Goal: Task Accomplishment & Management: Manage account settings

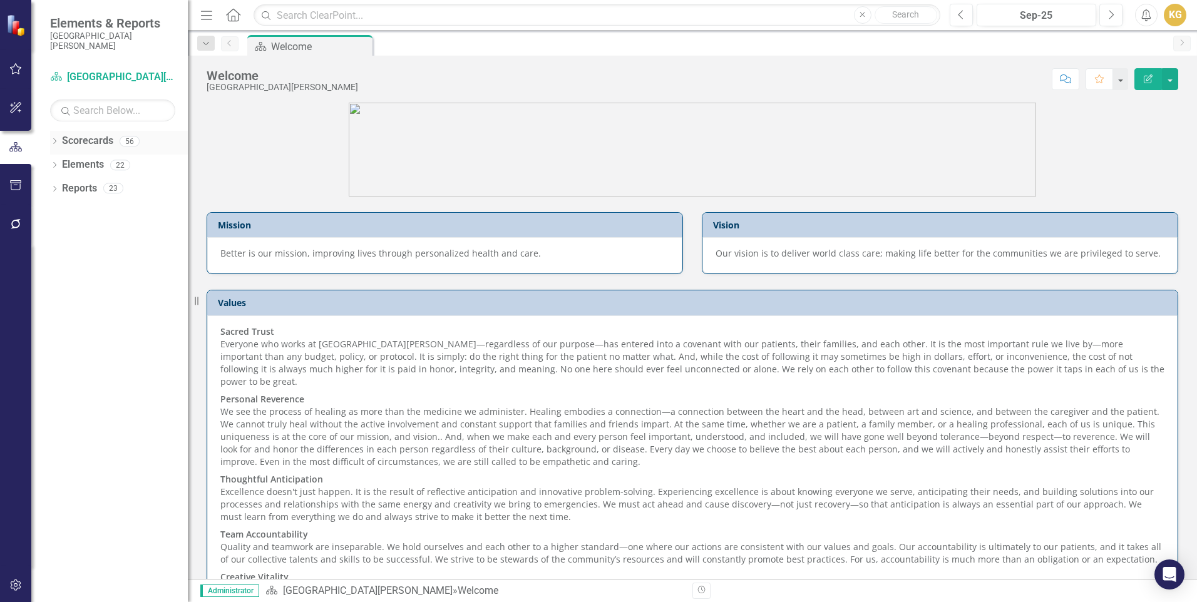
click at [56, 143] on icon "Dropdown" at bounding box center [54, 142] width 9 height 7
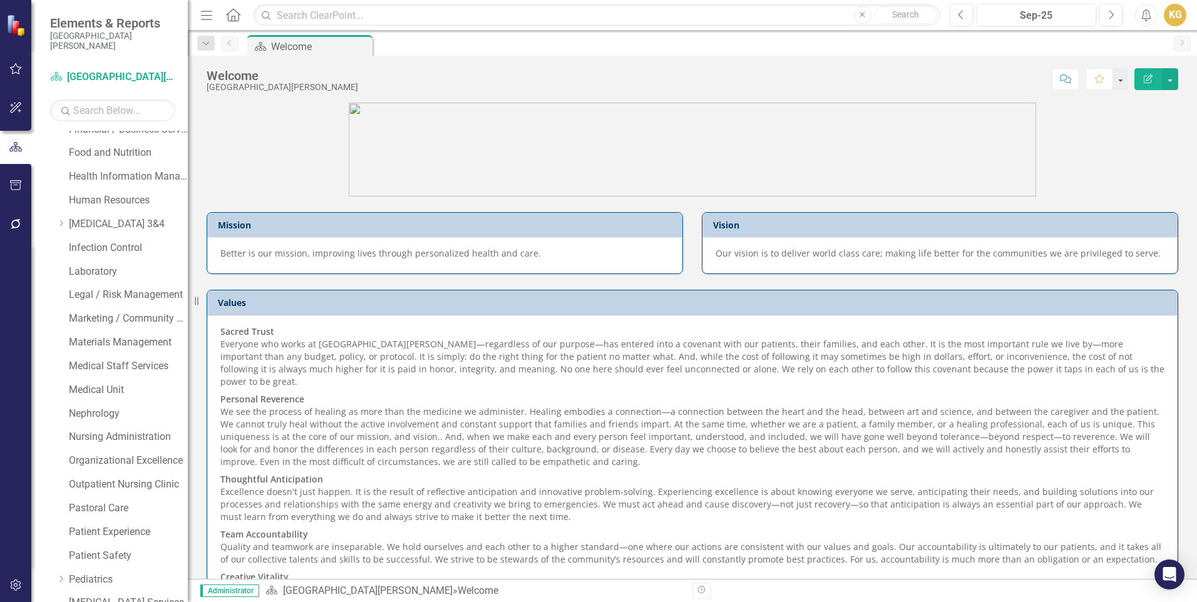
scroll to position [808, 0]
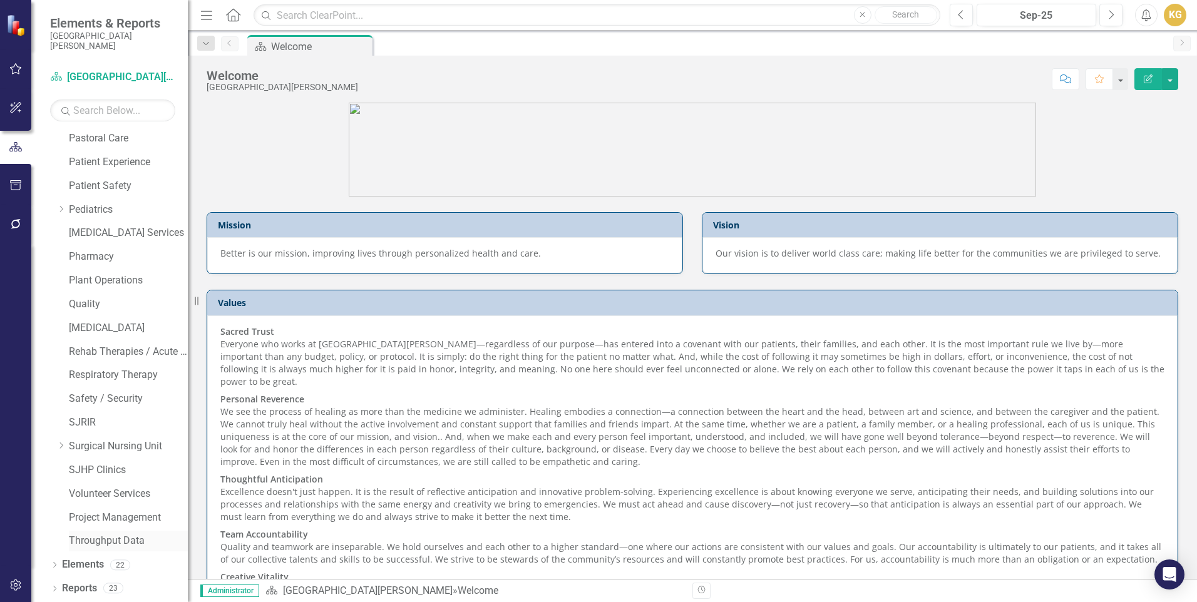
click at [88, 539] on link "Throughput Data" at bounding box center [128, 541] width 119 height 14
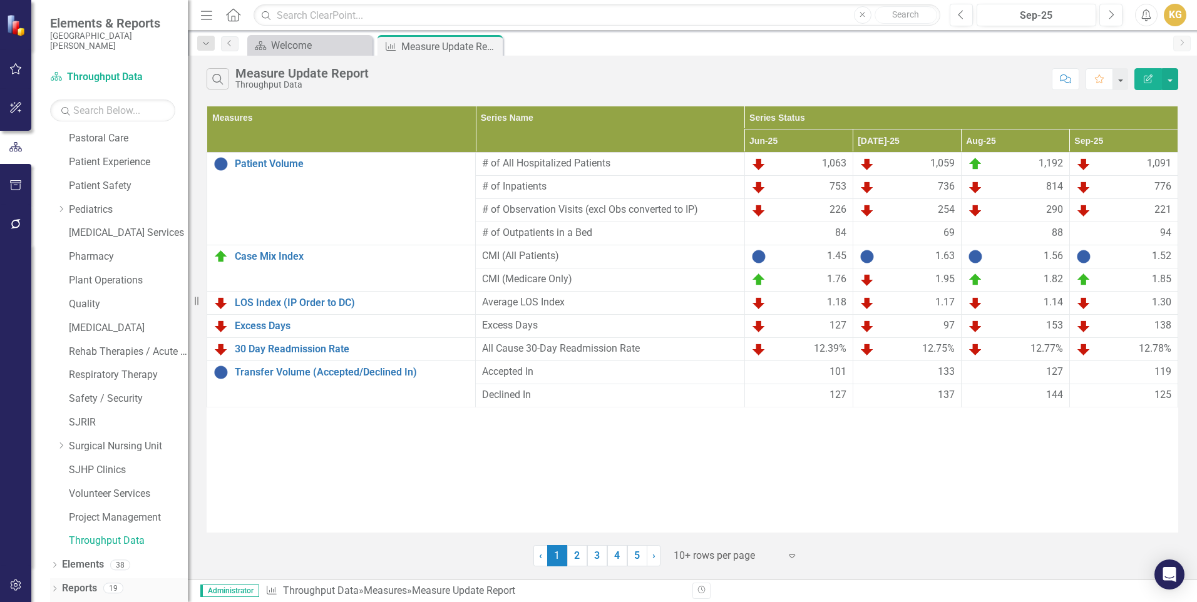
click at [56, 585] on div "Dropdown" at bounding box center [54, 590] width 9 height 11
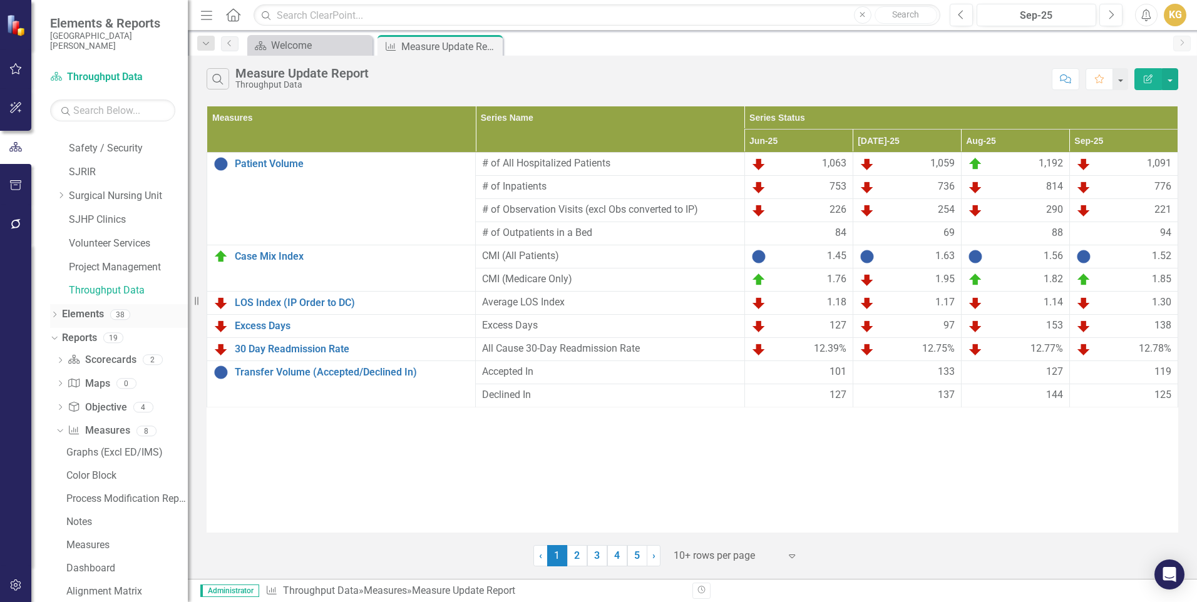
scroll to position [1122, 0]
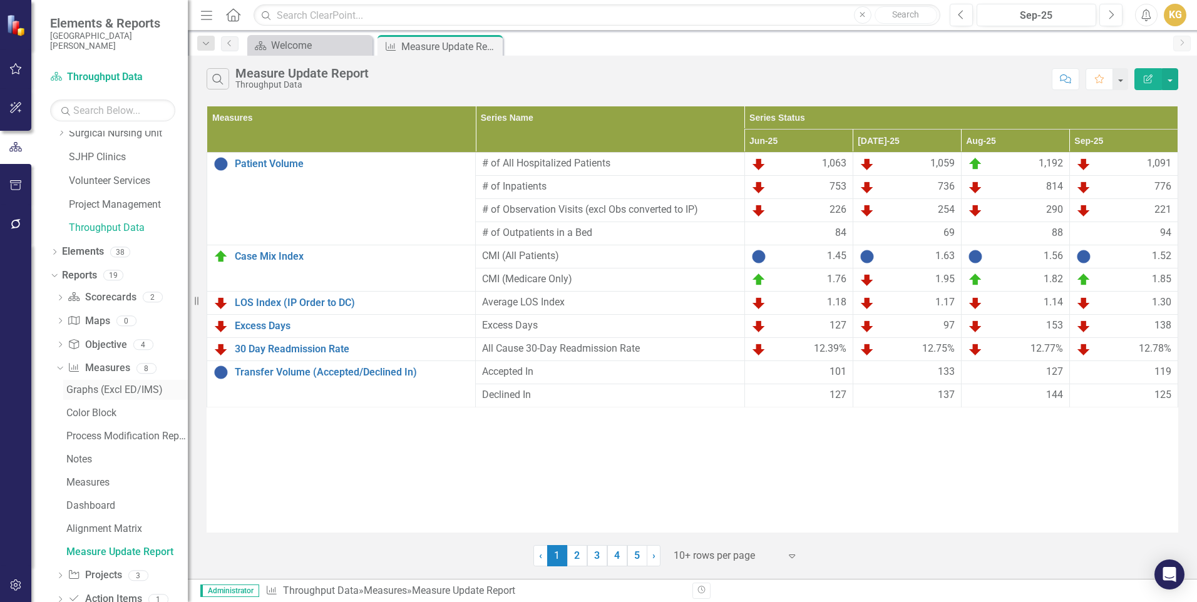
click at [156, 394] on div "Graphs (Excl ED/IMS)" at bounding box center [126, 389] width 121 height 11
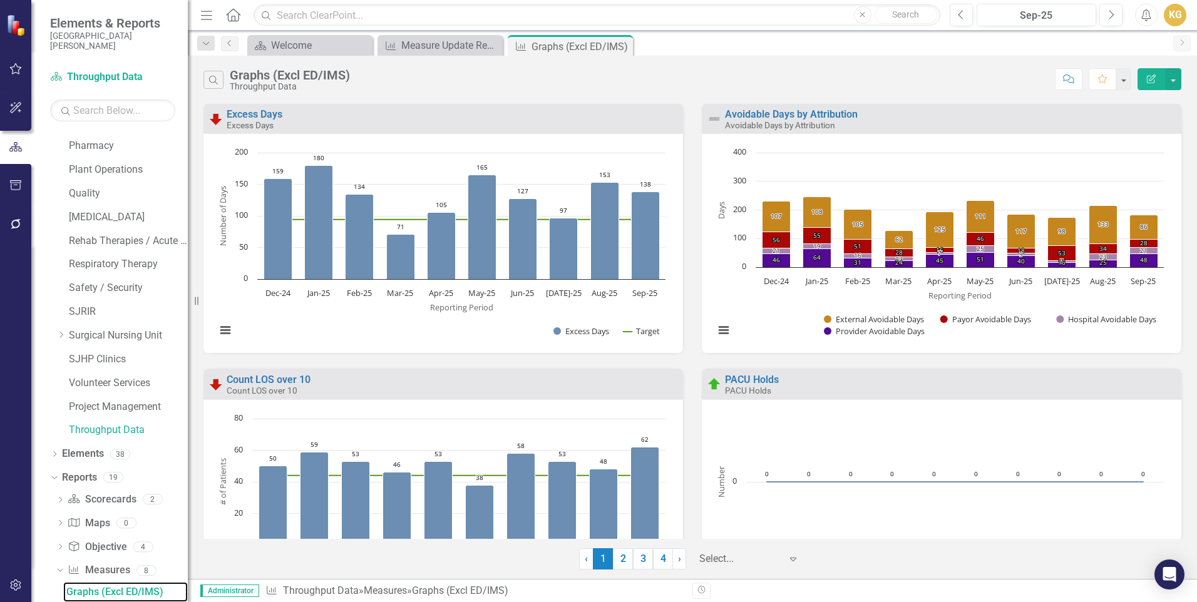
scroll to position [1160, 0]
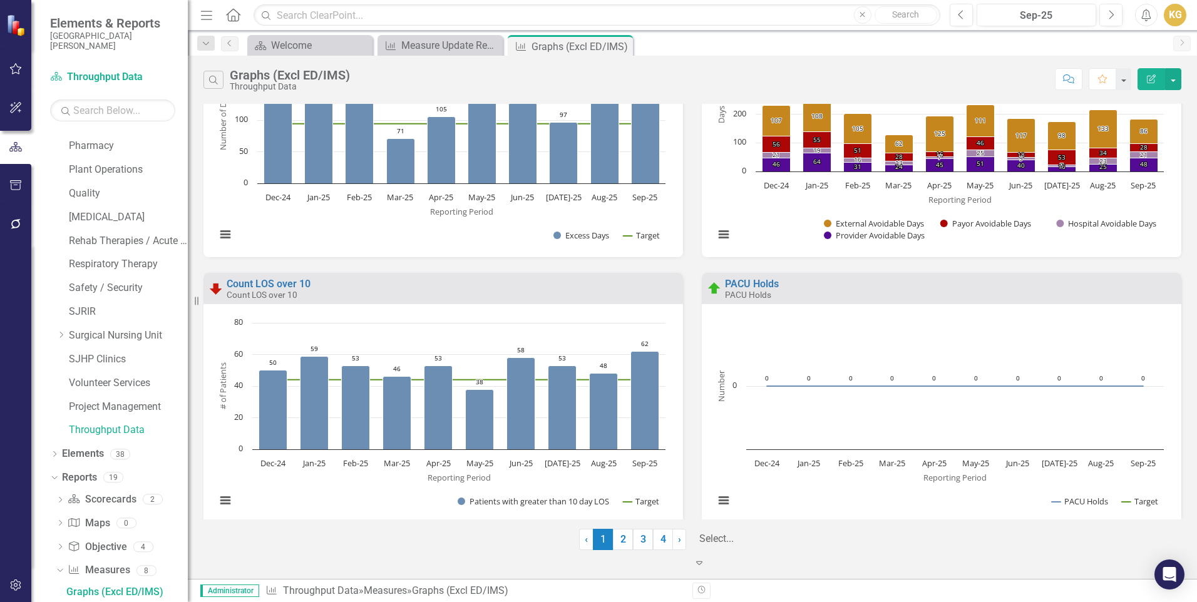
click at [774, 548] on div at bounding box center [749, 539] width 100 height 17
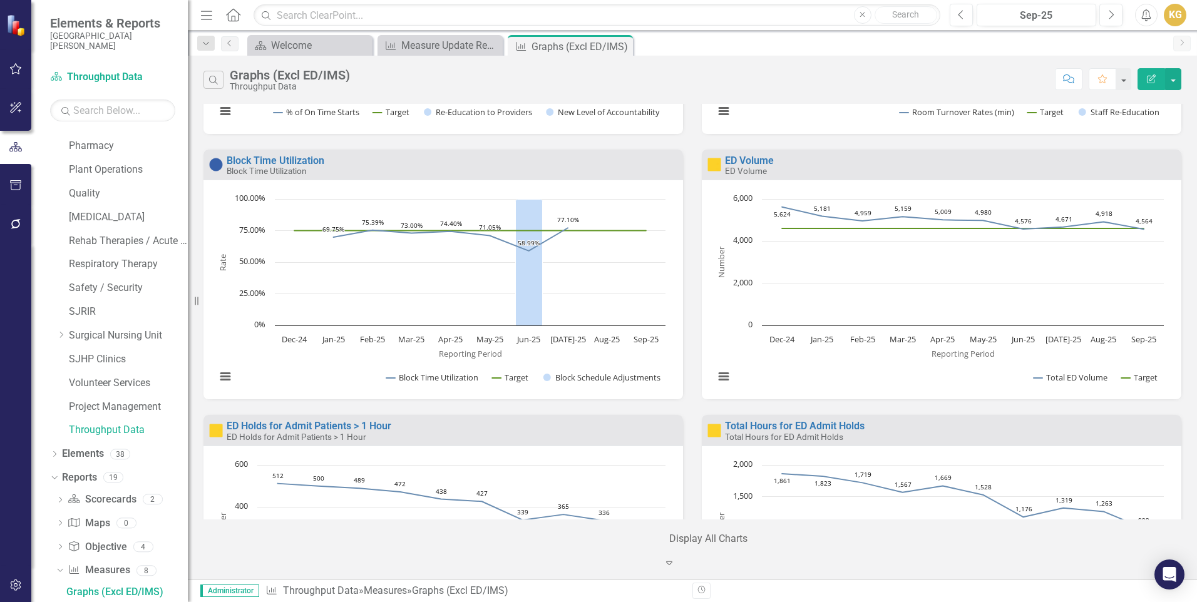
scroll to position [1941, 0]
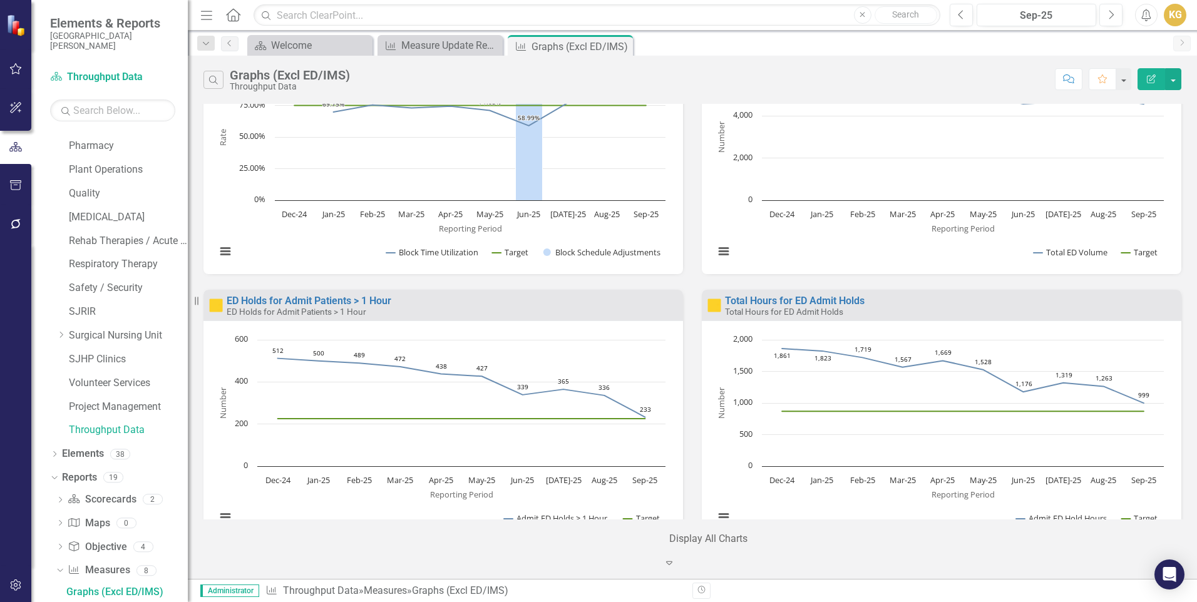
click at [642, 309] on div "ED Holds for Admit Patients > 1 Hour" at bounding box center [453, 312] width 453 height 11
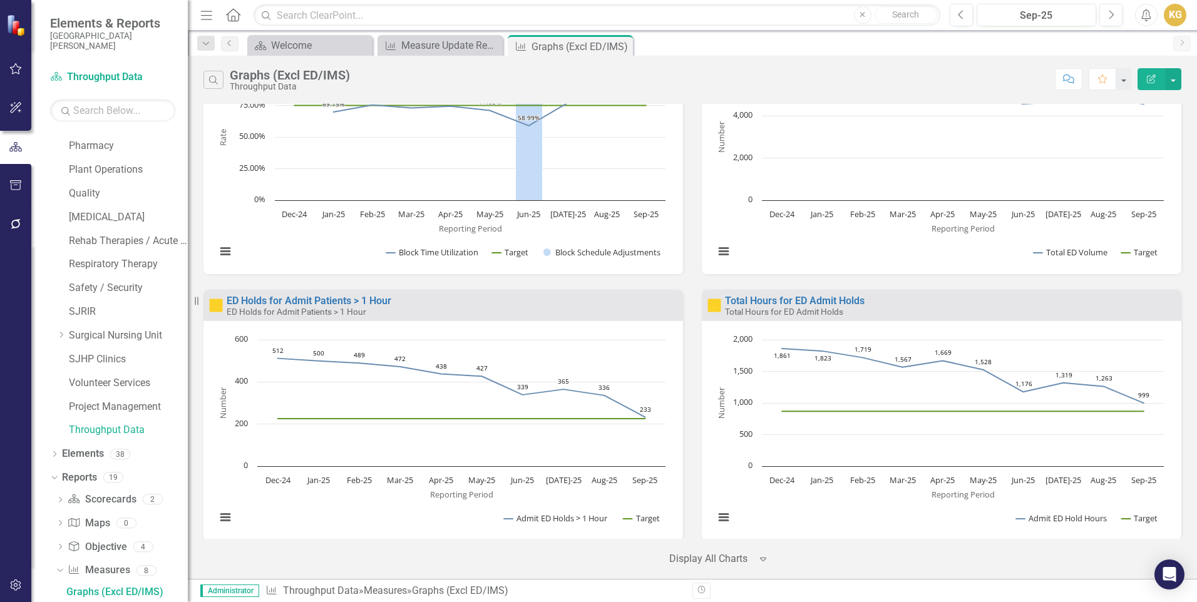
click at [642, 309] on div "ED Holds for Admit Patients > 1 Hour" at bounding box center [453, 312] width 453 height 11
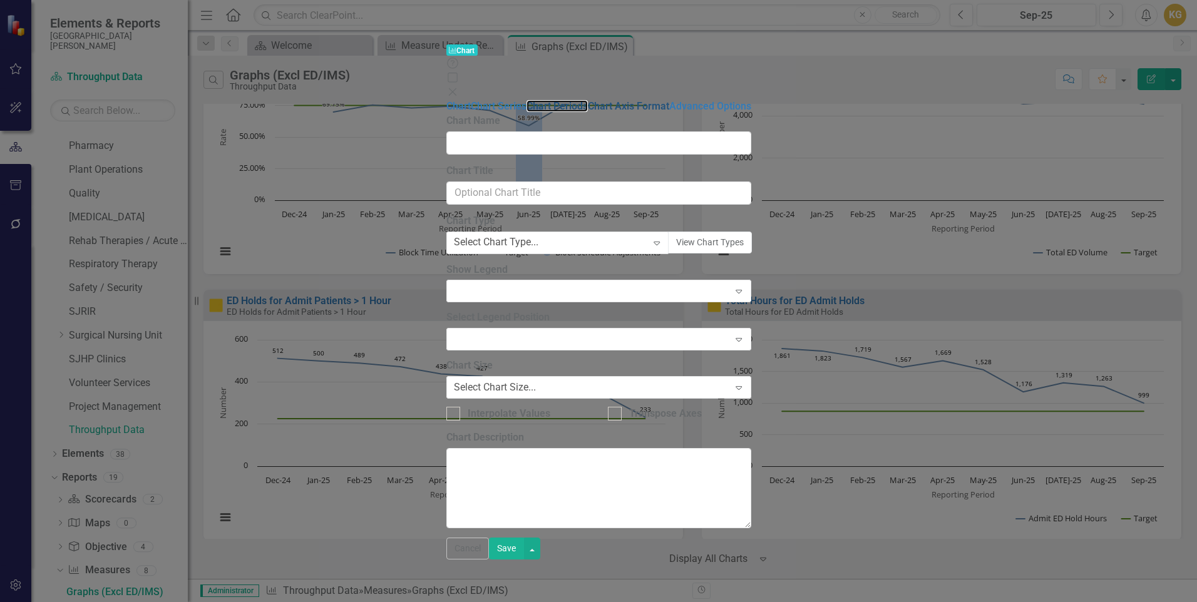
click at [527, 100] on link "Chart Periods" at bounding box center [557, 106] width 61 height 12
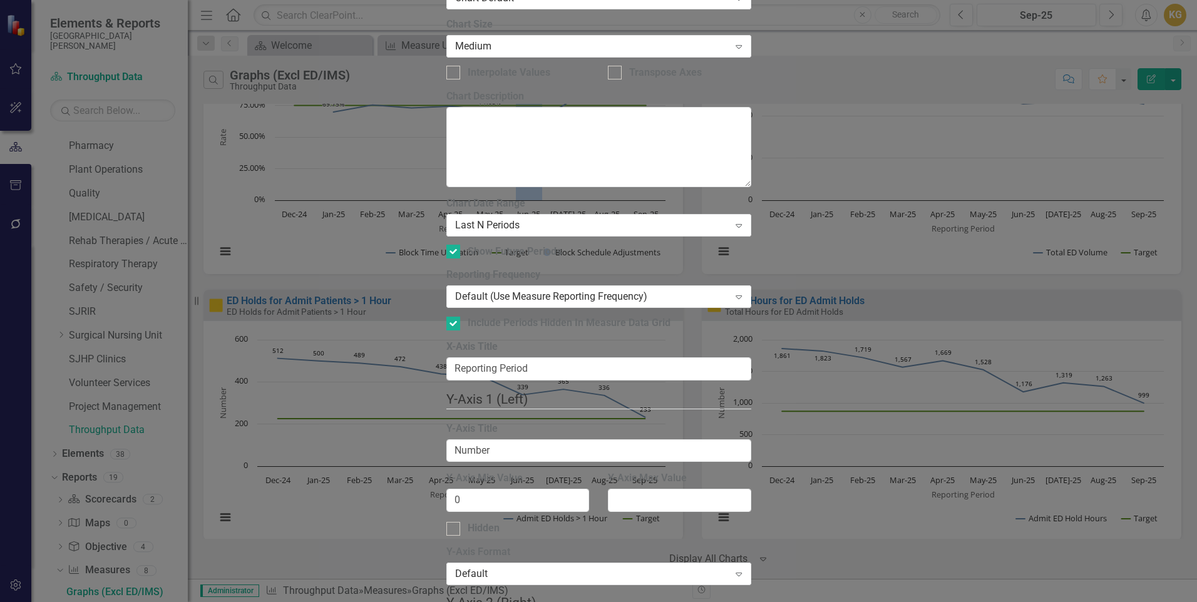
checkbox input "true"
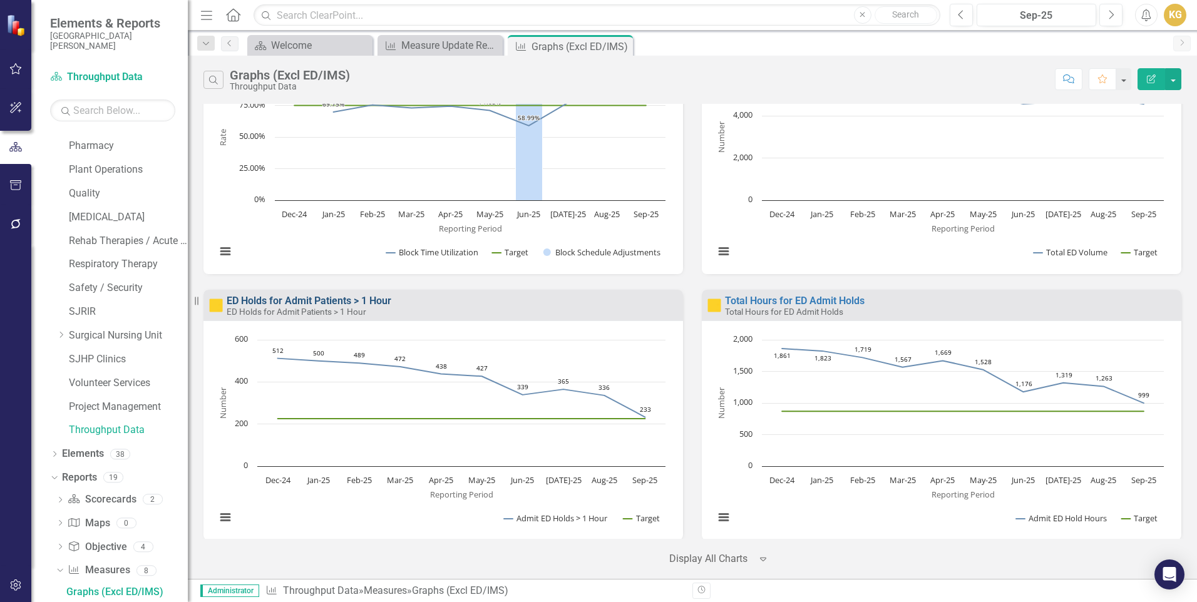
click at [321, 303] on link "ED Holds for Admit Patients > 1 Hour" at bounding box center [309, 301] width 165 height 12
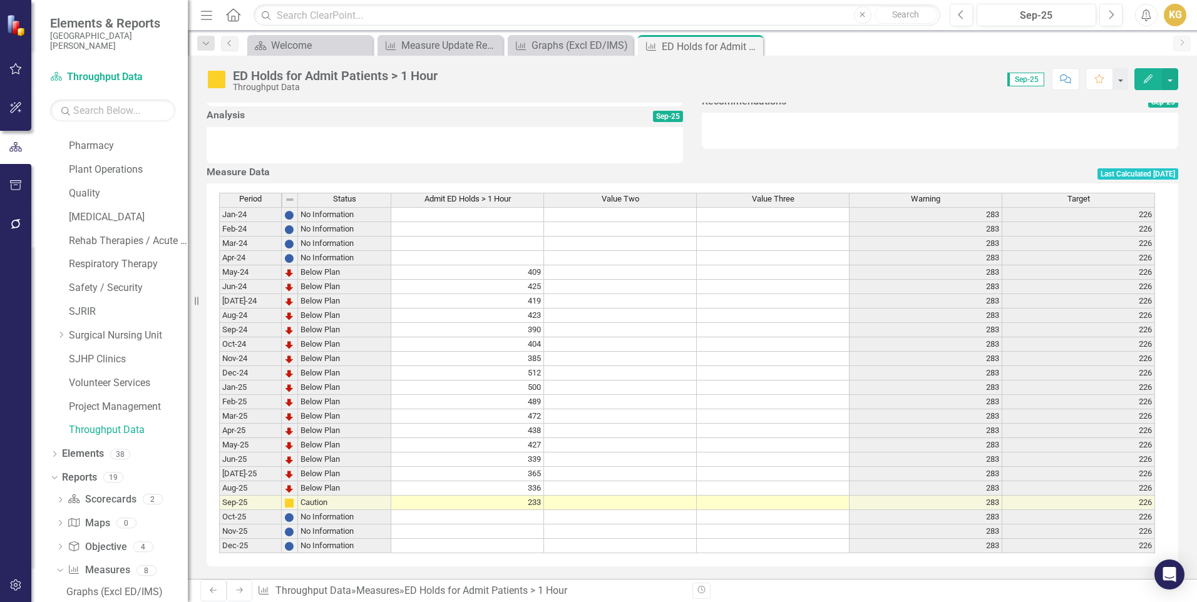
scroll to position [438, 0]
click at [670, 500] on td at bounding box center [620, 503] width 153 height 14
click at [837, 498] on td at bounding box center [773, 503] width 153 height 14
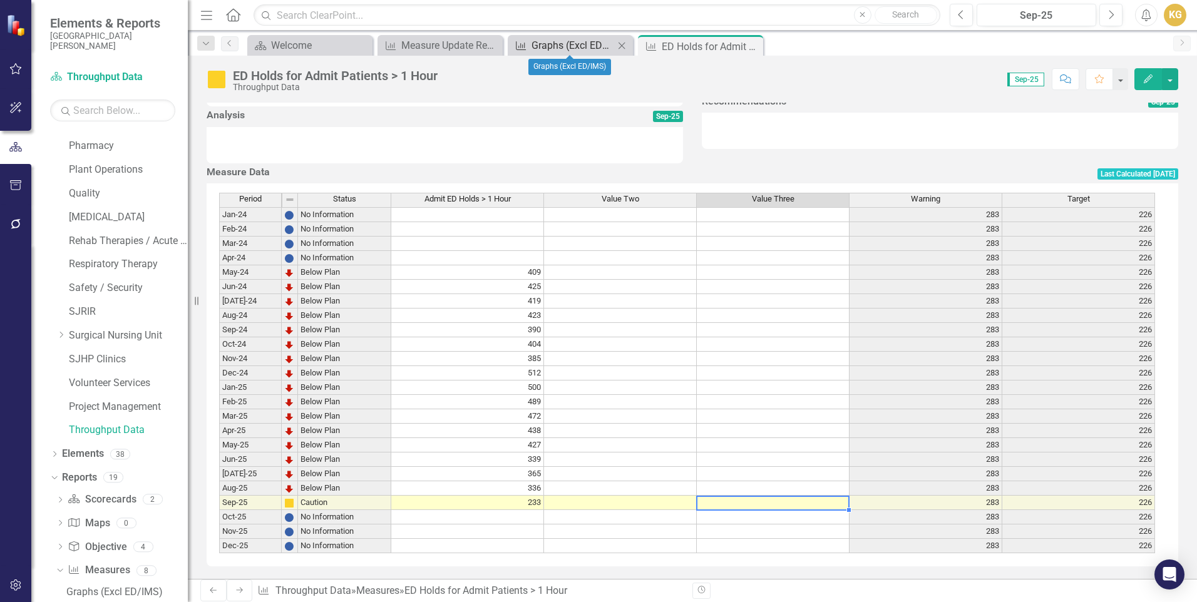
click at [577, 49] on div "Graphs (Excl ED/IMS)" at bounding box center [573, 46] width 83 height 16
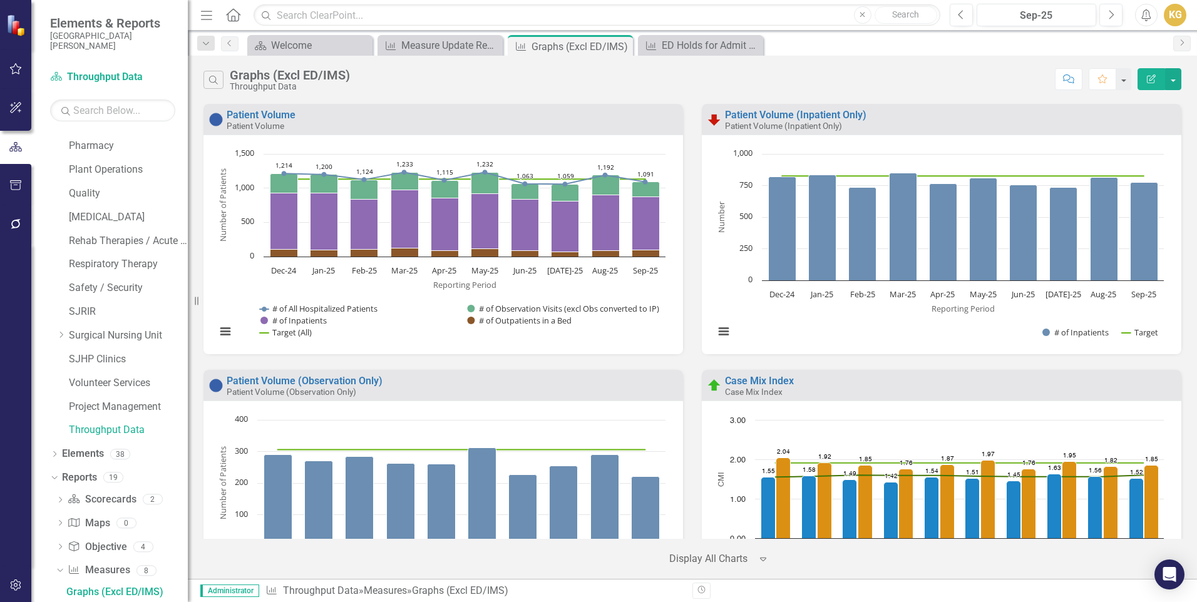
click at [693, 316] on div "Patient Volume (Inpatient Only) Patient Volume (Inpatient Only) Loading... Char…" at bounding box center [942, 237] width 498 height 266
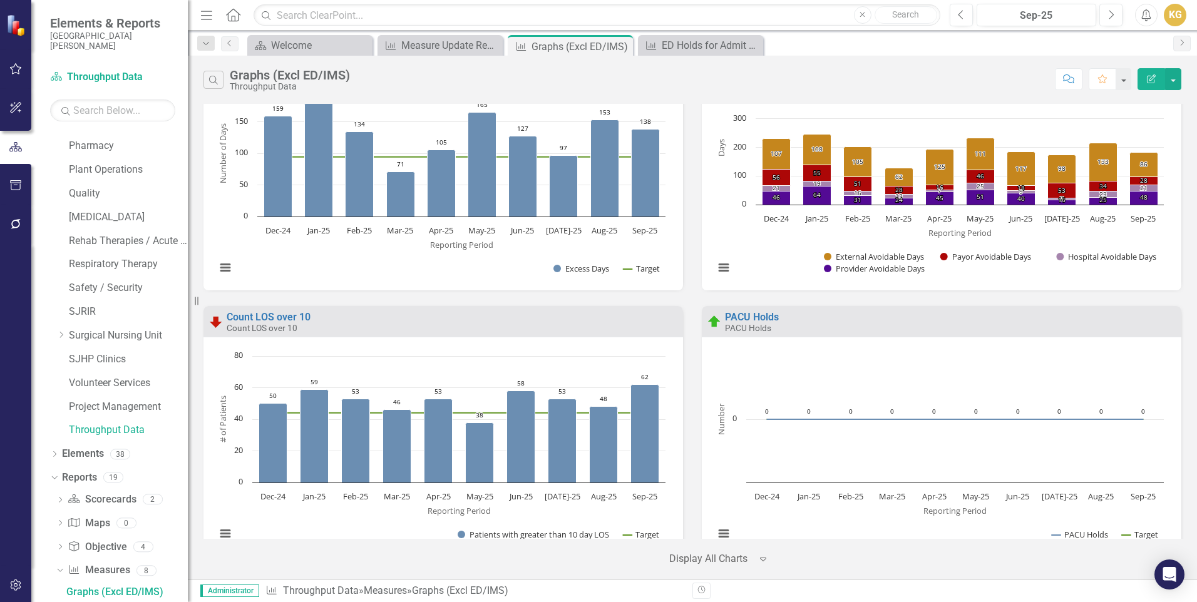
scroll to position [1440, 0]
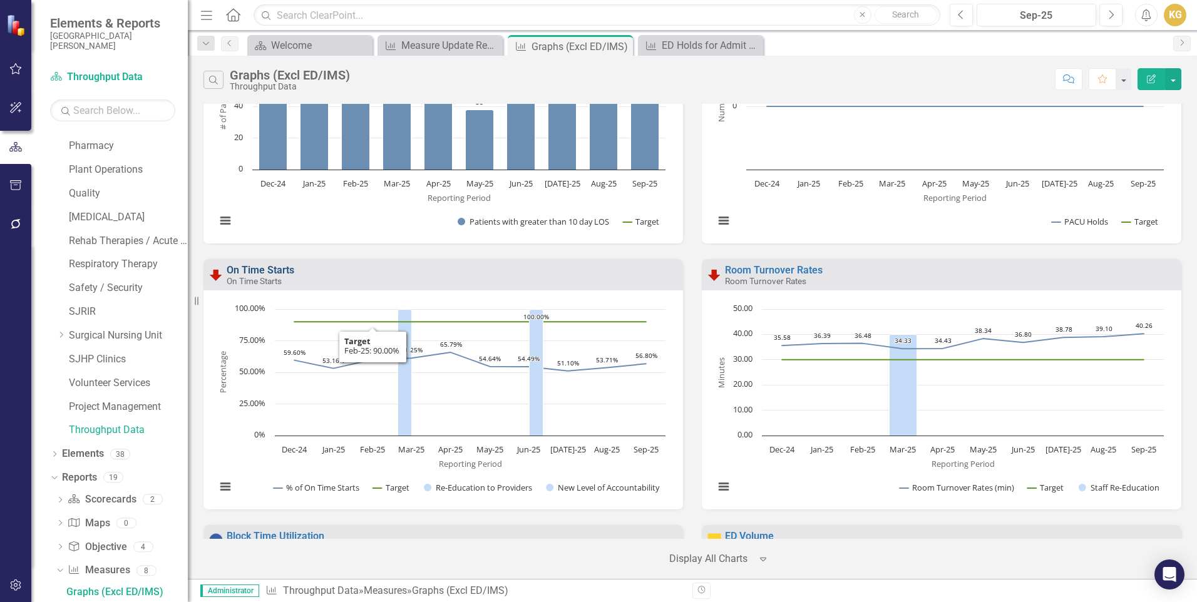
click at [257, 272] on link "On Time Starts" at bounding box center [261, 270] width 68 height 12
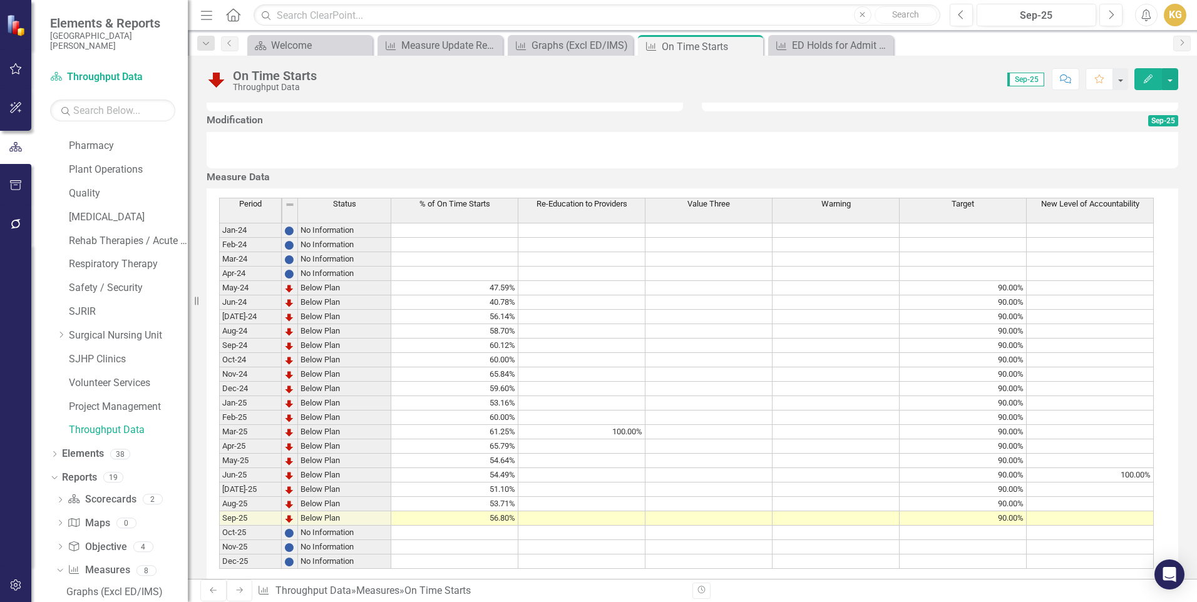
scroll to position [512, 0]
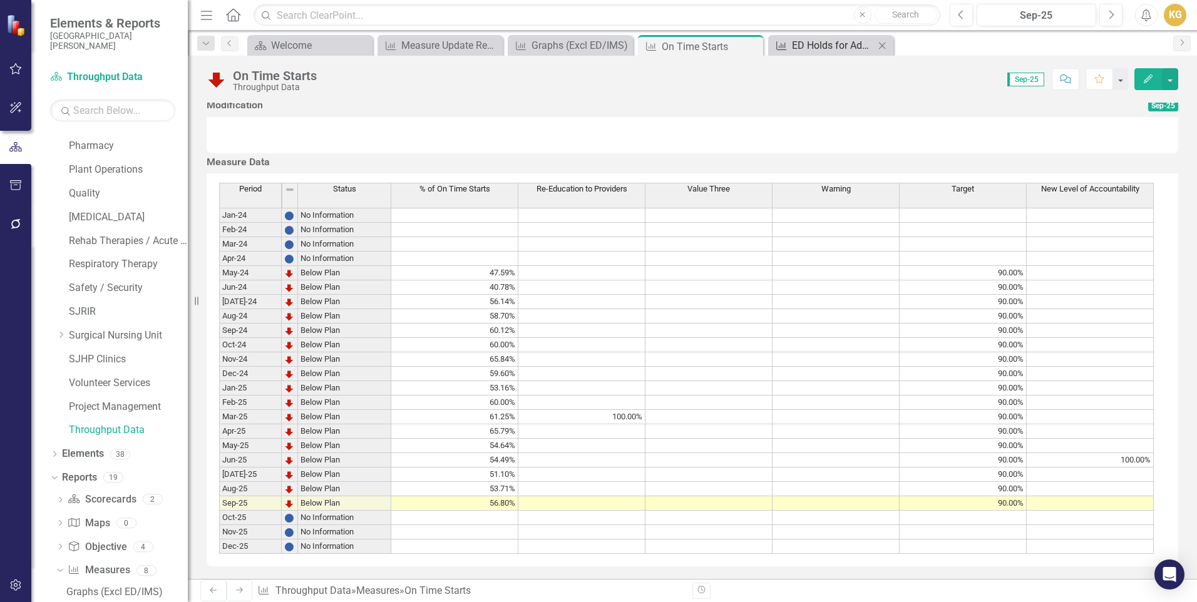
click at [809, 49] on div "ED Holds for Admit Patients > 1 Hour" at bounding box center [833, 46] width 83 height 16
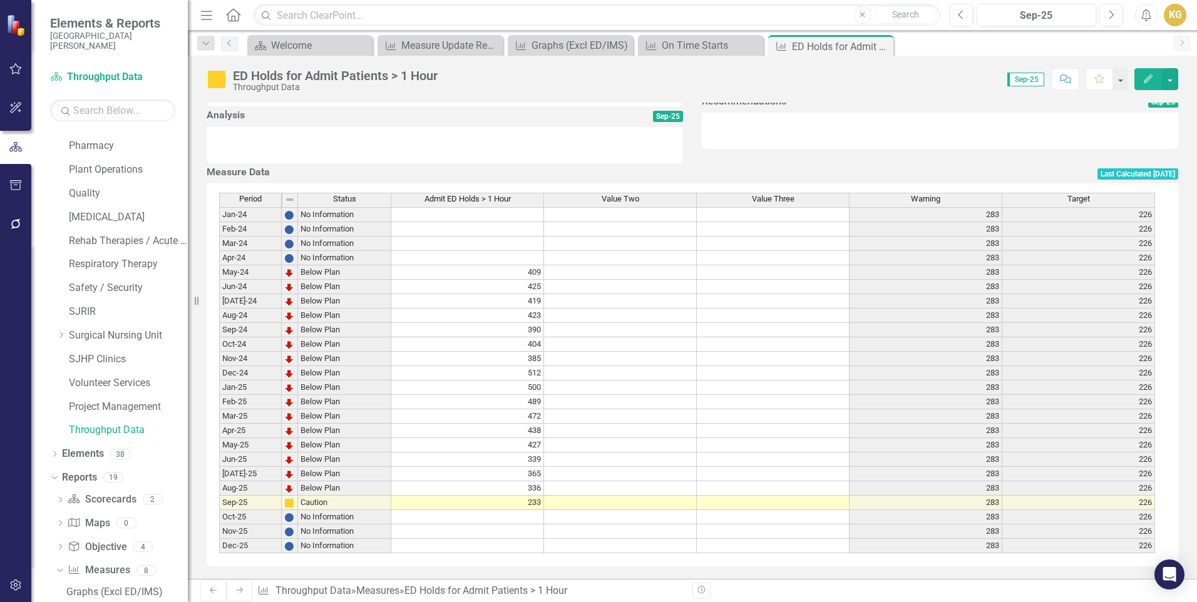
scroll to position [438, 0]
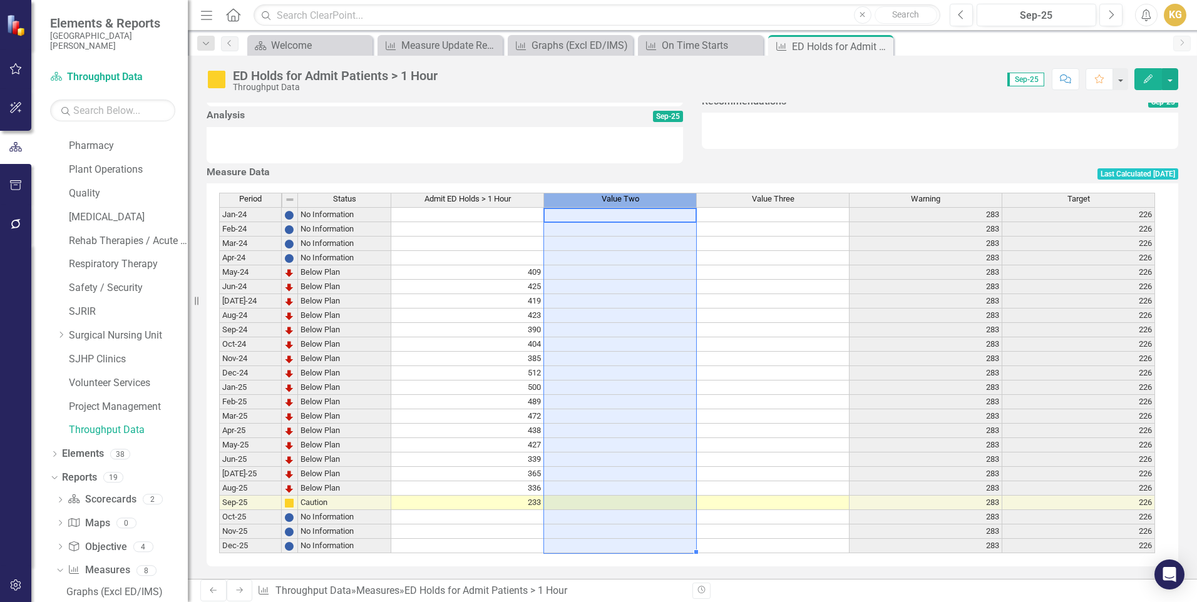
click at [616, 195] on span "Value Two" at bounding box center [621, 199] width 38 height 9
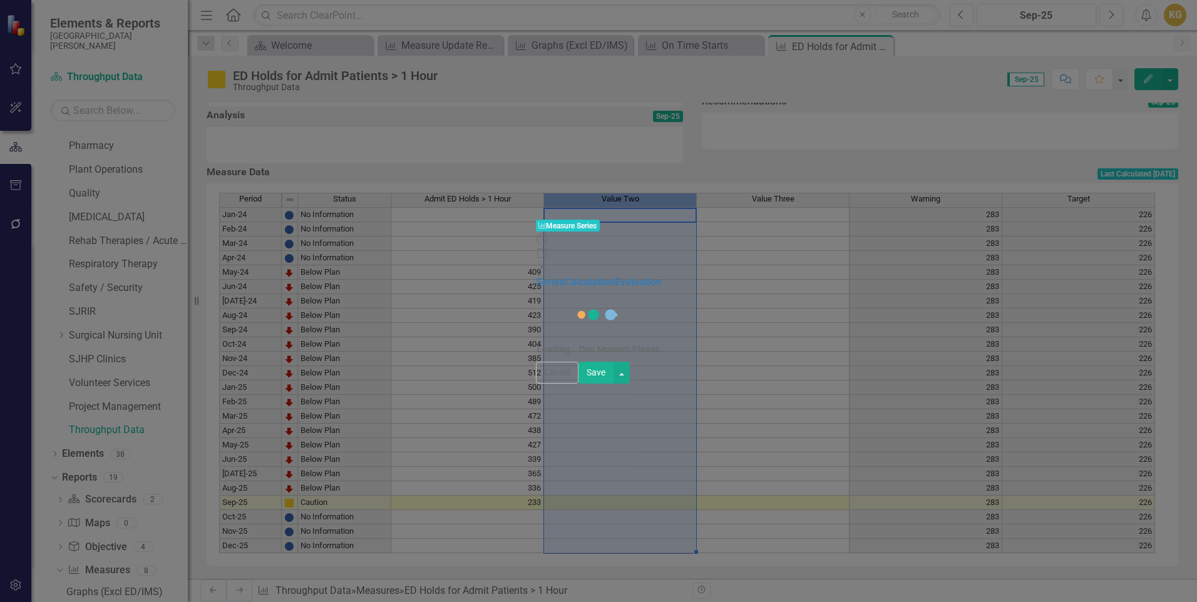
click at [616, 193] on body "Elements & Reports [GEOGRAPHIC_DATA][PERSON_NAME] Scorecard Throughput Data Sea…" at bounding box center [598, 301] width 1197 height 602
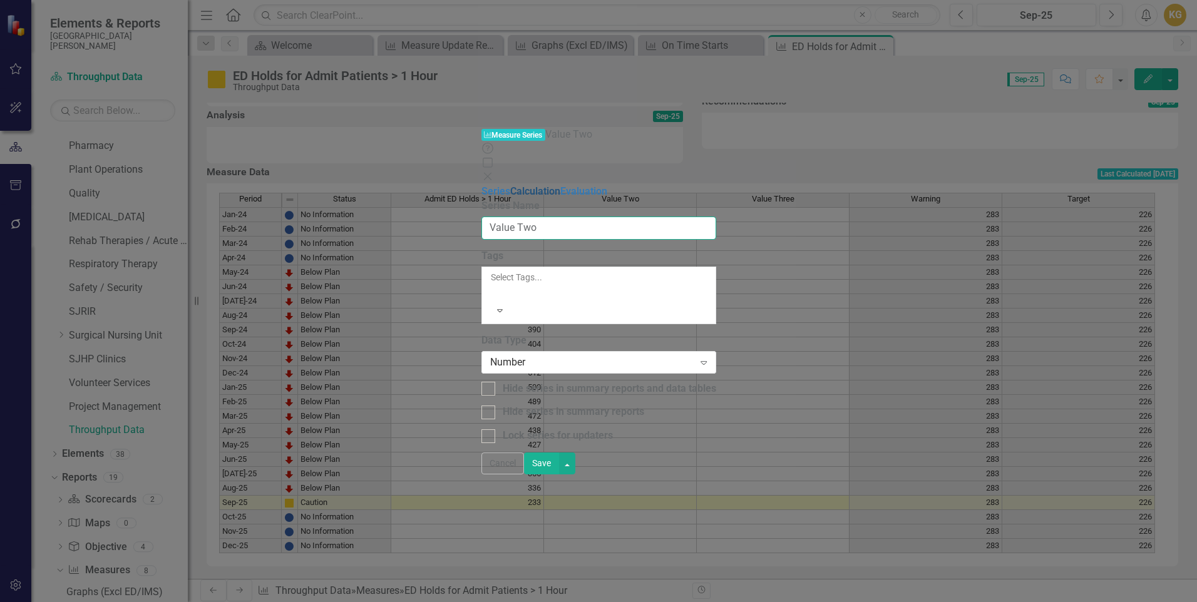
drag, startPoint x: 536, startPoint y: 72, endPoint x: 427, endPoint y: 78, distance: 109.1
click at [482, 185] on div "Series Calculation Evaluation From this page, you can edit the name, type, and …" at bounding box center [599, 314] width 235 height 259
type input "ED to IP RIE"
click at [510, 185] on link "Calculation" at bounding box center [535, 191] width 50 height 12
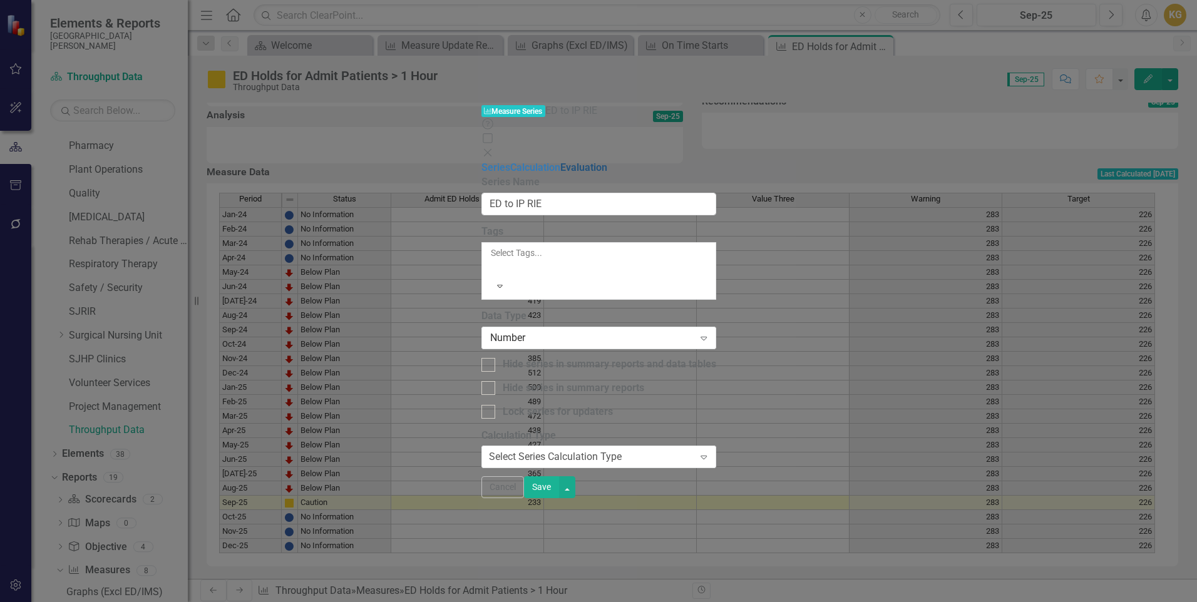
click at [560, 162] on link "Evaluation" at bounding box center [583, 168] width 47 height 12
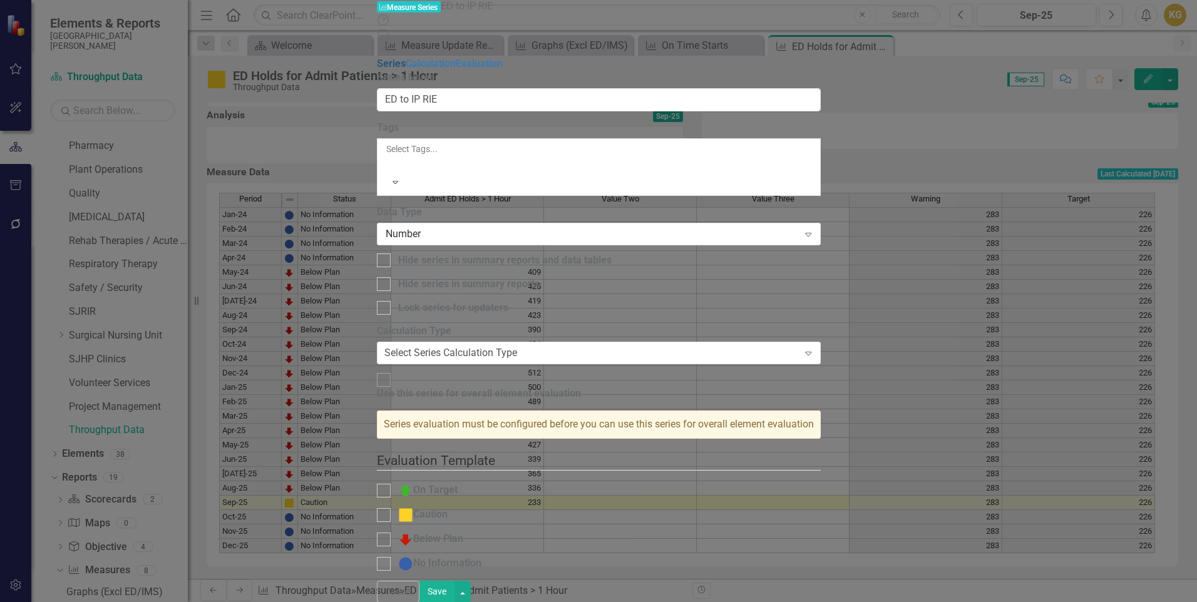
click at [377, 58] on link "Series" at bounding box center [391, 64] width 29 height 12
click at [472, 227] on div "Number" at bounding box center [592, 234] width 413 height 14
click at [455, 591] on button "Save" at bounding box center [437, 592] width 35 height 22
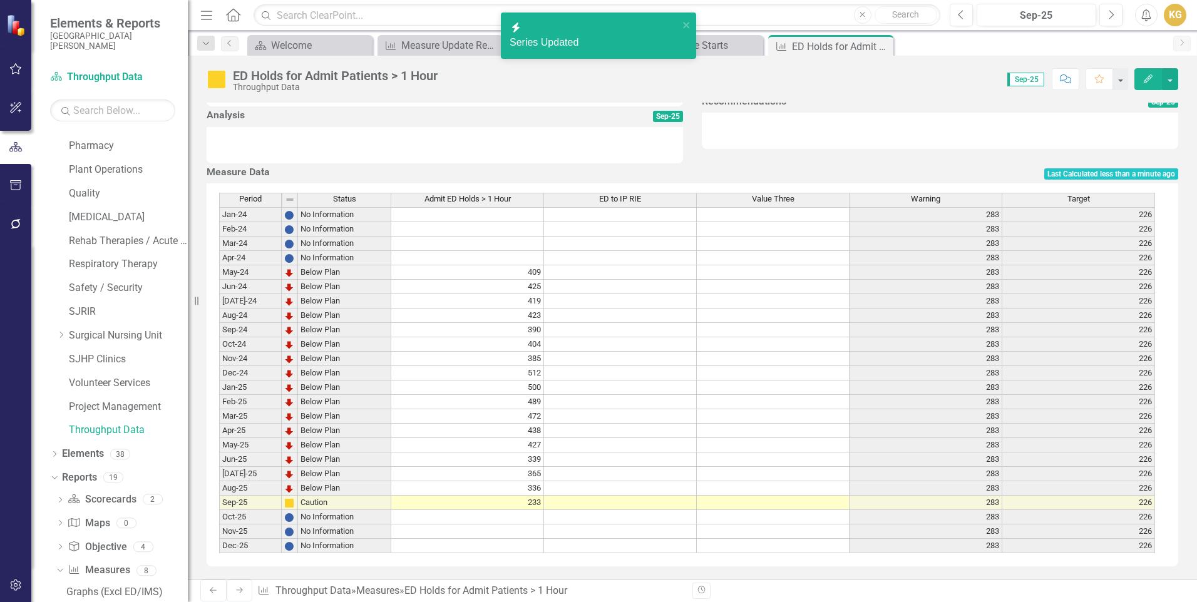
click at [616, 501] on td at bounding box center [620, 503] width 153 height 14
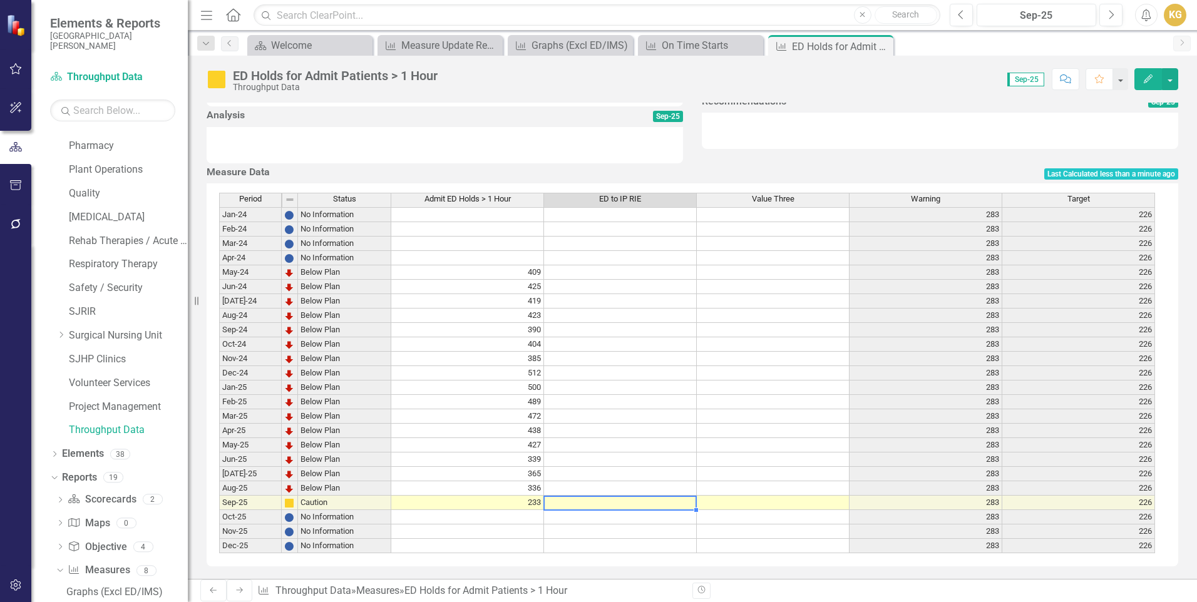
click at [616, 501] on td at bounding box center [620, 503] width 153 height 14
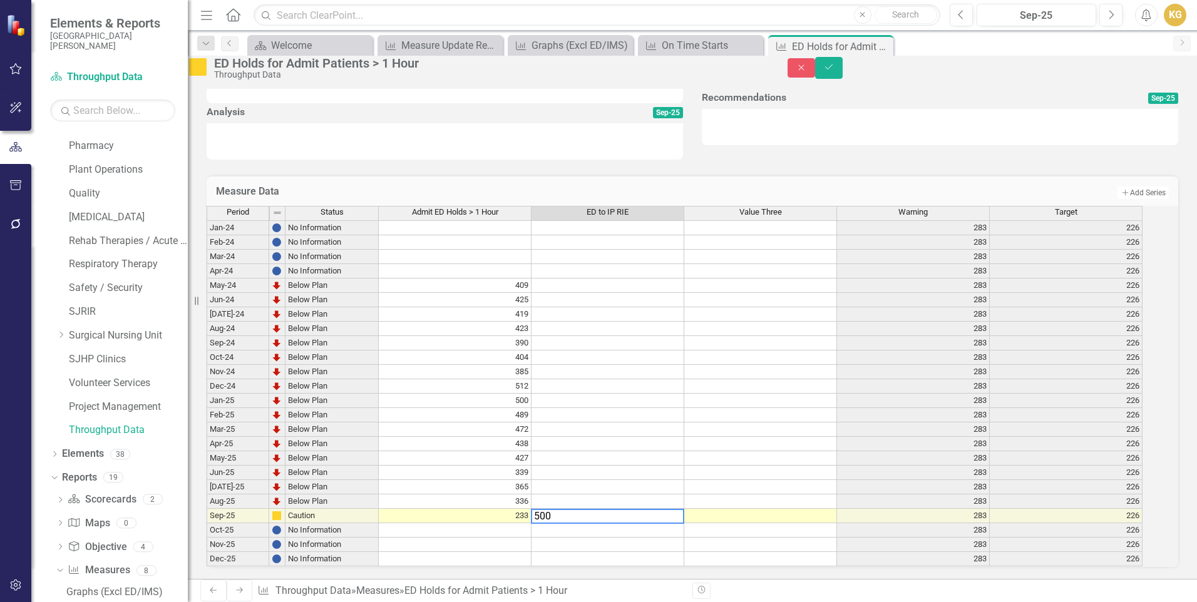
type textarea "500"
click at [597, 523] on td at bounding box center [608, 530] width 153 height 14
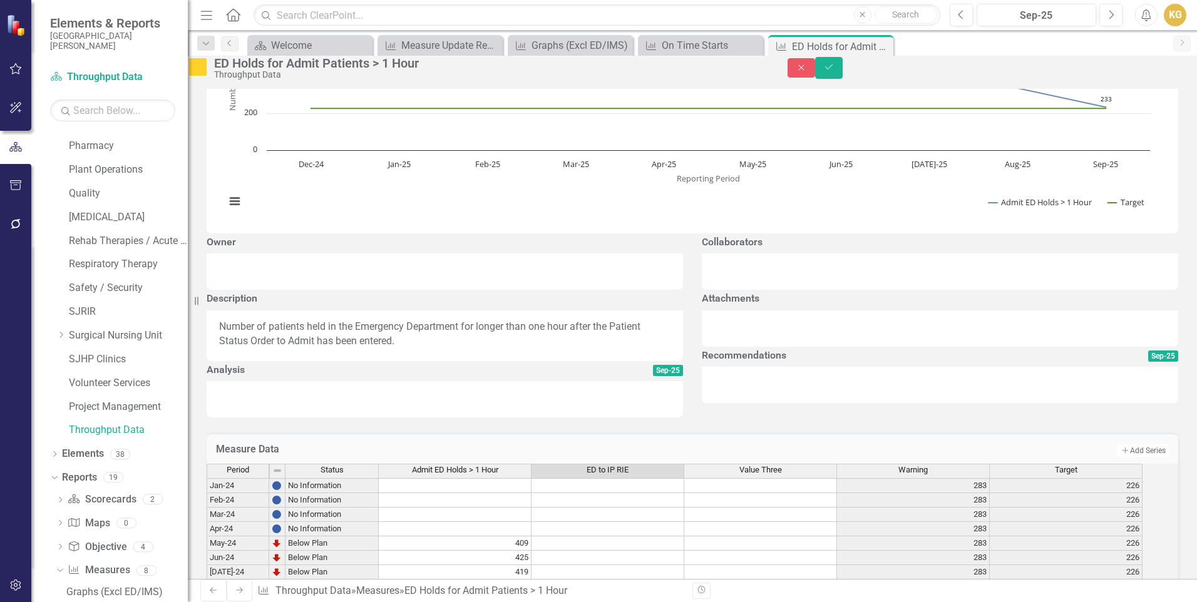
scroll to position [0, 0]
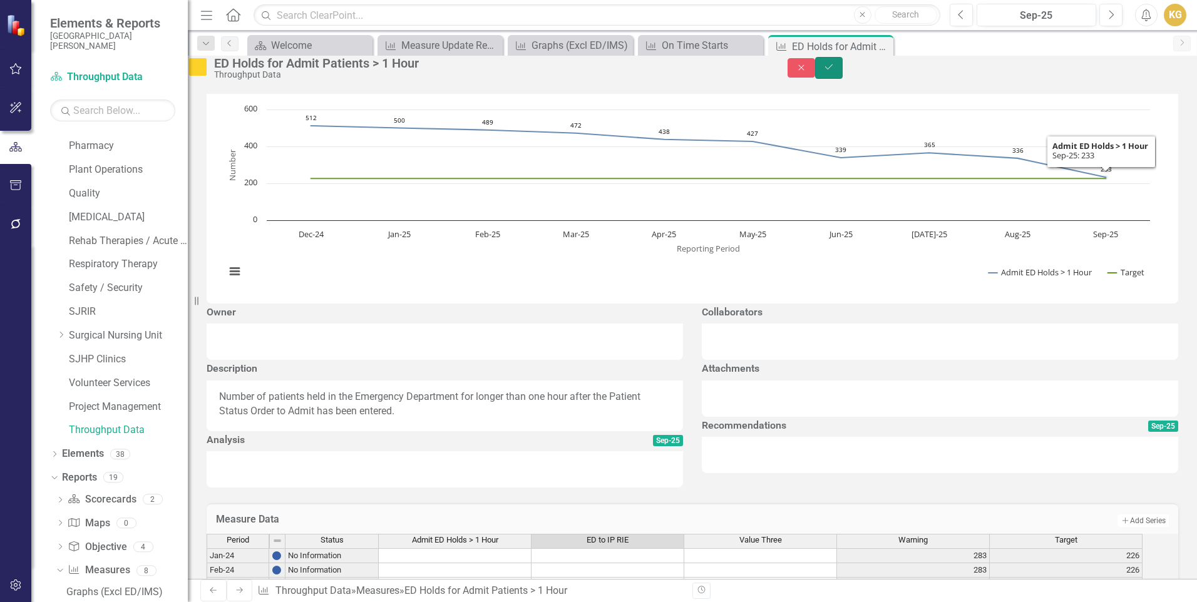
click at [843, 78] on button "Save" at bounding box center [829, 68] width 28 height 22
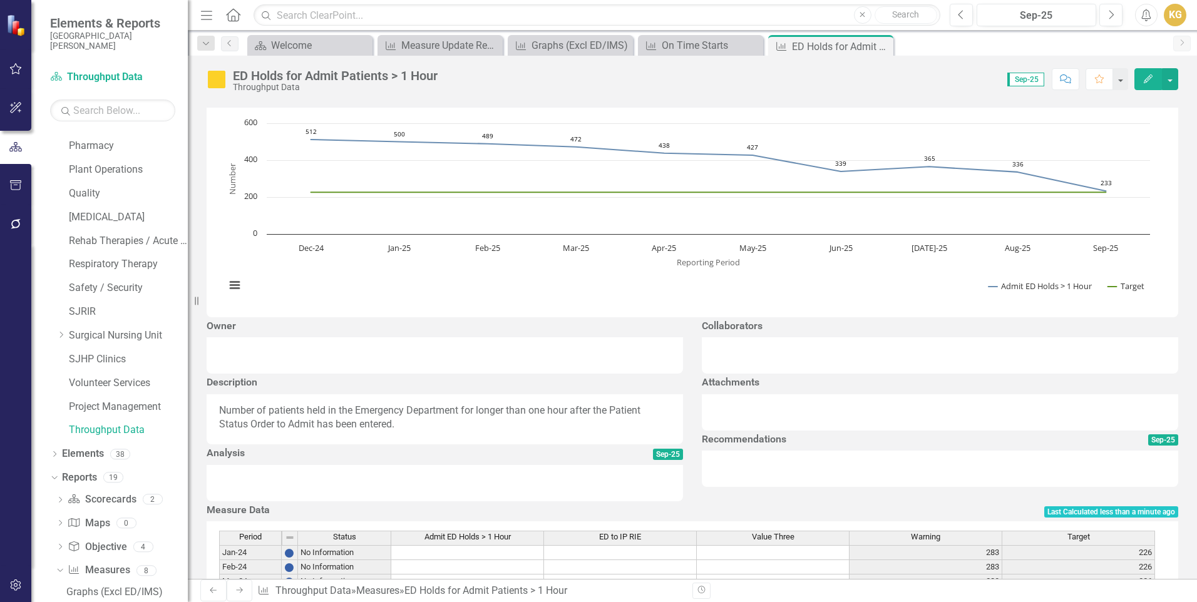
click at [1063, 292] on rect "Interactive chart" at bounding box center [687, 211] width 937 height 188
click at [416, 294] on rect "Interactive chart" at bounding box center [687, 211] width 937 height 188
click at [232, 294] on button "View chart menu, Chart" at bounding box center [235, 286] width 18 height 18
click at [511, 305] on rect "Interactive chart" at bounding box center [687, 211] width 937 height 188
click at [1175, 119] on div "ED Holds for Admit Patients > 1 Hour Chart Line chart with 2 lines. ED Holds fo…" at bounding box center [692, 202] width 991 height 230
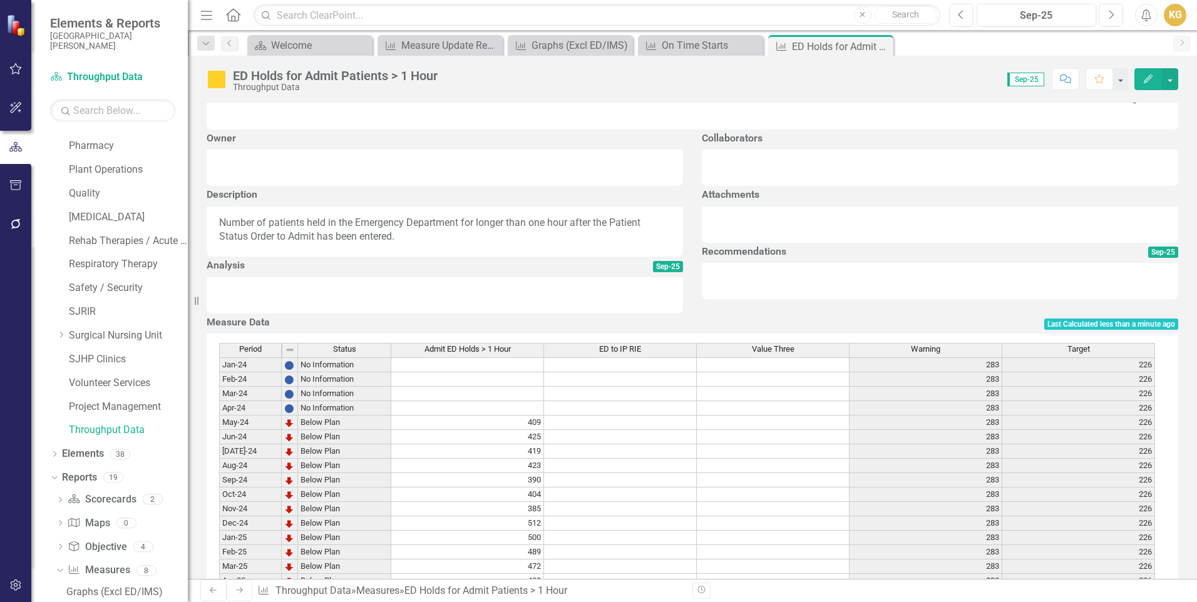
scroll to position [438, 0]
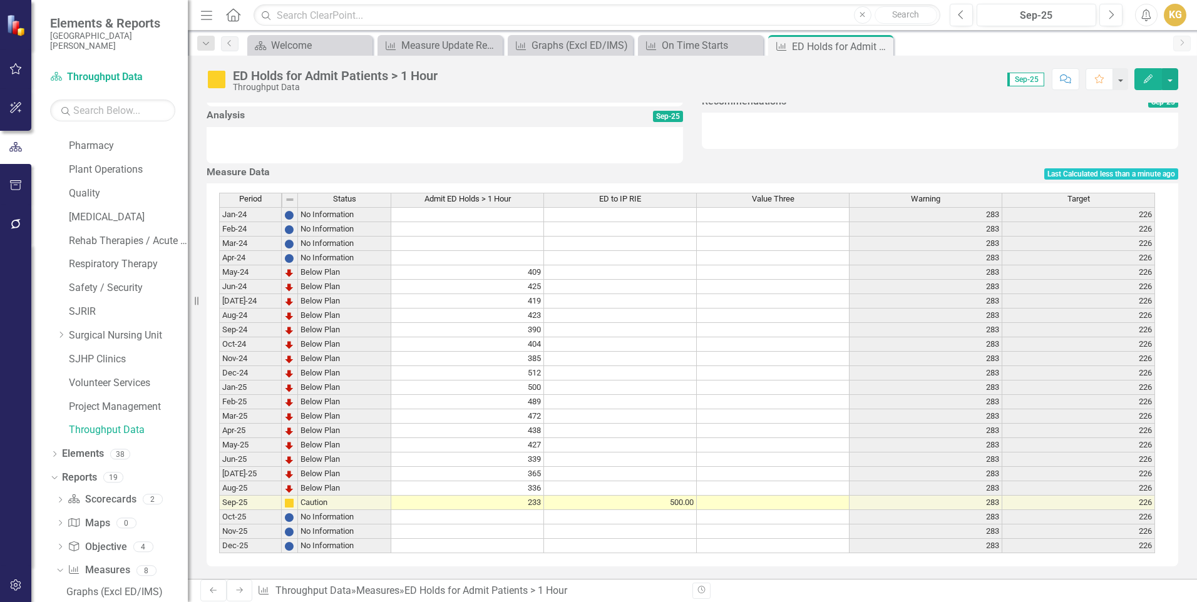
click at [603, 554] on div "Period Status Admit ED Holds > 1 Hour ED to IP RIE Value Three Warning Target J…" at bounding box center [693, 374] width 972 height 383
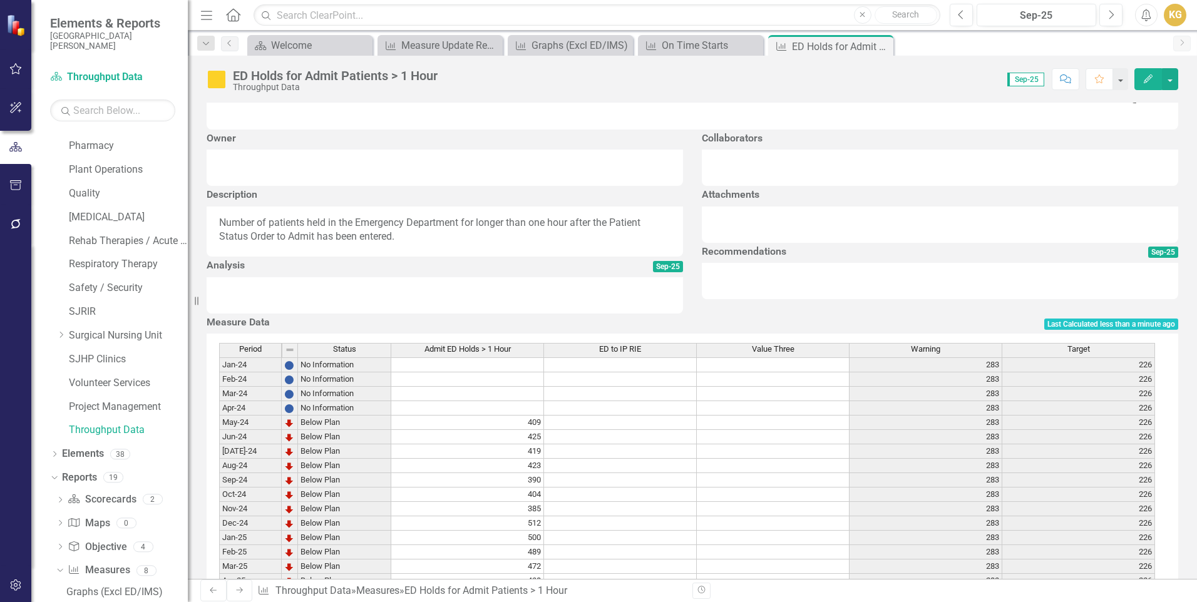
scroll to position [0, 0]
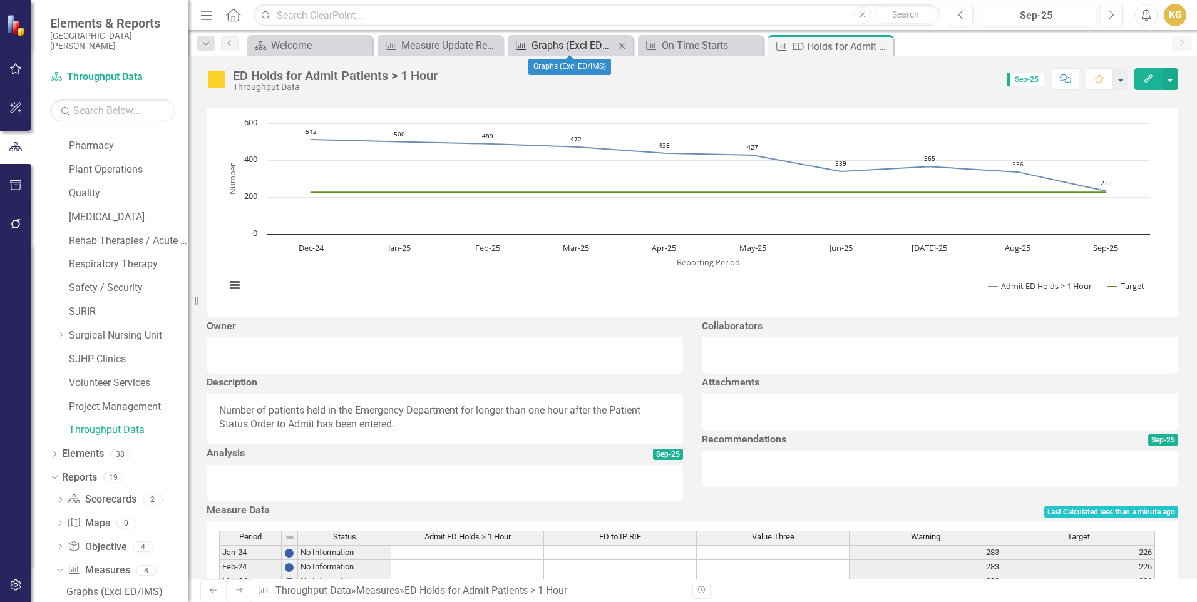
click at [572, 42] on div "Graphs (Excl ED/IMS)" at bounding box center [573, 46] width 83 height 16
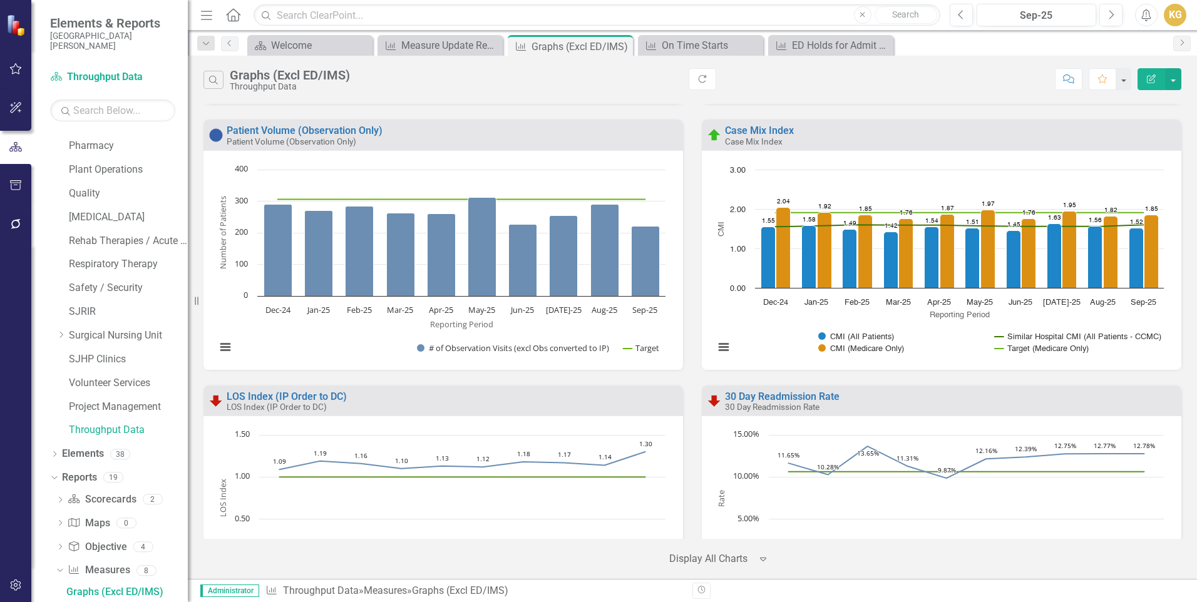
scroll to position [313, 0]
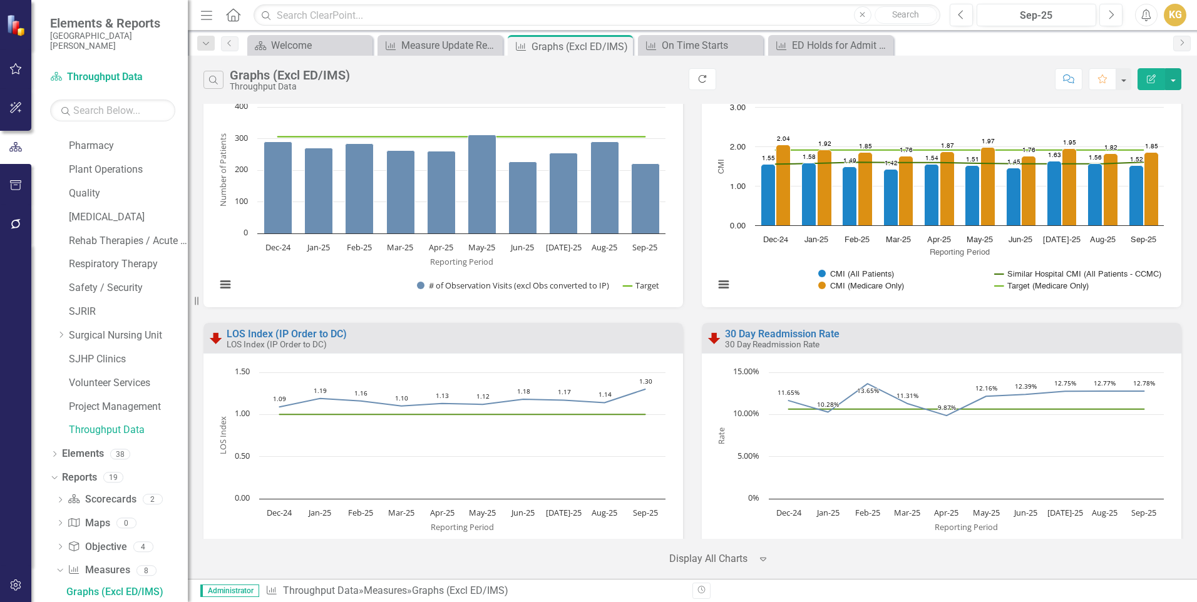
click at [709, 76] on button "Refresh" at bounding box center [703, 79] width 28 height 22
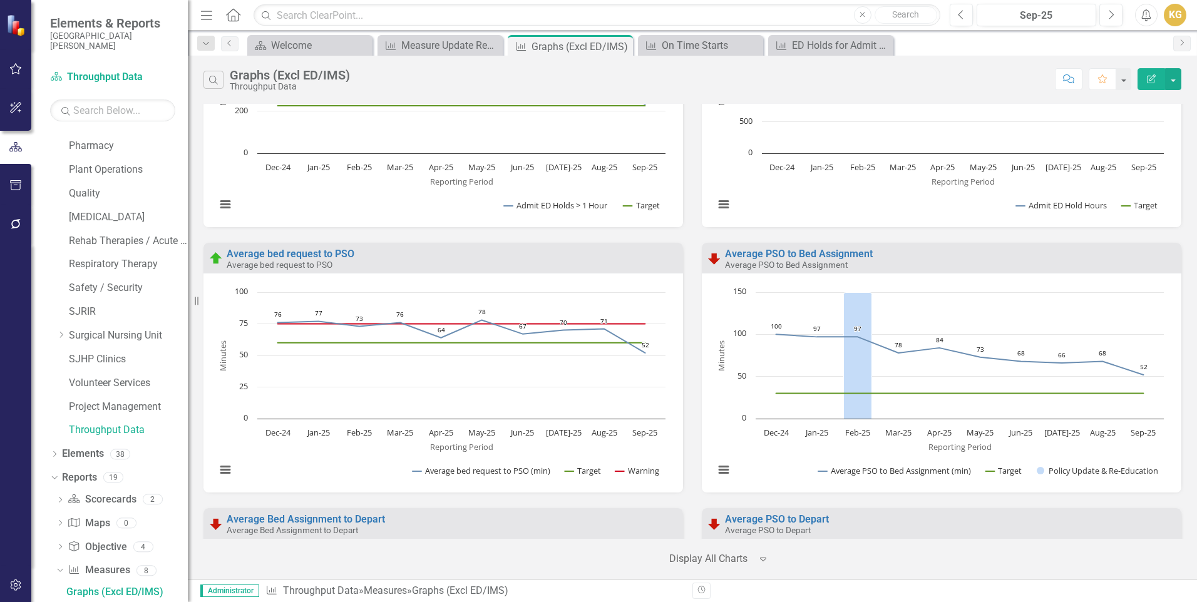
scroll to position [2129, 0]
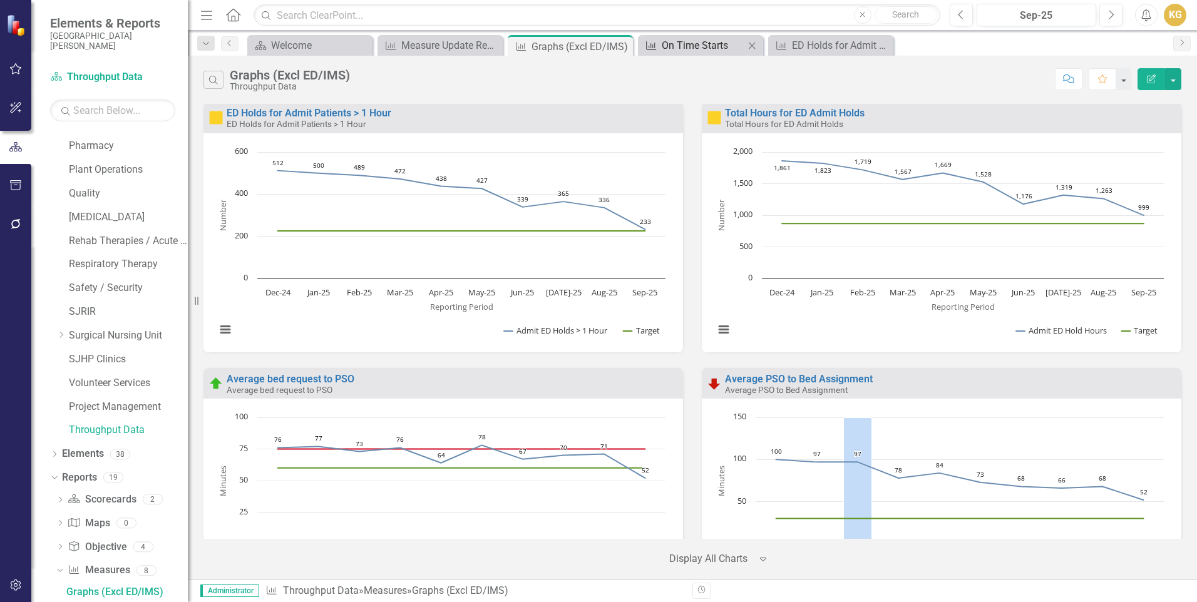
click at [662, 44] on div "On Time Starts" at bounding box center [703, 46] width 83 height 16
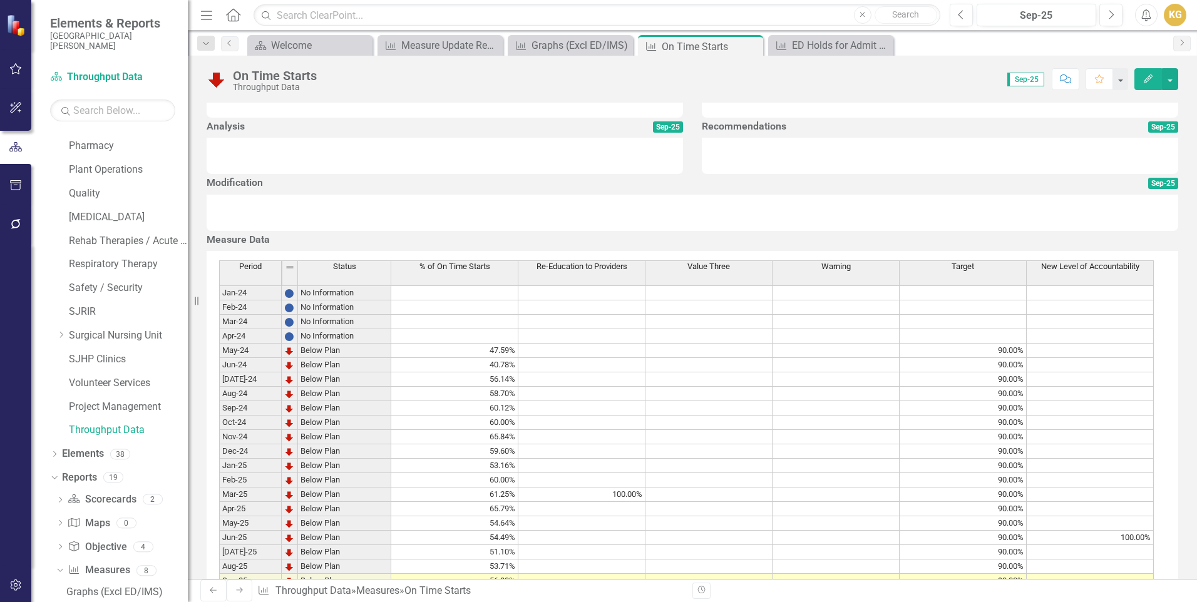
scroll to position [512, 0]
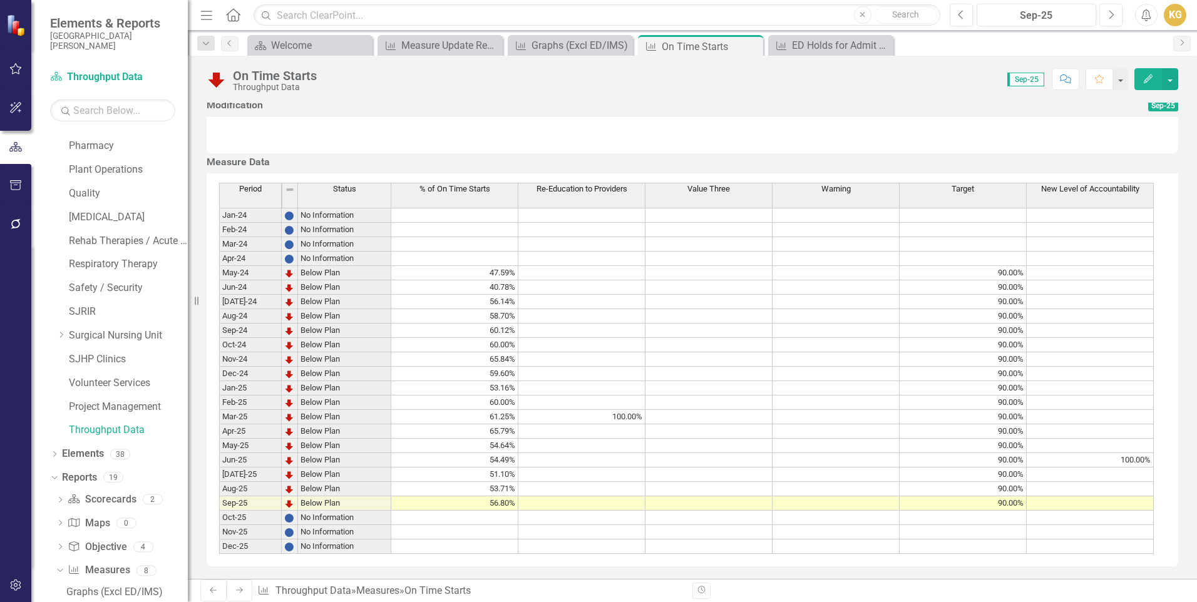
click at [602, 410] on td "100.00%" at bounding box center [581, 417] width 127 height 14
click at [604, 186] on span "Re-Education to Providers" at bounding box center [582, 189] width 91 height 9
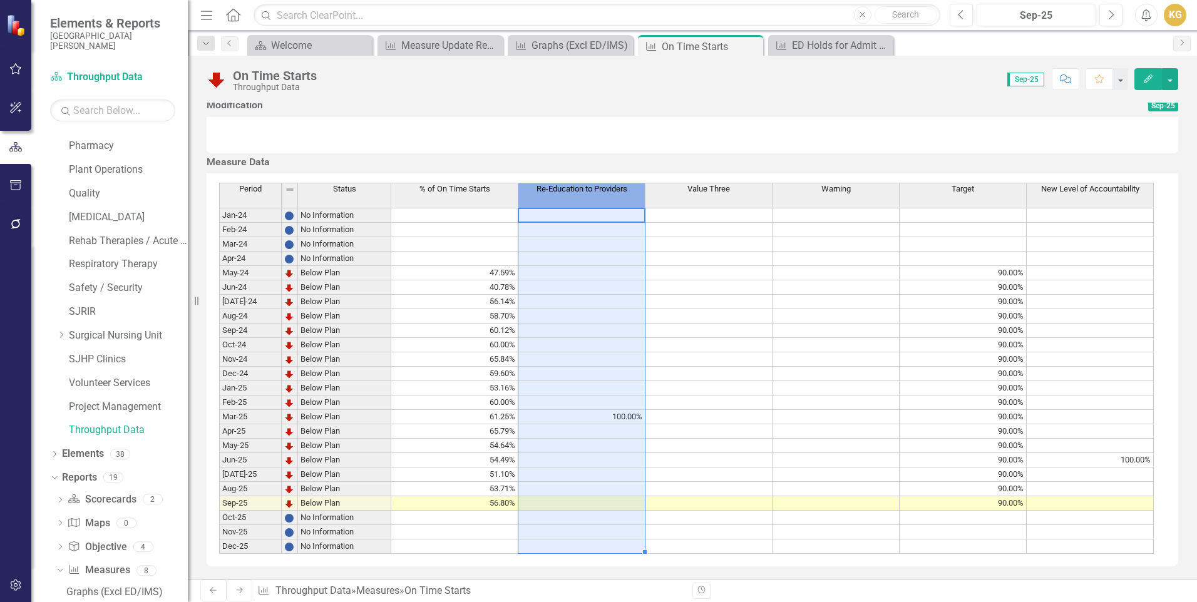
click at [604, 186] on span "Re-Education to Providers" at bounding box center [582, 189] width 91 height 9
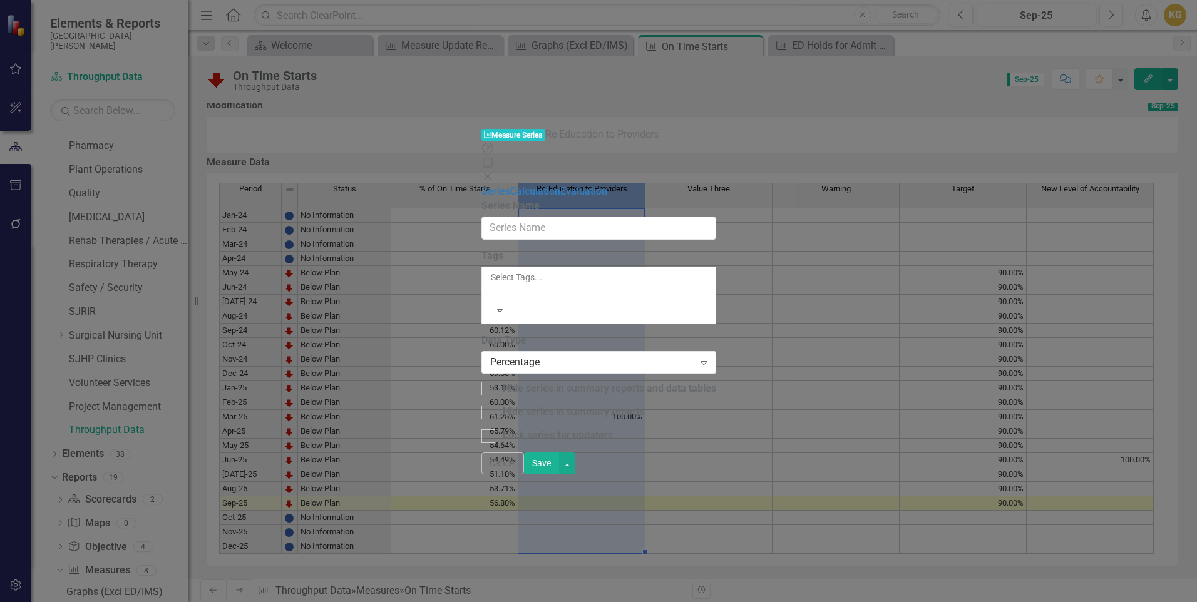
type input "Re-Education to Providers"
click at [510, 185] on link "Calculation" at bounding box center [535, 191] width 50 height 12
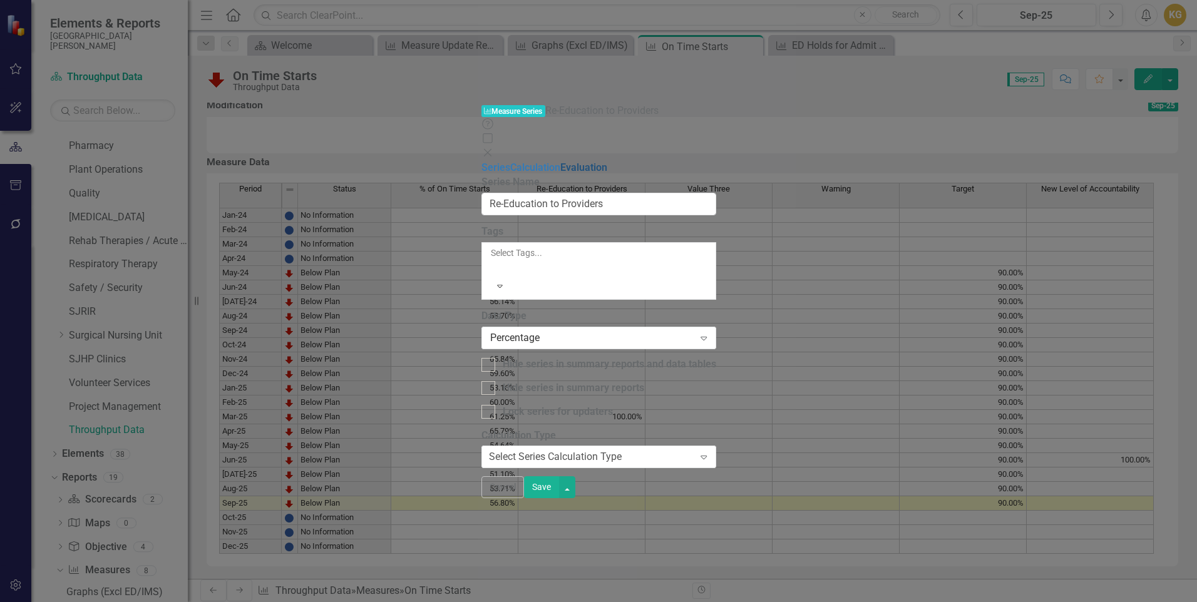
click at [560, 162] on link "Evaluation" at bounding box center [583, 168] width 47 height 12
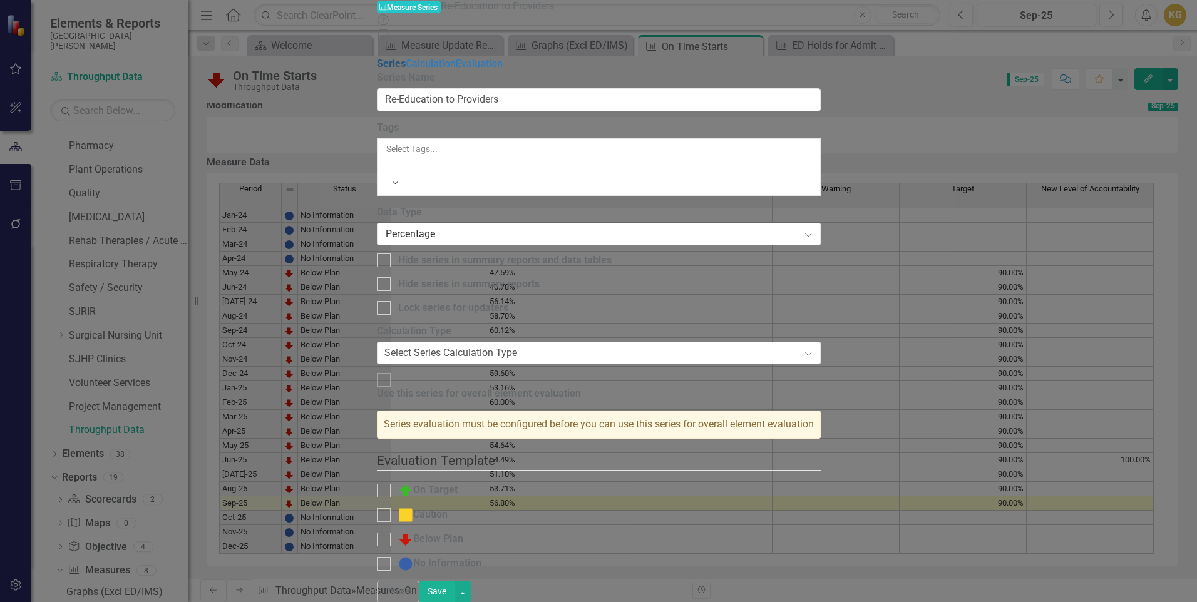
click at [377, 58] on link "Series" at bounding box center [391, 64] width 29 height 12
click at [389, 44] on icon "Close" at bounding box center [383, 49] width 13 height 10
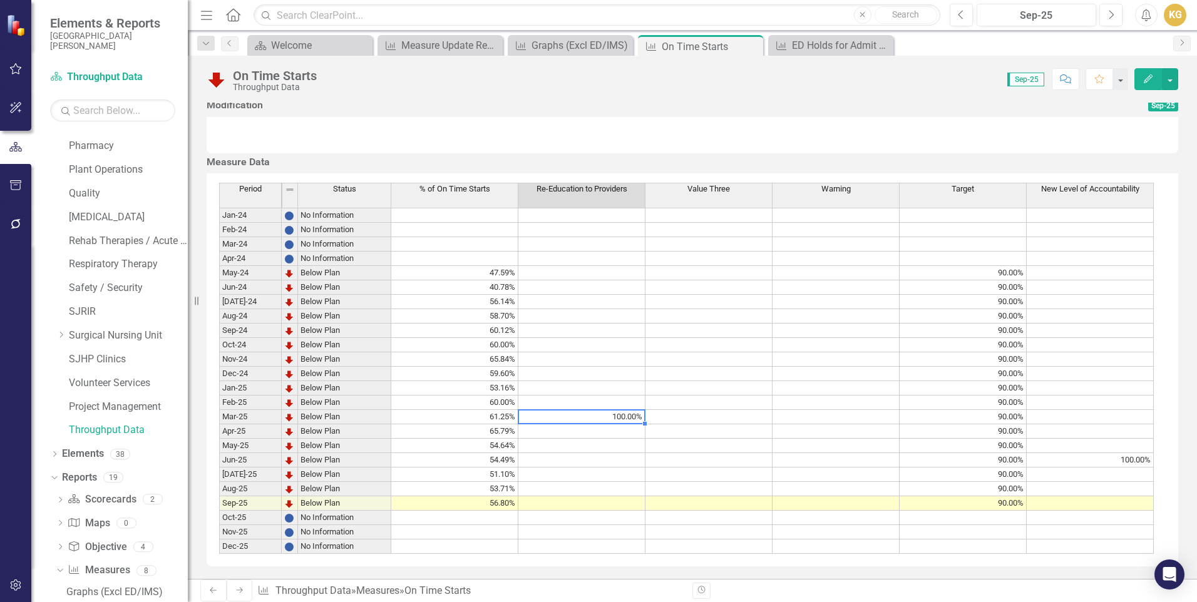
click at [616, 414] on td "100.00%" at bounding box center [581, 417] width 127 height 14
click at [798, 47] on div "ED Holds for Admit Patients > 1 Hour" at bounding box center [833, 46] width 83 height 16
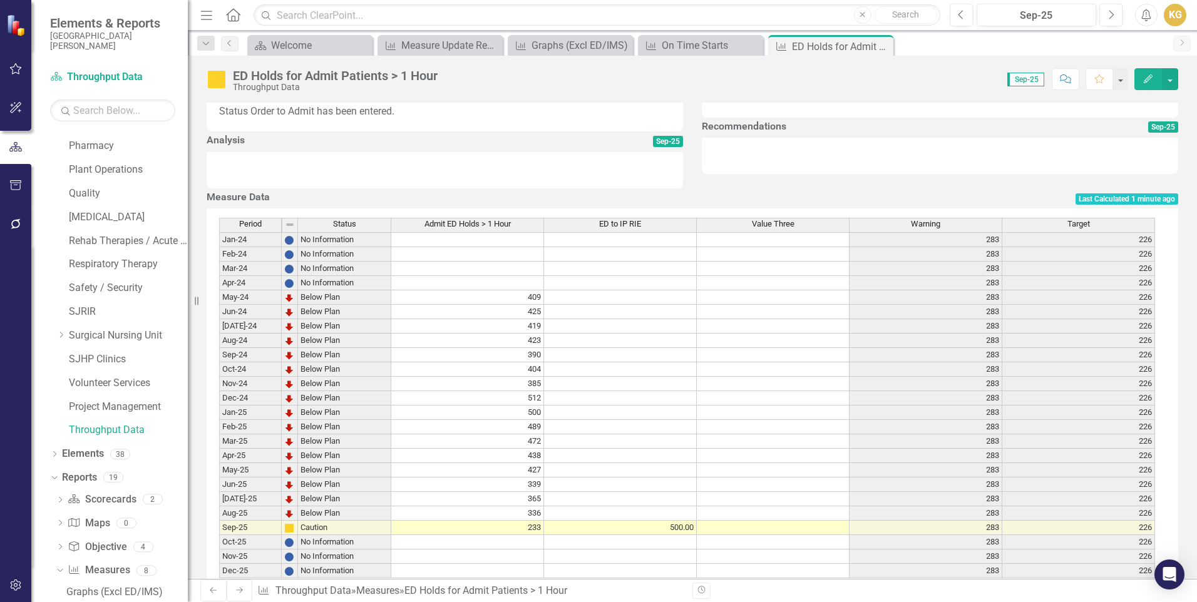
scroll to position [438, 0]
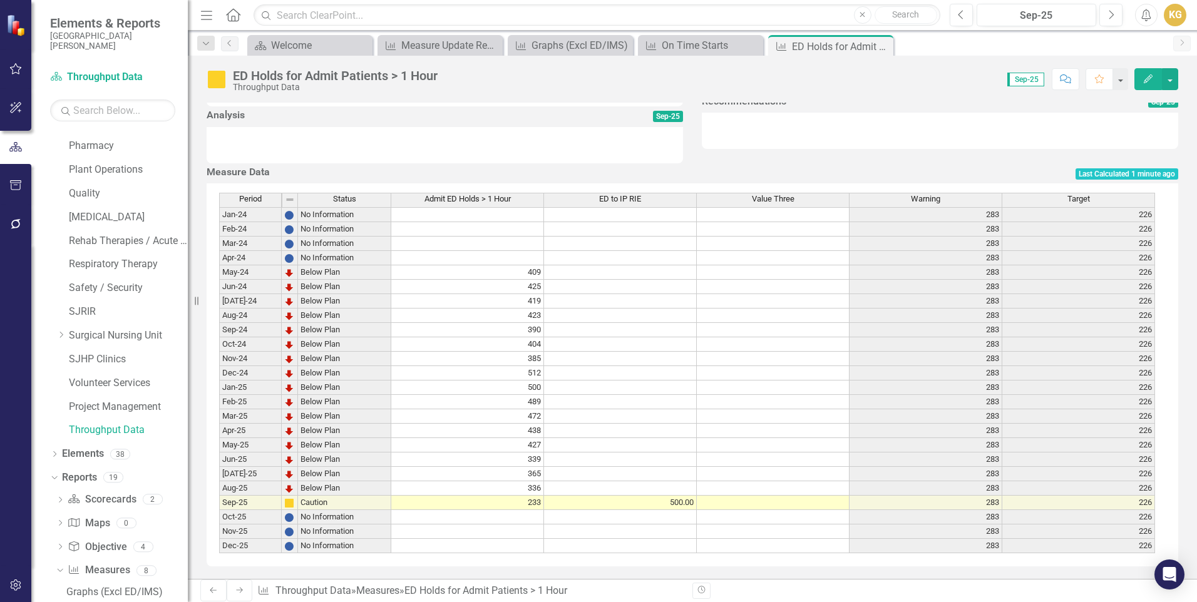
click at [660, 502] on td "500.00" at bounding box center [620, 503] width 153 height 14
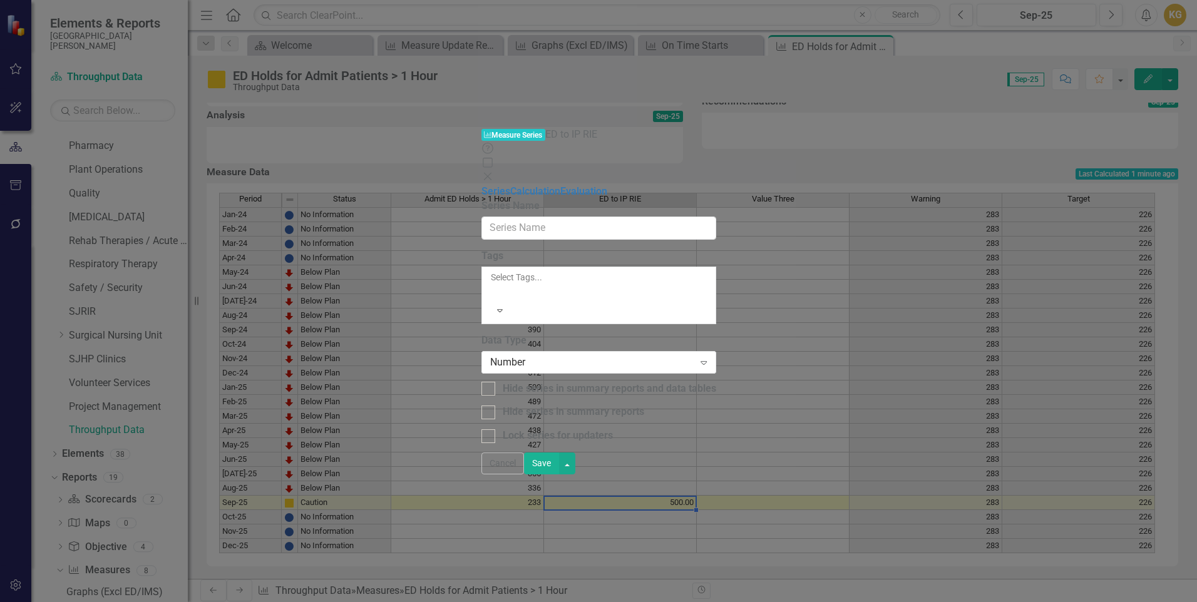
type input "ED to IP RIE"
click at [490, 355] on div "Number" at bounding box center [592, 362] width 204 height 14
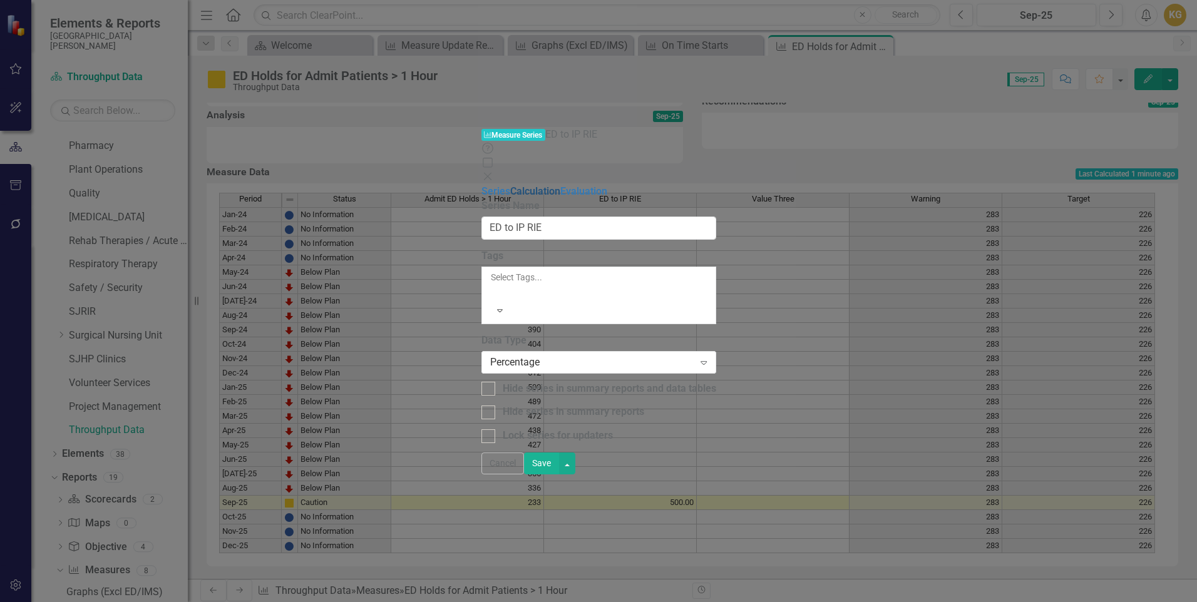
click at [510, 185] on link "Calculation" at bounding box center [535, 191] width 50 height 12
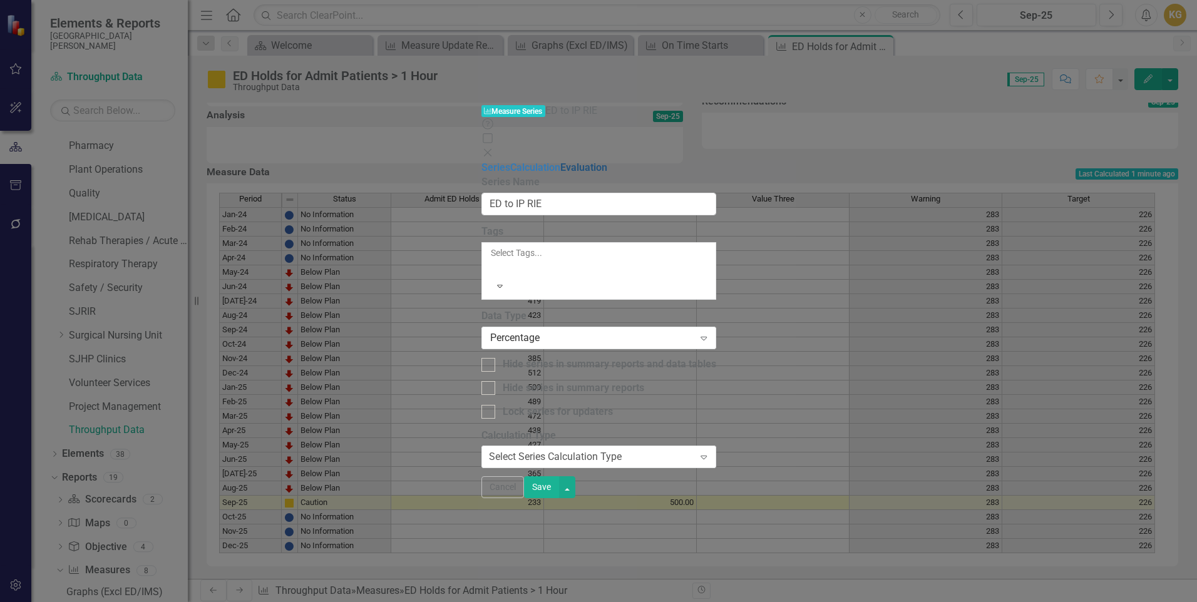
click at [560, 162] on link "Evaluation" at bounding box center [583, 168] width 47 height 12
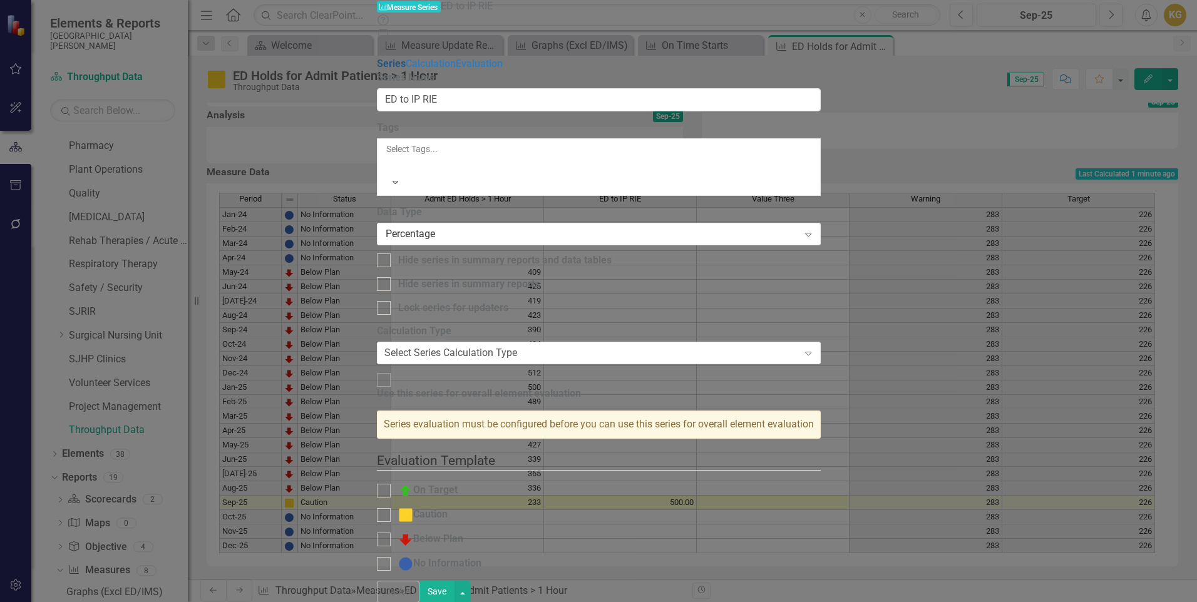
click at [377, 58] on link "Series" at bounding box center [391, 64] width 29 height 12
click at [455, 591] on button "Save" at bounding box center [437, 592] width 35 height 22
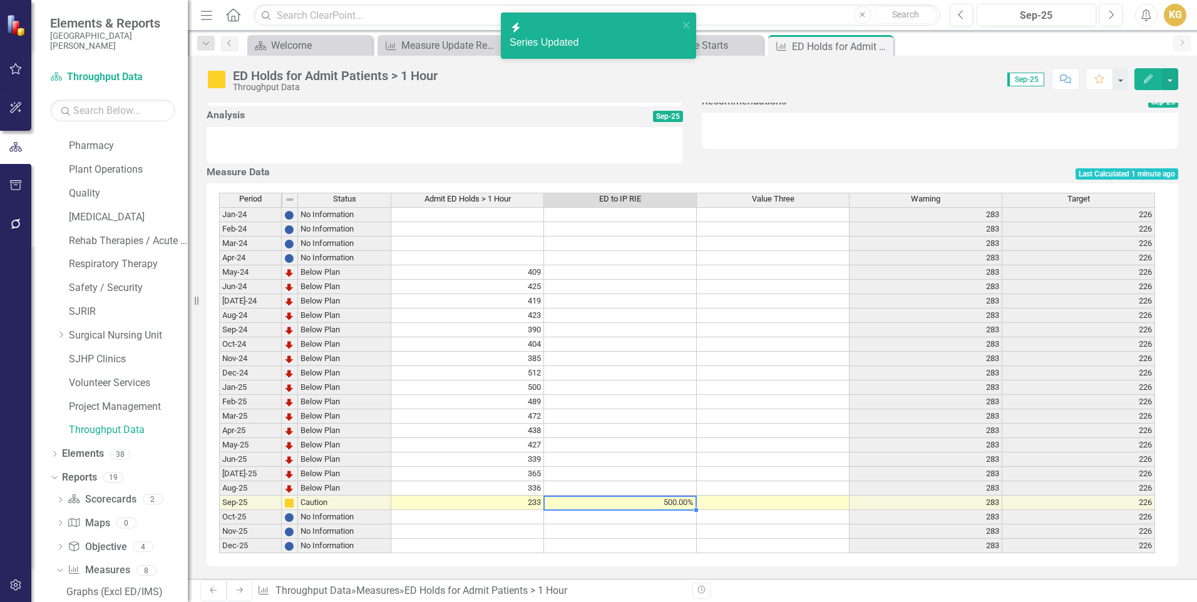
click at [665, 502] on td "500.00%" at bounding box center [620, 503] width 153 height 14
click at [656, 498] on td "500.00%" at bounding box center [620, 503] width 153 height 14
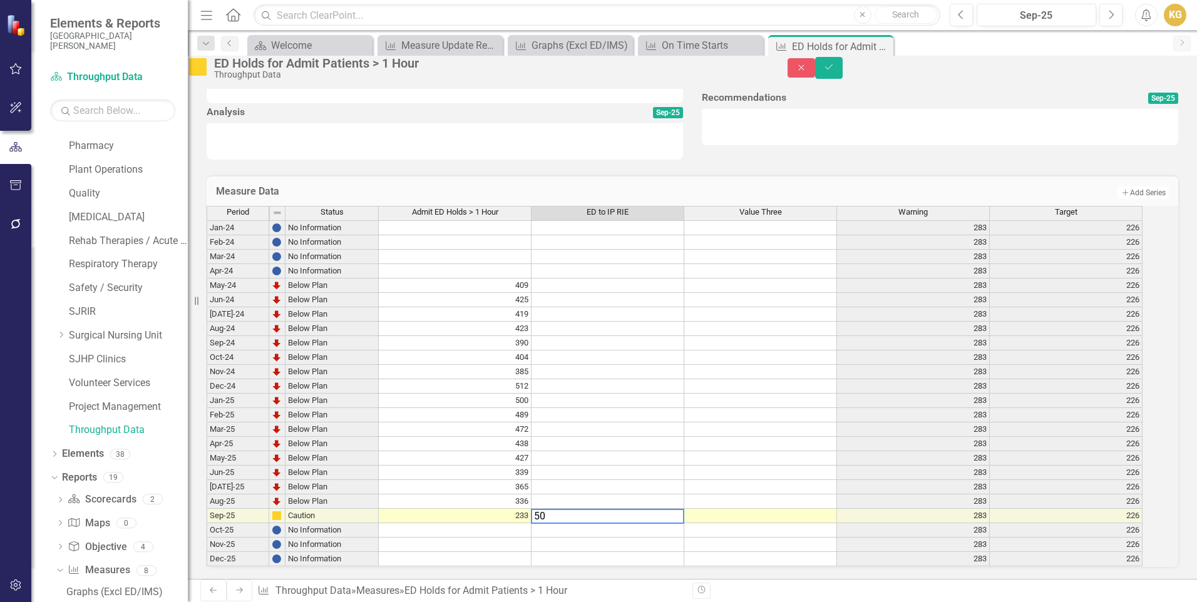
type textarea "5"
type textarea "100"
click at [648, 523] on td at bounding box center [608, 530] width 153 height 14
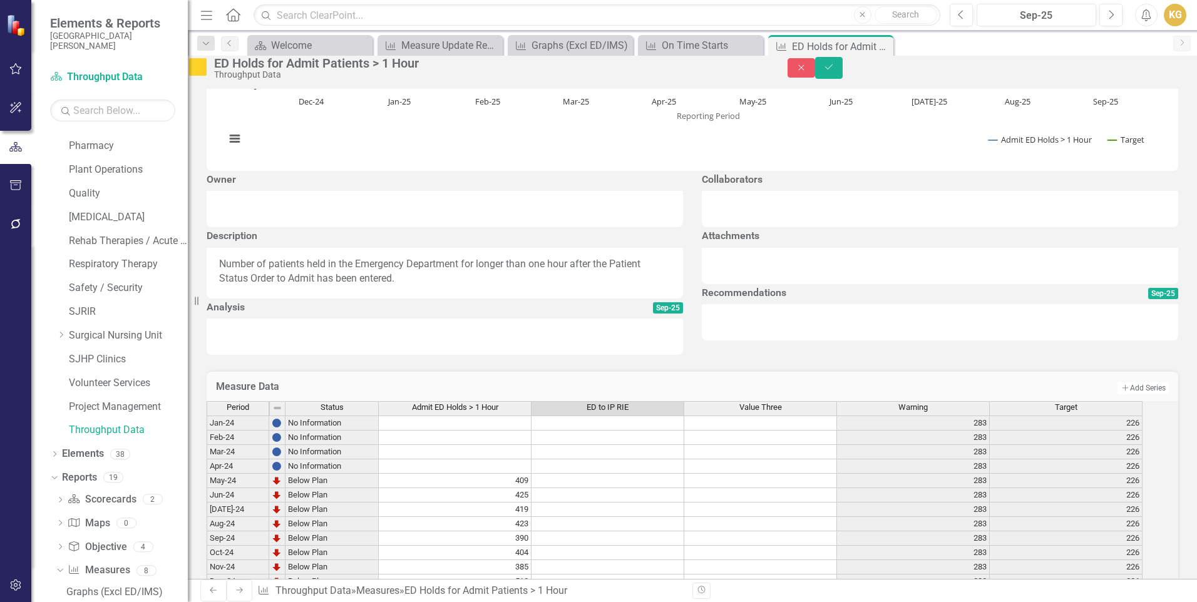
scroll to position [0, 0]
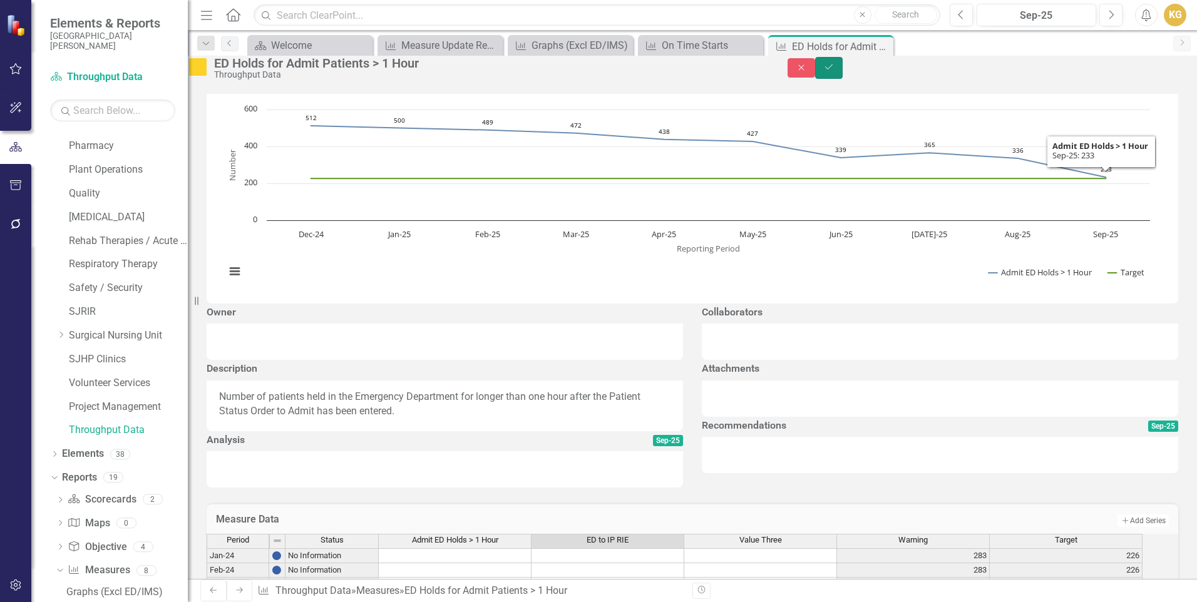
click at [835, 70] on icon "Save" at bounding box center [828, 67] width 11 height 9
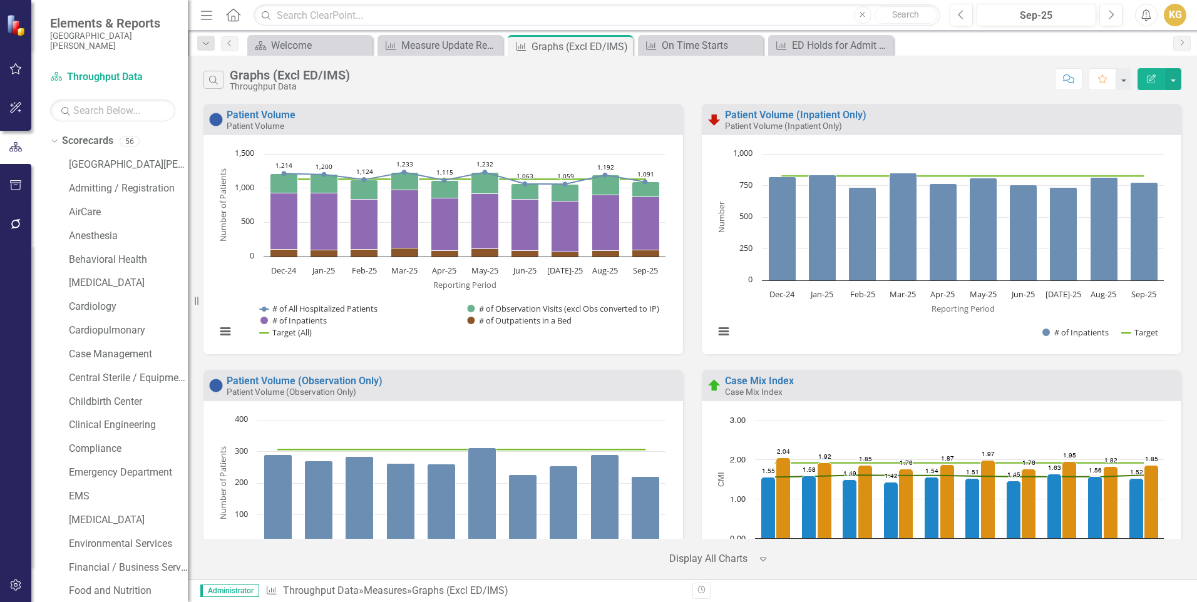
scroll to position [2004, 0]
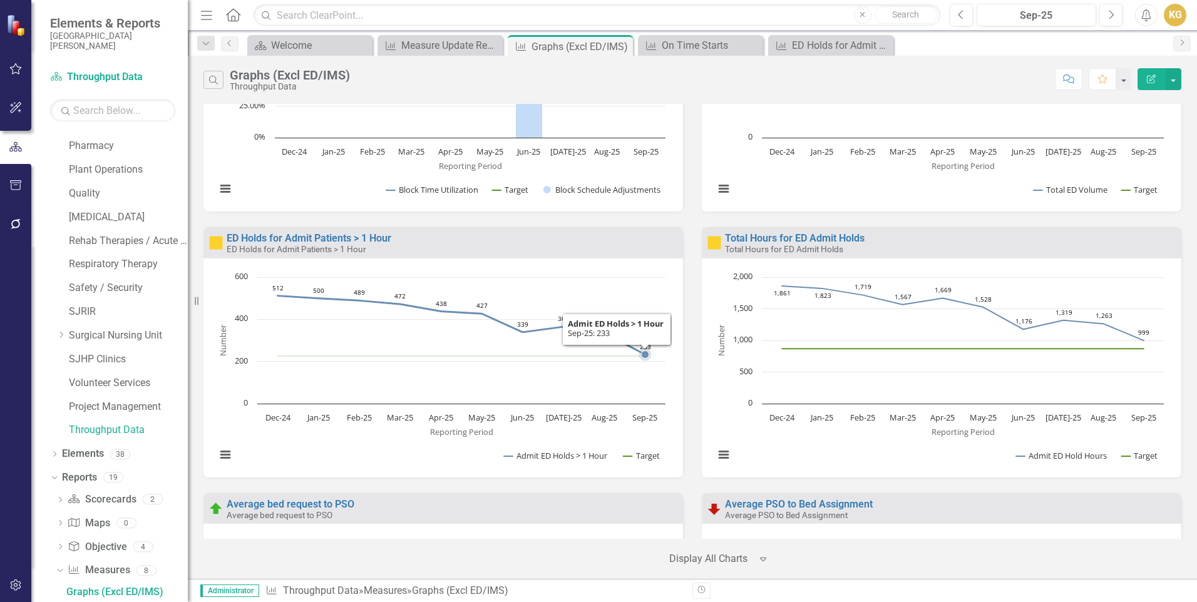
drag, startPoint x: 642, startPoint y: 352, endPoint x: 577, endPoint y: 487, distance: 150.1
click at [577, 487] on div "ED Holds for Admit Patients > 1 Hour ED Holds for Admit Patients > 1 Hour Loadi…" at bounding box center [443, 360] width 498 height 266
click at [686, 44] on div "On Time Starts" at bounding box center [703, 46] width 83 height 16
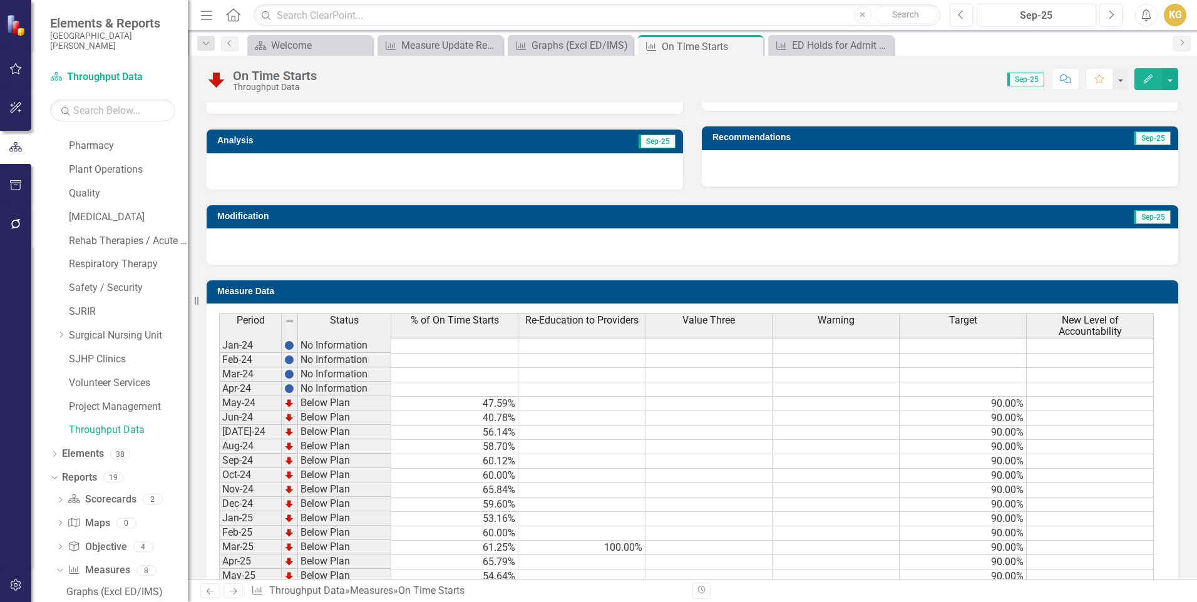
scroll to position [512, 0]
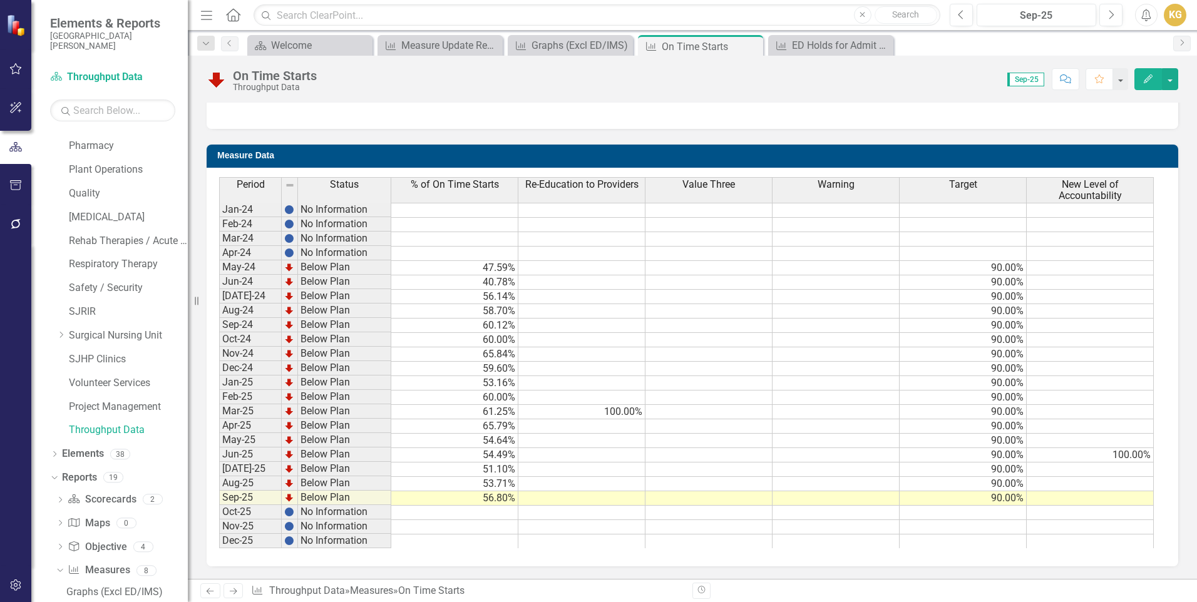
click at [1083, 189] on span "New Level of Accountability" at bounding box center [1089, 190] width 121 height 22
click at [1169, 78] on button "button" at bounding box center [1170, 79] width 16 height 22
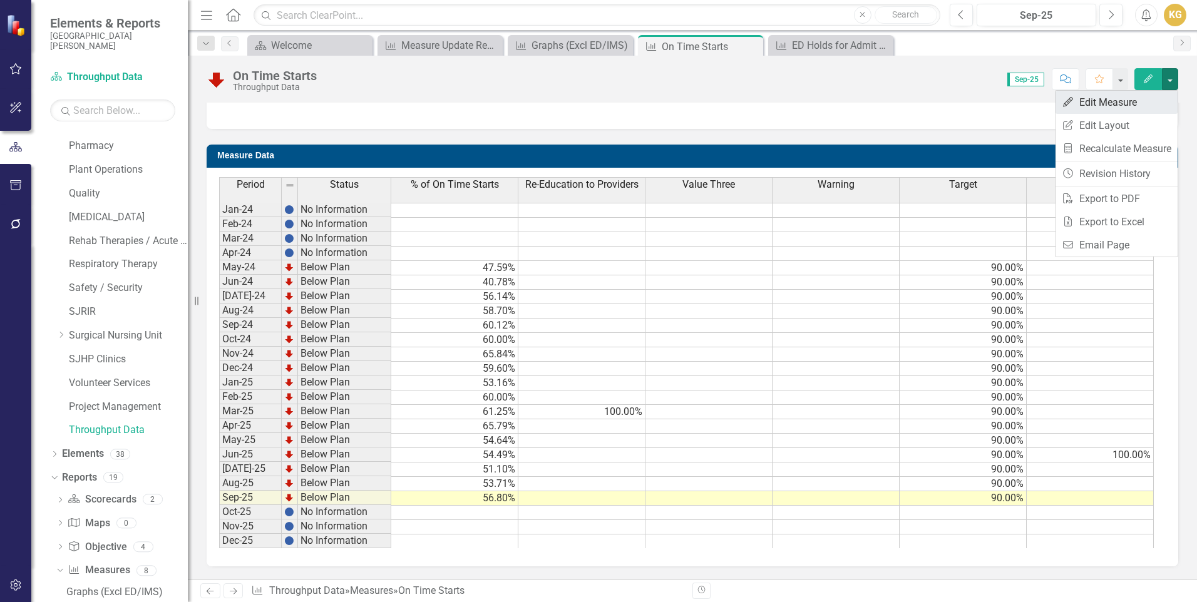
click at [1147, 101] on link "Edit Edit Measure" at bounding box center [1117, 102] width 122 height 23
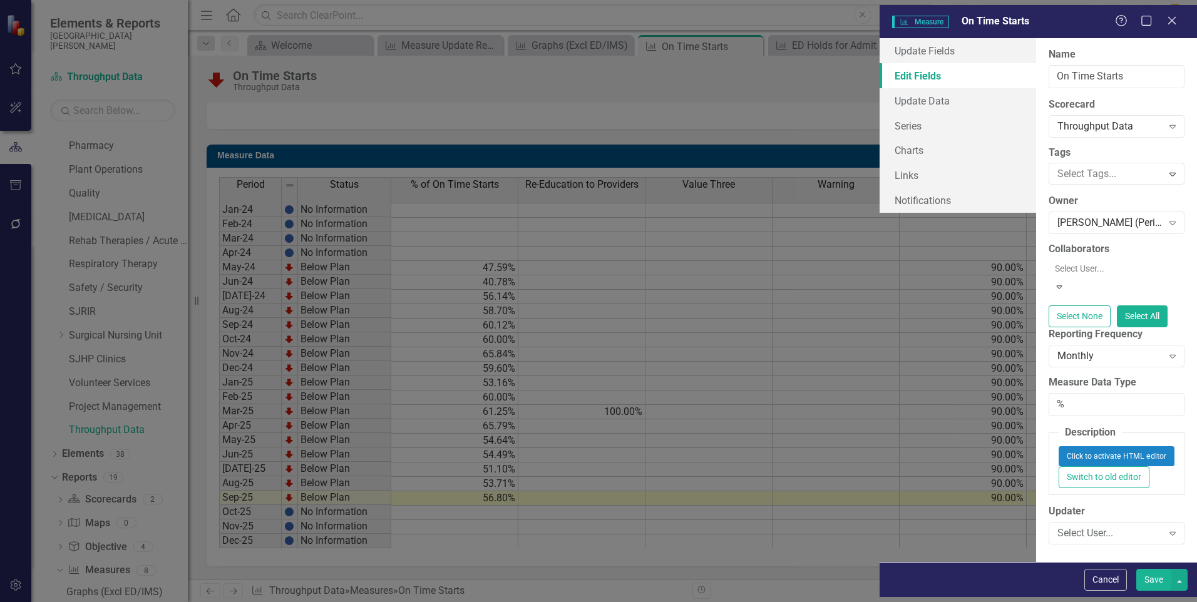
scroll to position [0, 0]
click at [880, 98] on link "Update Data" at bounding box center [958, 100] width 157 height 25
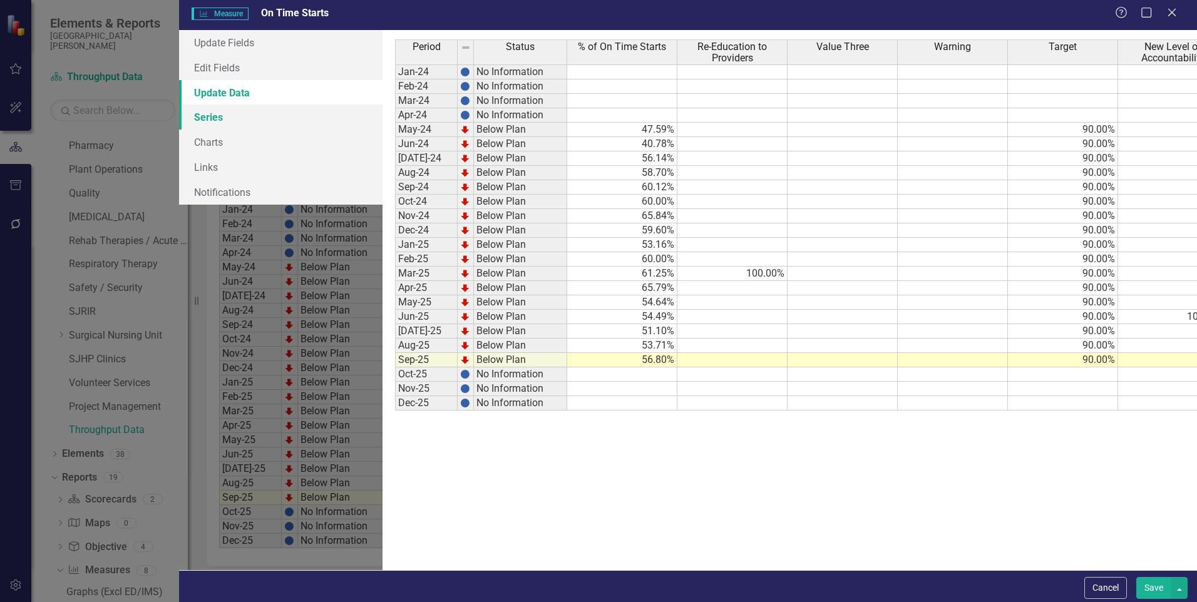
click at [179, 118] on link "Series" at bounding box center [281, 117] width 204 height 25
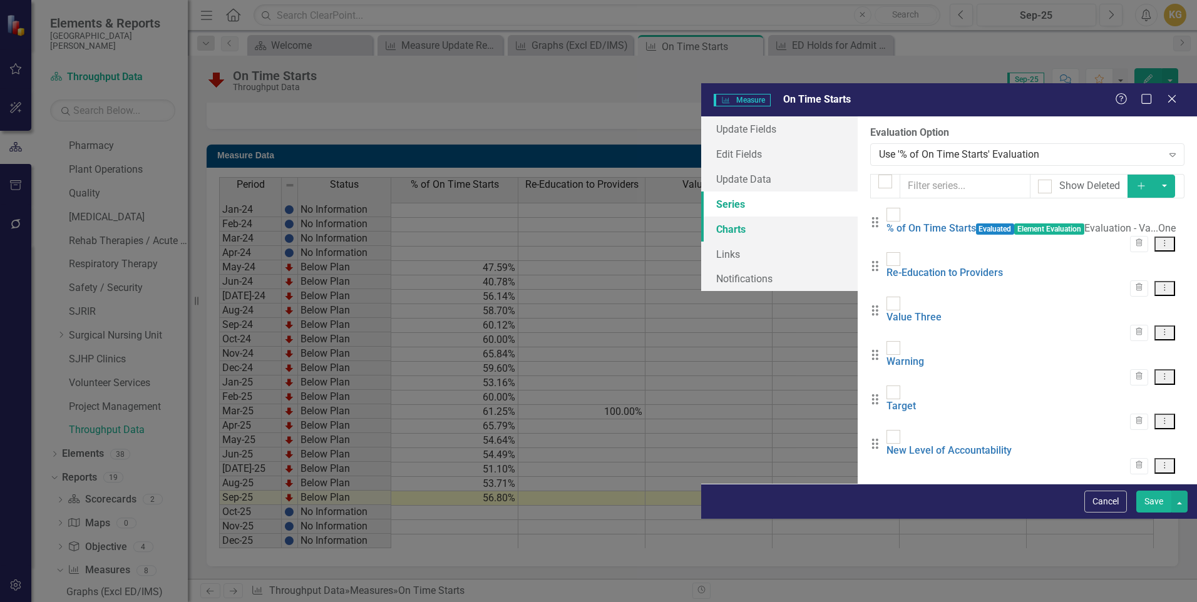
click at [701, 217] on link "Charts" at bounding box center [779, 229] width 157 height 25
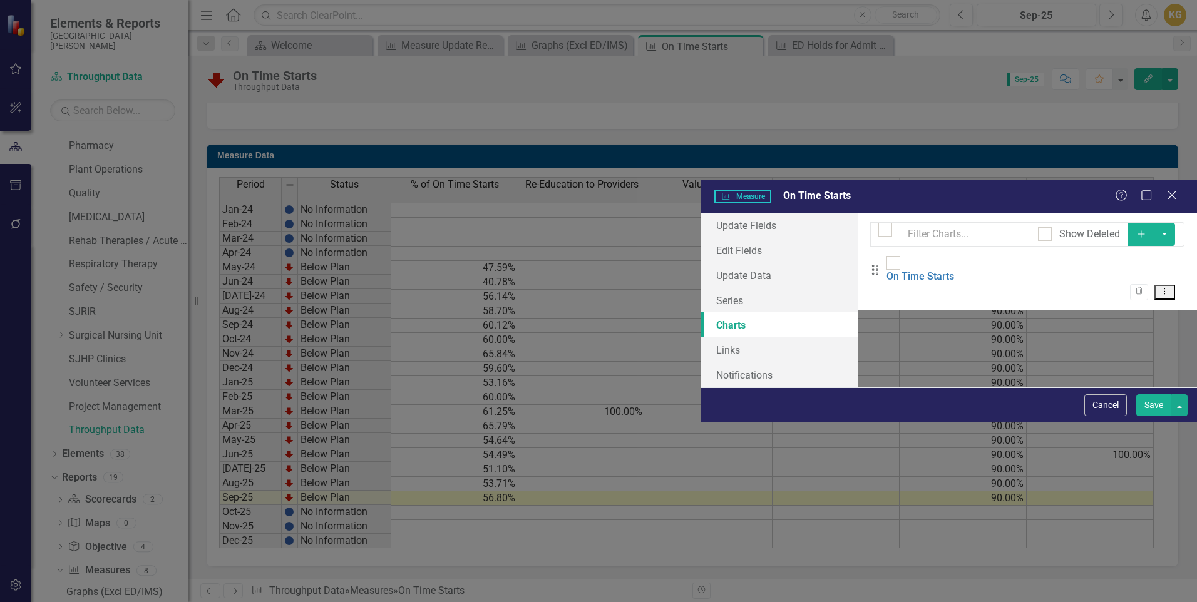
click at [1180, 189] on div "Help Maximize Close" at bounding box center [1150, 196] width 70 height 14
click at [1173, 190] on icon at bounding box center [1171, 194] width 9 height 9
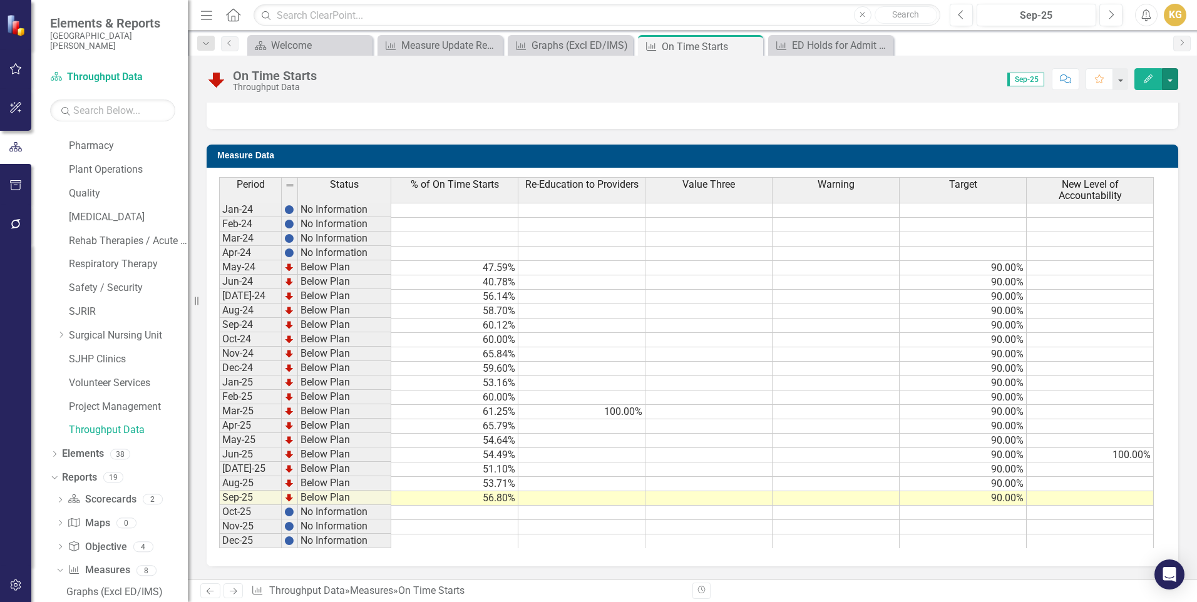
scroll to position [324, 0]
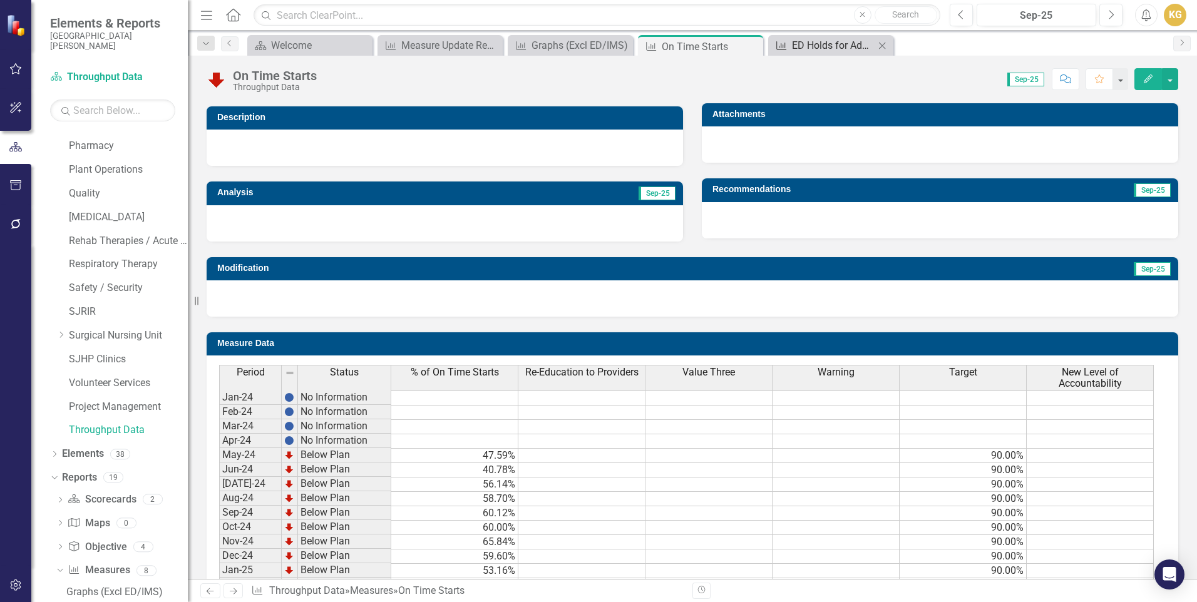
click at [830, 46] on div "ED Holds for Admit Patients > 1 Hour" at bounding box center [833, 46] width 83 height 16
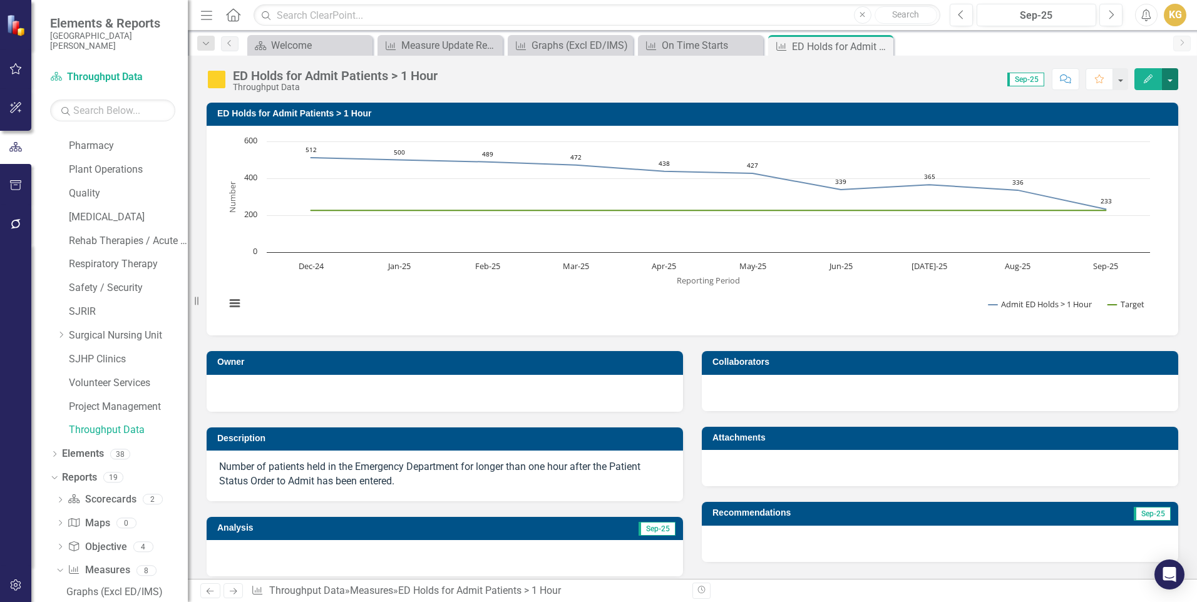
click at [1175, 80] on button "button" at bounding box center [1170, 79] width 16 height 22
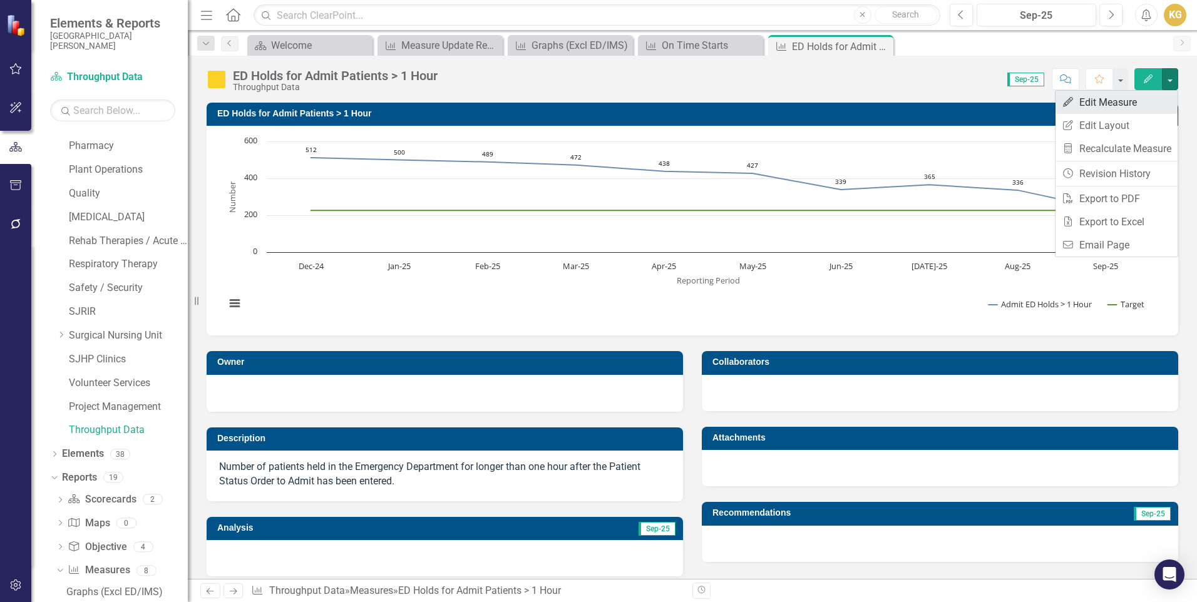
click at [1103, 103] on link "Edit Edit Measure" at bounding box center [1117, 102] width 122 height 23
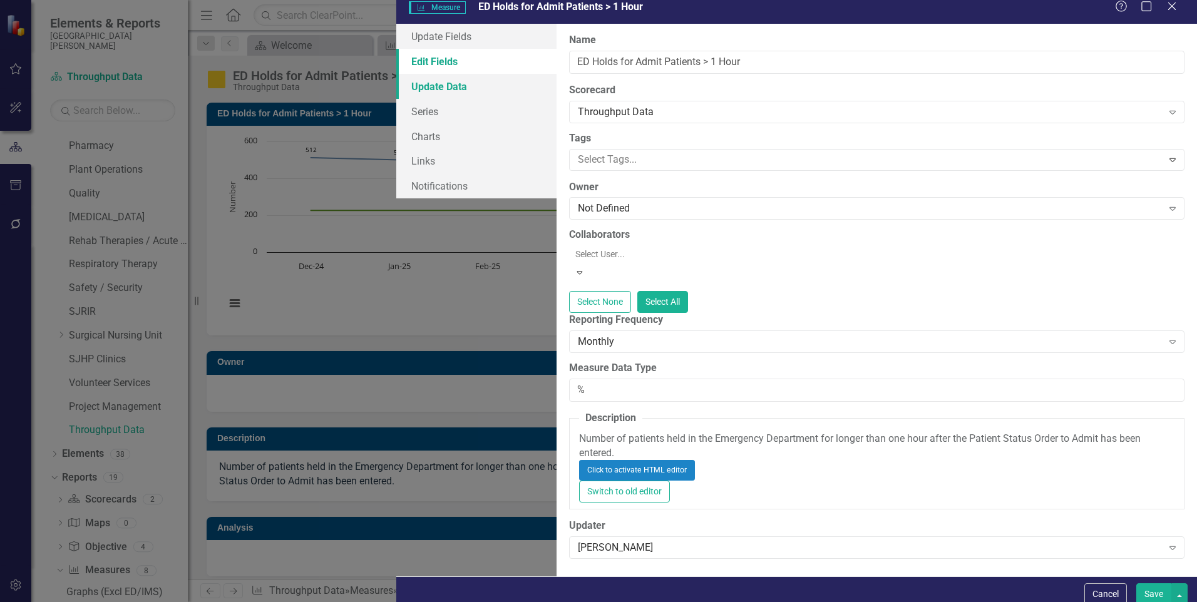
click at [396, 92] on link "Update Data" at bounding box center [476, 86] width 160 height 25
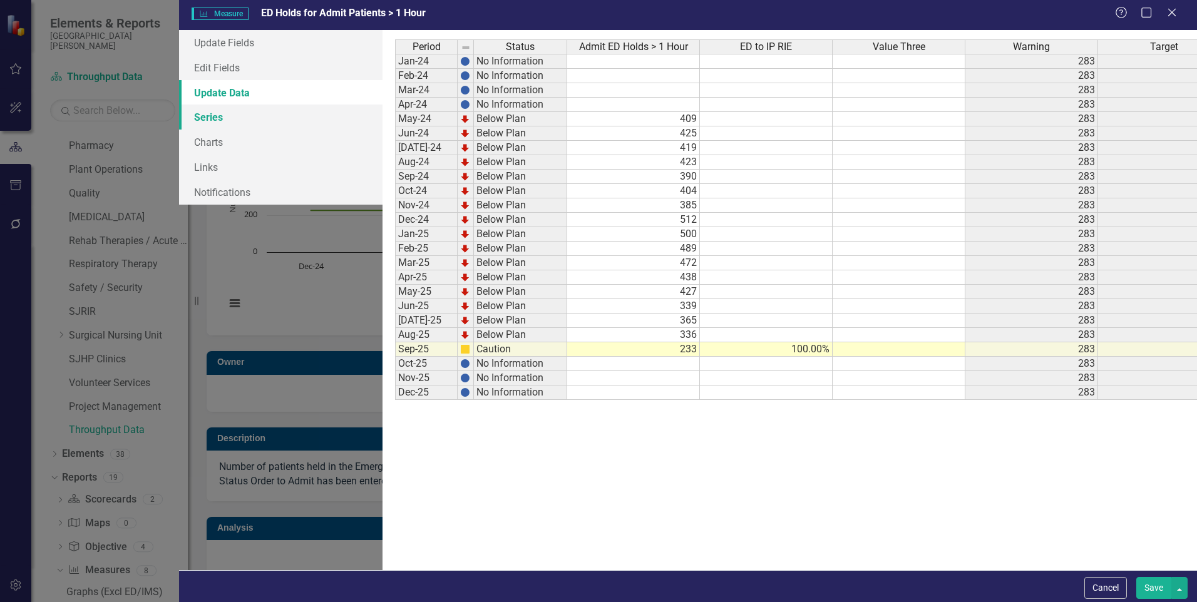
click at [179, 116] on link "Series" at bounding box center [281, 117] width 204 height 25
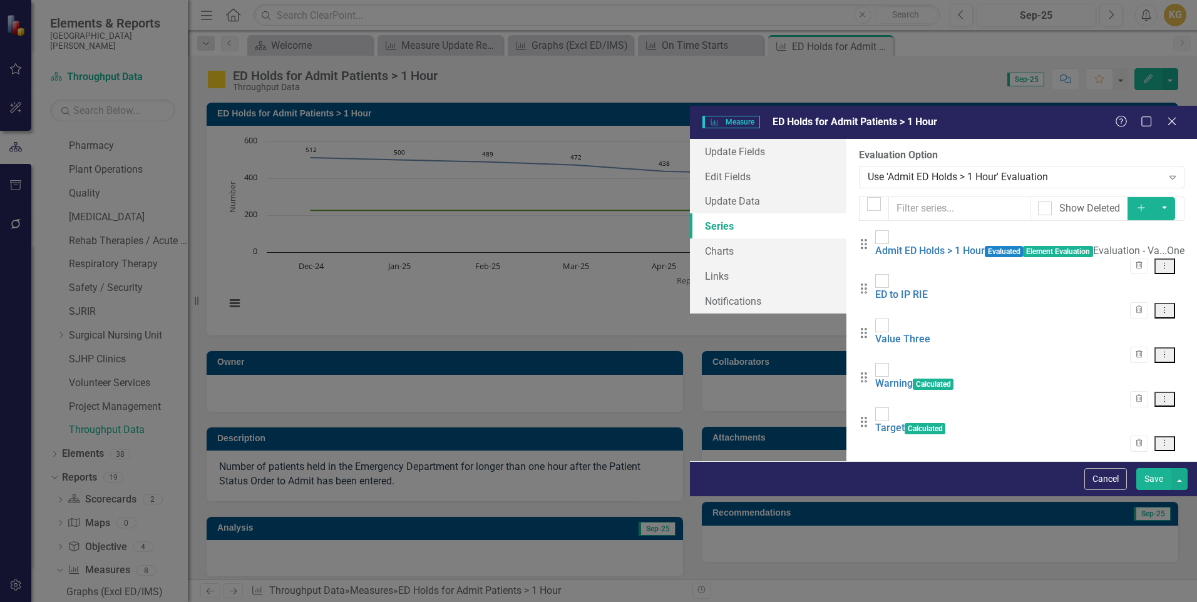
click at [1181, 274] on div "Drag ED to IP RIE Trash Dropdown Menu" at bounding box center [1022, 296] width 326 height 44
click at [1162, 306] on icon "Dropdown Menu" at bounding box center [1165, 310] width 11 height 8
click at [875, 274] on div at bounding box center [882, 281] width 14 height 14
click at [875, 274] on input "checkbox" at bounding box center [879, 278] width 8 height 8
checkbox input "true"
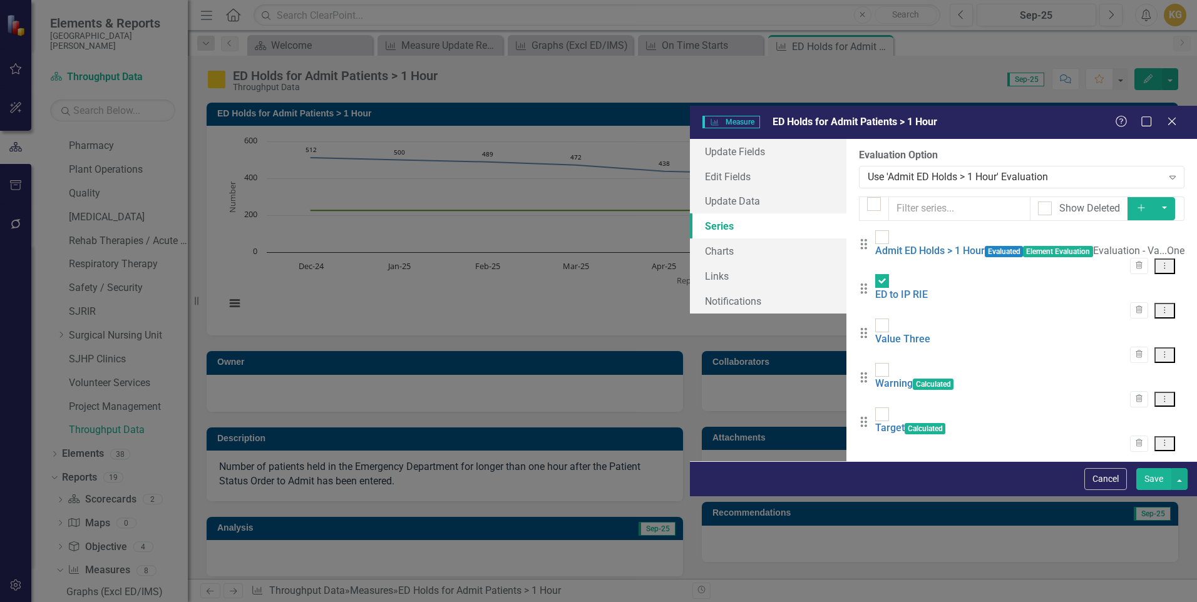
click at [1153, 490] on button "Save" at bounding box center [1154, 479] width 35 height 22
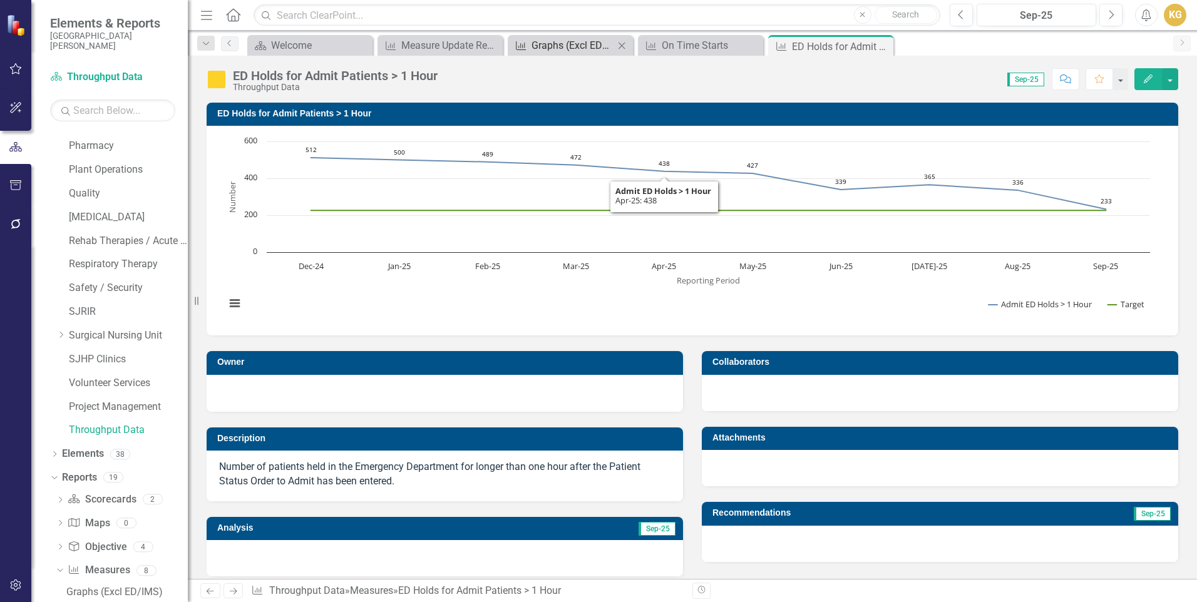
click at [593, 44] on div "Graphs (Excl ED/IMS)" at bounding box center [573, 46] width 83 height 16
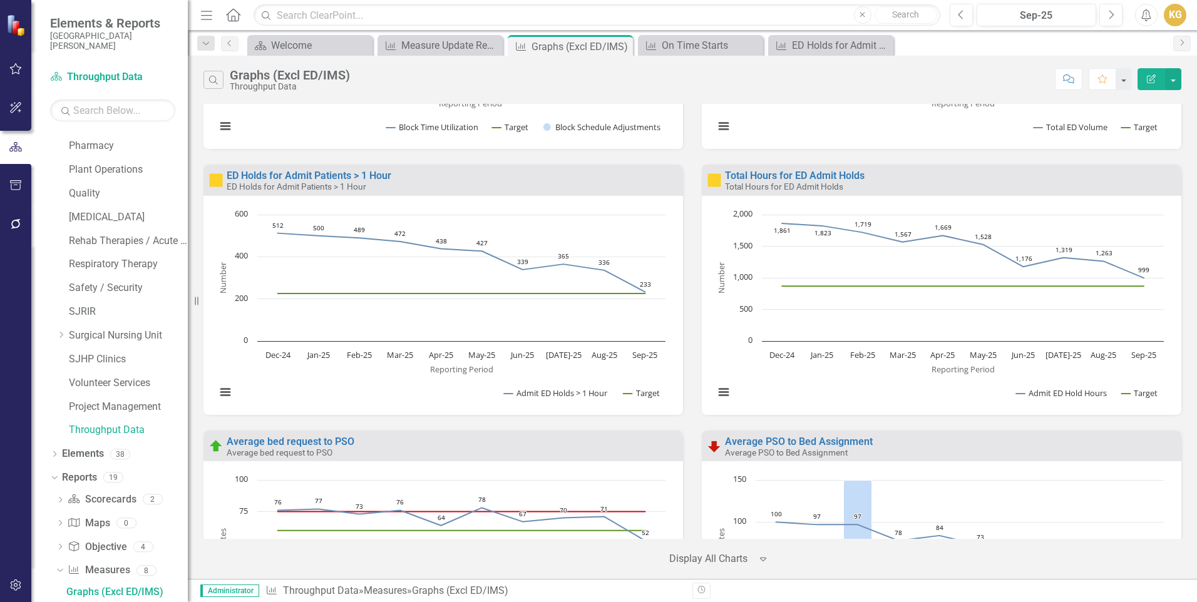
scroll to position [2004, 0]
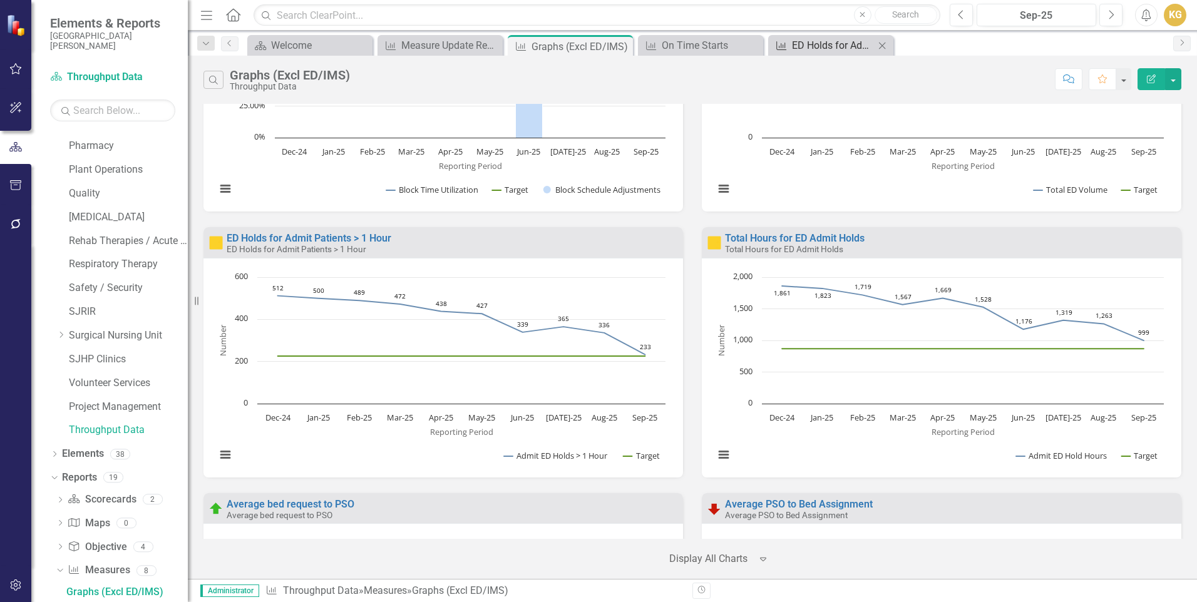
click at [796, 46] on div "ED Holds for Admit Patients > 1 Hour" at bounding box center [833, 46] width 83 height 16
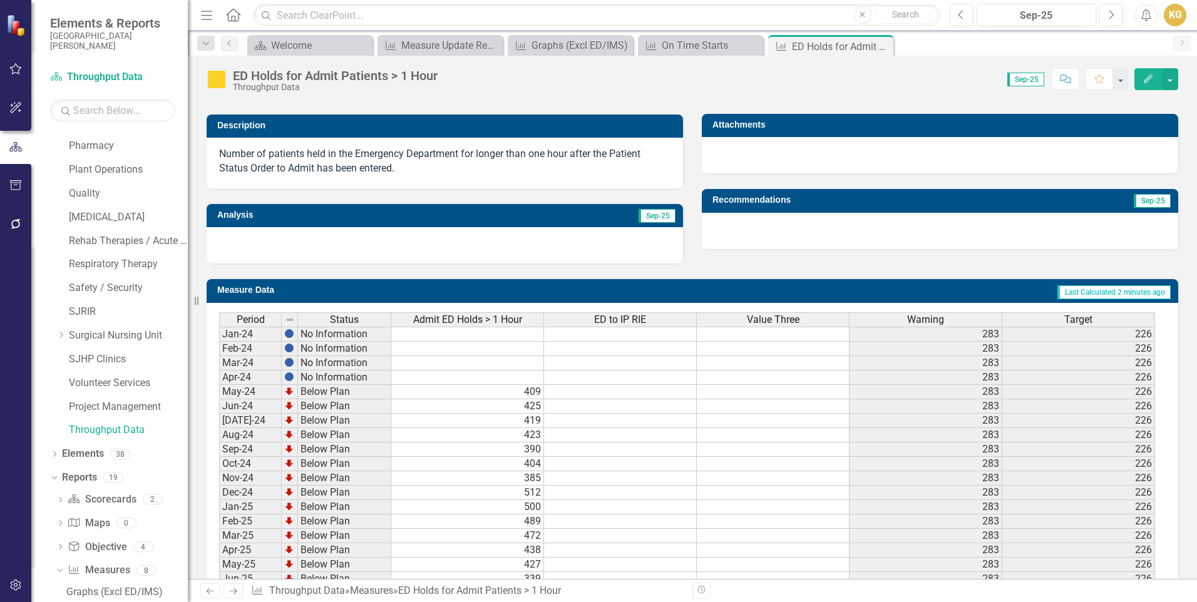
scroll to position [438, 0]
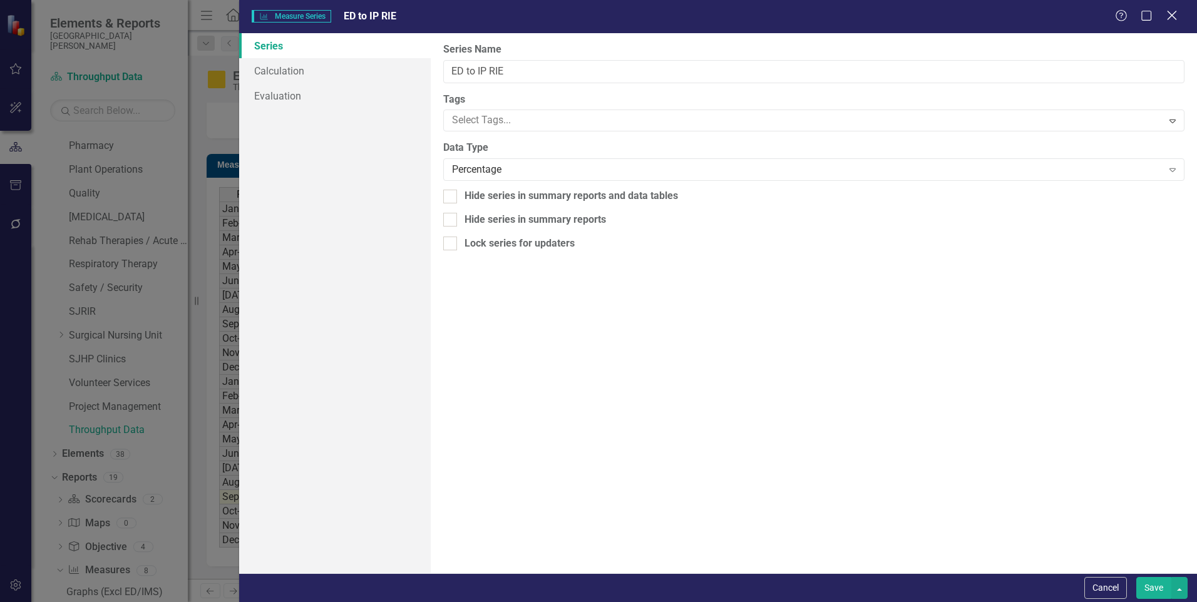
click at [1167, 15] on icon "Close" at bounding box center [1172, 15] width 16 height 12
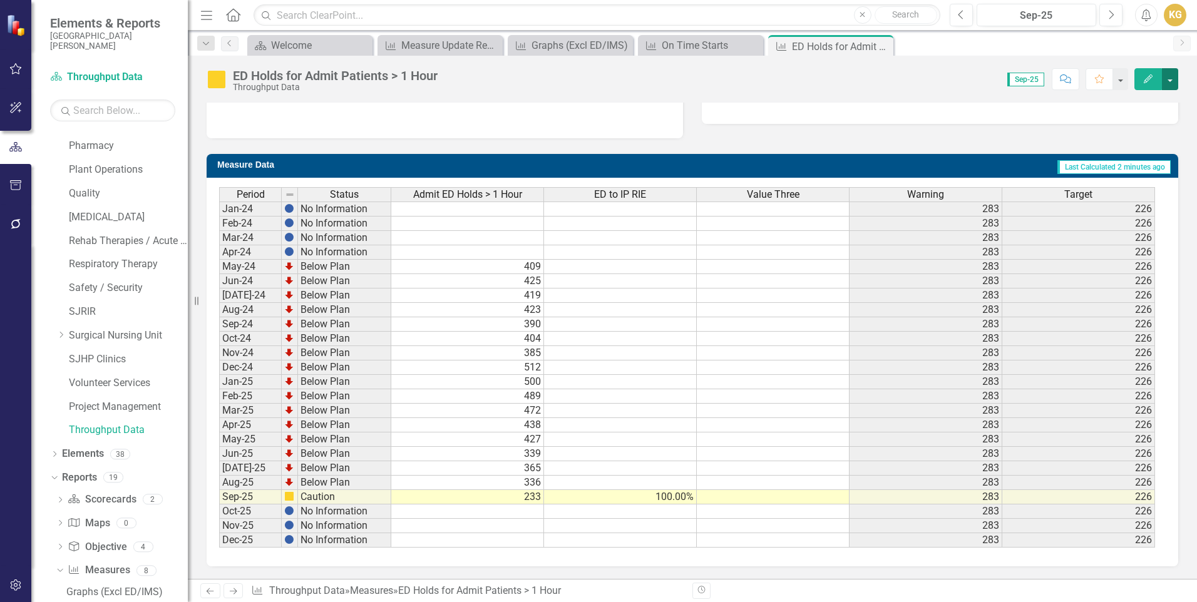
click at [1172, 75] on button "button" at bounding box center [1170, 79] width 16 height 22
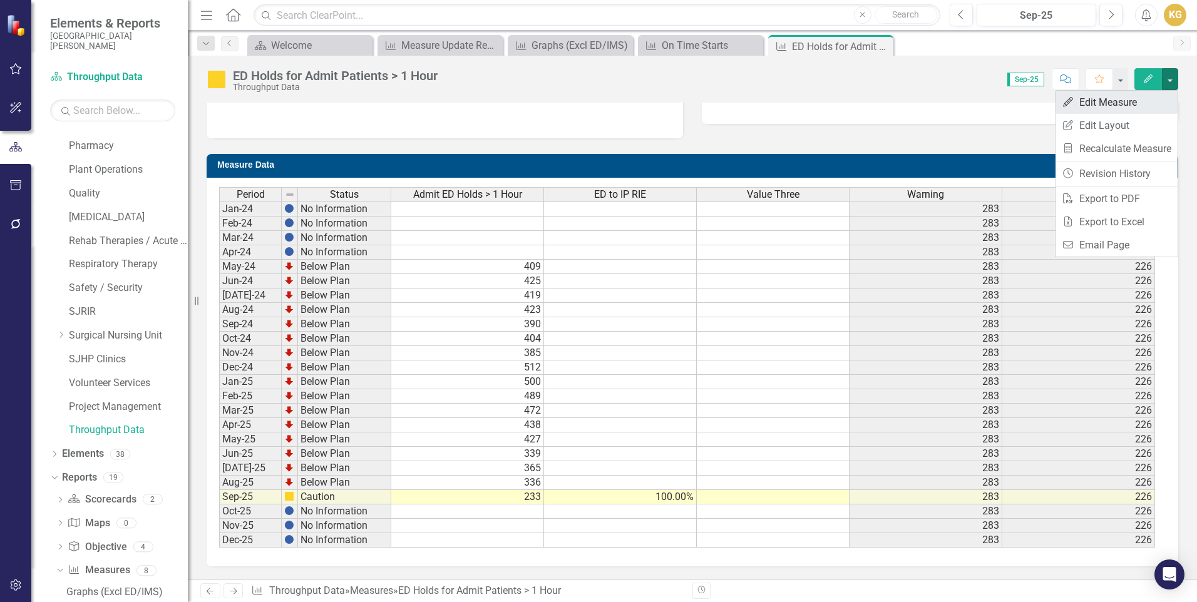
click at [1091, 105] on link "Edit Edit Measure" at bounding box center [1117, 102] width 122 height 23
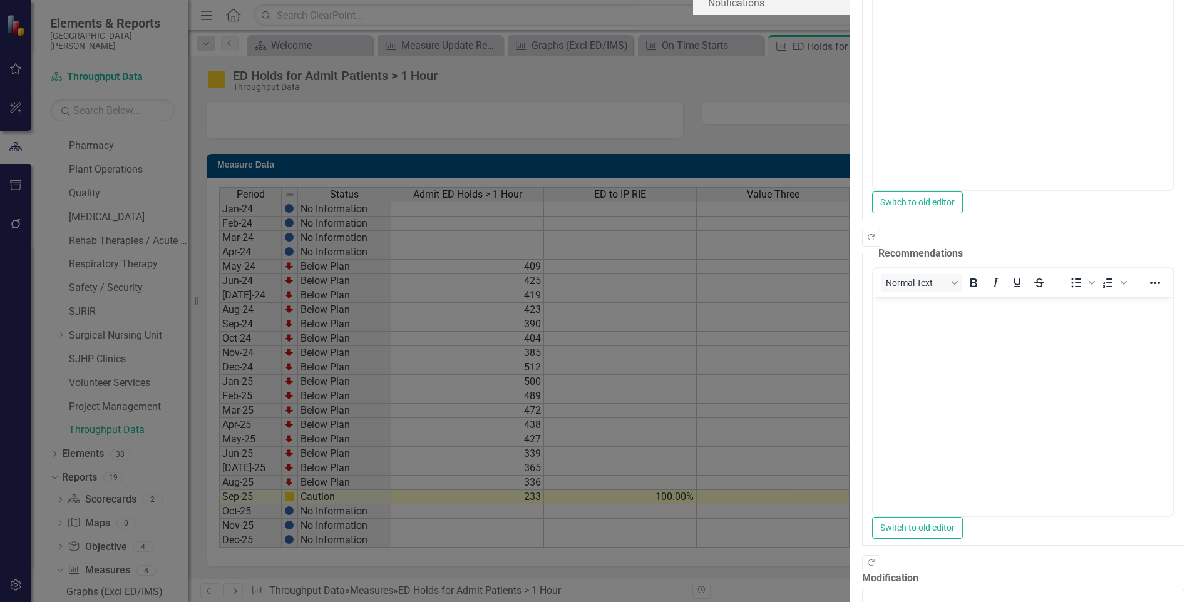
scroll to position [0, 0]
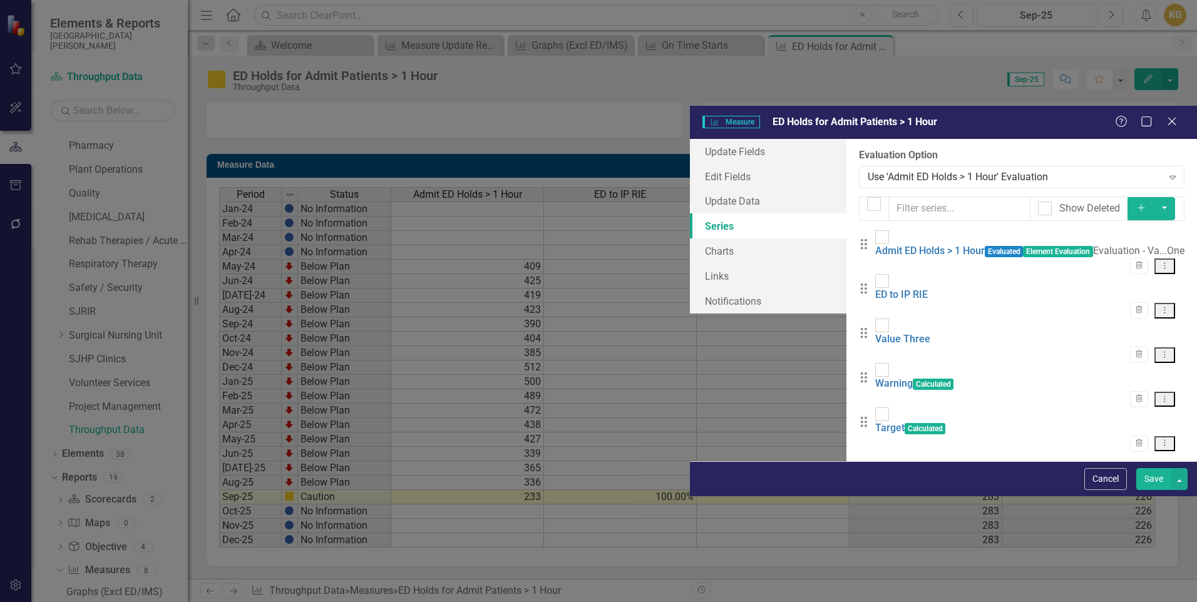
click at [1181, 274] on div "Drag ED to IP RIE Trash Dropdown Menu" at bounding box center [1022, 296] width 326 height 44
click at [894, 197] on input "text" at bounding box center [960, 209] width 142 height 24
click at [856, 238] on icon "Drag" at bounding box center [864, 244] width 16 height 13
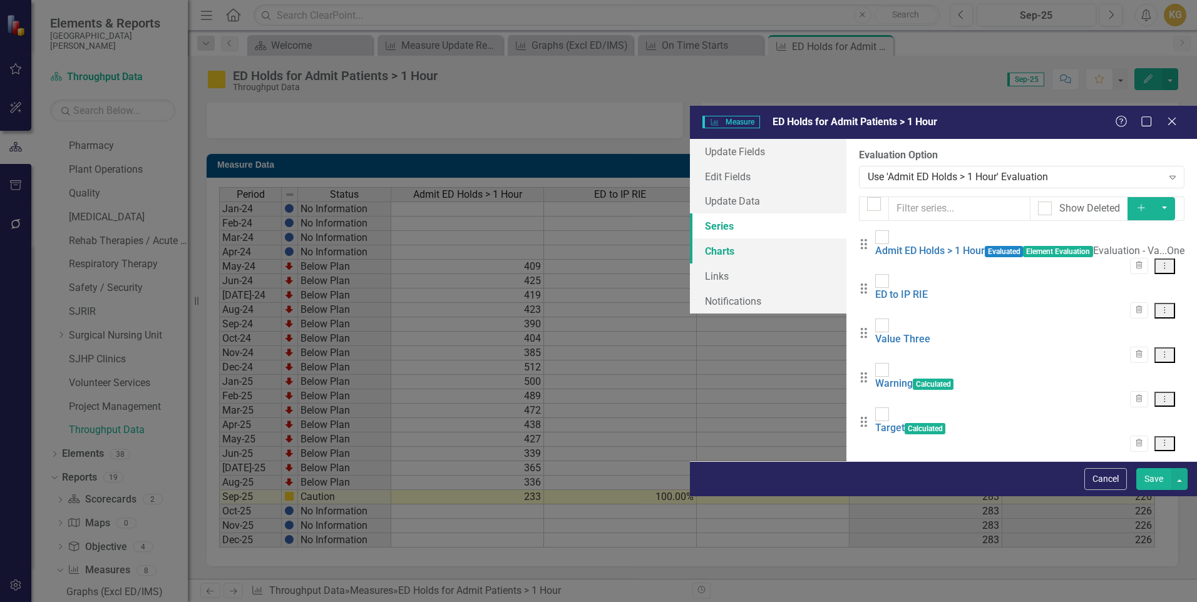
click at [690, 239] on link "Charts" at bounding box center [768, 251] width 157 height 25
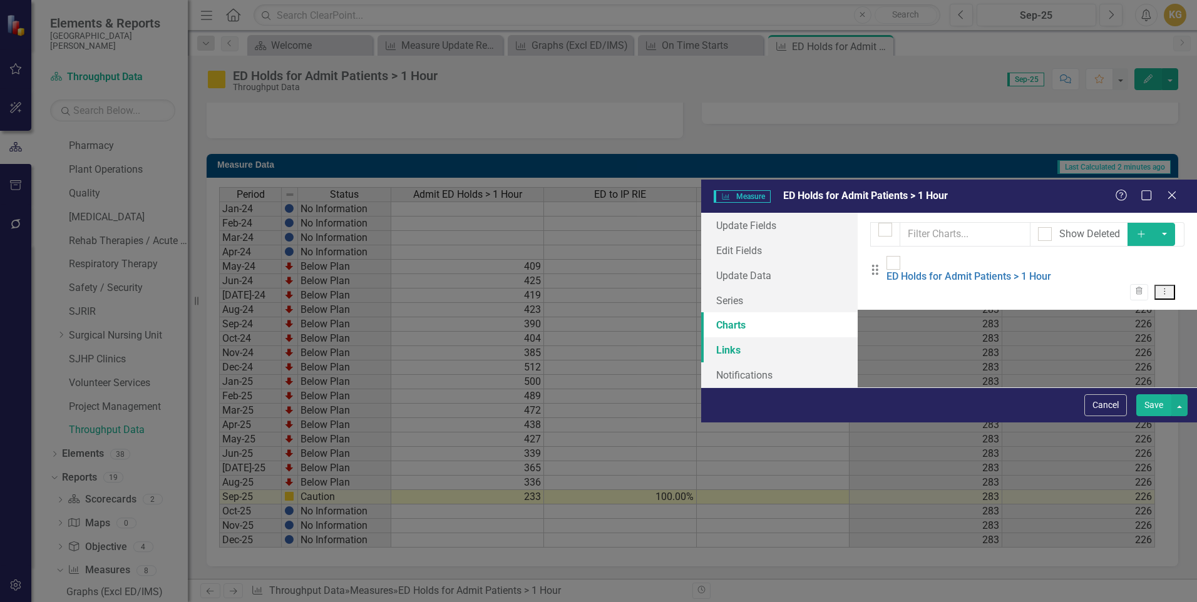
click at [701, 338] on link "Links" at bounding box center [779, 350] width 157 height 25
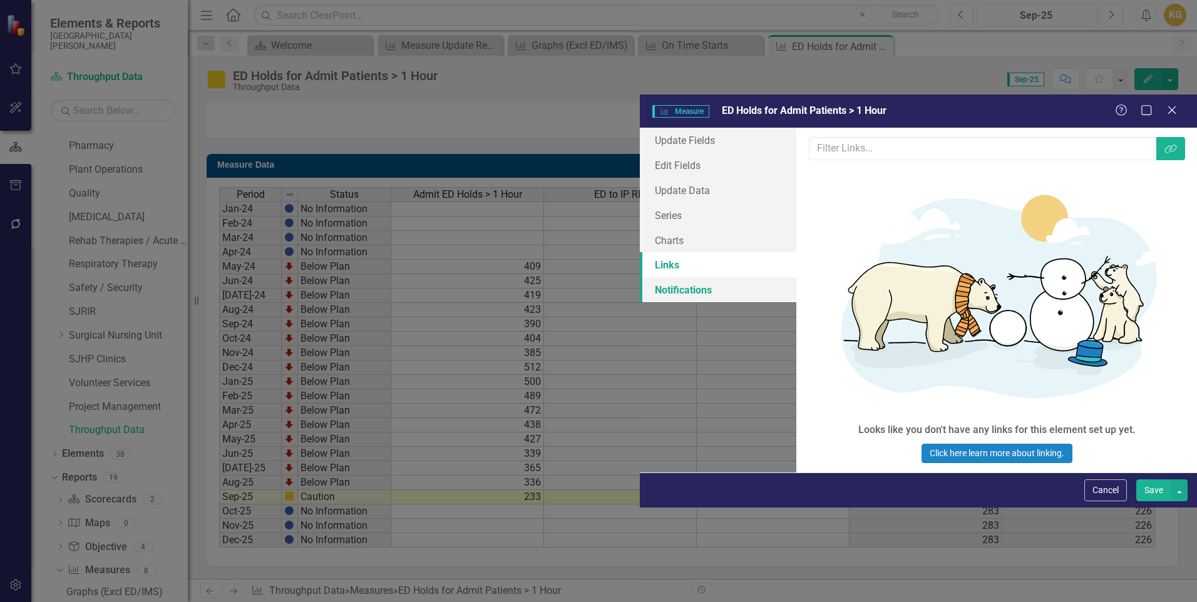
click at [640, 277] on link "Notifications" at bounding box center [718, 289] width 157 height 25
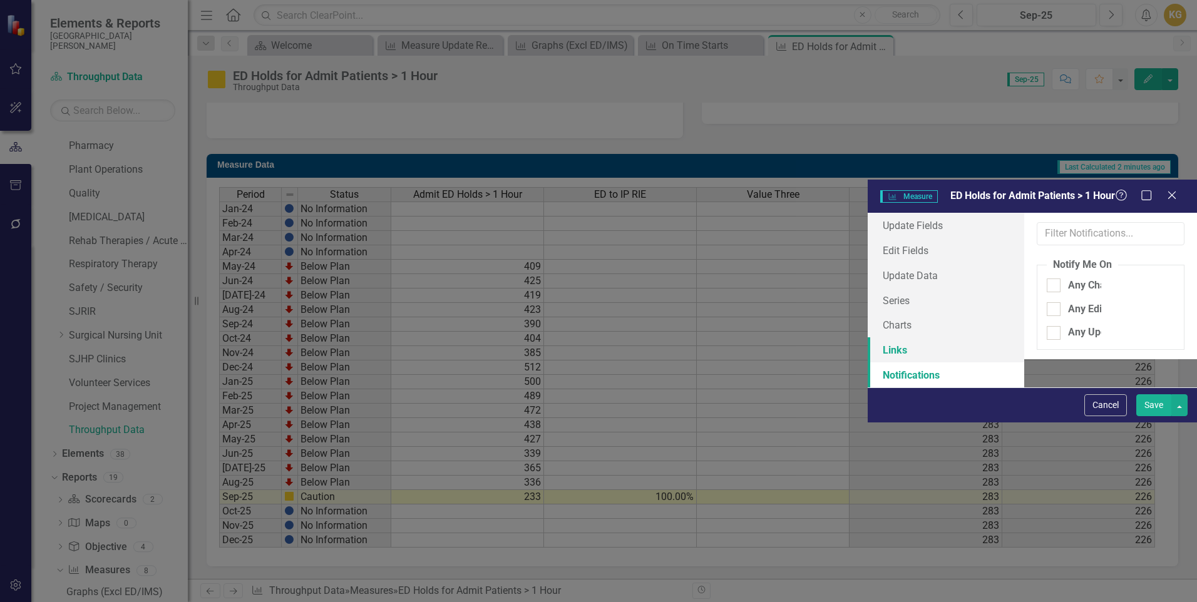
click at [868, 338] on link "Links" at bounding box center [946, 350] width 157 height 25
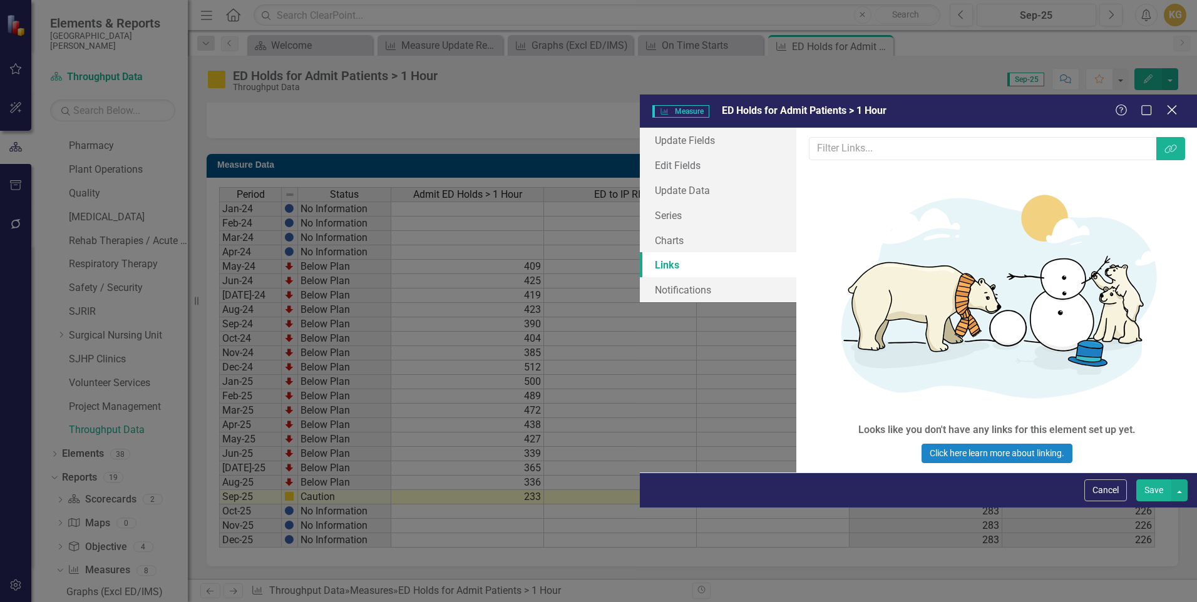
click at [1165, 104] on div "Help Maximize Close" at bounding box center [1150, 111] width 70 height 14
click at [1171, 106] on icon at bounding box center [1171, 110] width 9 height 9
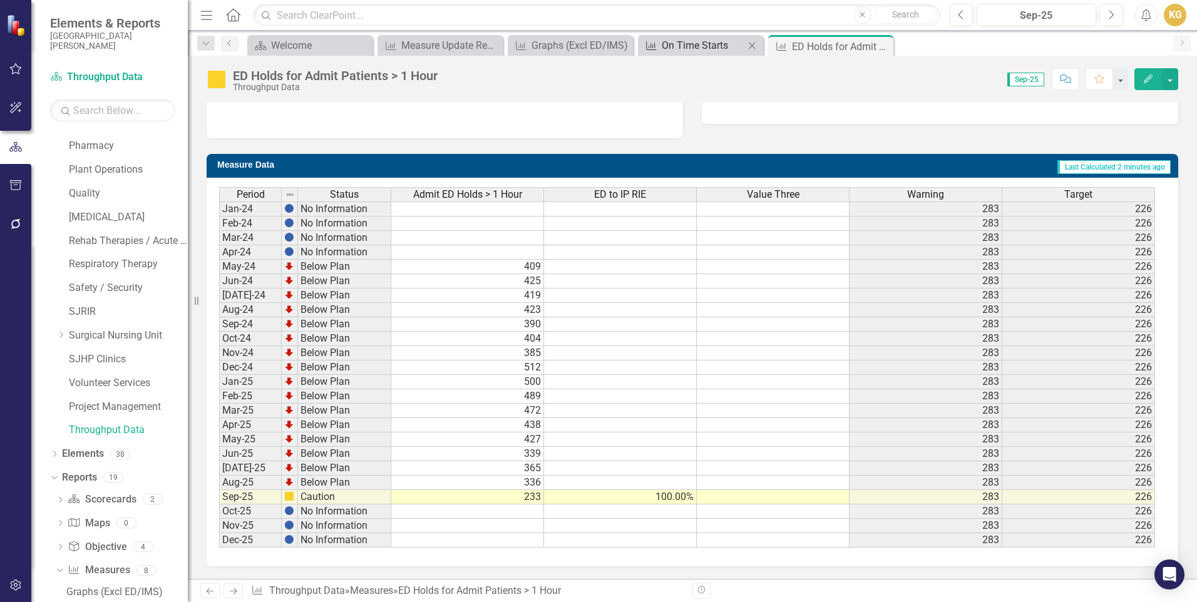
click at [689, 44] on div "On Time Starts" at bounding box center [703, 46] width 83 height 16
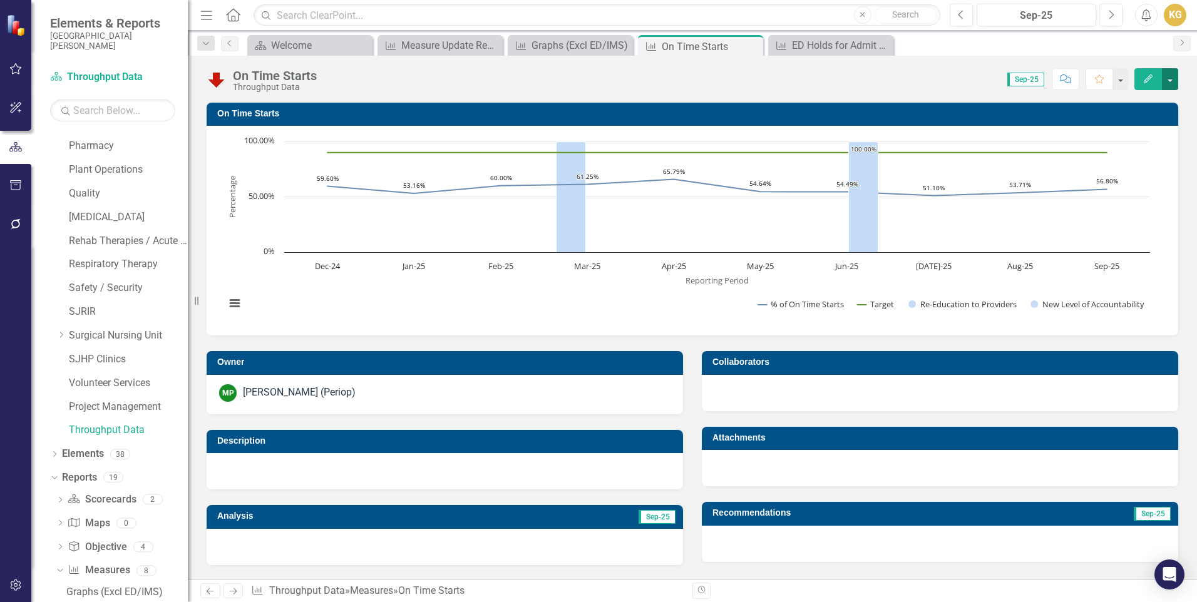
click at [1167, 80] on button "button" at bounding box center [1170, 79] width 16 height 22
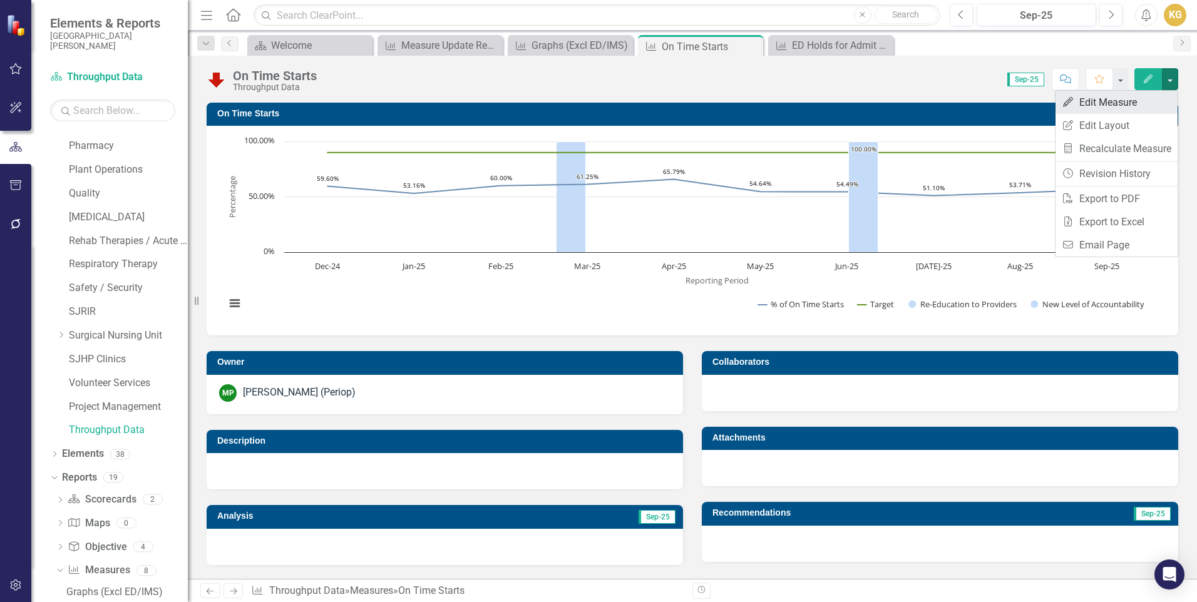
click at [1105, 106] on link "Edit Edit Measure" at bounding box center [1117, 102] width 122 height 23
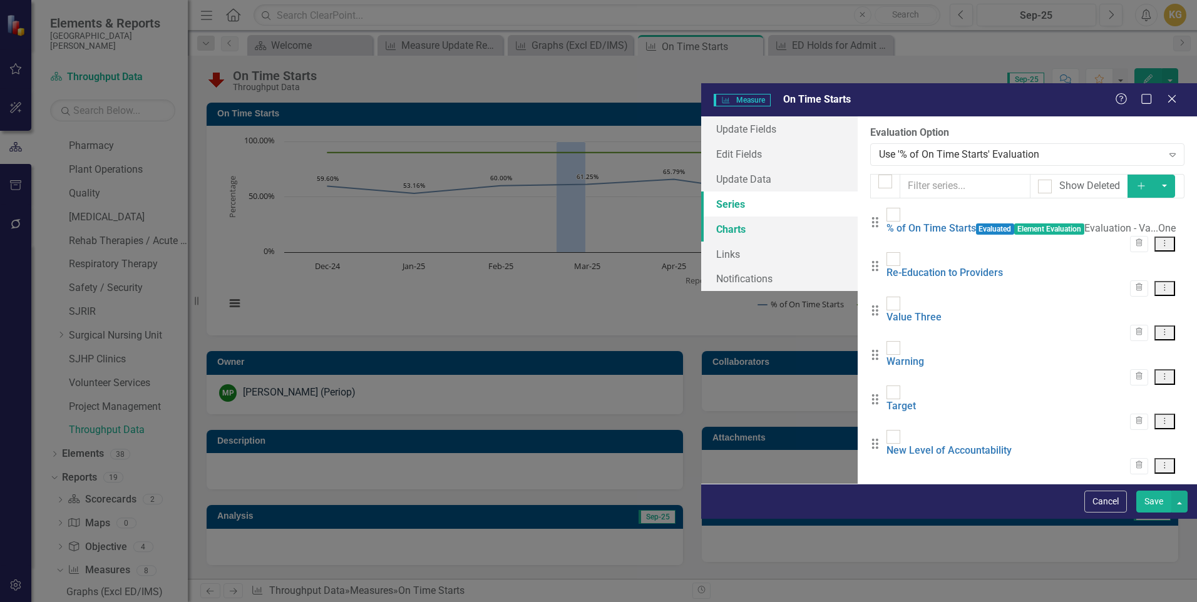
click at [701, 217] on link "Charts" at bounding box center [779, 229] width 157 height 25
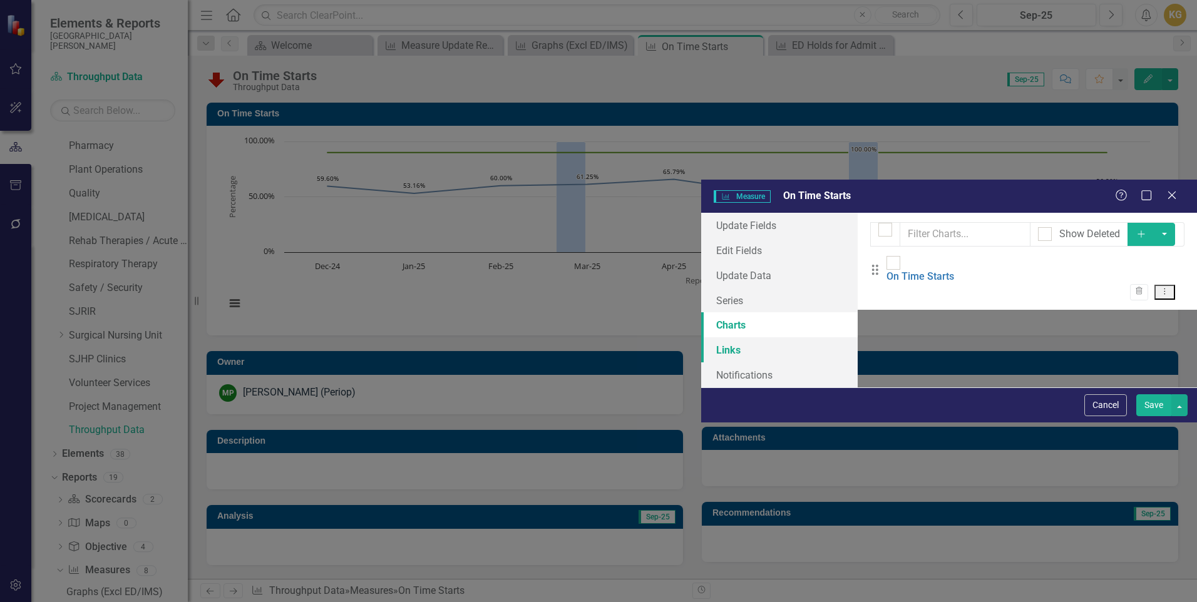
click at [701, 338] on link "Links" at bounding box center [779, 350] width 157 height 25
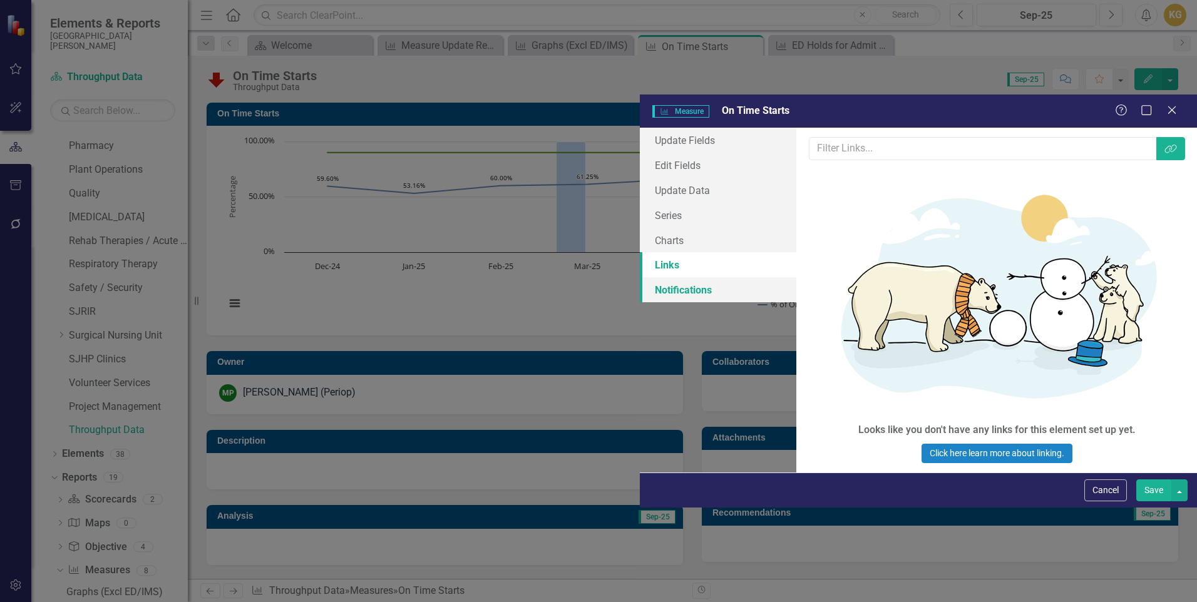
click at [640, 277] on link "Notifications" at bounding box center [718, 289] width 157 height 25
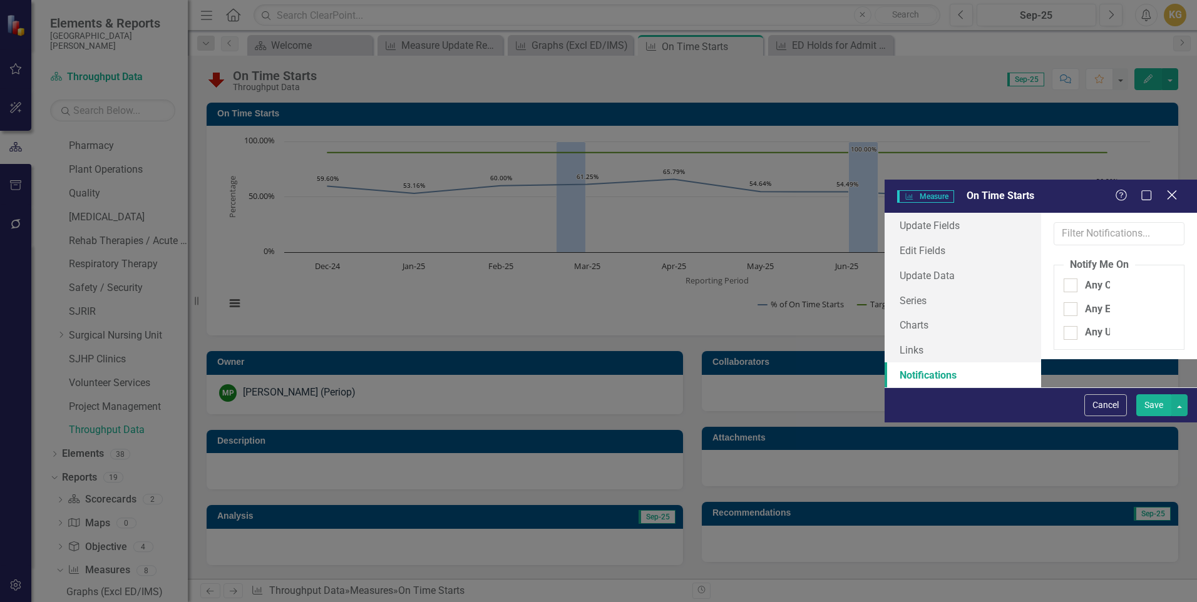
click at [1174, 190] on icon at bounding box center [1171, 194] width 9 height 9
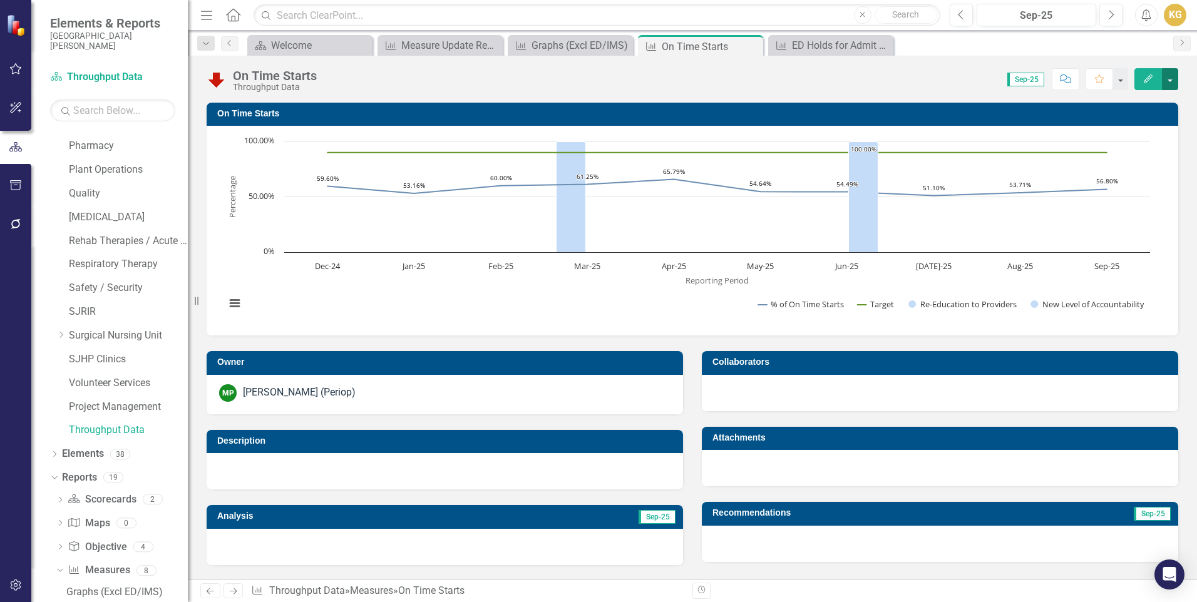
click at [1168, 77] on button "button" at bounding box center [1170, 79] width 16 height 22
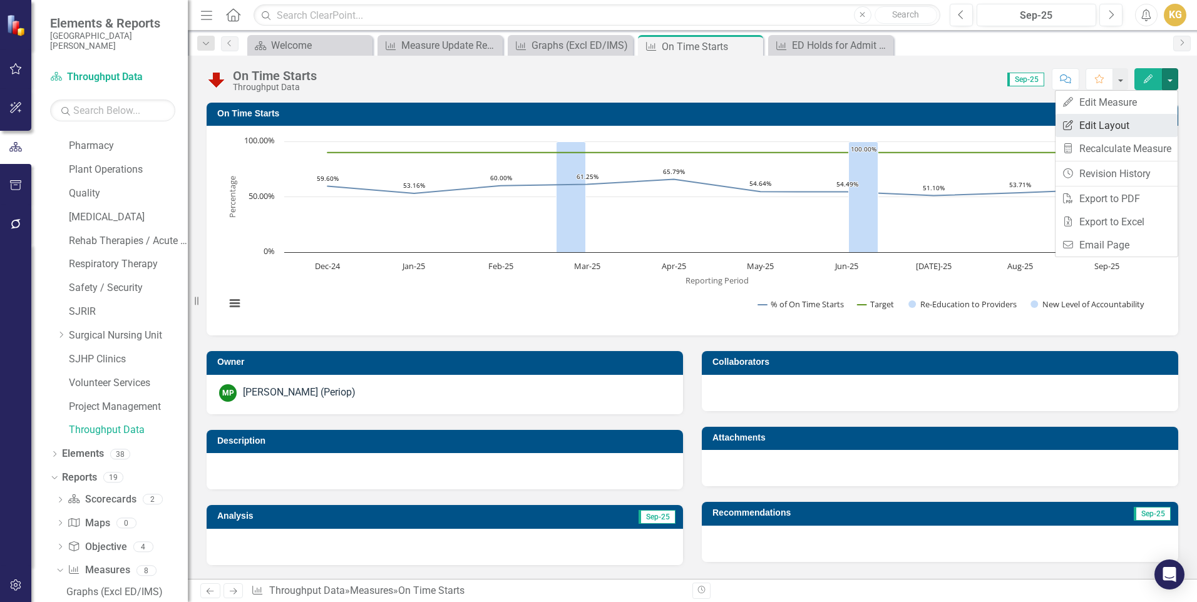
click at [1128, 125] on link "Edit Report Edit Layout" at bounding box center [1117, 125] width 122 height 23
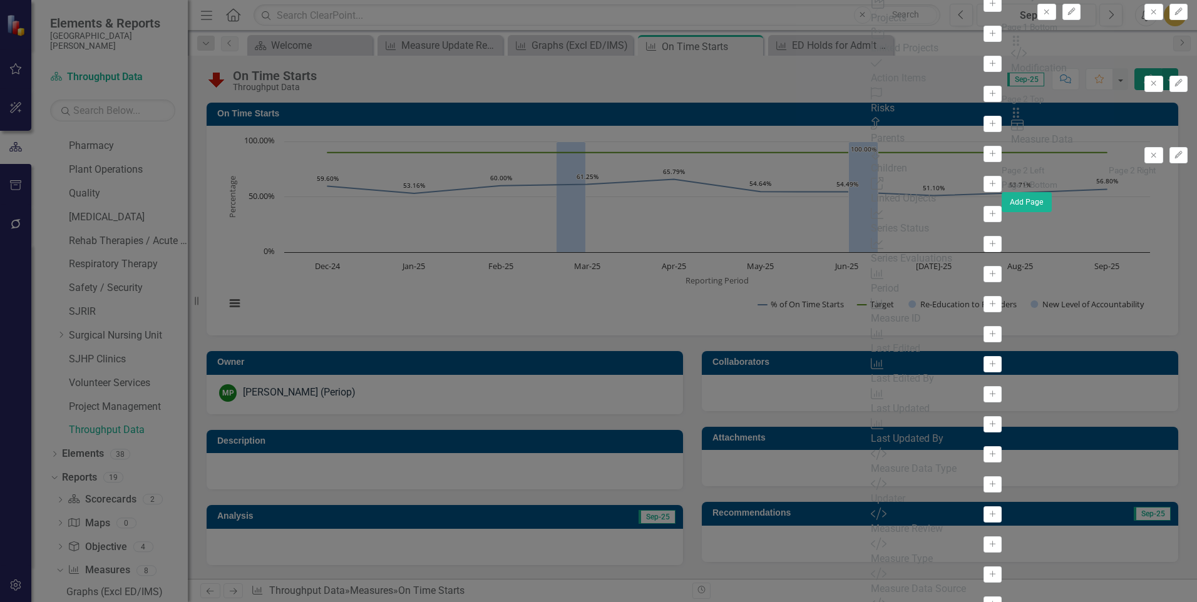
scroll to position [881, 0]
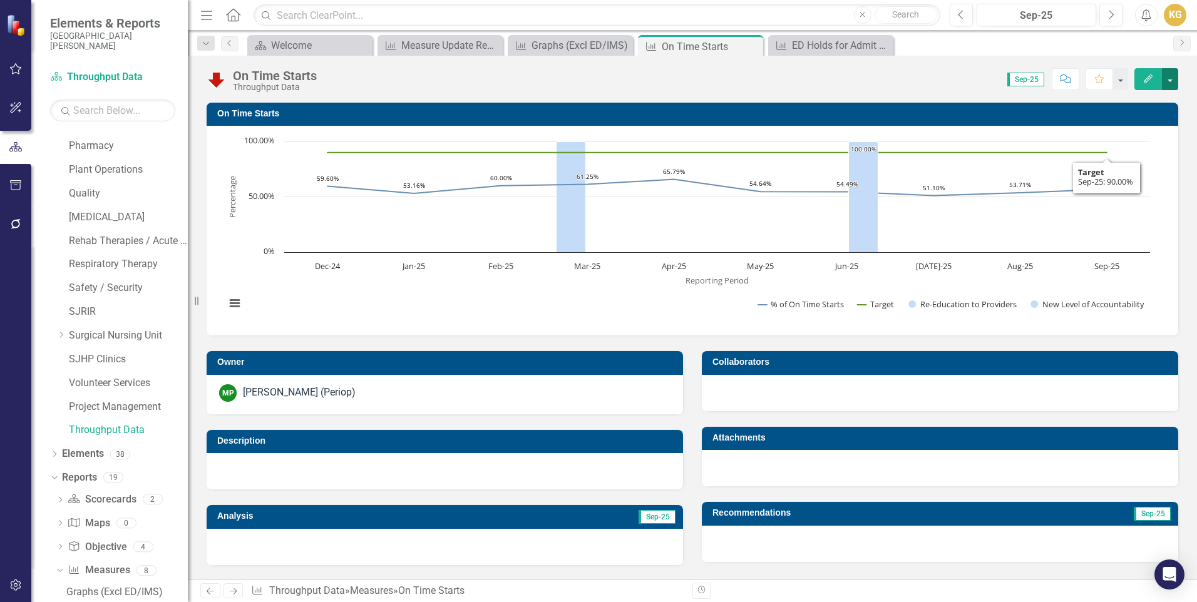
click at [1175, 76] on button "button" at bounding box center [1170, 79] width 16 height 22
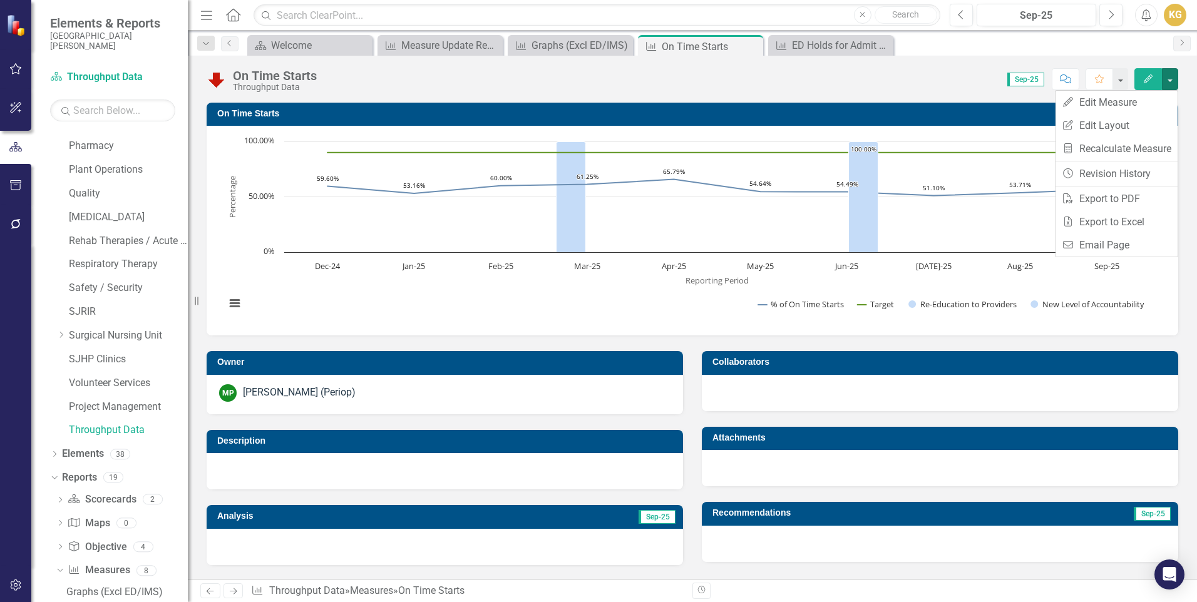
click at [971, 88] on div "Score: N/A Sep-25 Completed Comment Favorite Edit" at bounding box center [750, 78] width 855 height 21
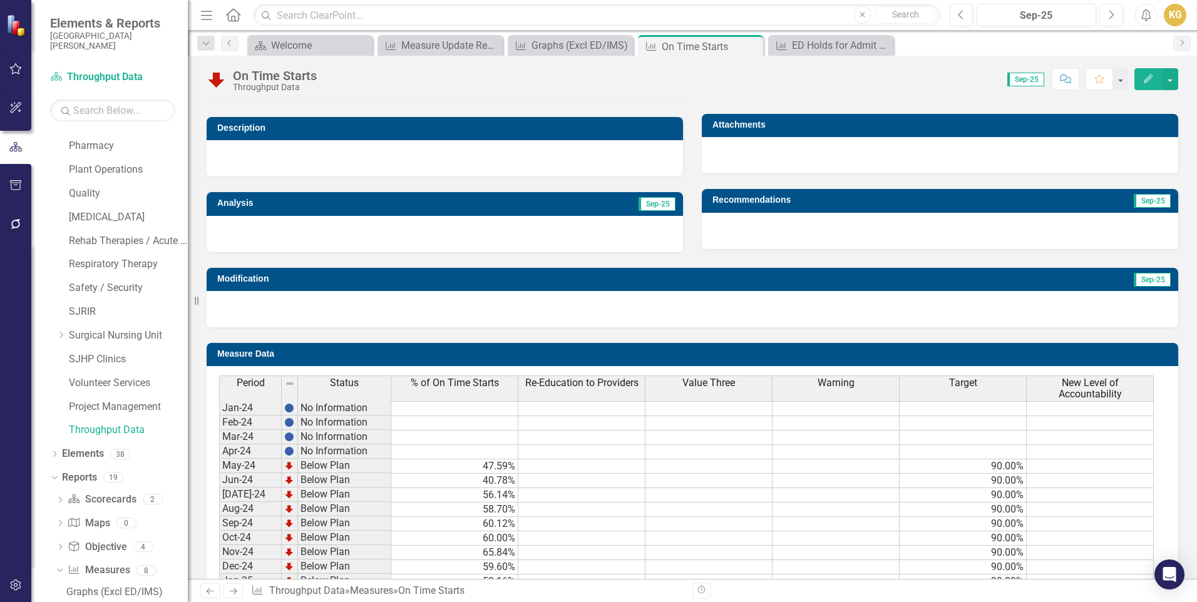
scroll to position [512, 0]
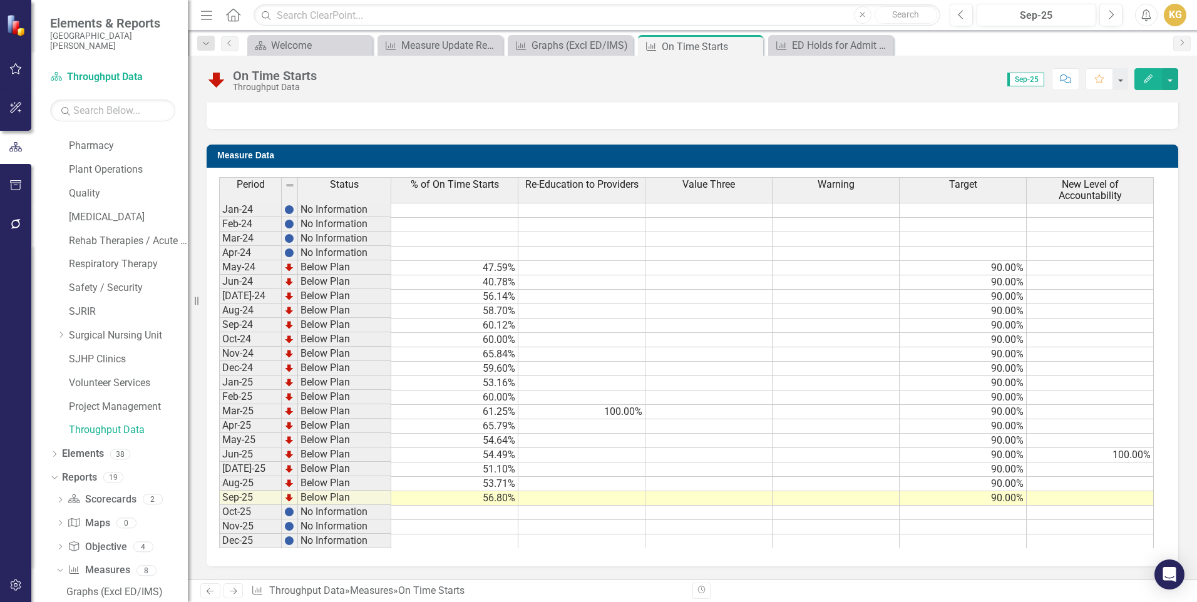
click at [611, 185] on span "Re-Education to Providers" at bounding box center [581, 184] width 113 height 11
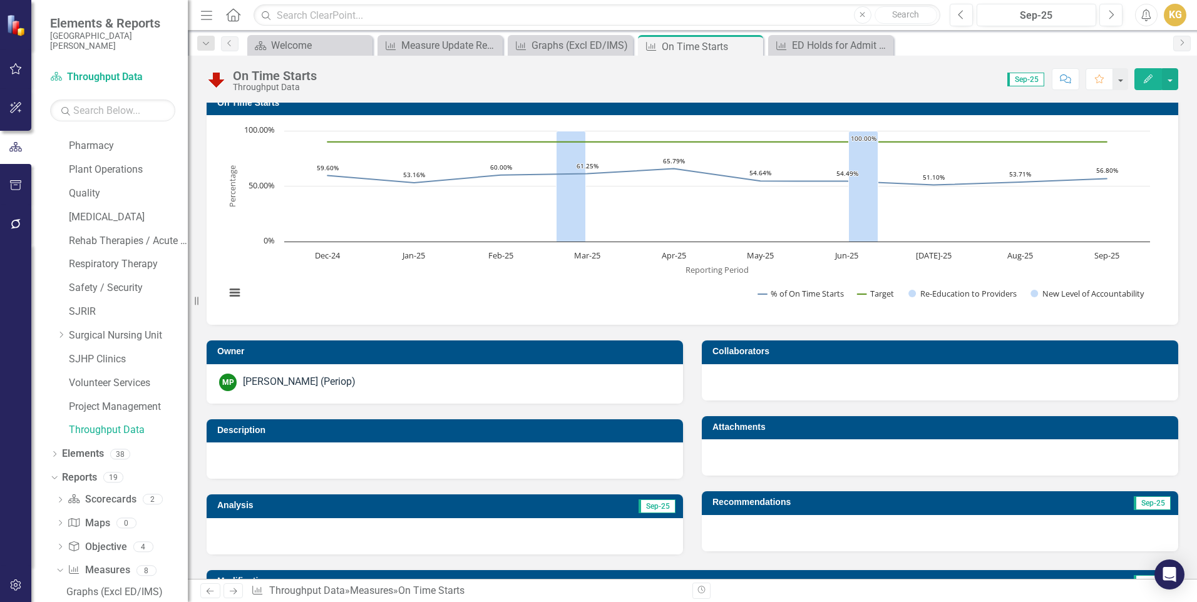
scroll to position [0, 0]
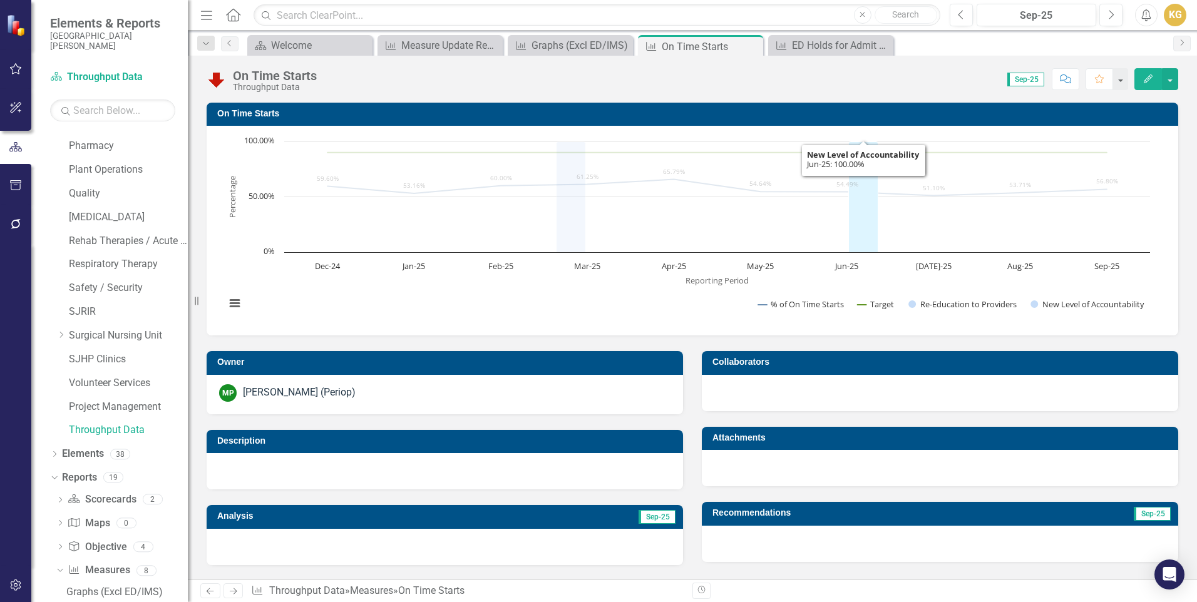
click at [855, 210] on icon "Jun-25, 100. New Level of Accountability." at bounding box center [863, 197] width 29 height 111
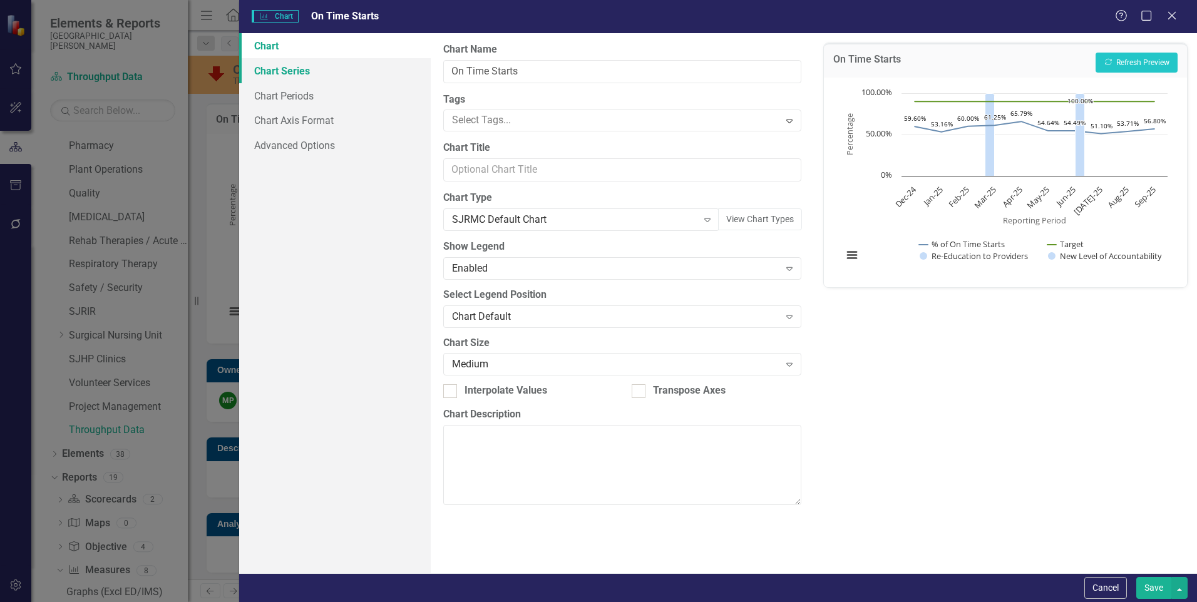
click at [321, 68] on link "Chart Series" at bounding box center [335, 70] width 192 height 25
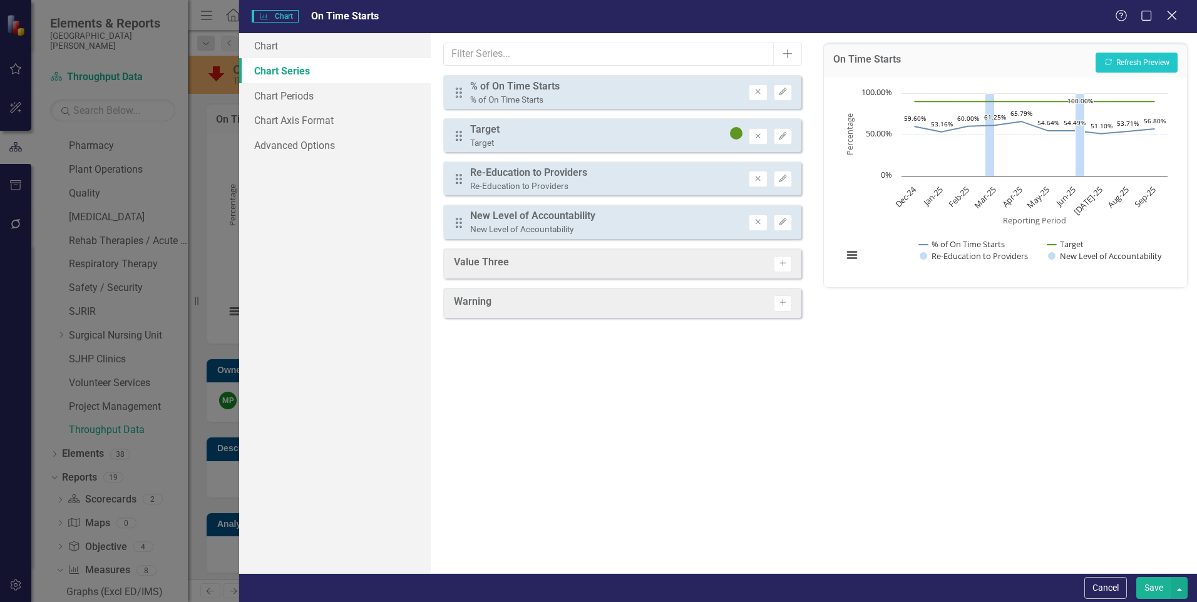
click at [1171, 16] on icon at bounding box center [1171, 15] width 9 height 9
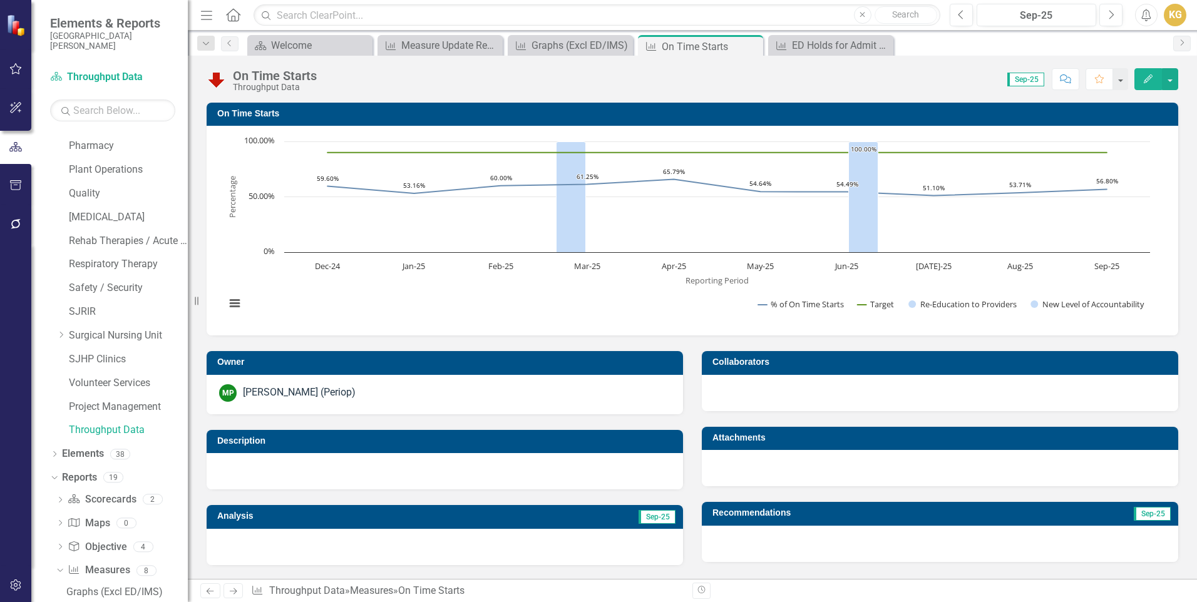
scroll to position [381, 0]
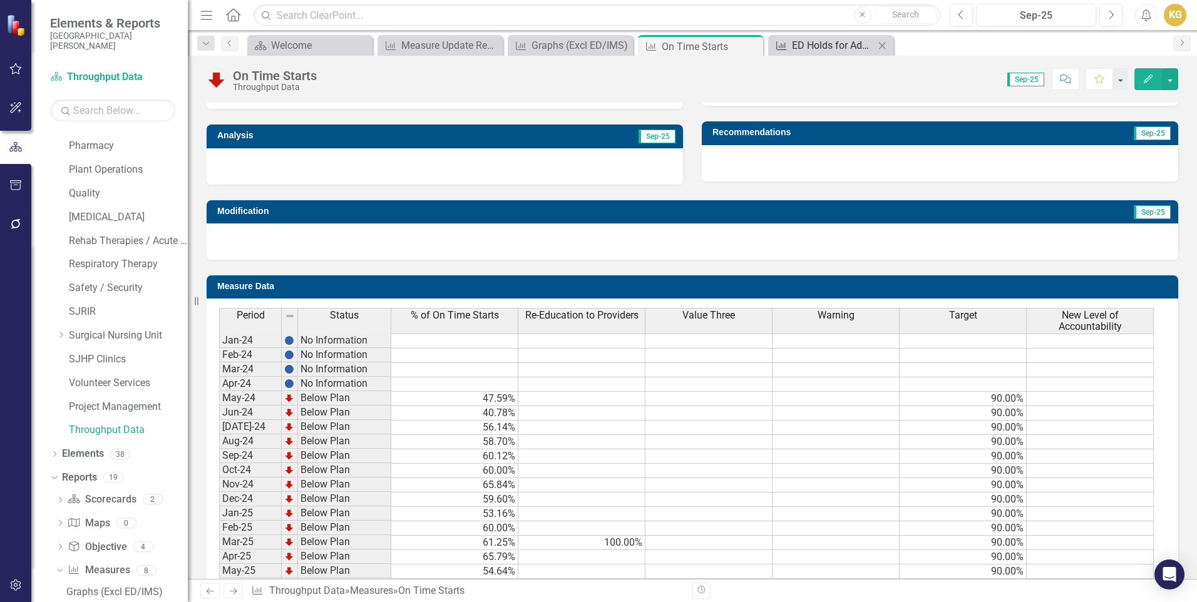
click at [825, 44] on div "ED Holds for Admit Patients > 1 Hour" at bounding box center [833, 46] width 83 height 16
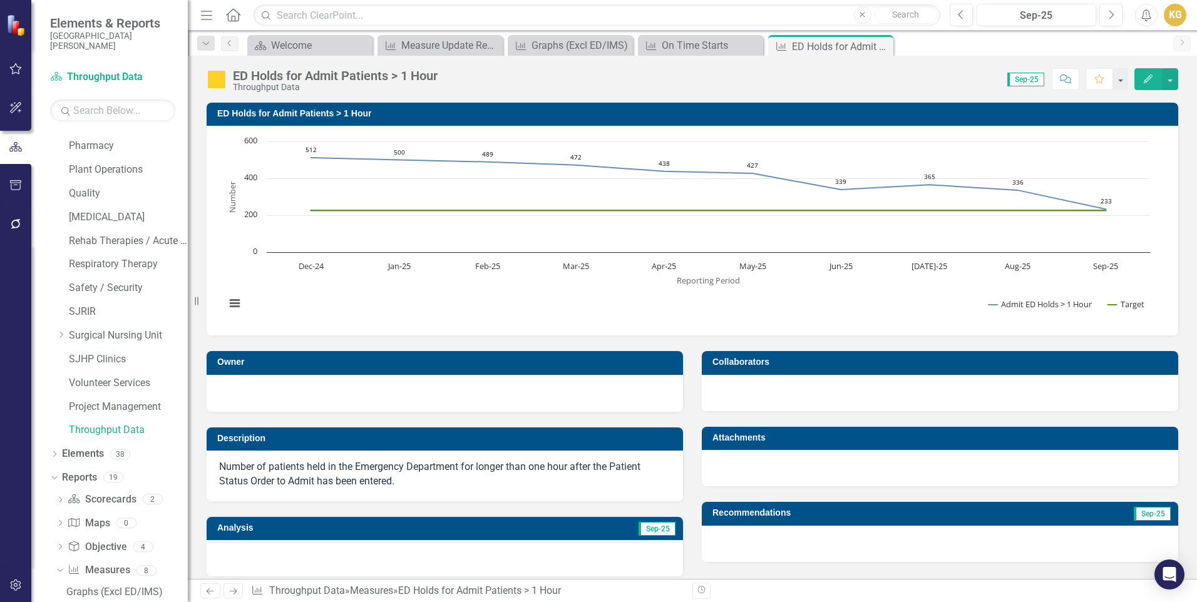
click at [644, 211] on icon "Interactive chart" at bounding box center [708, 211] width 795 height 0
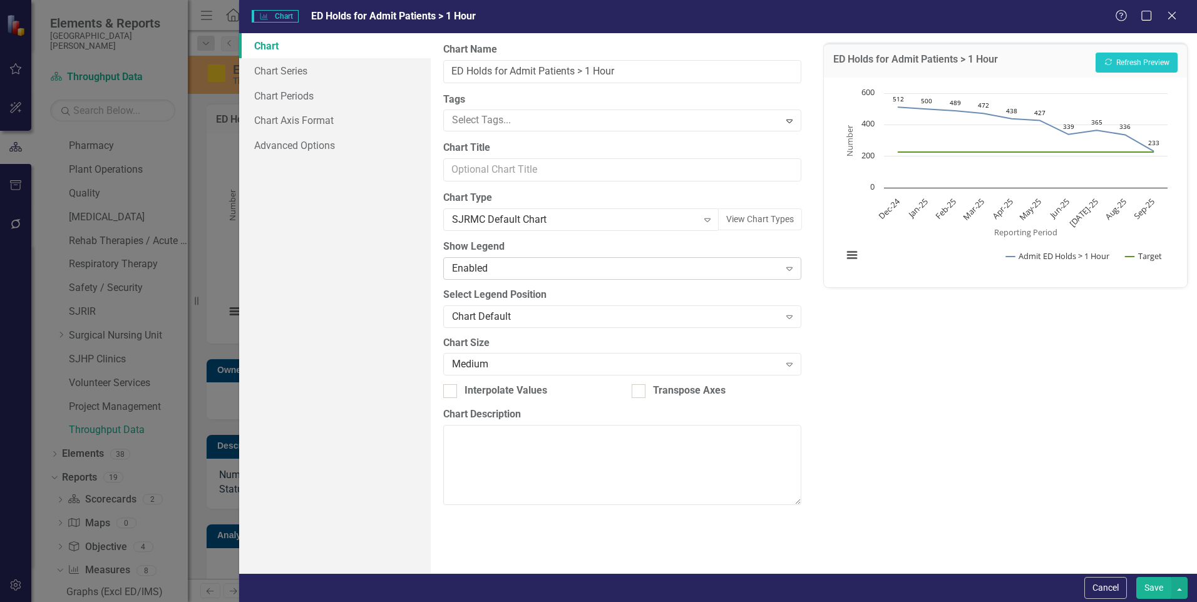
click at [495, 269] on div "Enabled" at bounding box center [615, 268] width 327 height 14
click at [298, 71] on link "Chart Series" at bounding box center [335, 70] width 192 height 25
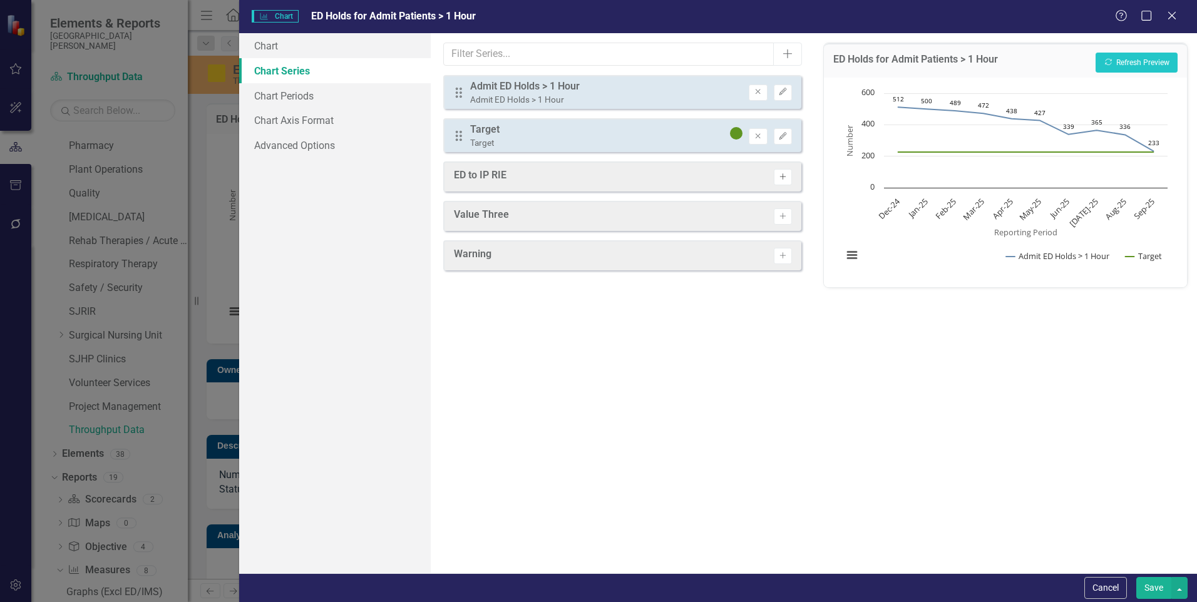
click at [783, 173] on icon "Activate" at bounding box center [782, 177] width 9 height 8
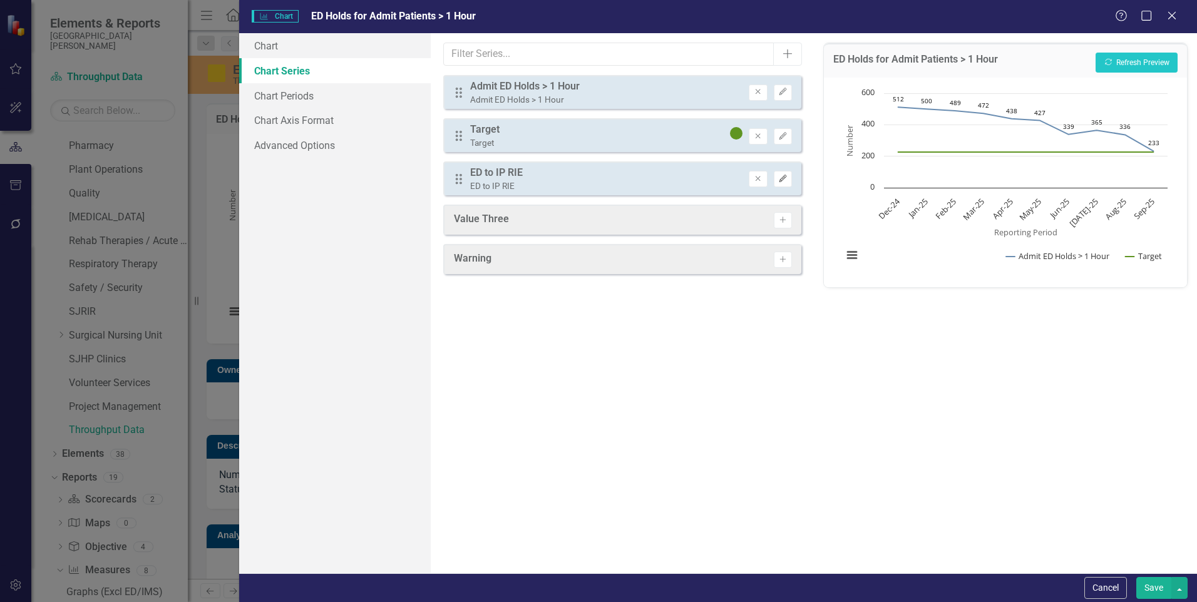
click at [782, 181] on icon "button" at bounding box center [783, 179] width 8 height 8
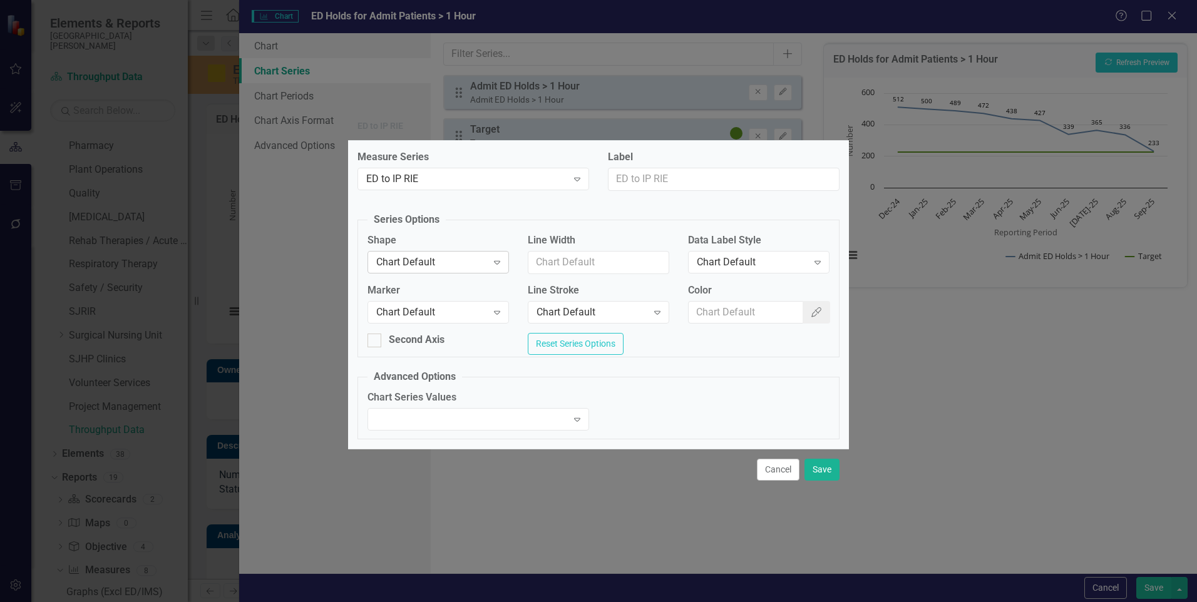
click at [501, 260] on icon "Expand" at bounding box center [497, 262] width 13 height 10
click at [498, 312] on icon "Expand" at bounding box center [497, 312] width 13 height 10
click at [651, 310] on icon "Expand" at bounding box center [657, 312] width 13 height 10
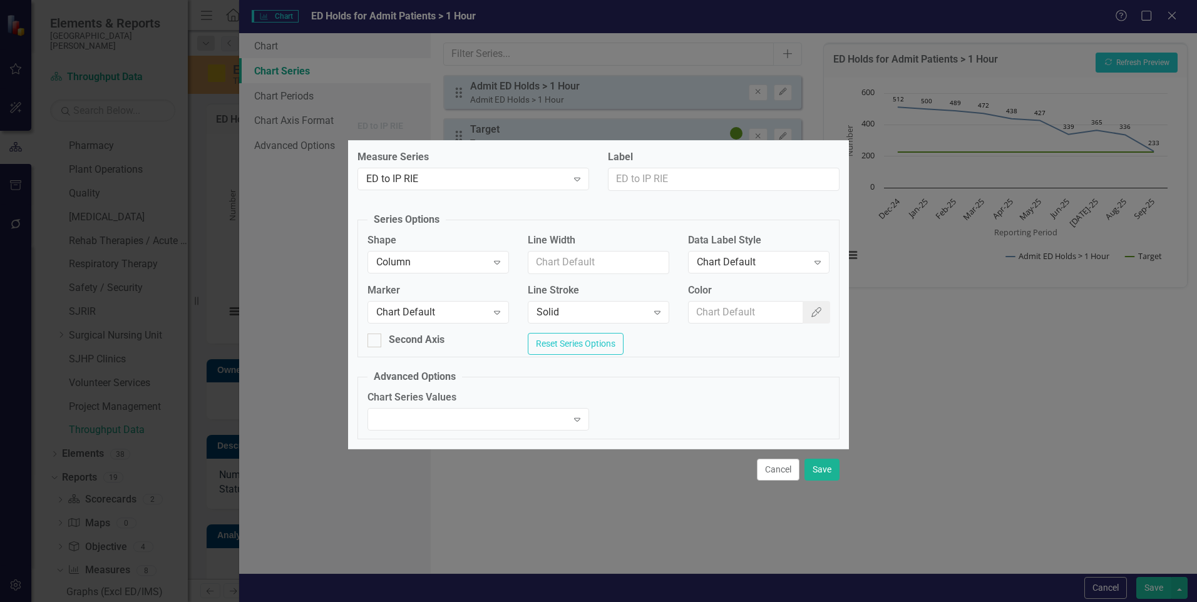
click at [667, 333] on div "Second Axis Reset Series Options" at bounding box center [598, 345] width 481 height 24
click at [660, 314] on icon "Expand" at bounding box center [657, 312] width 13 height 10
click at [614, 602] on div "Chart Default" at bounding box center [601, 613] width 1177 height 14
click at [669, 342] on div "Reset Series Options" at bounding box center [599, 344] width 142 height 22
click at [823, 473] on button "Save" at bounding box center [822, 470] width 35 height 22
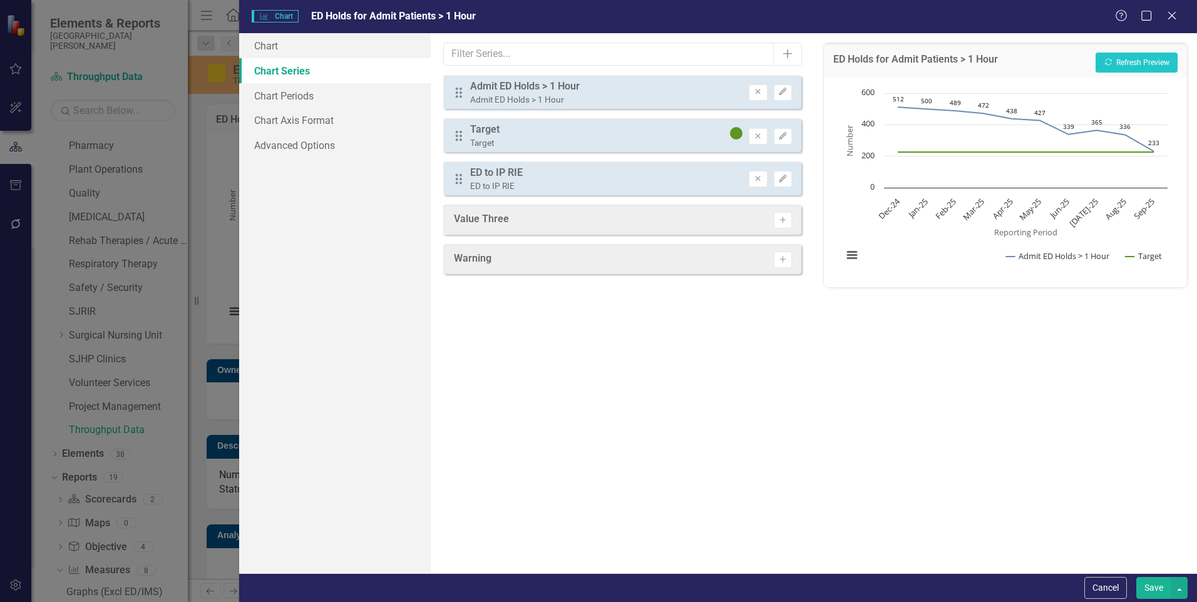
click at [730, 175] on div "Drag ED to IP RIE ED to IP RIE Remove Edit" at bounding box center [622, 179] width 358 height 34
click at [784, 179] on icon "button" at bounding box center [783, 179] width 8 height 8
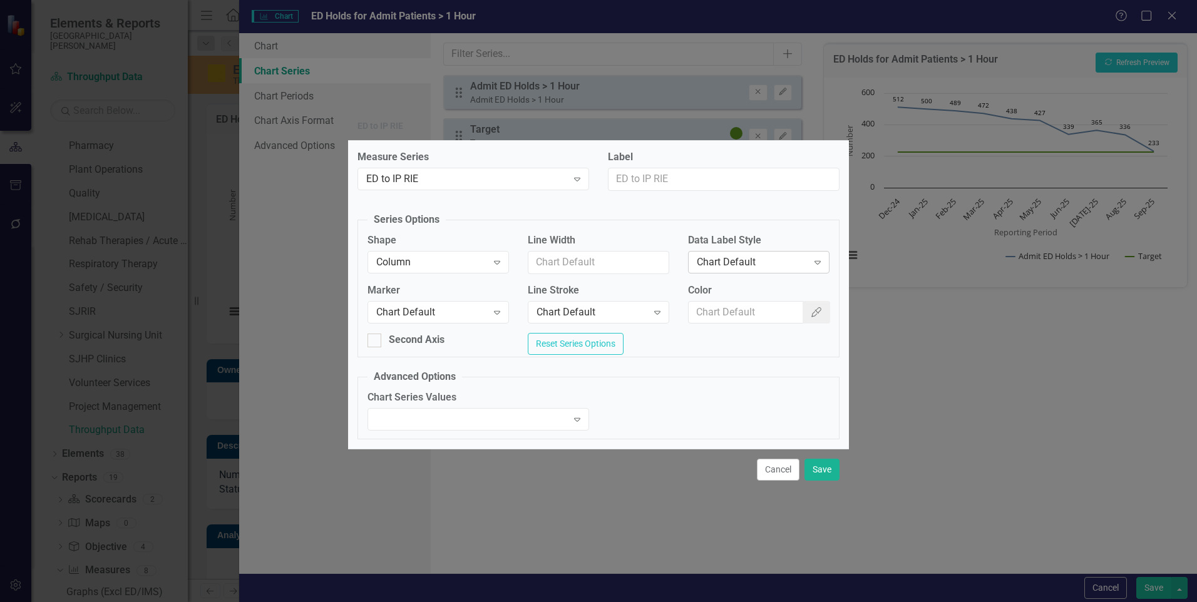
click at [738, 262] on div "Chart Default" at bounding box center [752, 262] width 111 height 14
click at [639, 364] on div "Measure Series ED to IP RIE Expand Label Series Options Shape Column Expand Lin…" at bounding box center [598, 294] width 501 height 307
click at [592, 257] on input "Line Width" at bounding box center [599, 262] width 142 height 23
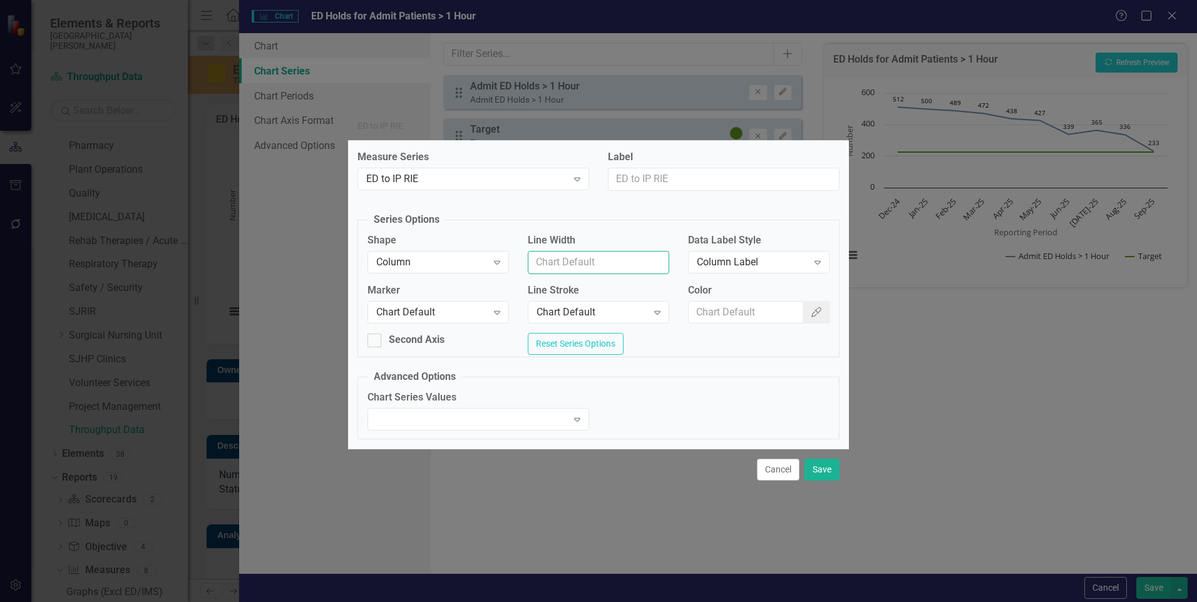
click at [592, 257] on input "Line Width" at bounding box center [599, 262] width 142 height 23
click at [560, 420] on div "Expand" at bounding box center [479, 419] width 222 height 23
click at [820, 472] on button "Save" at bounding box center [822, 470] width 35 height 22
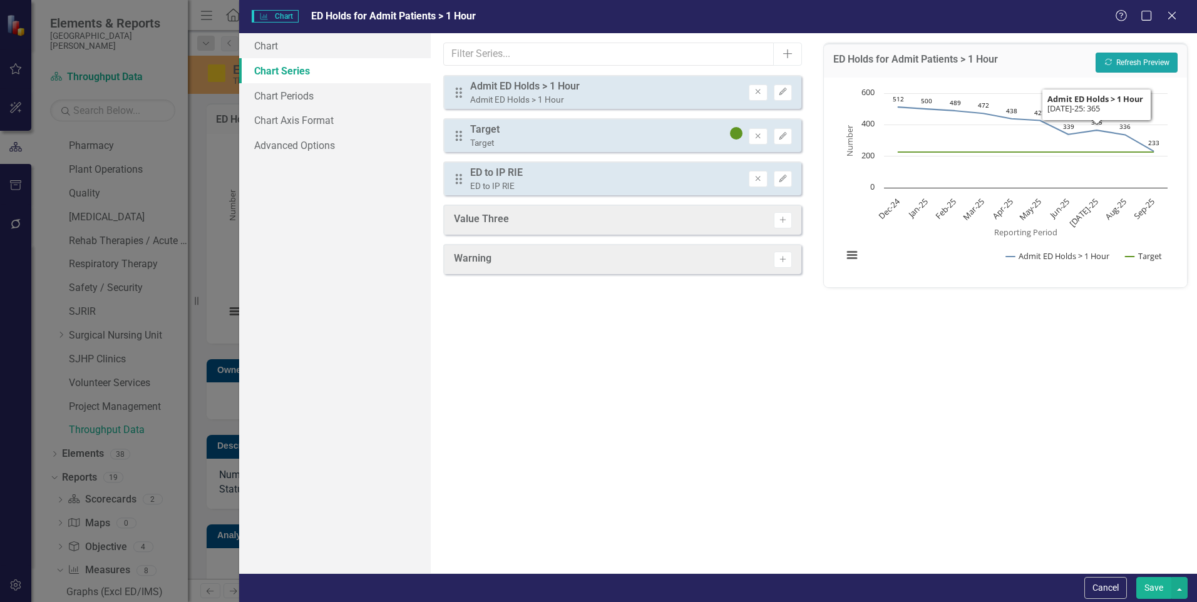
click at [1147, 56] on button "Recalculate Refresh Preview" at bounding box center [1137, 63] width 82 height 20
click at [783, 181] on icon "Edit" at bounding box center [782, 179] width 9 height 8
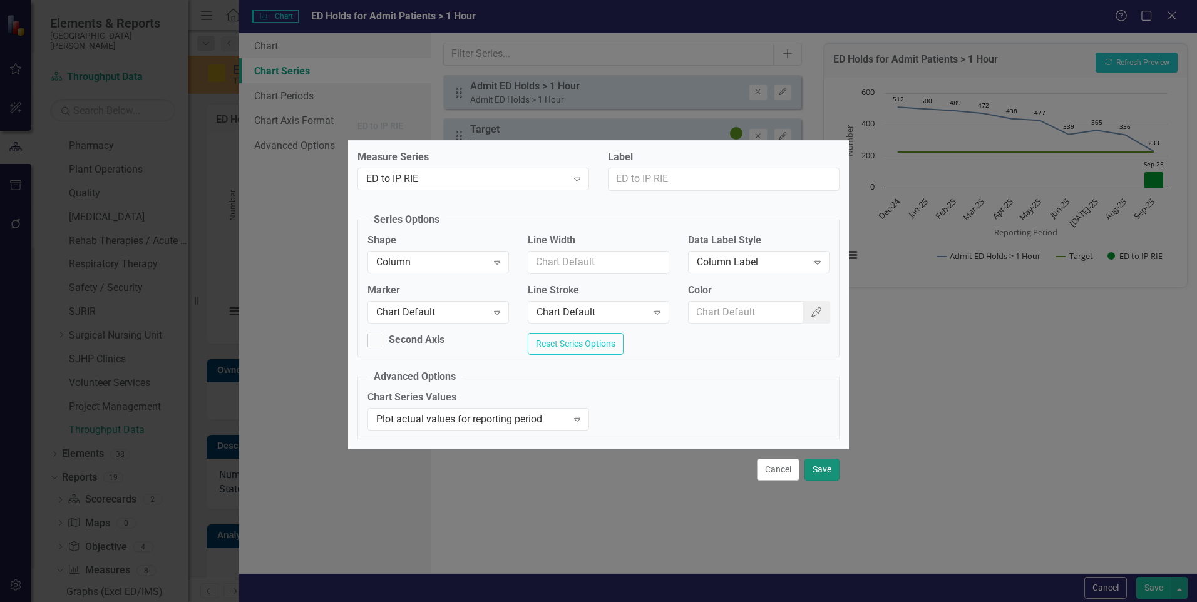
click at [828, 480] on button "Save" at bounding box center [822, 470] width 35 height 22
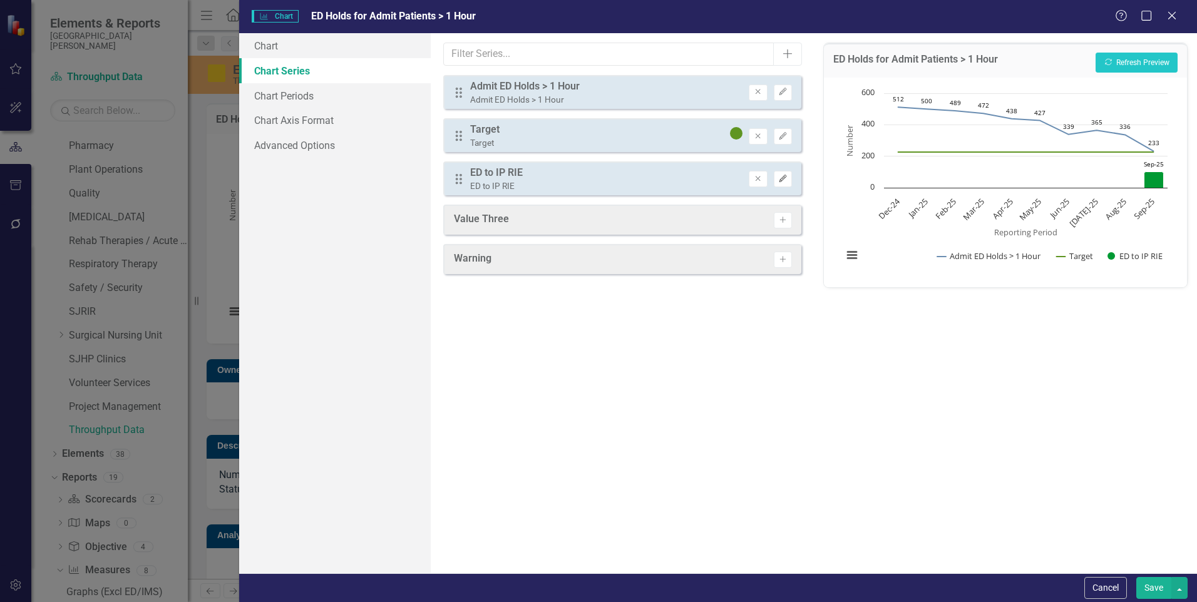
click at [781, 177] on icon "Edit" at bounding box center [782, 179] width 9 height 8
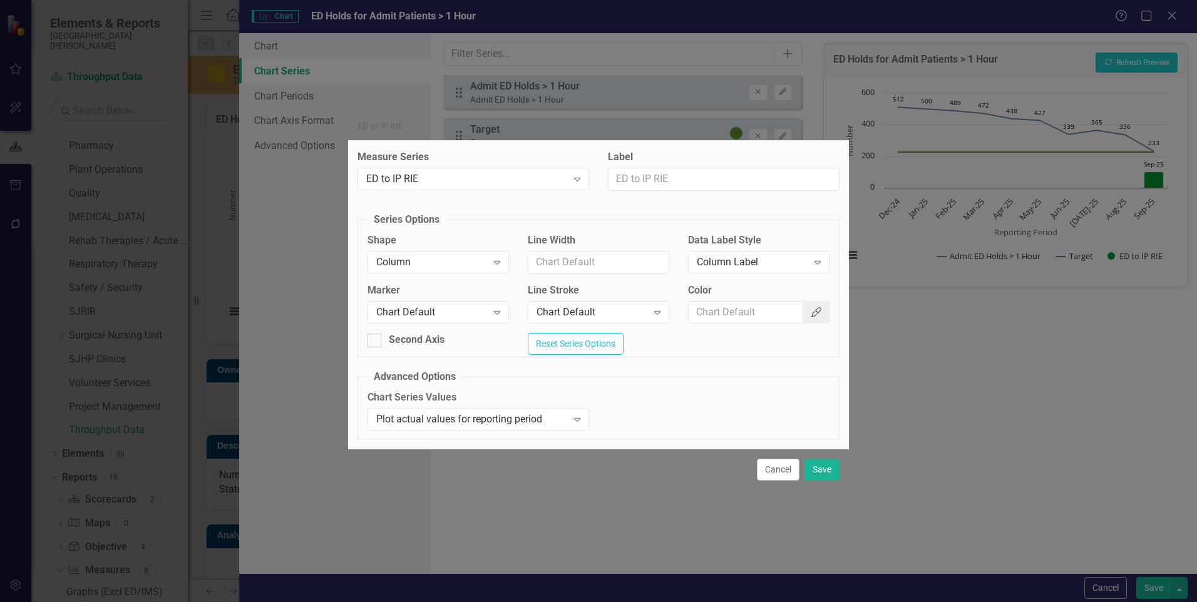
click at [810, 310] on icon "Color Picker" at bounding box center [816, 312] width 13 height 10
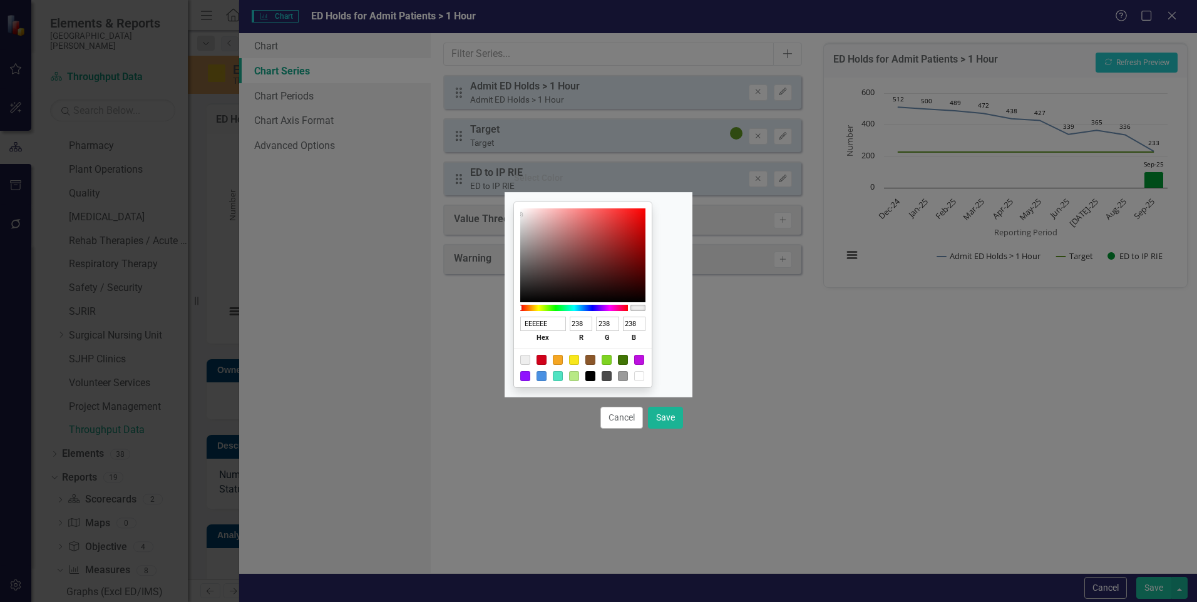
click at [591, 306] on div at bounding box center [574, 308] width 108 height 6
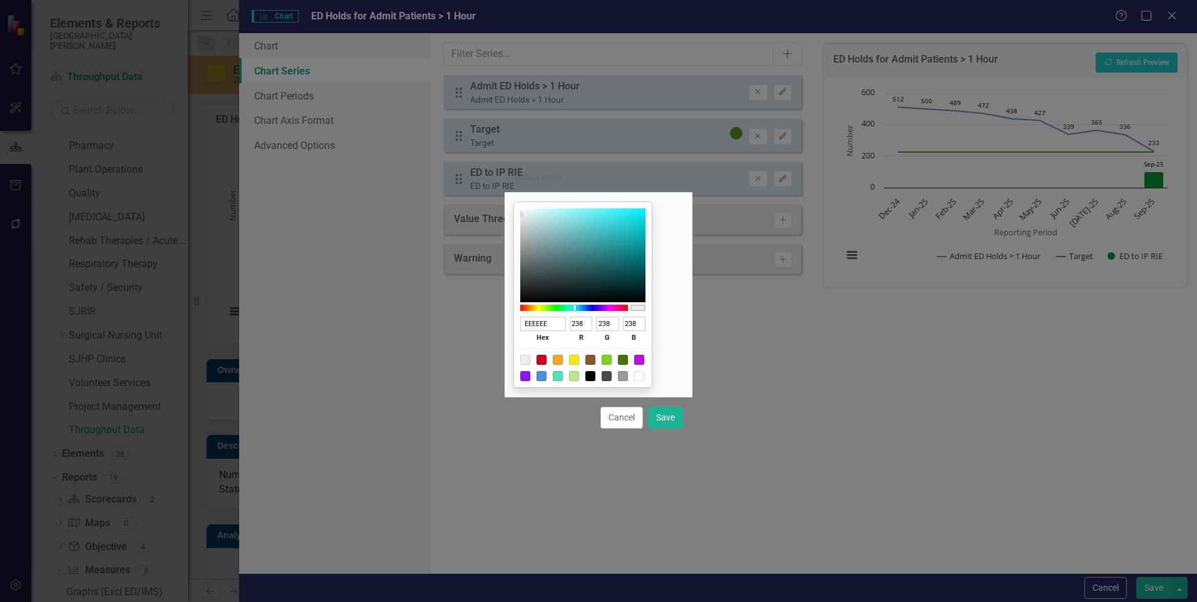
click at [577, 307] on div at bounding box center [576, 308] width 3 height 6
type input "16D3F2"
type input "22"
type input "211"
type input "242"
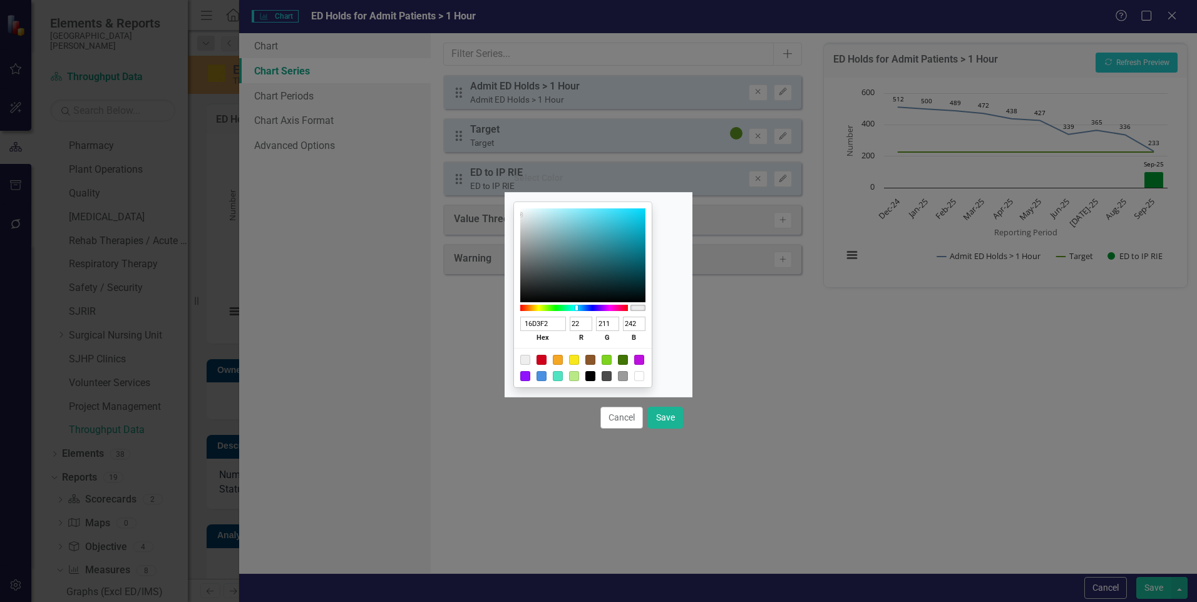
click at [646, 214] on div at bounding box center [582, 256] width 125 height 94
click at [664, 416] on button "Save" at bounding box center [665, 418] width 35 height 22
type input "#16d3f2"
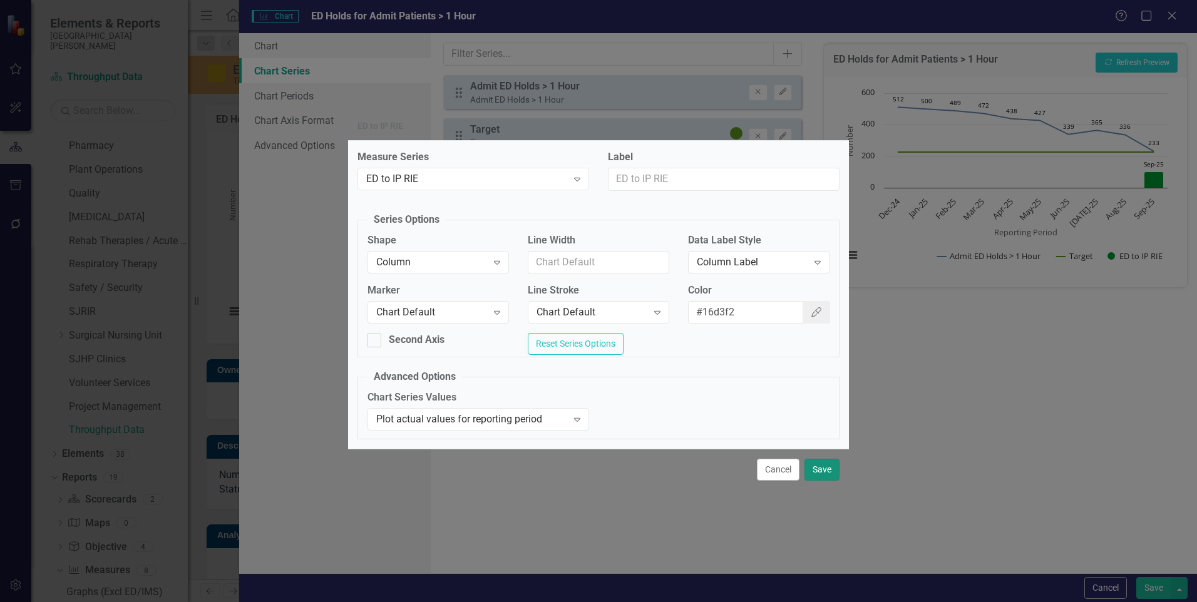
click at [825, 468] on button "Save" at bounding box center [822, 470] width 35 height 22
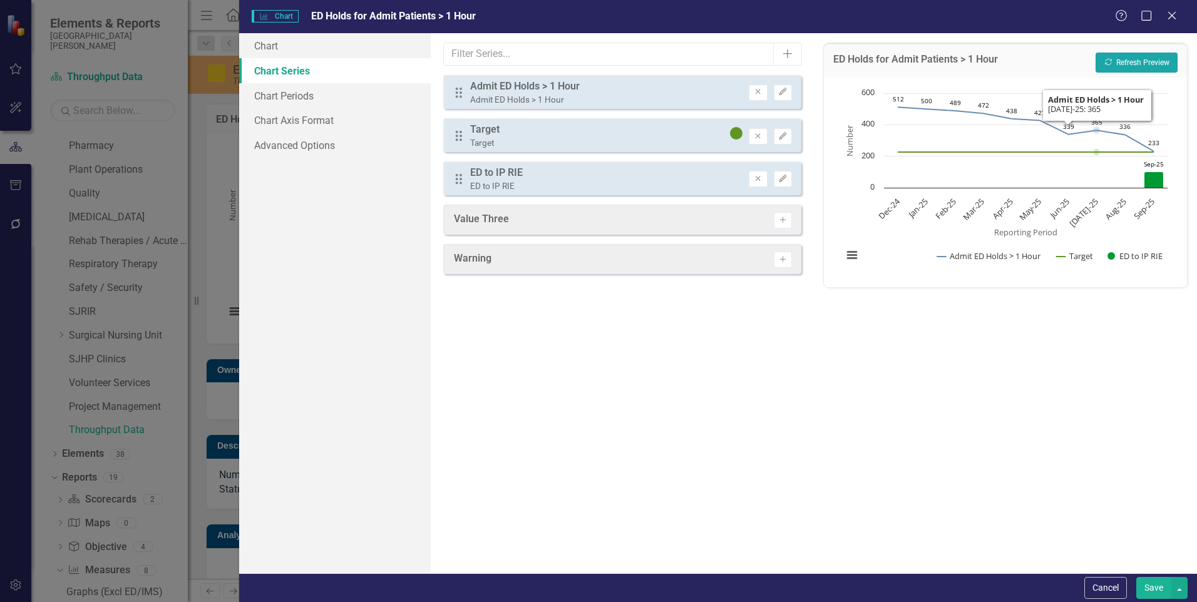
click at [1130, 61] on button "Recalculate Refresh Preview" at bounding box center [1137, 63] width 82 height 20
click at [311, 98] on link "Chart Periods" at bounding box center [335, 95] width 192 height 25
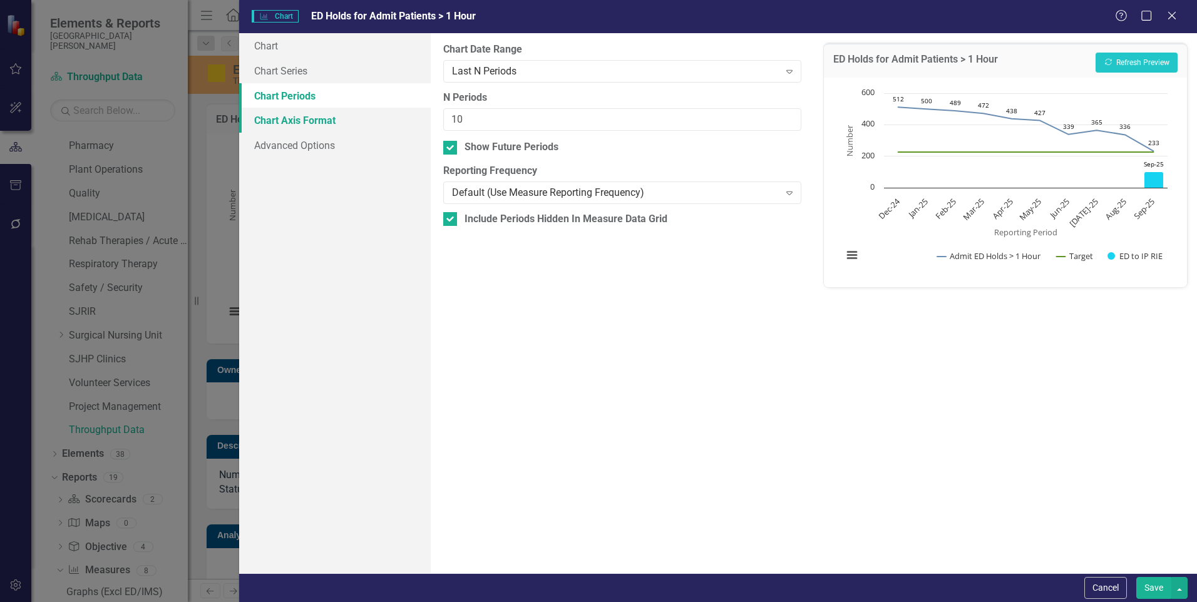
click at [299, 119] on link "Chart Axis Format" at bounding box center [335, 120] width 192 height 25
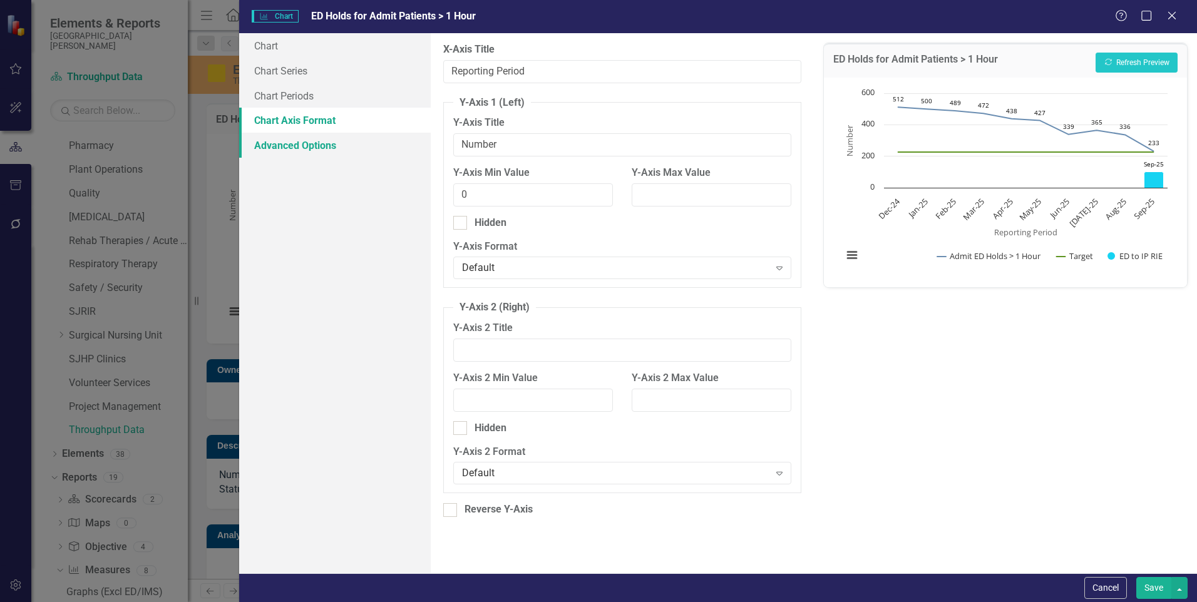
click at [296, 145] on link "Advanced Options" at bounding box center [335, 145] width 192 height 25
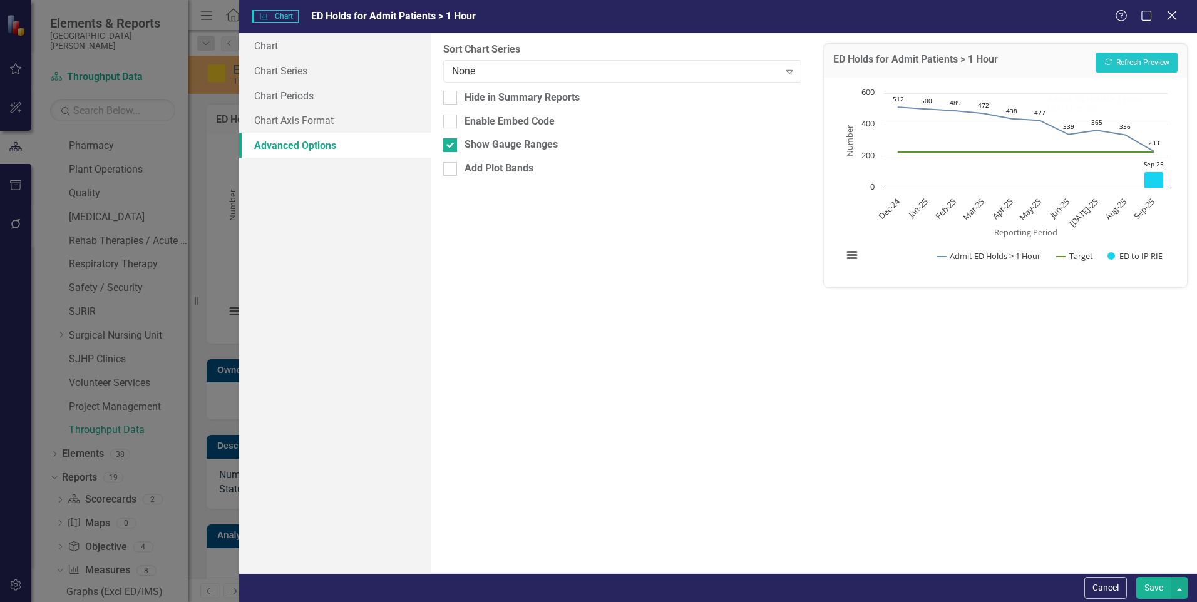
click at [1173, 16] on icon at bounding box center [1171, 15] width 9 height 9
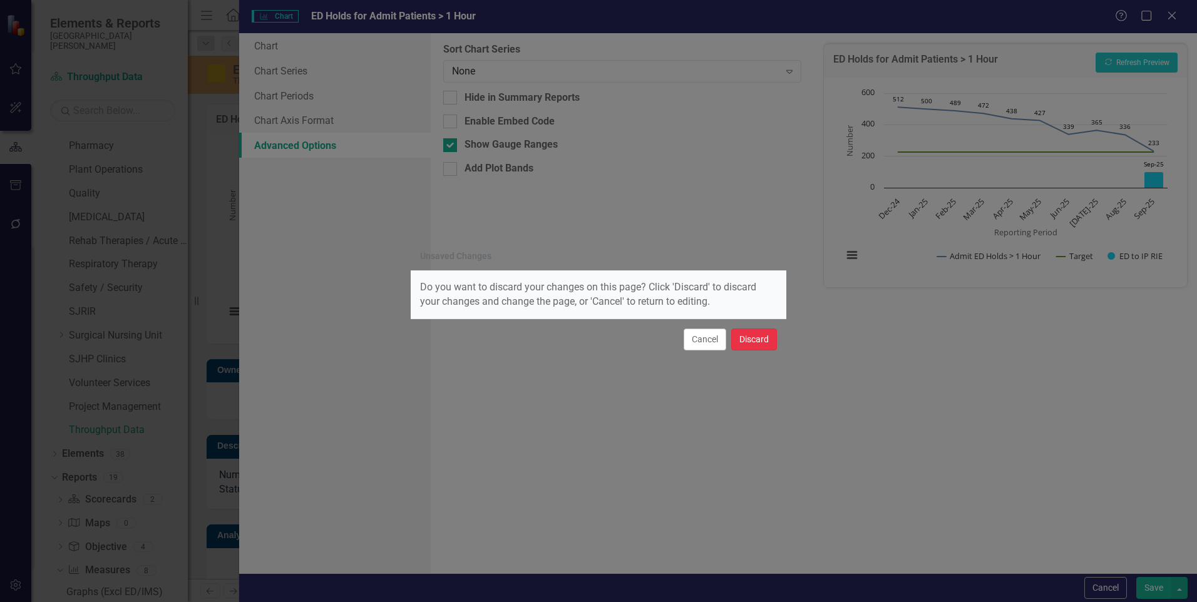
click at [765, 339] on button "Discard" at bounding box center [754, 340] width 46 height 22
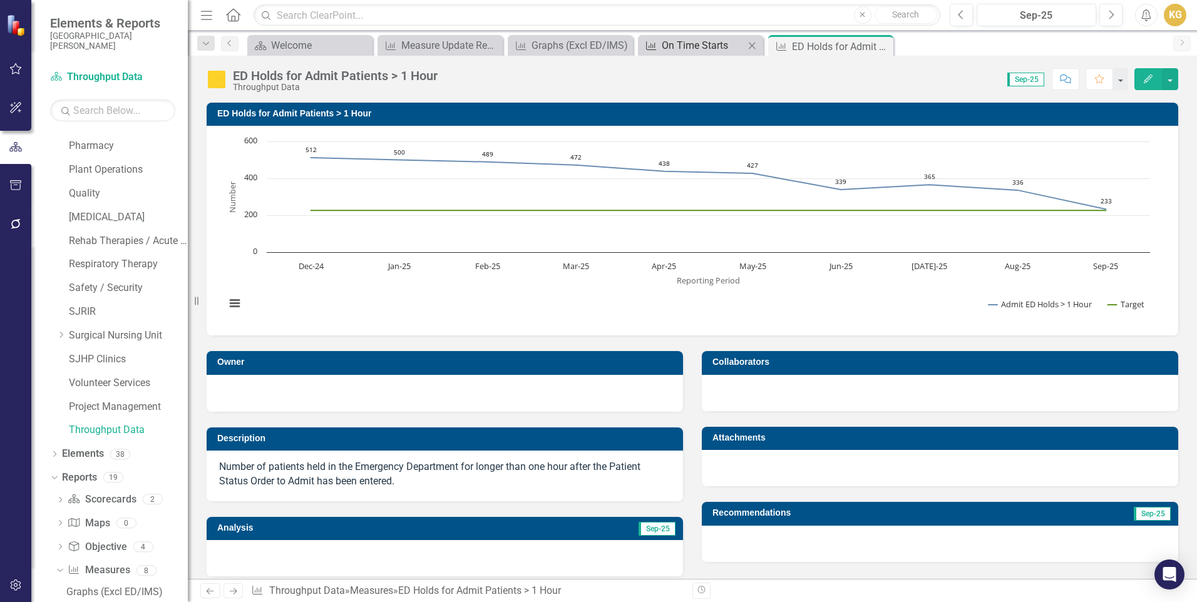
click at [718, 44] on div "On Time Starts" at bounding box center [703, 46] width 83 height 16
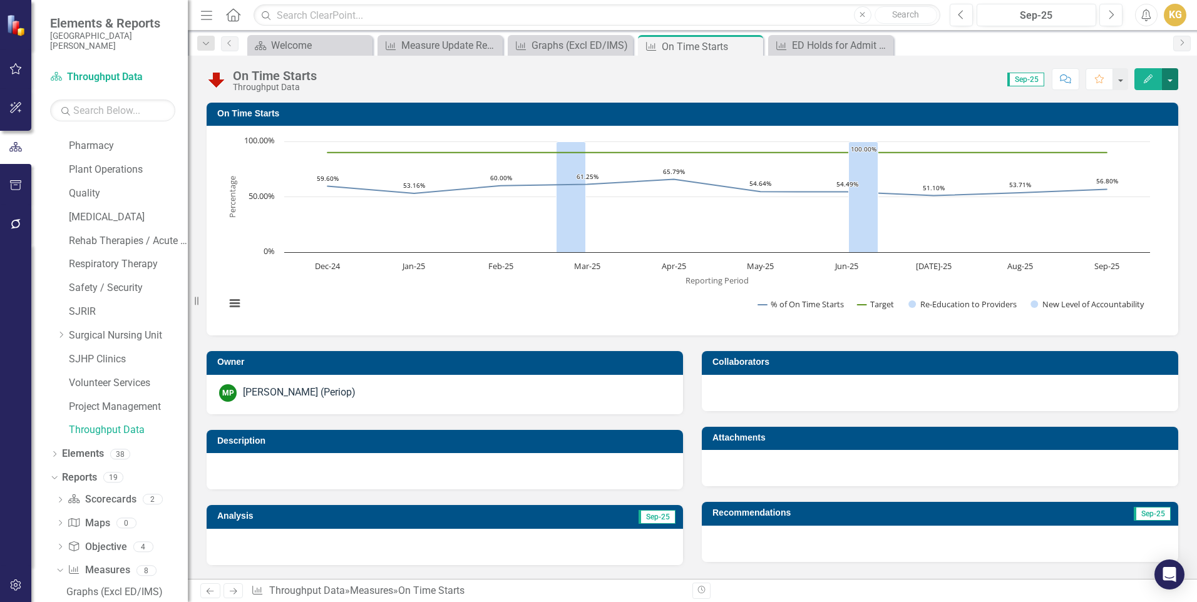
click at [1167, 80] on button "button" at bounding box center [1170, 79] width 16 height 22
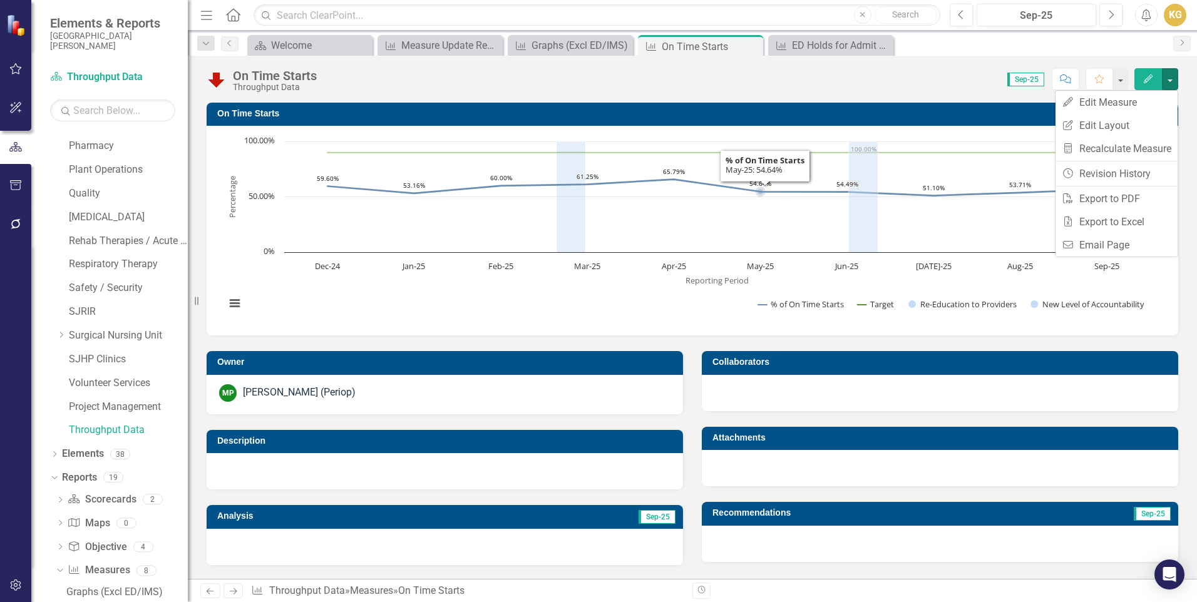
click at [592, 299] on rect "Interactive chart" at bounding box center [687, 229] width 937 height 188
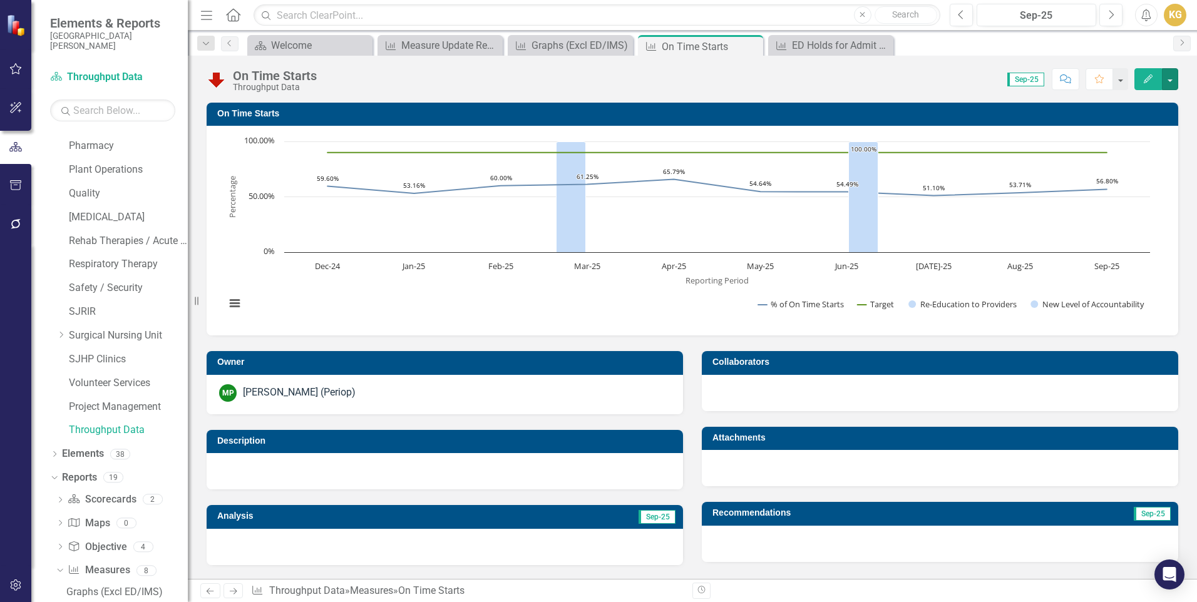
click at [619, 292] on rect "Interactive chart" at bounding box center [687, 229] width 937 height 188
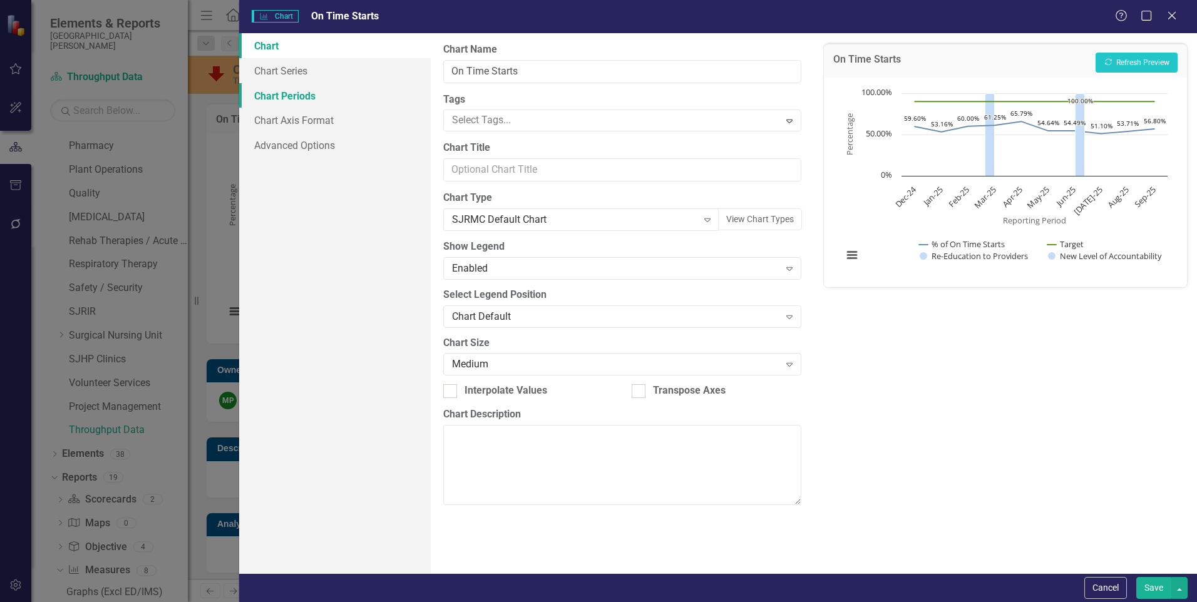
click at [321, 99] on link "Chart Periods" at bounding box center [335, 95] width 192 height 25
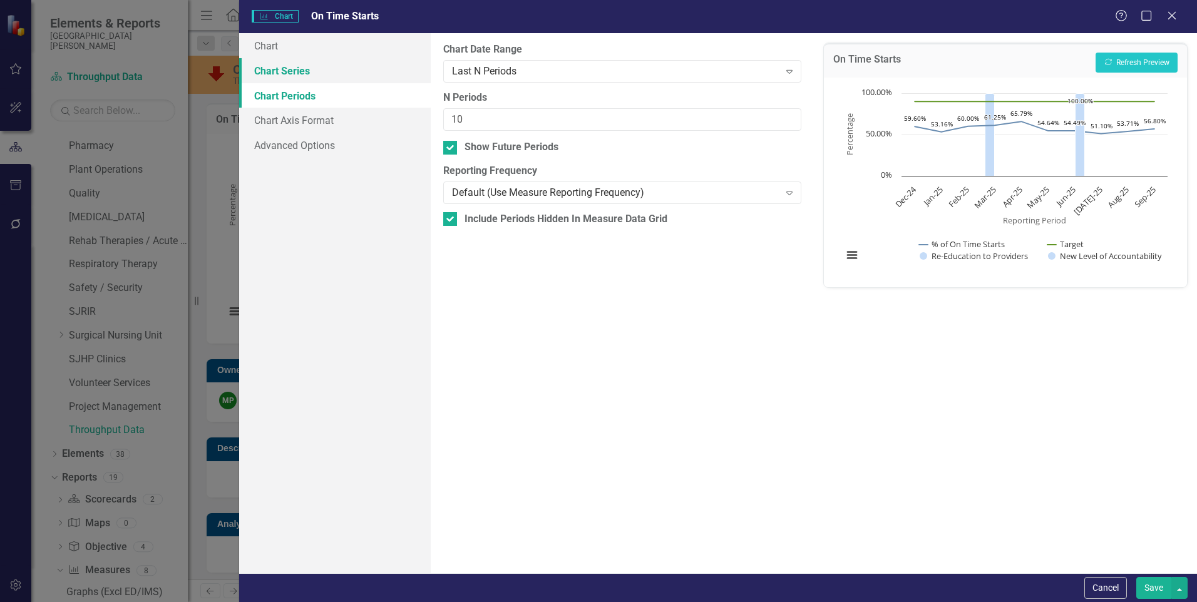
click at [317, 76] on link "Chart Series" at bounding box center [335, 70] width 192 height 25
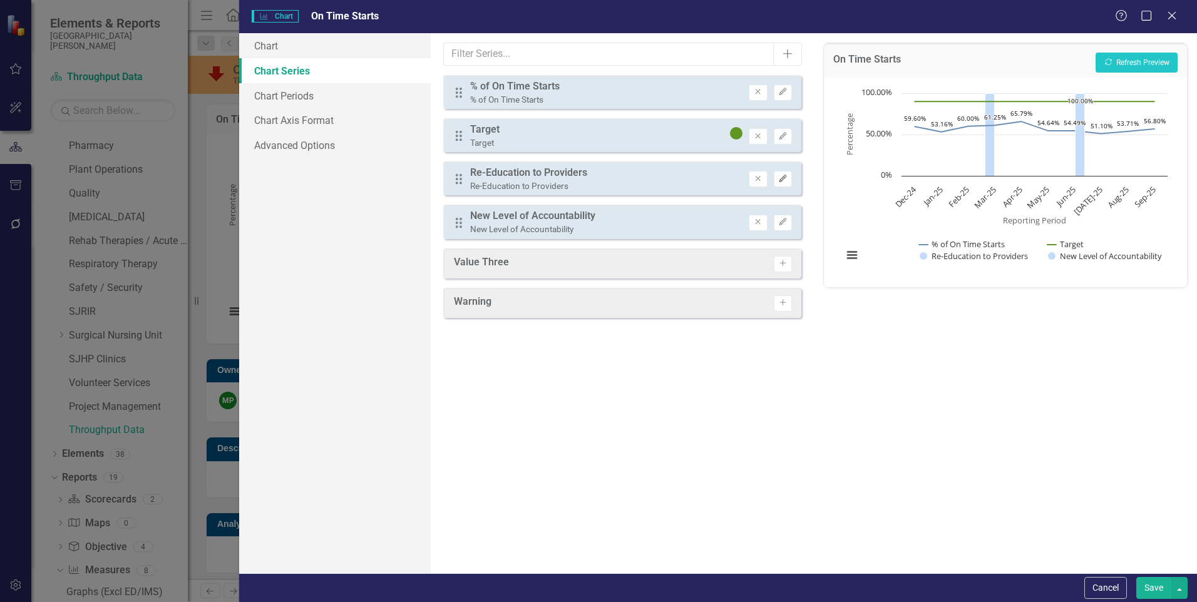
click at [781, 185] on button "Edit" at bounding box center [783, 179] width 18 height 16
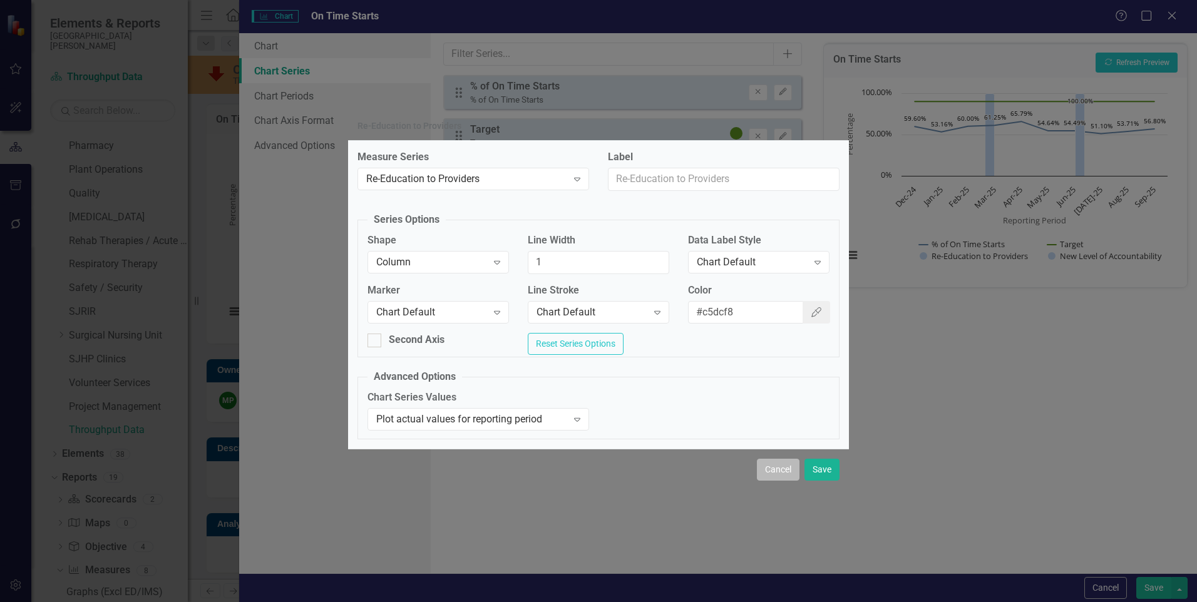
click at [783, 480] on button "Cancel" at bounding box center [778, 470] width 43 height 22
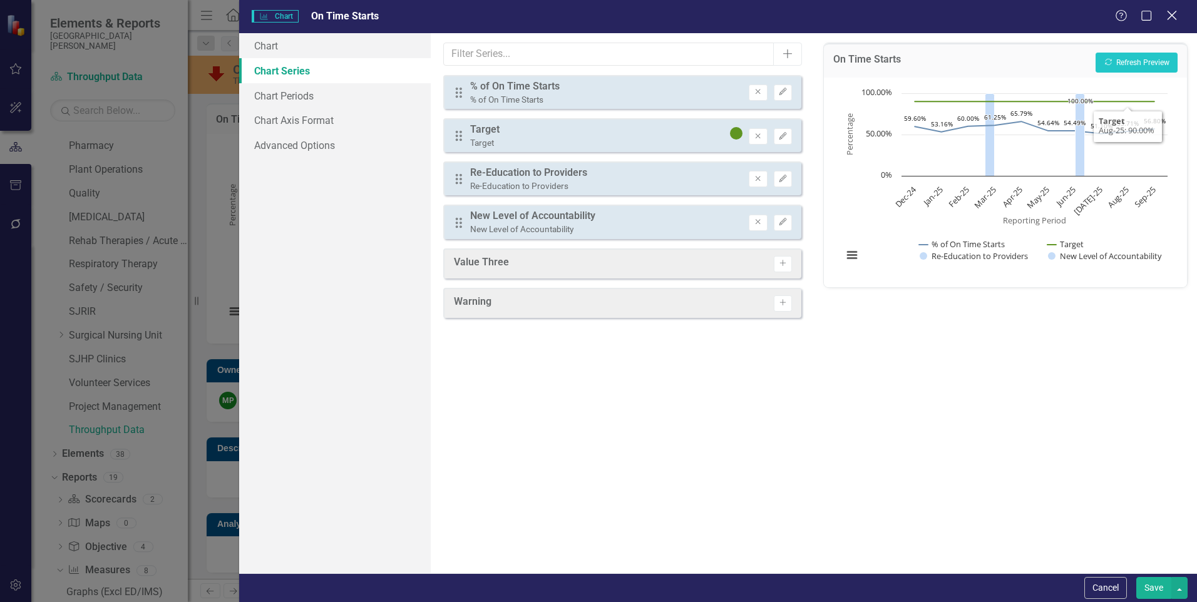
click at [1173, 17] on icon "Close" at bounding box center [1172, 15] width 16 height 12
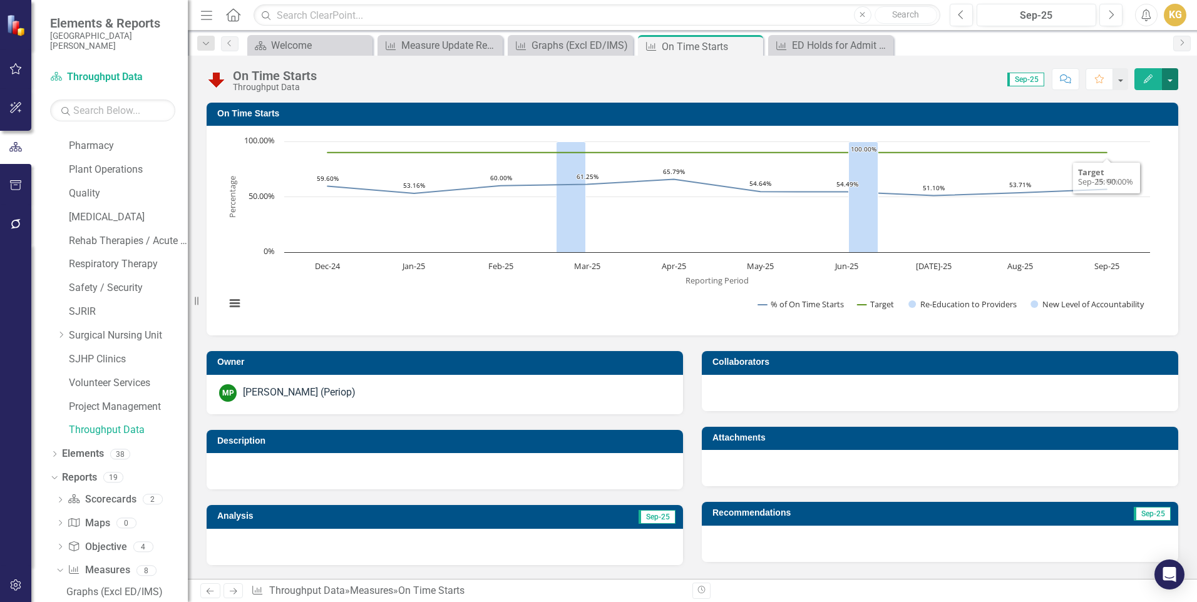
click at [1171, 72] on button "button" at bounding box center [1170, 79] width 16 height 22
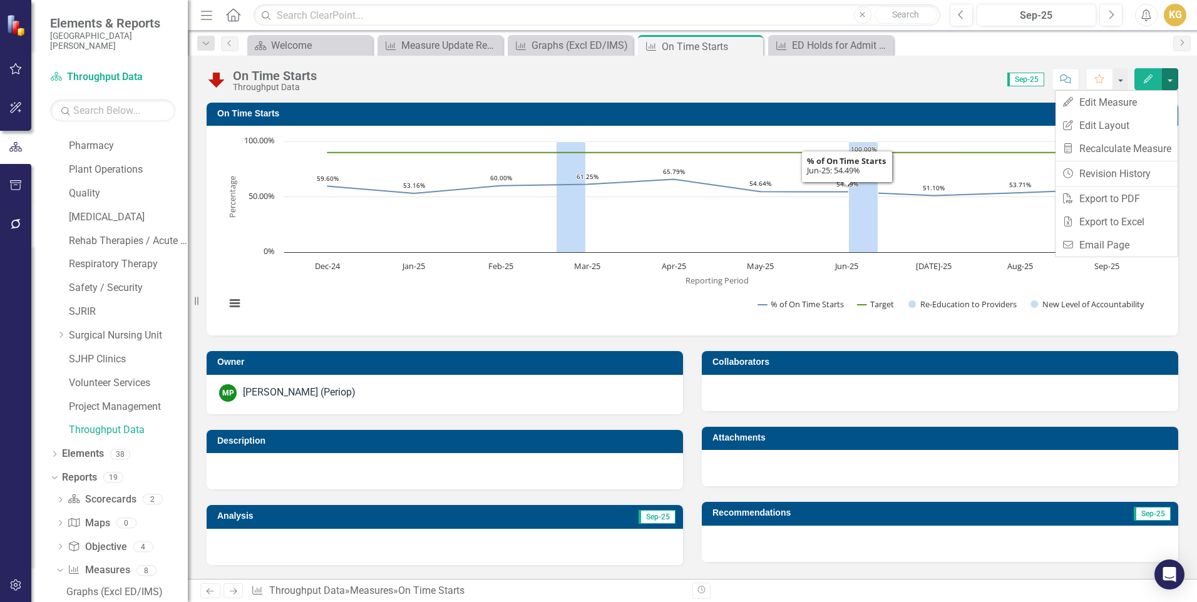
click at [611, 299] on rect "Interactive chart" at bounding box center [687, 229] width 937 height 188
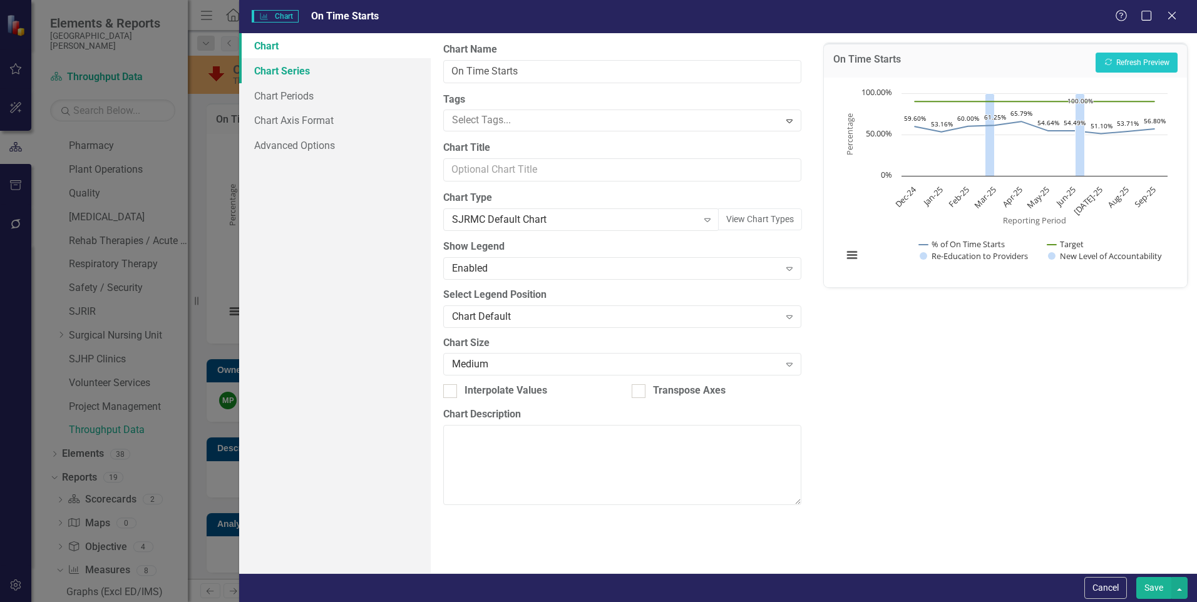
click at [319, 79] on link "Chart Series" at bounding box center [335, 70] width 192 height 25
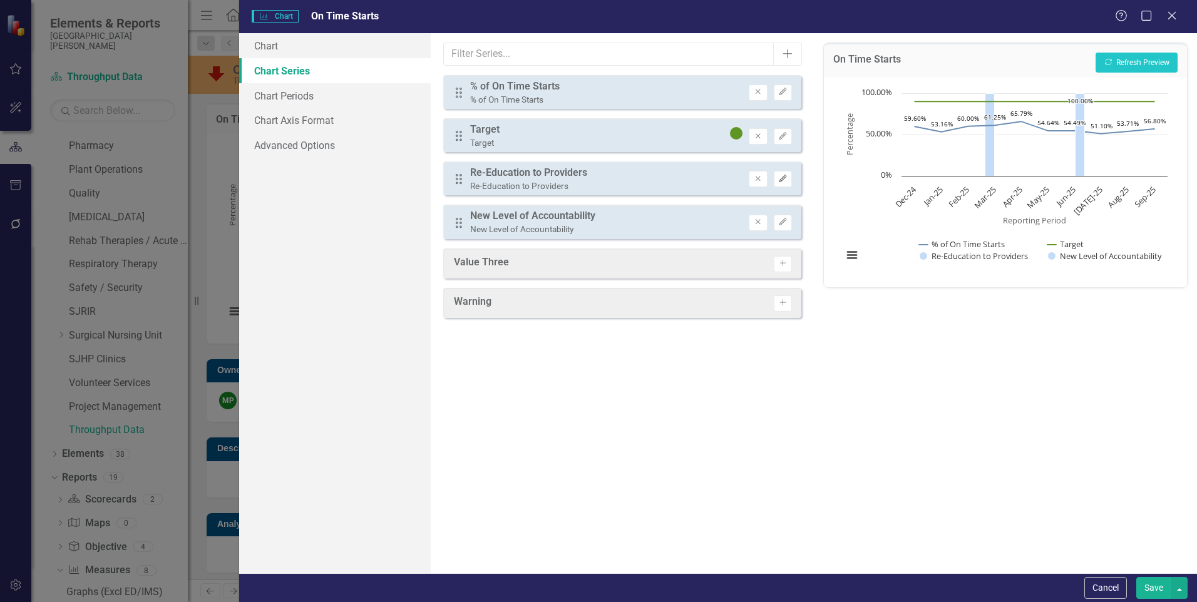
click at [787, 181] on icon "Edit" at bounding box center [782, 179] width 9 height 8
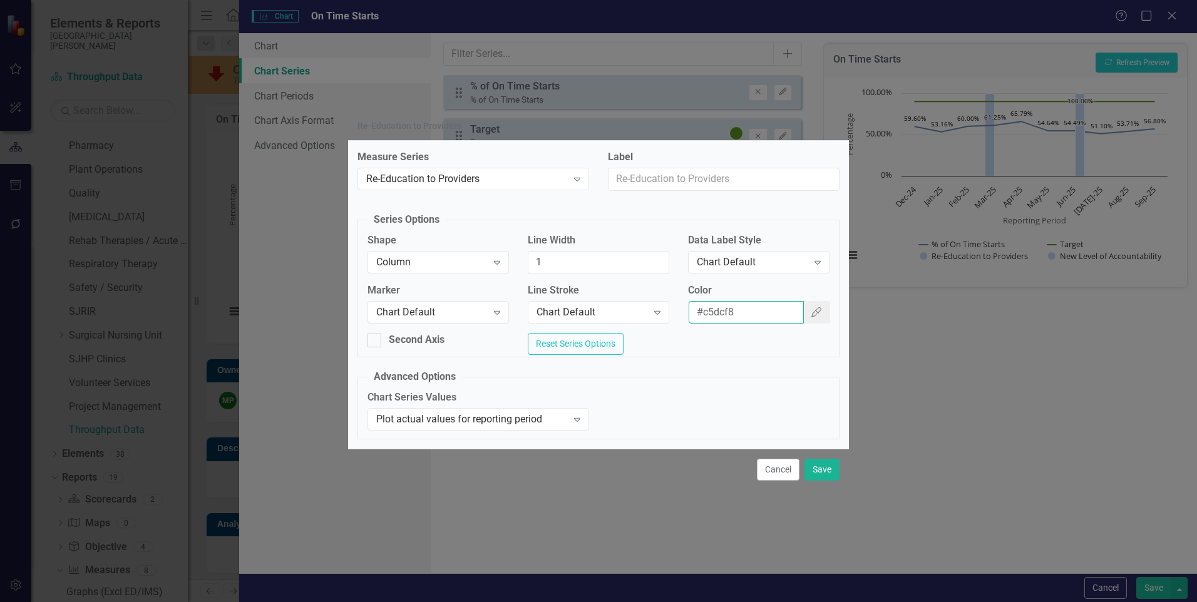
drag, startPoint x: 749, startPoint y: 307, endPoint x: 683, endPoint y: 306, distance: 66.4
click at [683, 306] on div "Color #c5dcf8 Color Picker" at bounding box center [759, 309] width 160 height 50
drag, startPoint x: 770, startPoint y: 478, endPoint x: 784, endPoint y: 462, distance: 21.3
click at [770, 478] on button "Cancel" at bounding box center [778, 470] width 43 height 22
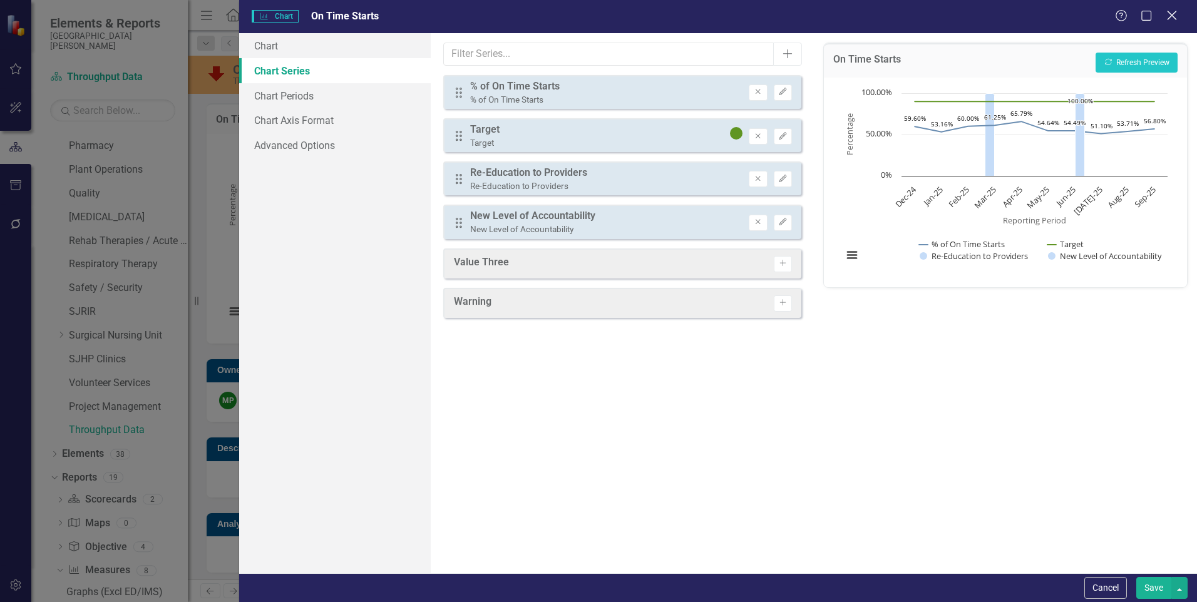
click at [1172, 12] on icon "Close" at bounding box center [1172, 15] width 16 height 12
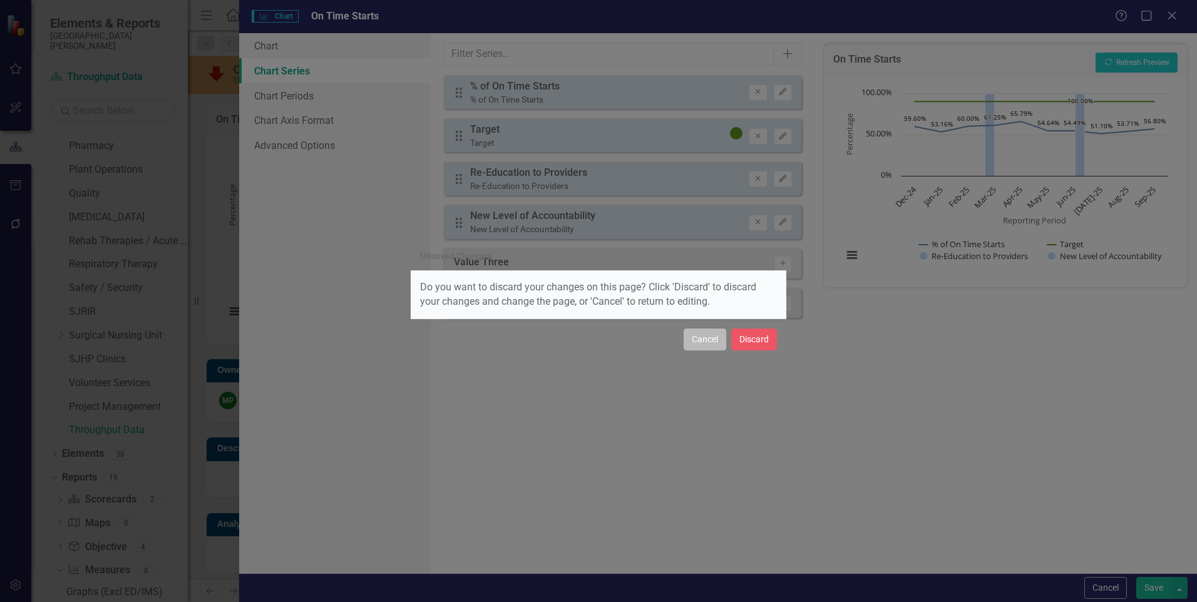
click at [714, 343] on button "Cancel" at bounding box center [705, 340] width 43 height 22
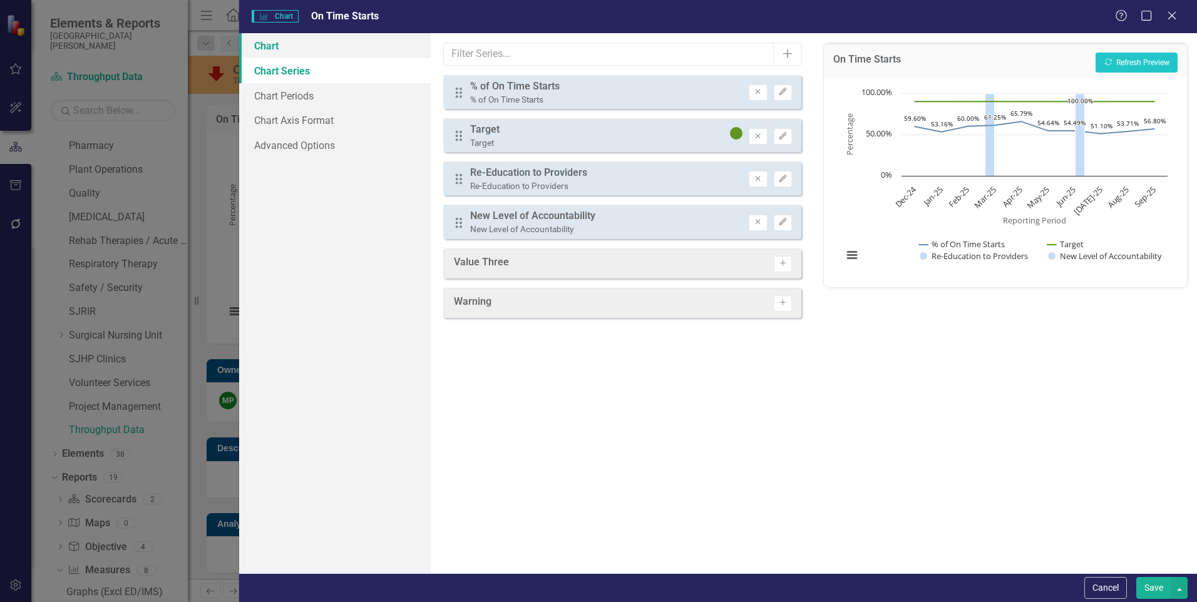
click at [310, 50] on link "Chart" at bounding box center [335, 45] width 192 height 25
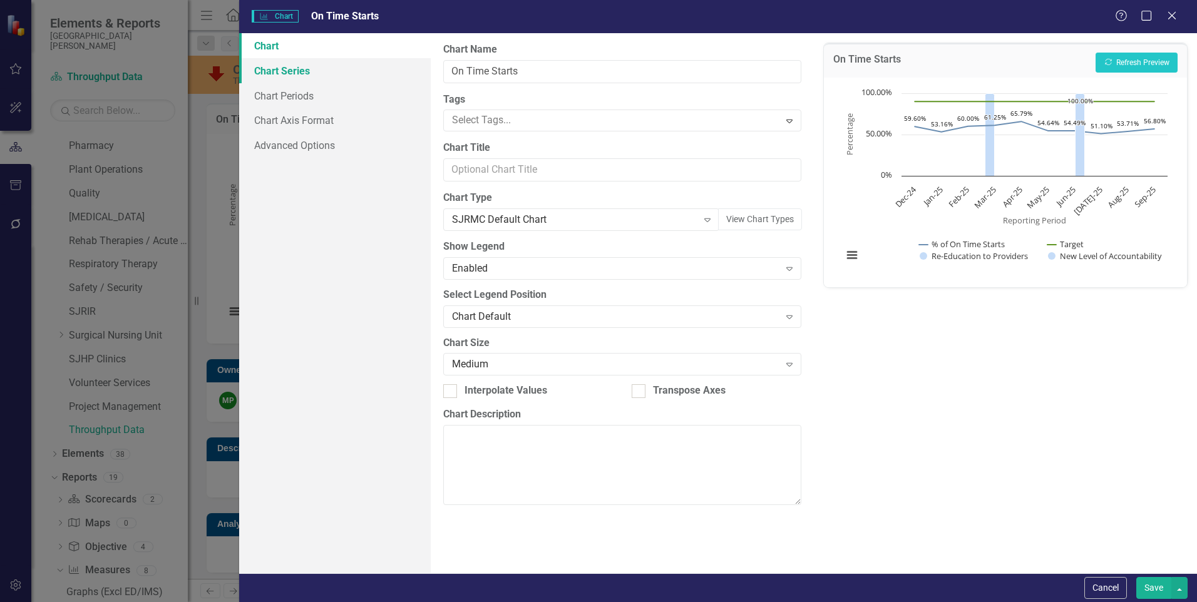
click at [344, 68] on link "Chart Series" at bounding box center [335, 70] width 192 height 25
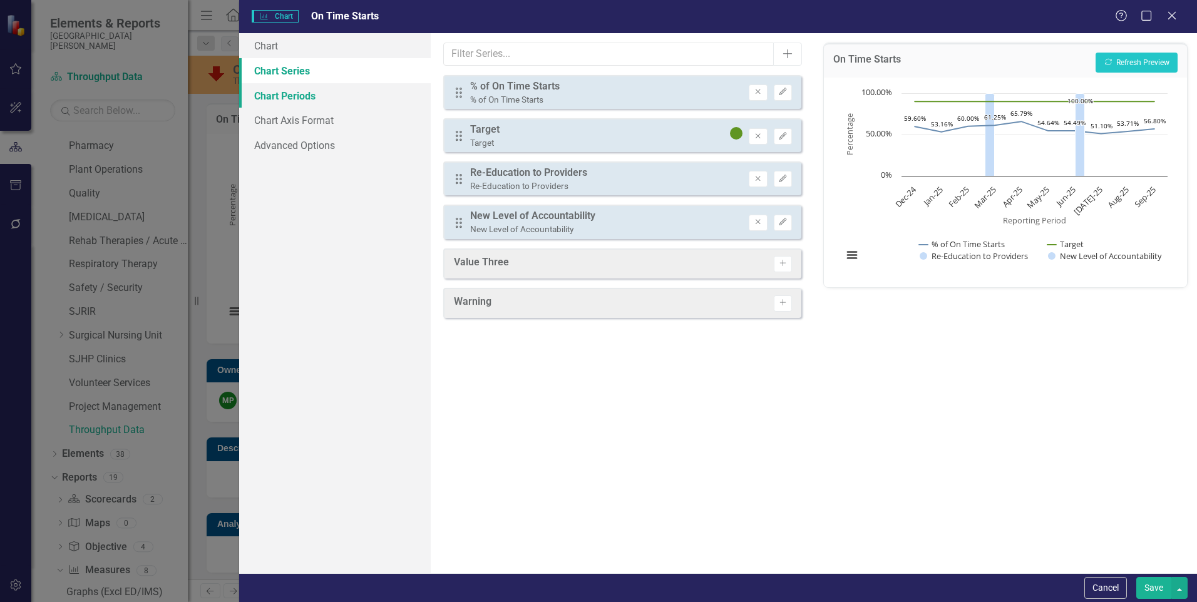
click at [336, 93] on link "Chart Periods" at bounding box center [335, 95] width 192 height 25
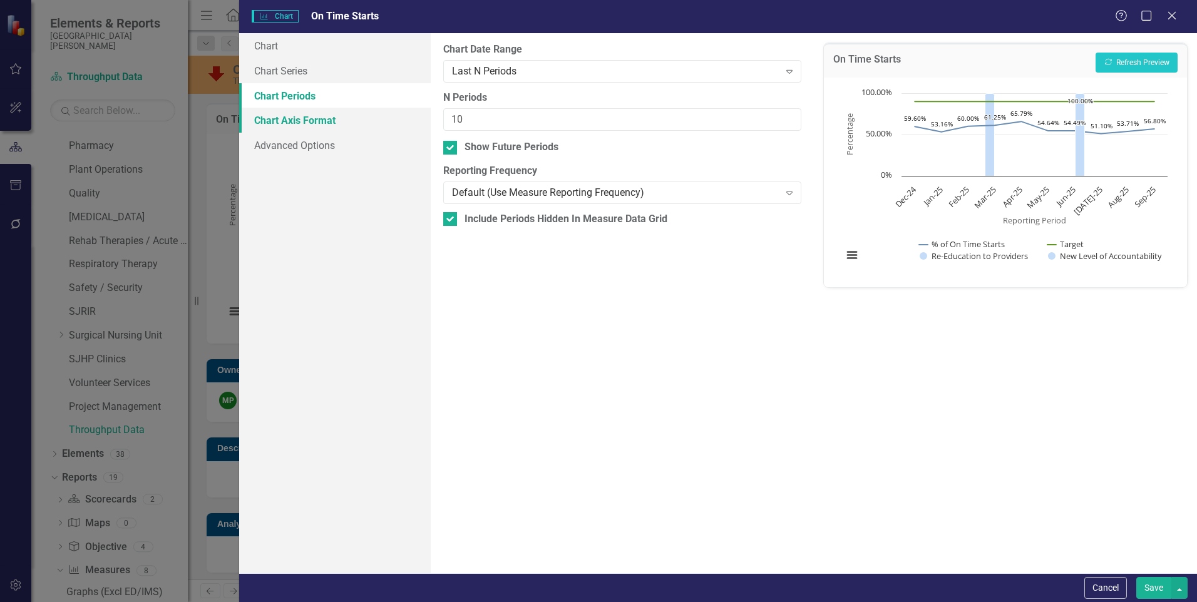
click at [338, 121] on link "Chart Axis Format" at bounding box center [335, 120] width 192 height 25
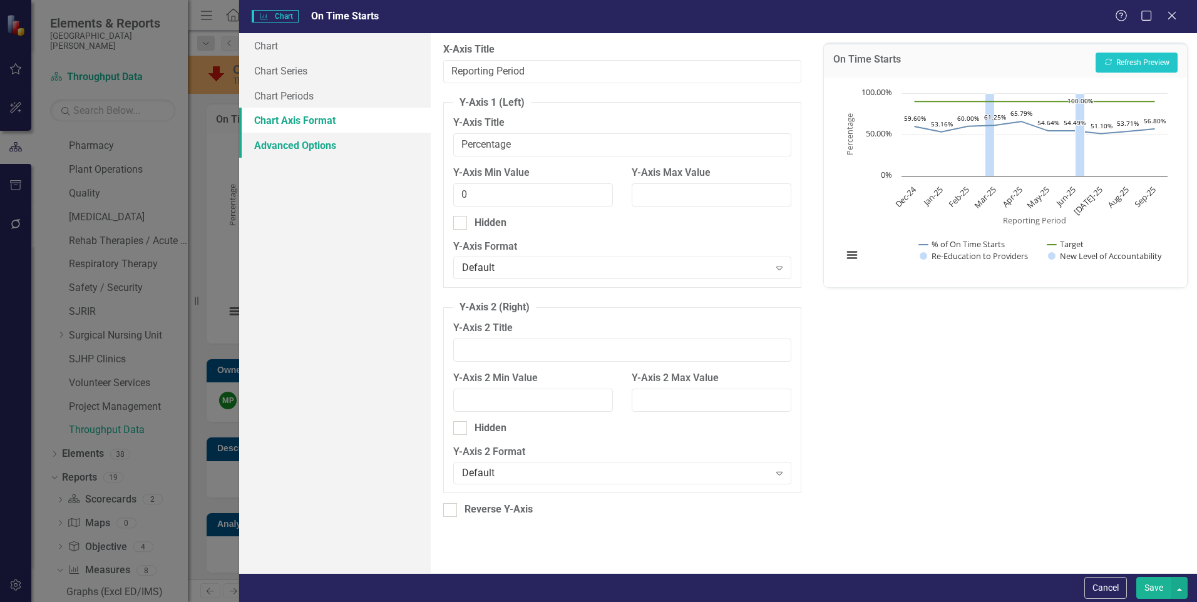
click at [339, 143] on link "Advanced Options" at bounding box center [335, 145] width 192 height 25
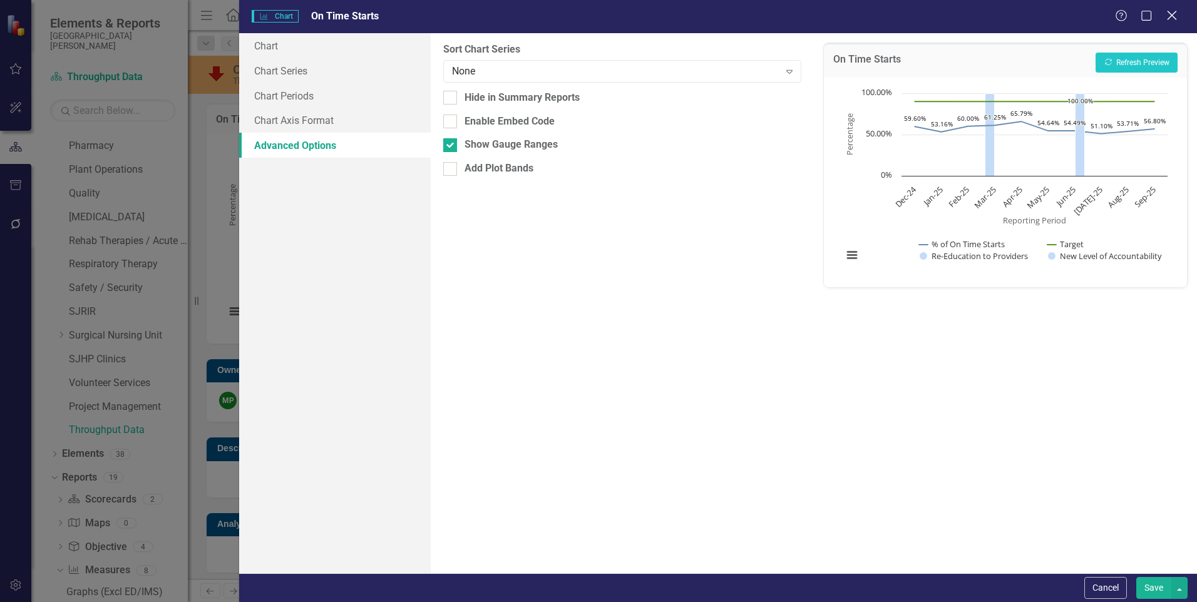
click at [1174, 17] on icon at bounding box center [1171, 15] width 9 height 9
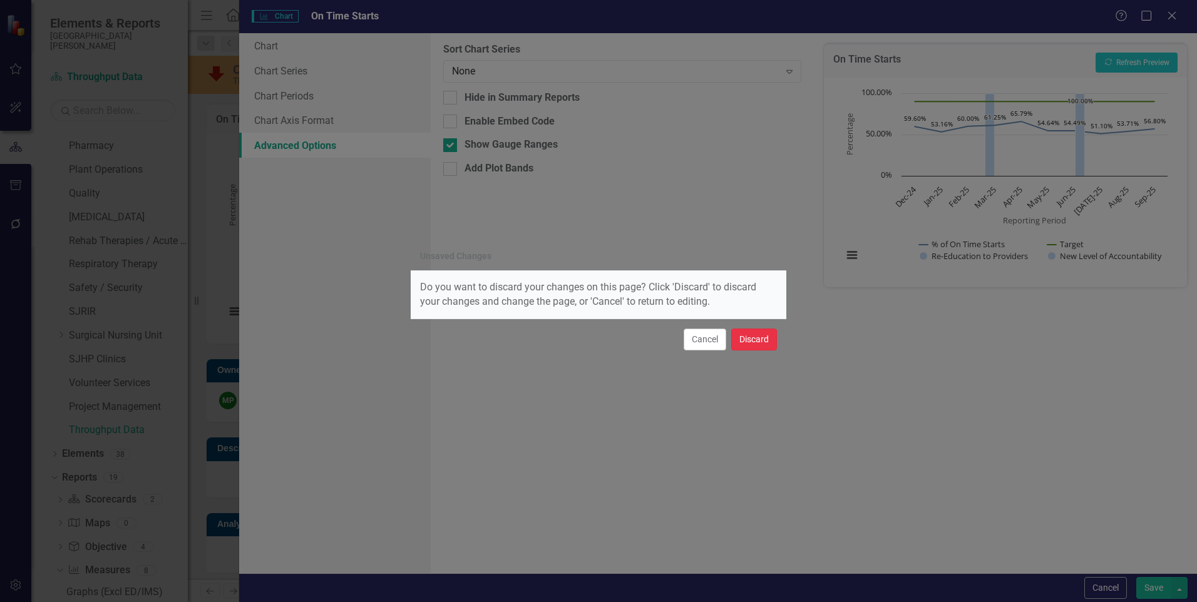
click at [761, 337] on button "Discard" at bounding box center [754, 340] width 46 height 22
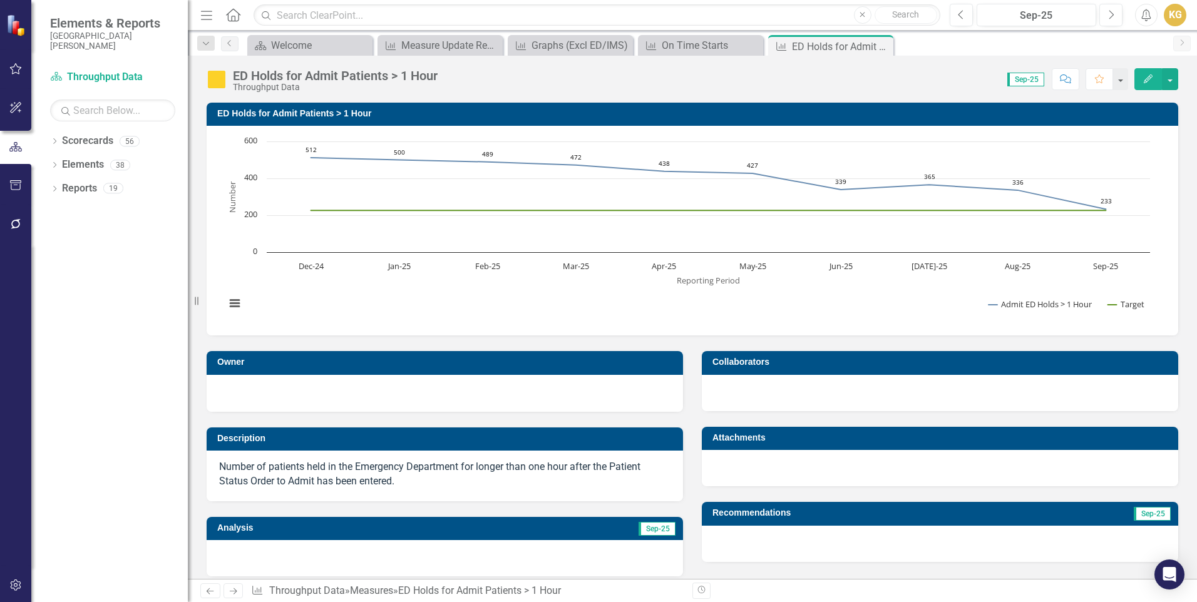
click at [803, 297] on rect "Interactive chart" at bounding box center [687, 229] width 937 height 188
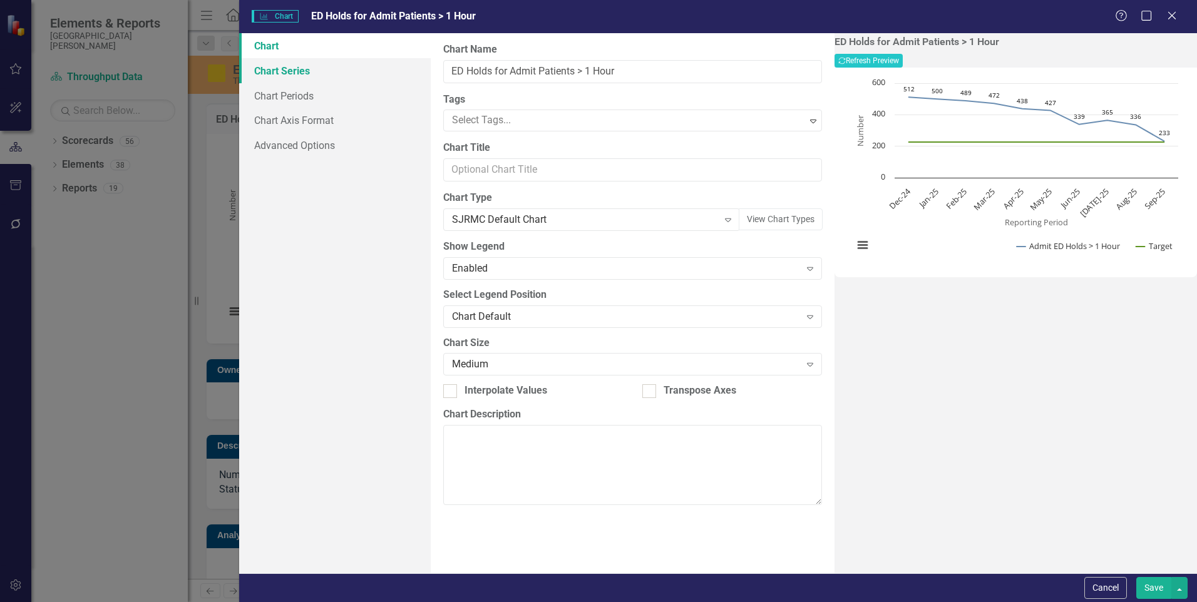
click at [292, 69] on link "Chart Series" at bounding box center [335, 70] width 192 height 25
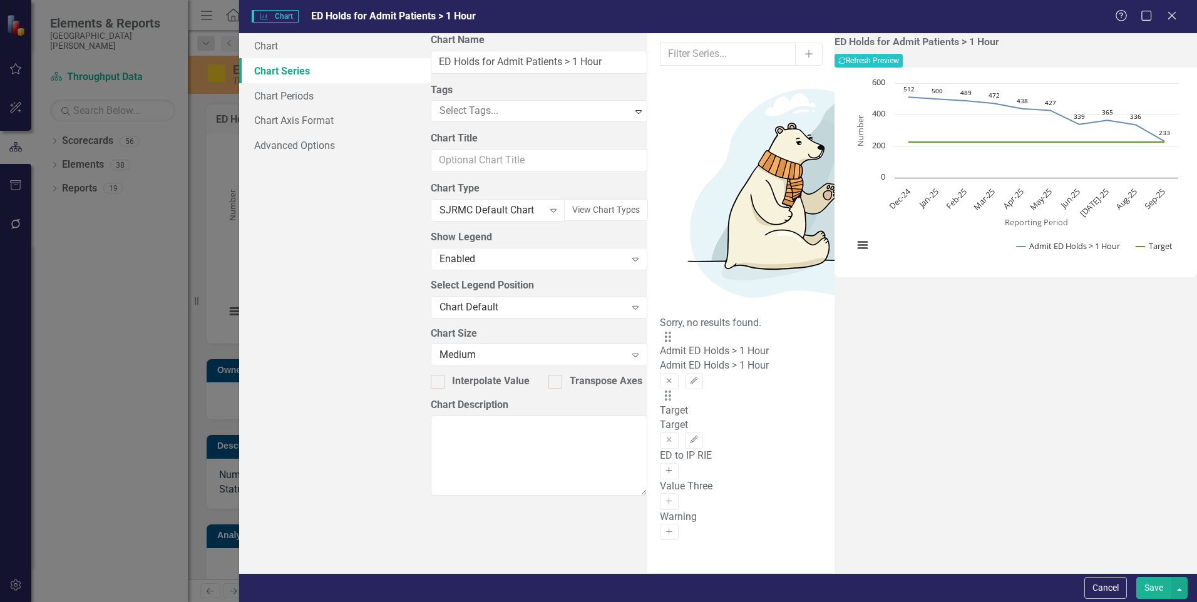
click at [674, 467] on icon "Activate" at bounding box center [668, 471] width 9 height 8
click at [699, 496] on icon "Edit" at bounding box center [693, 500] width 9 height 8
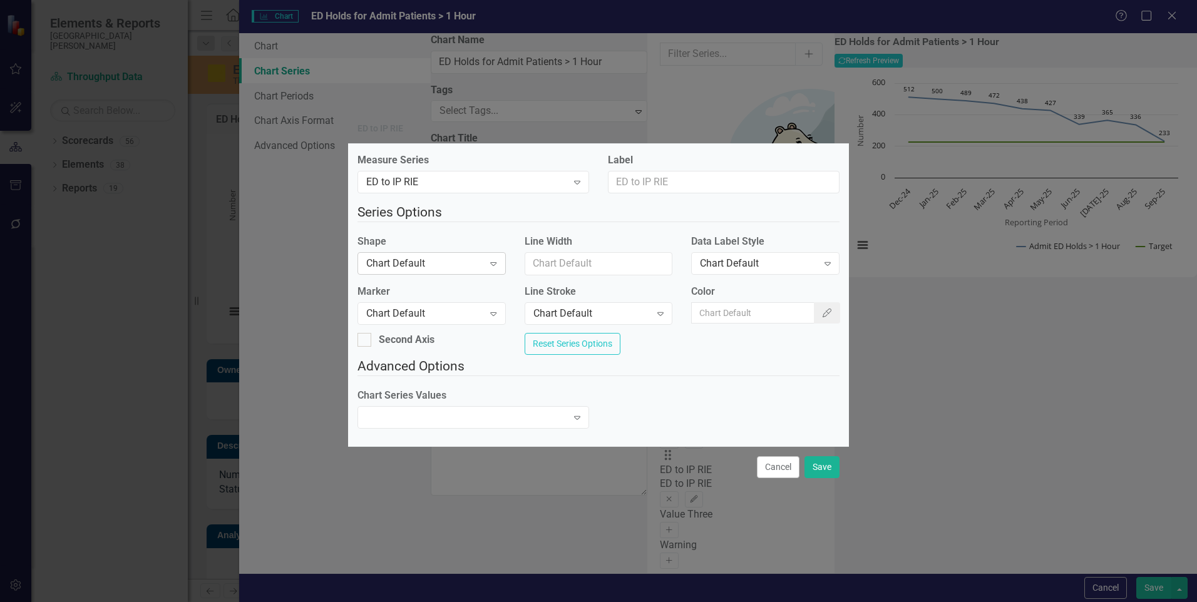
click at [483, 260] on div "Chart Default" at bounding box center [424, 264] width 117 height 14
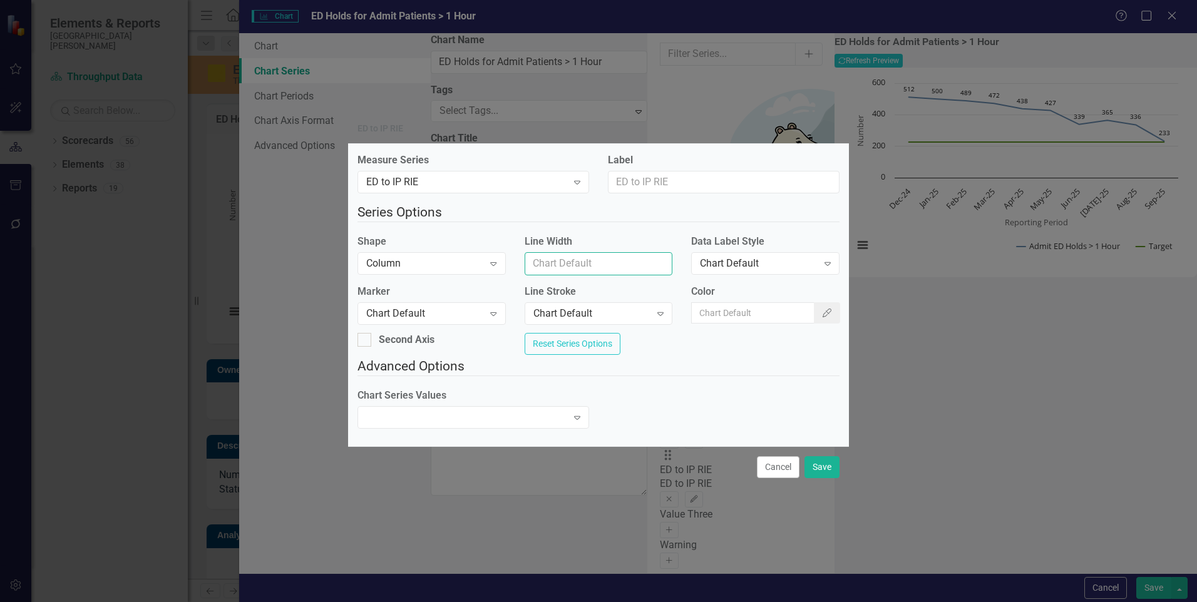
click at [582, 257] on input "Line Width" at bounding box center [599, 263] width 148 height 23
type input "1"
click at [743, 309] on input "Color" at bounding box center [753, 312] width 124 height 21
paste input "#c5dcf8"
type input "#c5dcf8"
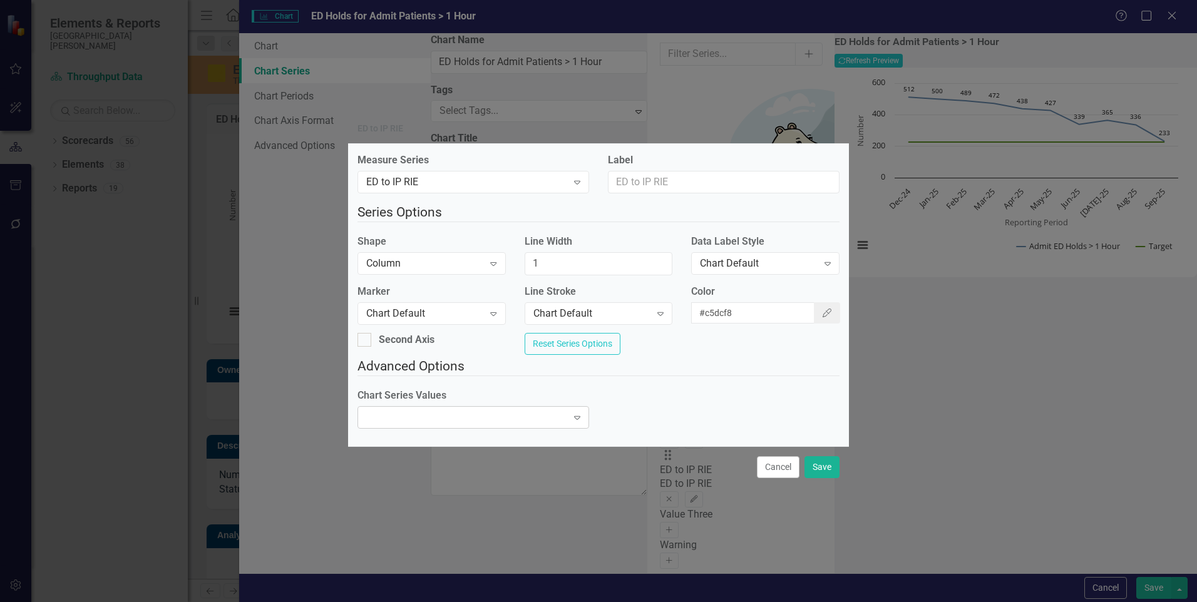
click at [518, 427] on div "Expand" at bounding box center [474, 417] width 232 height 23
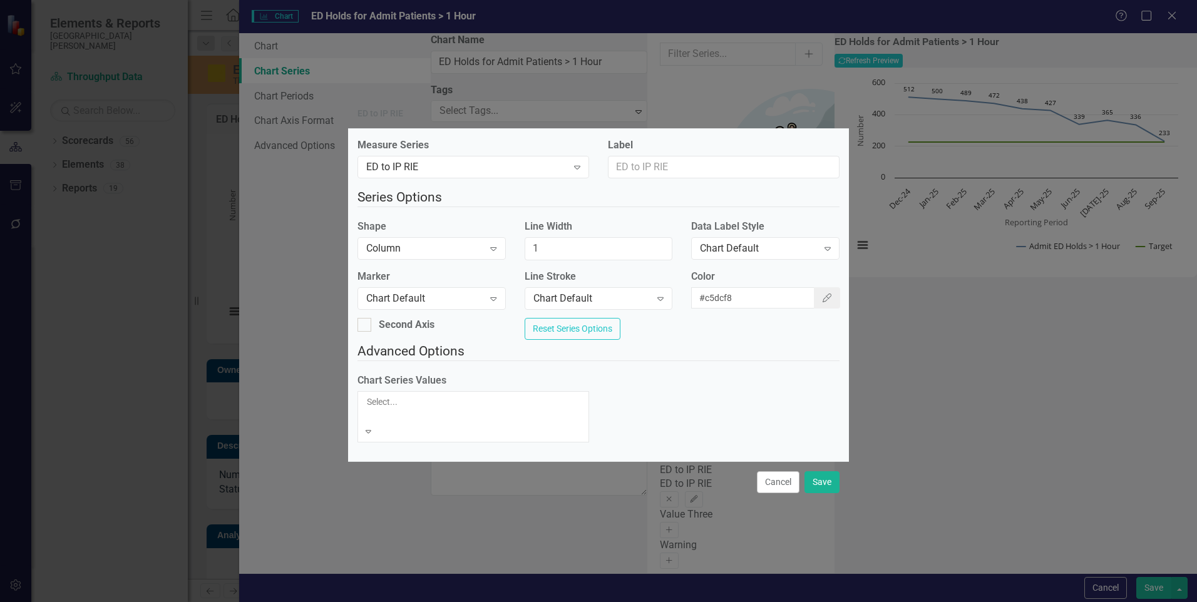
click at [515, 602] on div "Plot actual values for reporting period" at bounding box center [598, 609] width 1197 height 14
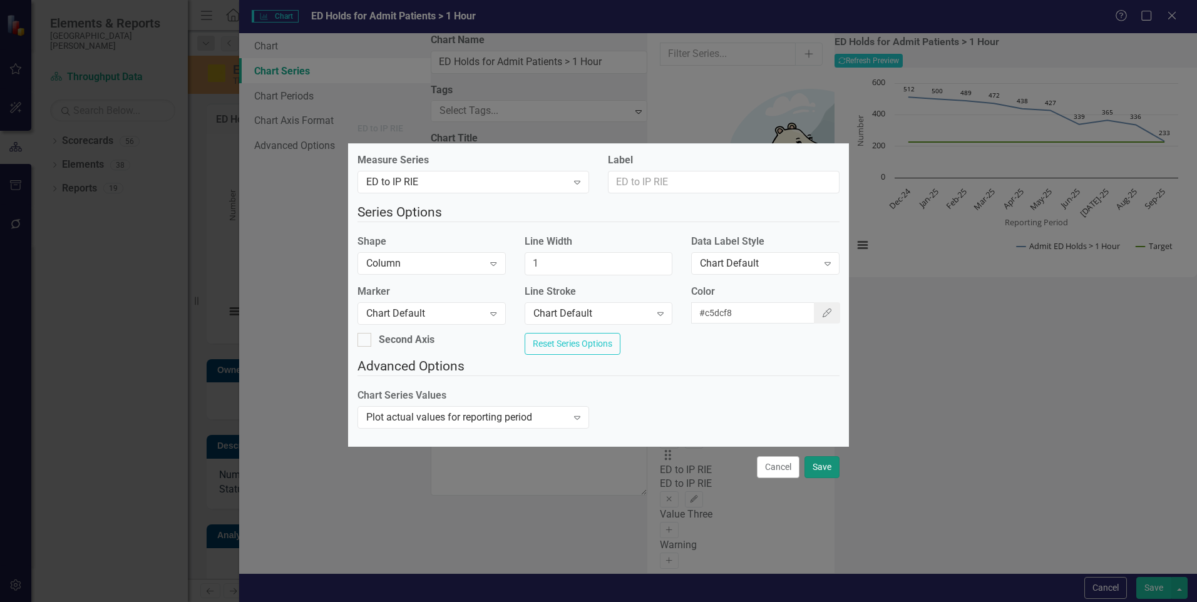
click at [819, 470] on button "Save" at bounding box center [822, 467] width 35 height 22
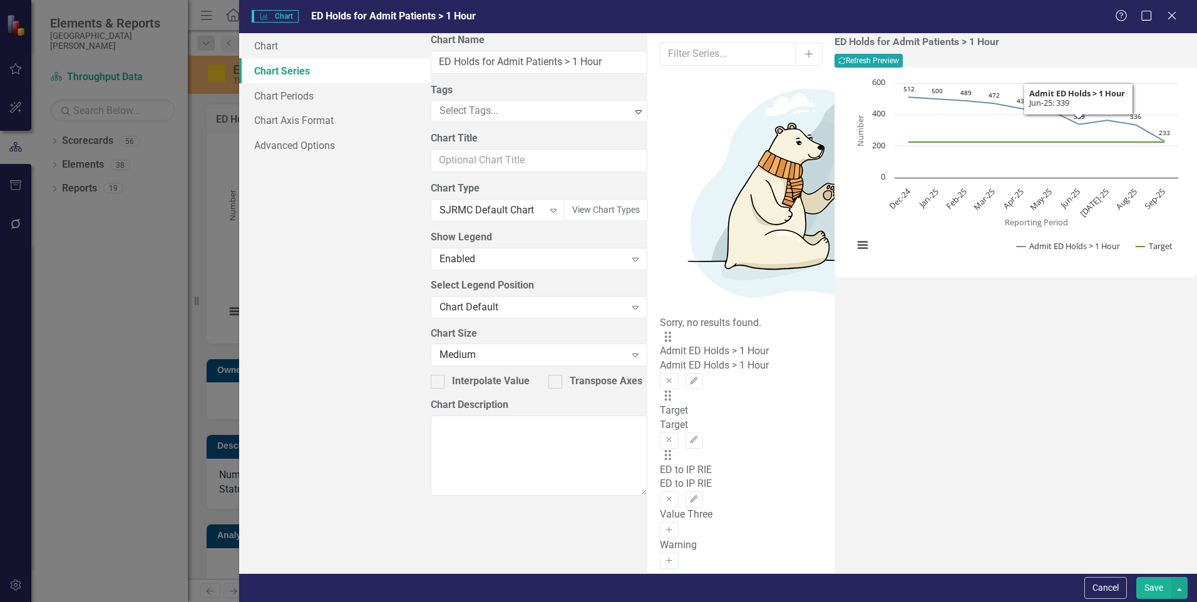
click at [903, 61] on button "Recalculate Refresh Preview" at bounding box center [869, 61] width 68 height 14
click at [1150, 587] on button "Save" at bounding box center [1154, 588] width 35 height 22
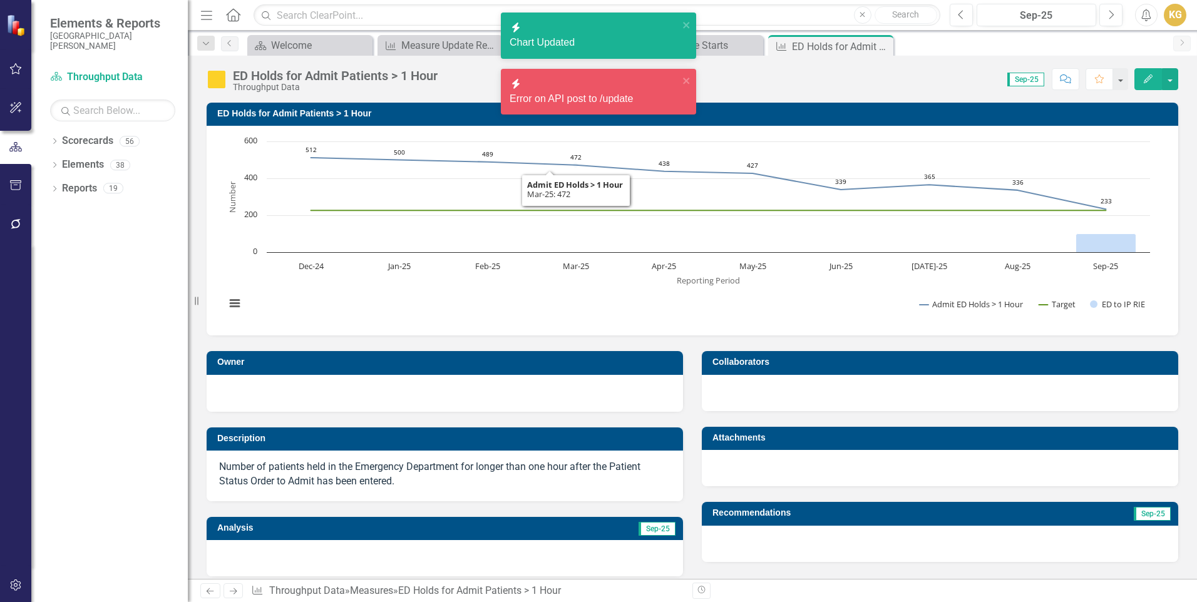
click at [598, 92] on div "Error on API post to /update" at bounding box center [594, 99] width 169 height 14
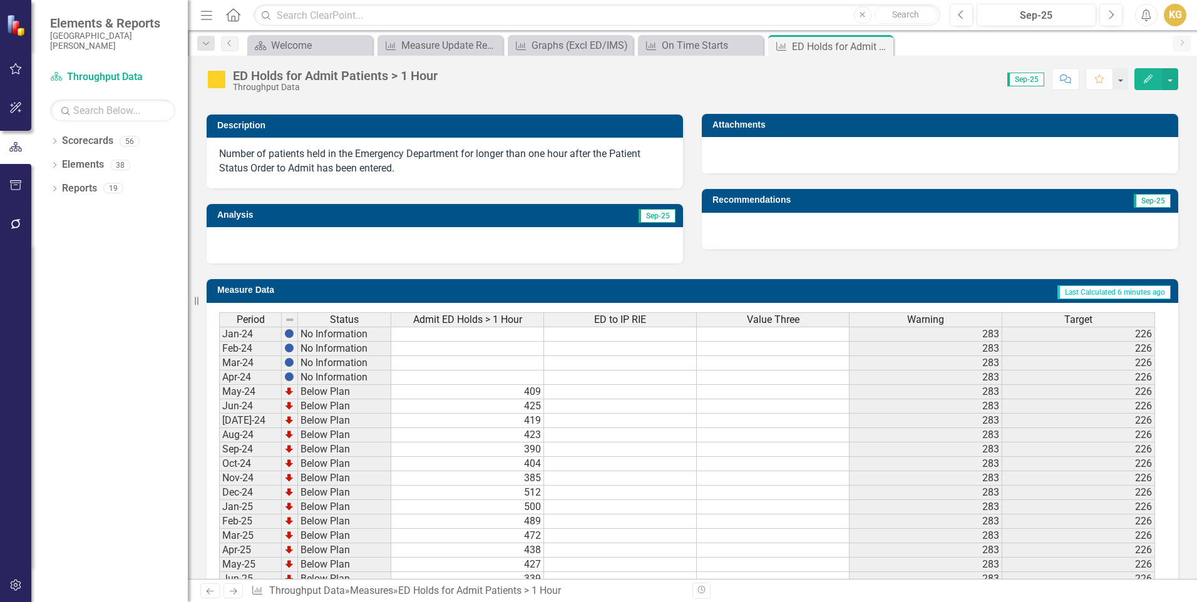
scroll to position [438, 0]
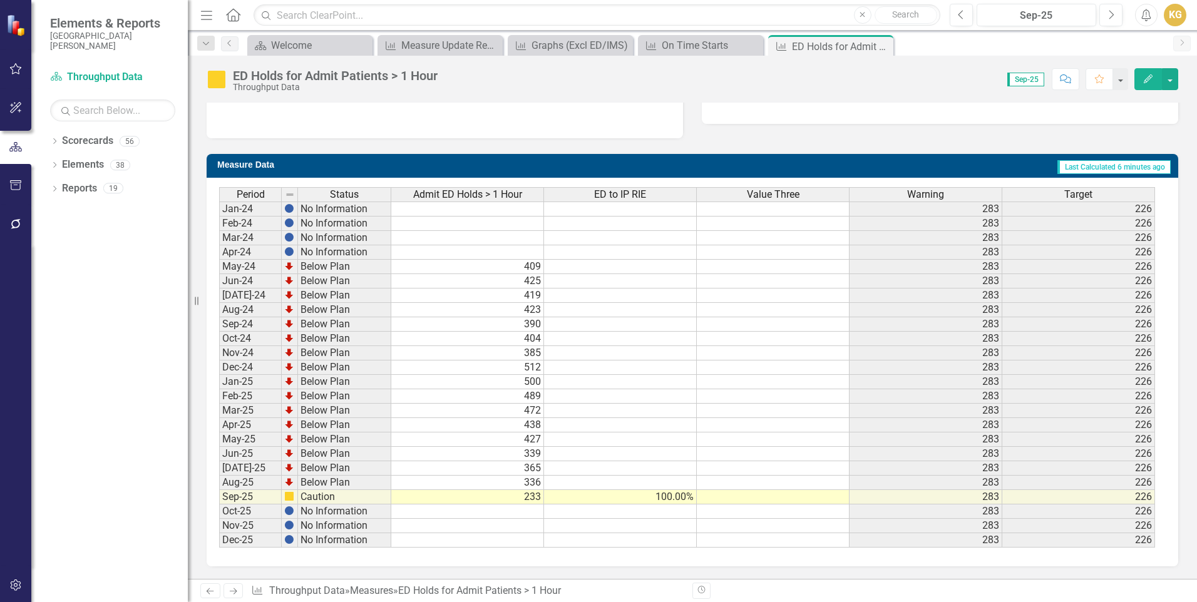
click at [652, 500] on td "100.00%" at bounding box center [620, 497] width 153 height 14
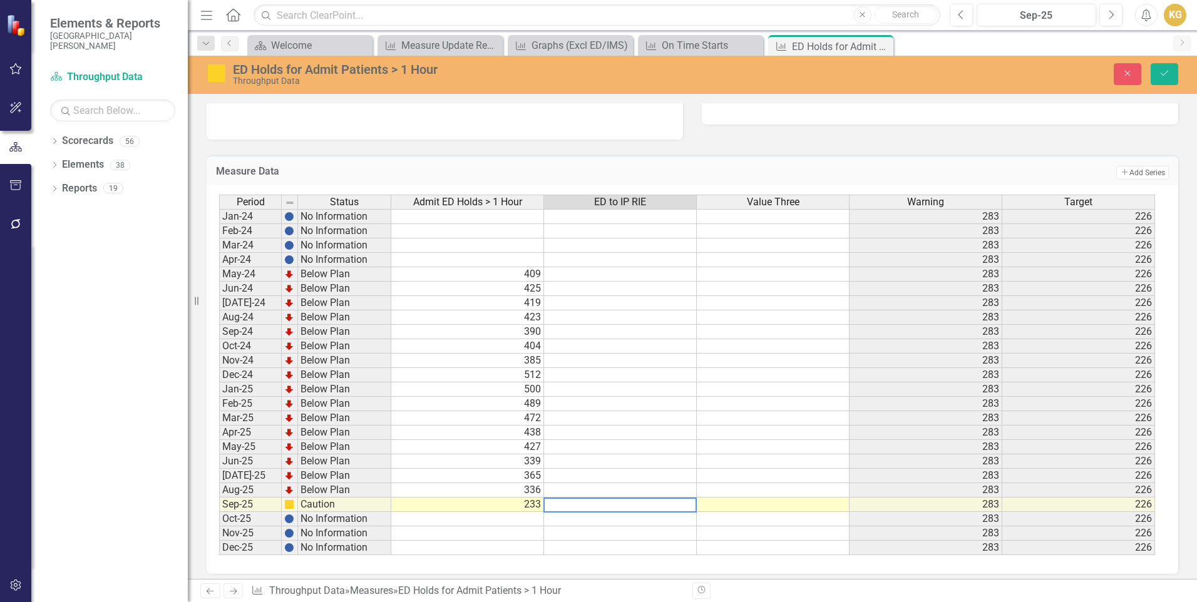
drag, startPoint x: 636, startPoint y: 512, endPoint x: 517, endPoint y: 506, distance: 119.8
click at [517, 506] on div "Period Status Admit ED Holds > 1 Hour ED to IP RIE Value Three Warning Target J…" at bounding box center [687, 375] width 937 height 361
type textarea "600"
click at [219, 497] on div "Period Status Admit ED Holds > 1 Hour ED to IP RIE Value Three Warning Target J…" at bounding box center [219, 375] width 0 height 361
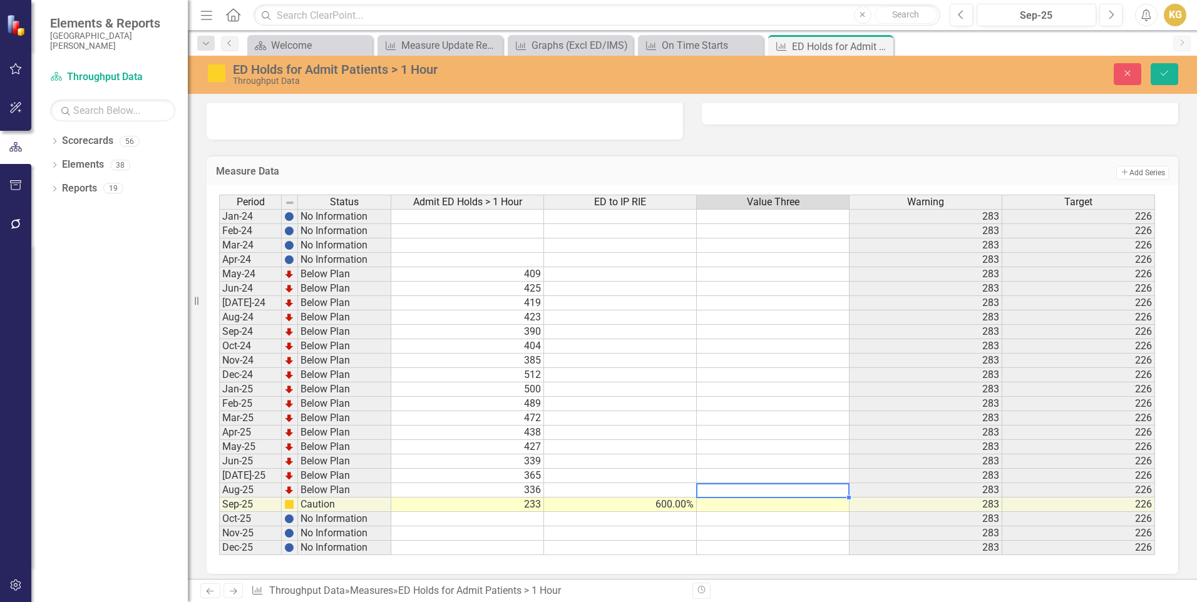
click at [664, 508] on td "600.00%" at bounding box center [620, 505] width 153 height 14
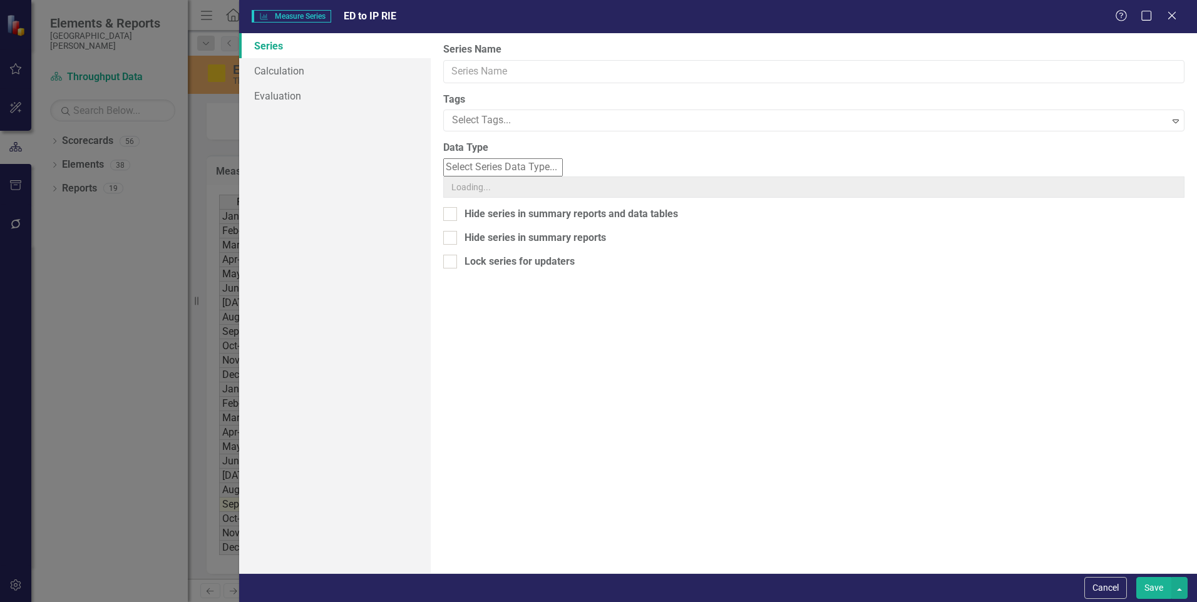
type input "ED to IP RIE"
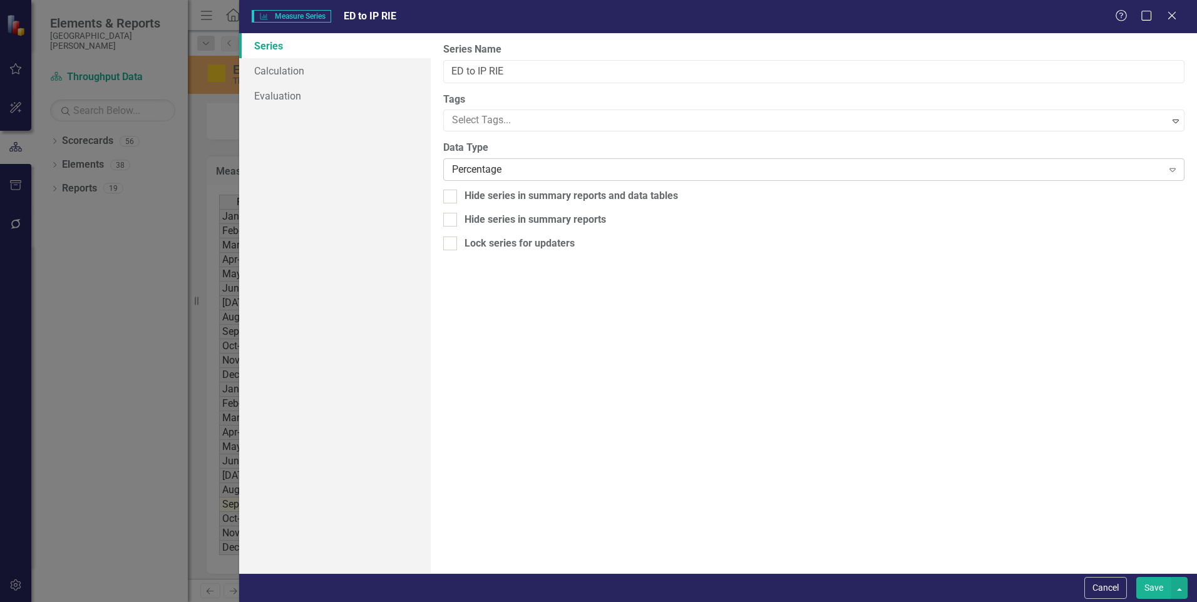
click at [513, 167] on div "Percentage" at bounding box center [807, 170] width 710 height 14
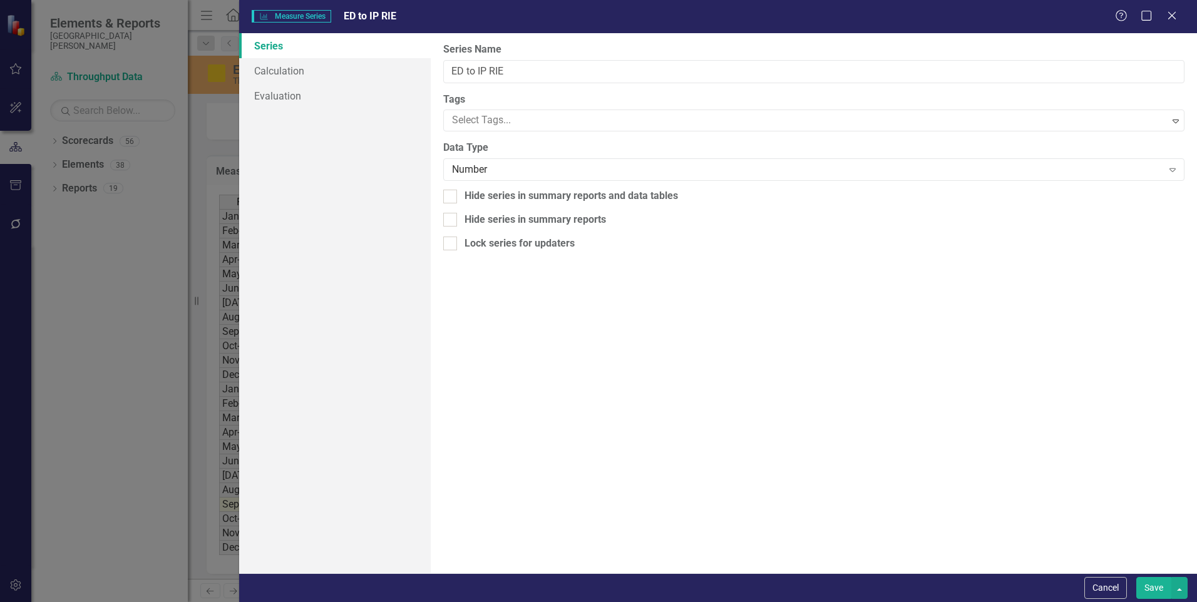
click at [1160, 590] on button "Save" at bounding box center [1154, 588] width 35 height 22
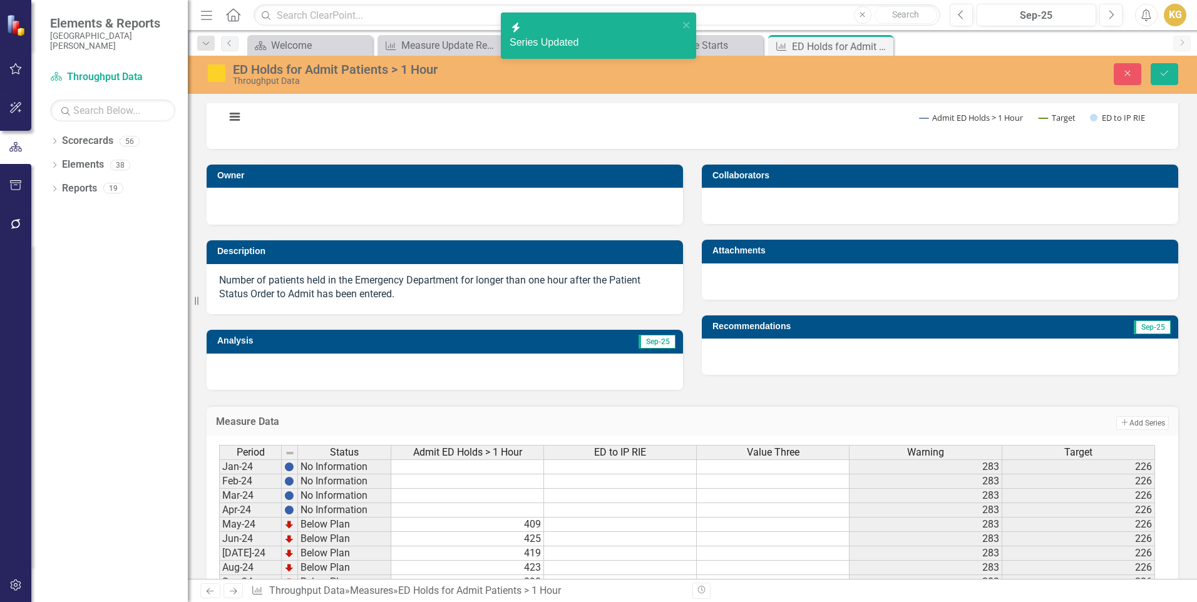
scroll to position [0, 0]
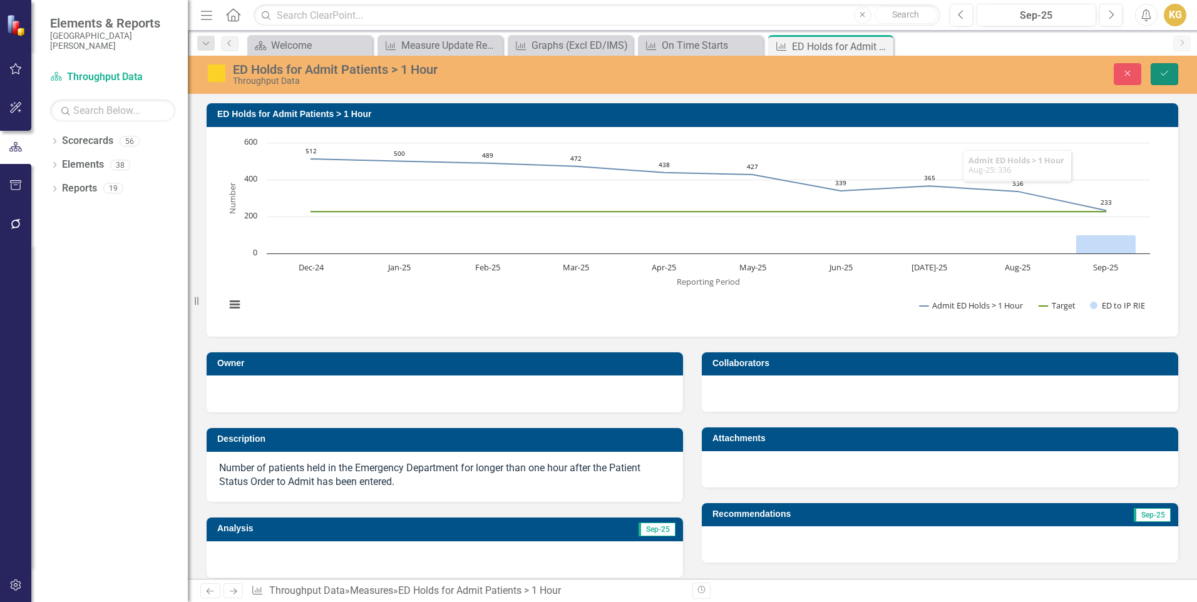
click at [1170, 77] on icon "Save" at bounding box center [1164, 73] width 11 height 9
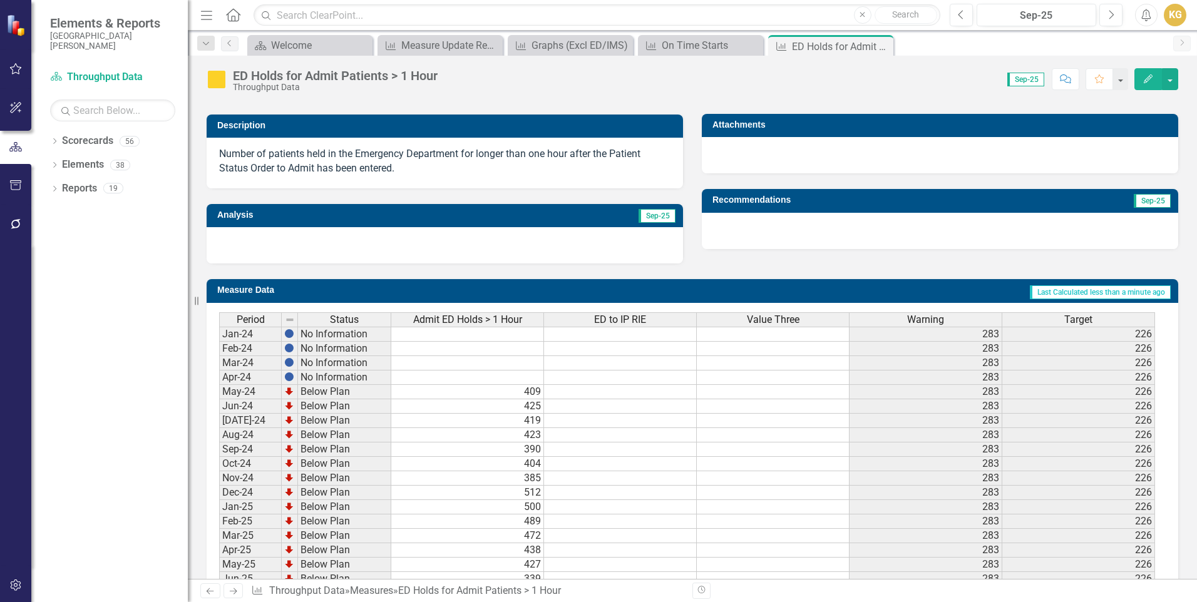
scroll to position [438, 0]
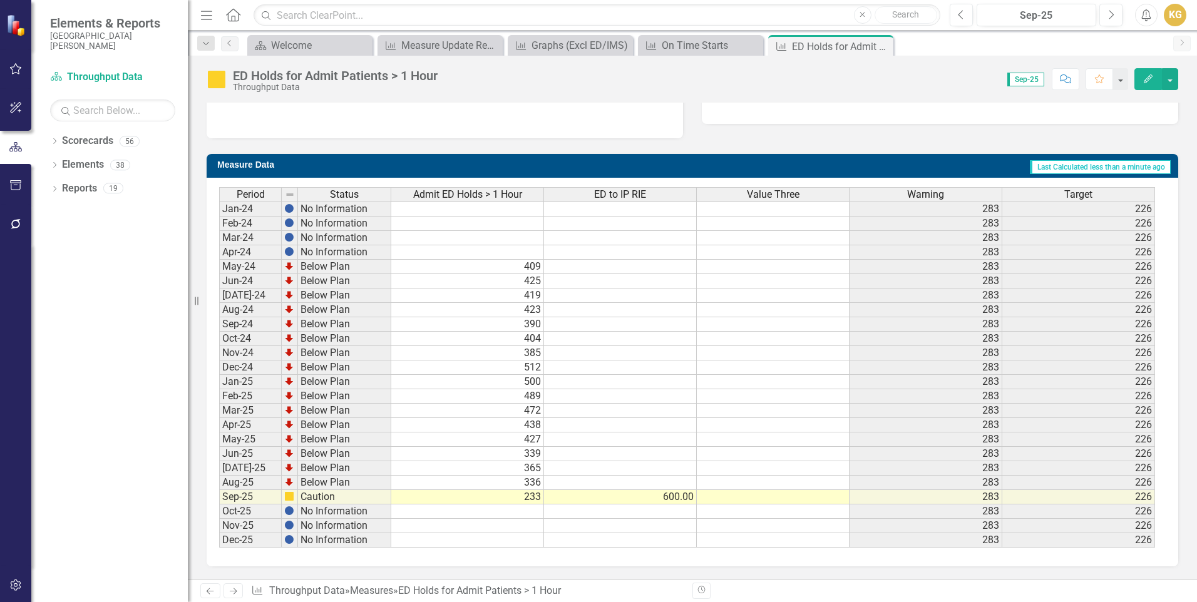
click at [646, 488] on td at bounding box center [620, 483] width 153 height 14
click at [673, 499] on td "600.00" at bounding box center [620, 497] width 153 height 14
click at [673, 499] on textarea at bounding box center [620, 497] width 153 height 15
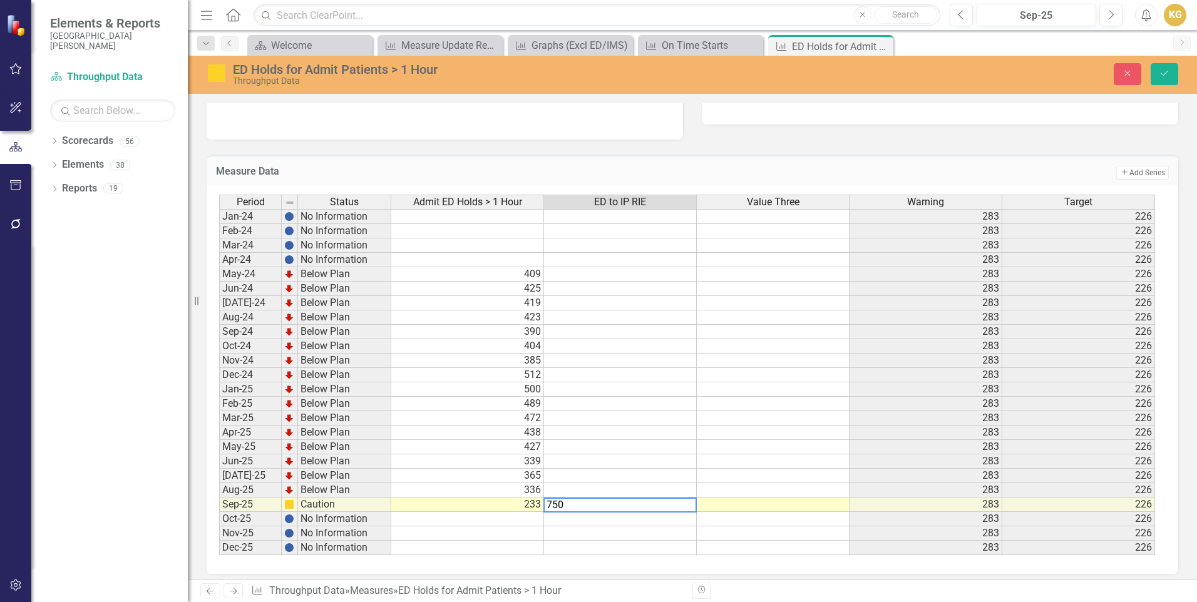
type textarea "750"
click at [219, 455] on div "Period Status Admit ED Holds > 1 Hour ED to IP RIE Value Three Warning Target J…" at bounding box center [219, 375] width 0 height 361
click at [1160, 71] on icon "Save" at bounding box center [1164, 73] width 11 height 9
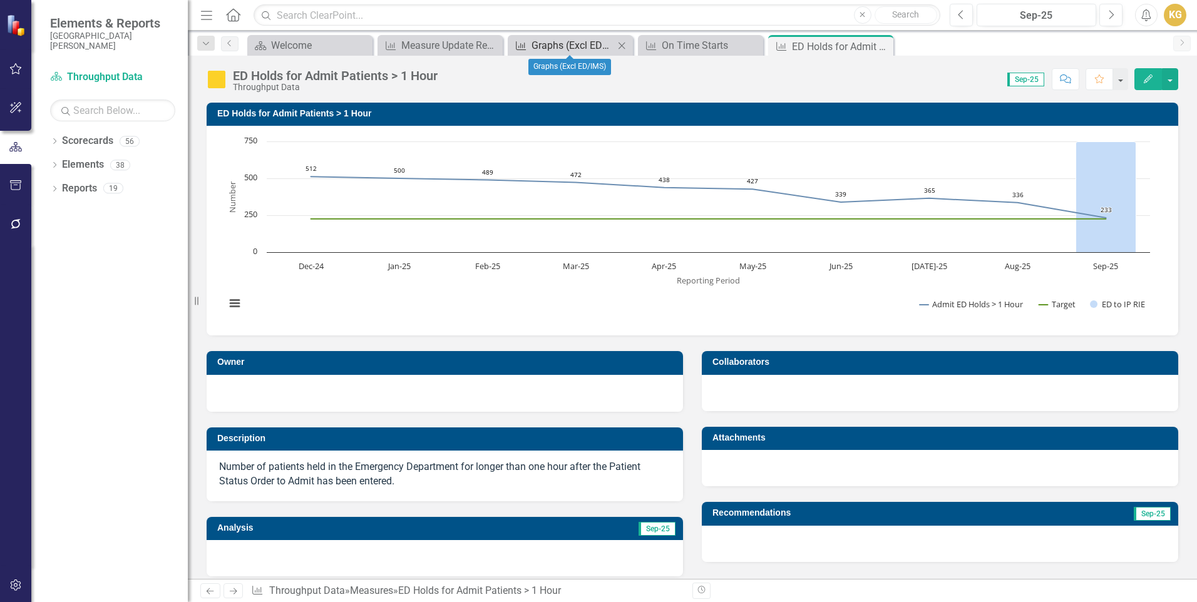
click at [595, 46] on div "Graphs (Excl ED/IMS)" at bounding box center [573, 46] width 83 height 16
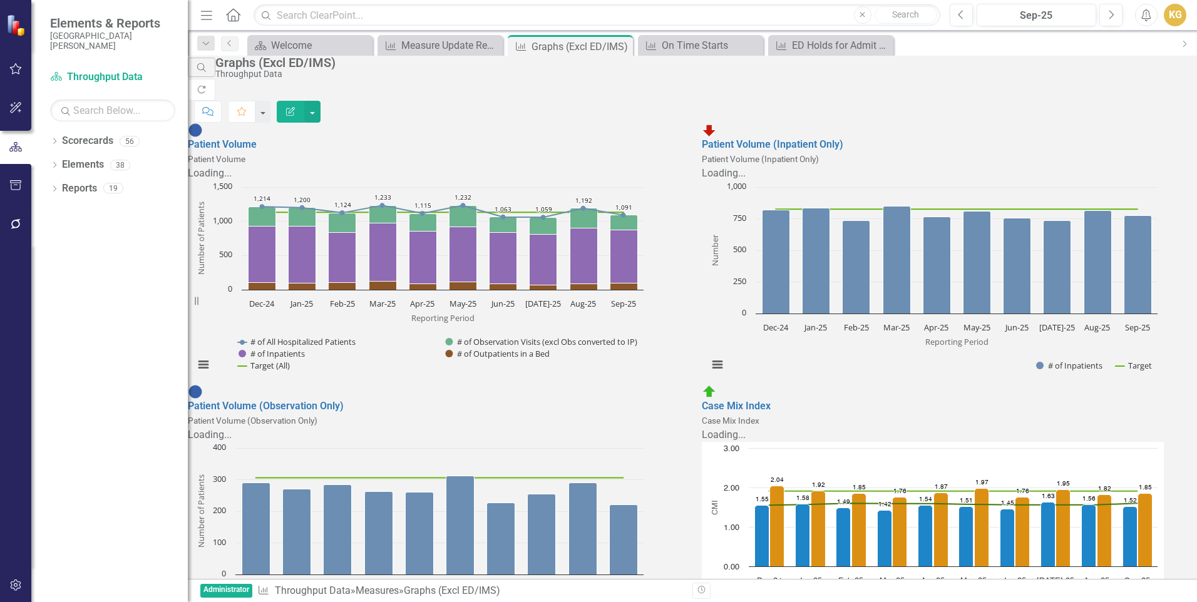
scroll to position [2567, 0]
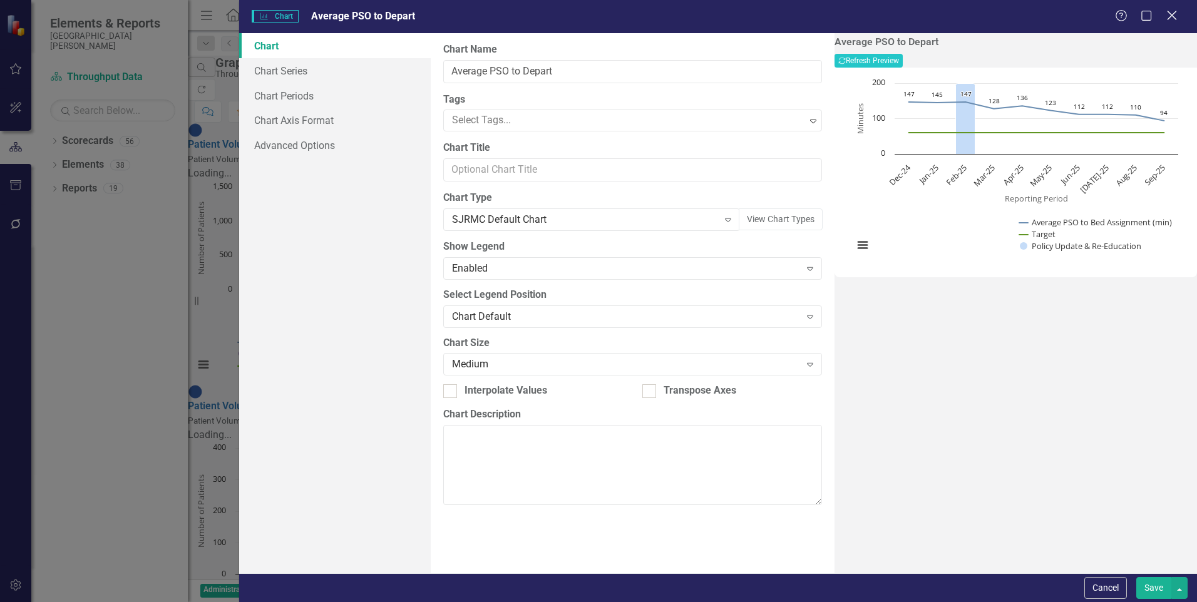
click at [1168, 13] on icon "Close" at bounding box center [1172, 15] width 16 height 12
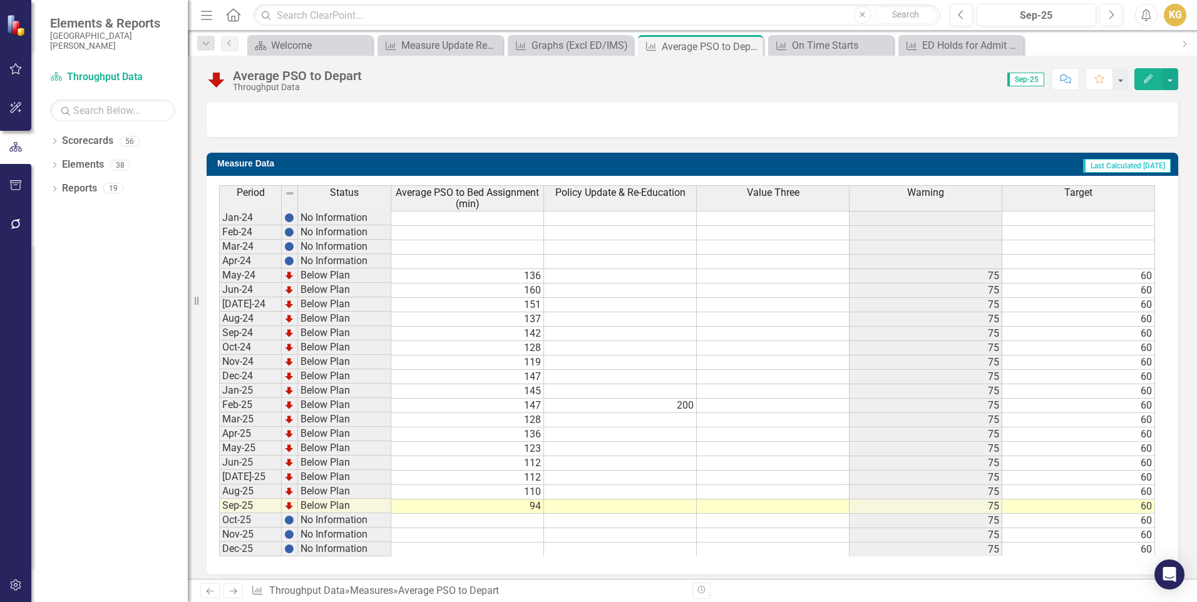
scroll to position [512, 0]
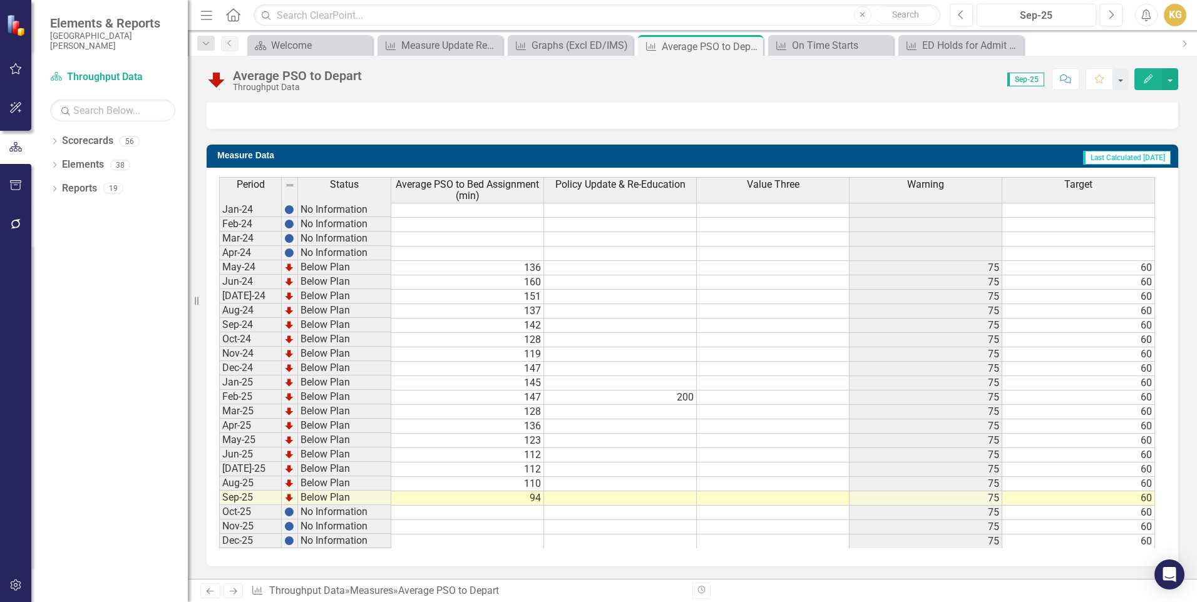
click at [760, 190] on span "Value Three" at bounding box center [773, 184] width 53 height 11
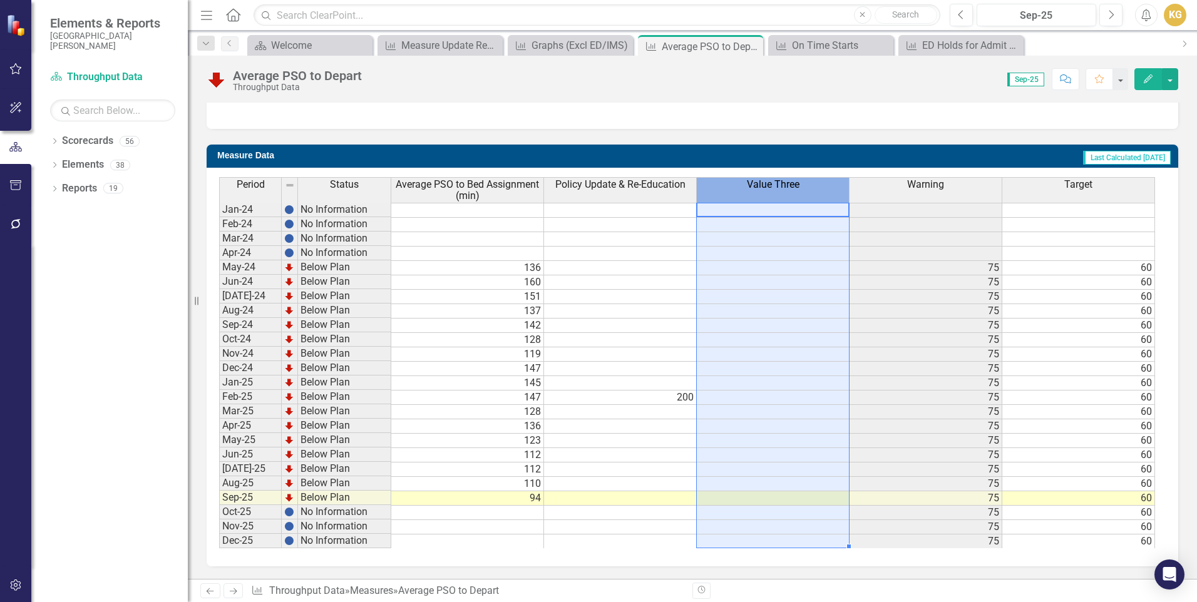
click at [770, 184] on span "Value Three" at bounding box center [773, 184] width 53 height 11
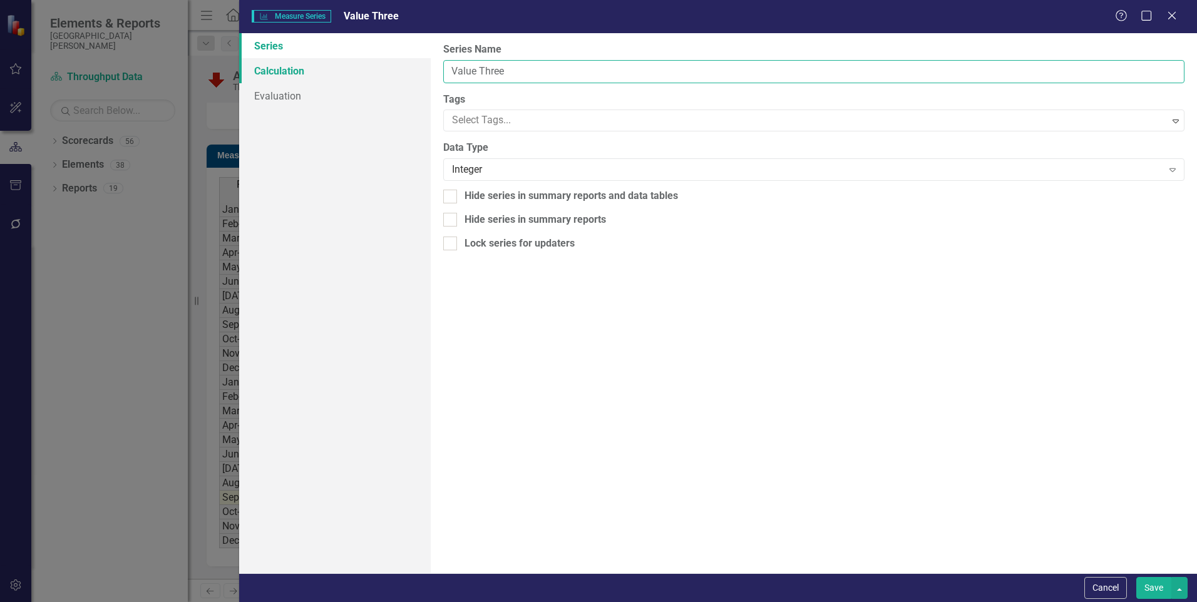
drag, startPoint x: 570, startPoint y: 70, endPoint x: 377, endPoint y: 64, distance: 193.0
click at [378, 64] on div "Series Calculation Evaluation From this page, you can edit the name, type, and …" at bounding box center [718, 303] width 958 height 540
drag, startPoint x: 514, startPoint y: 71, endPoint x: 433, endPoint y: 71, distance: 81.4
click at [433, 71] on div "From this page, you can edit the name, type, and visibility options of your ser…" at bounding box center [814, 303] width 766 height 540
type input "ED to IP RIE"
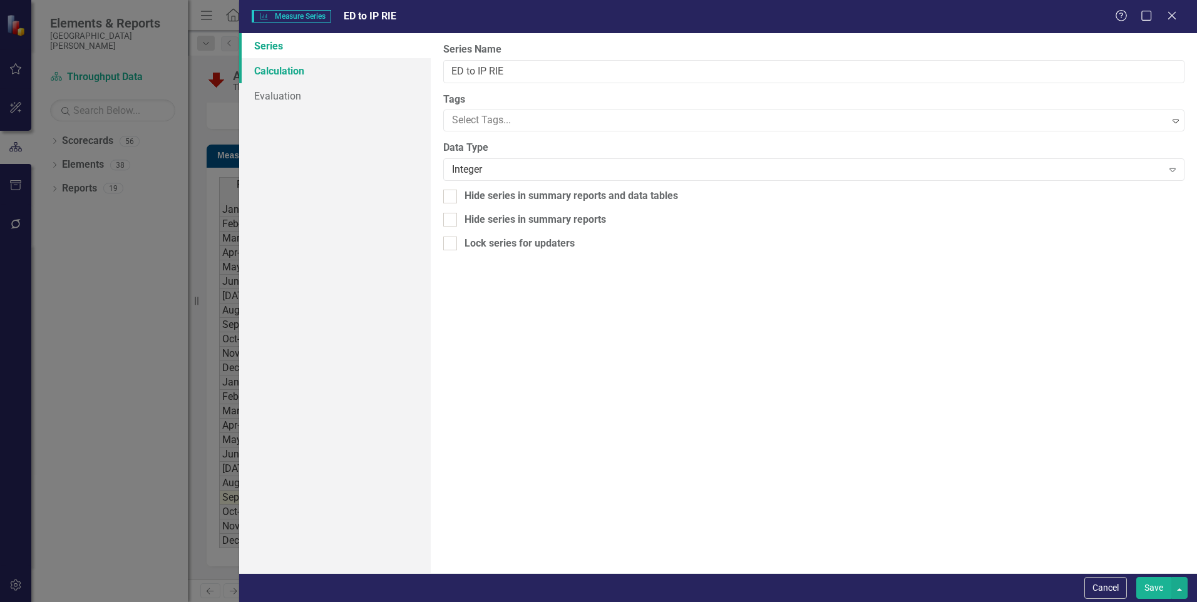
click at [319, 70] on link "Calculation" at bounding box center [335, 70] width 192 height 25
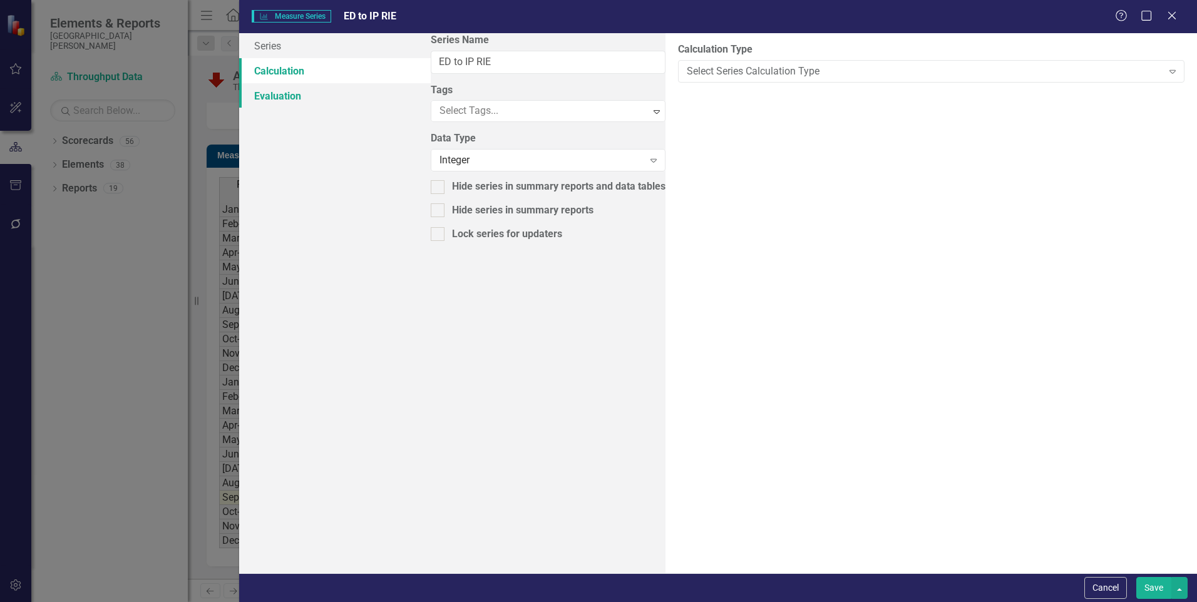
click at [319, 89] on link "Evaluation" at bounding box center [335, 95] width 192 height 25
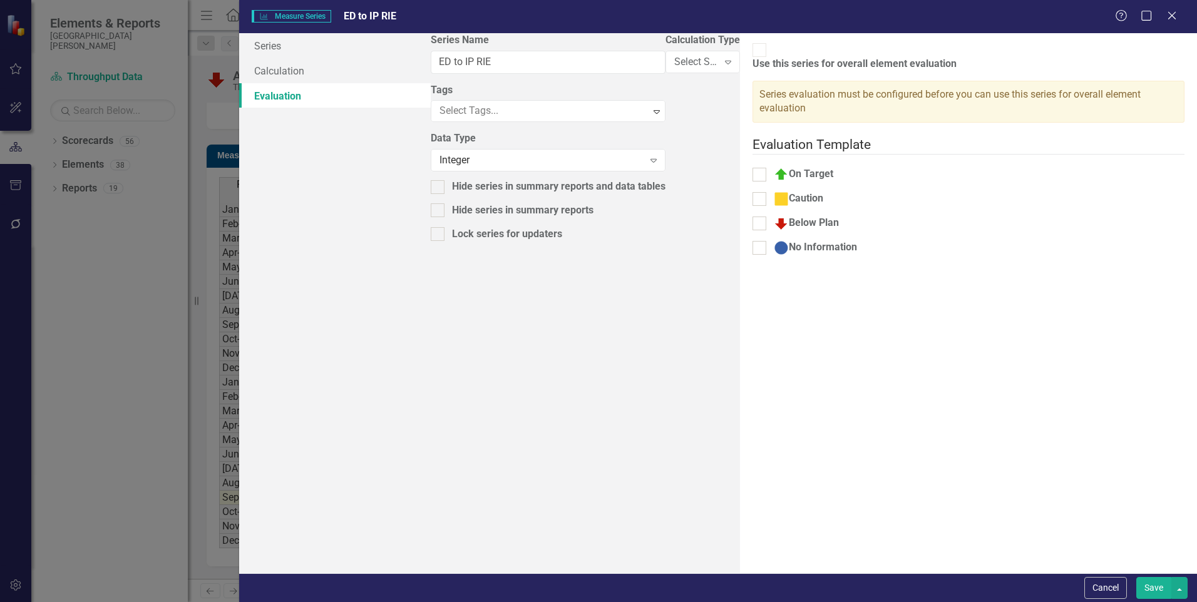
click at [316, 83] on link "Evaluation" at bounding box center [335, 95] width 192 height 25
click at [318, 74] on link "Calculation" at bounding box center [335, 70] width 192 height 25
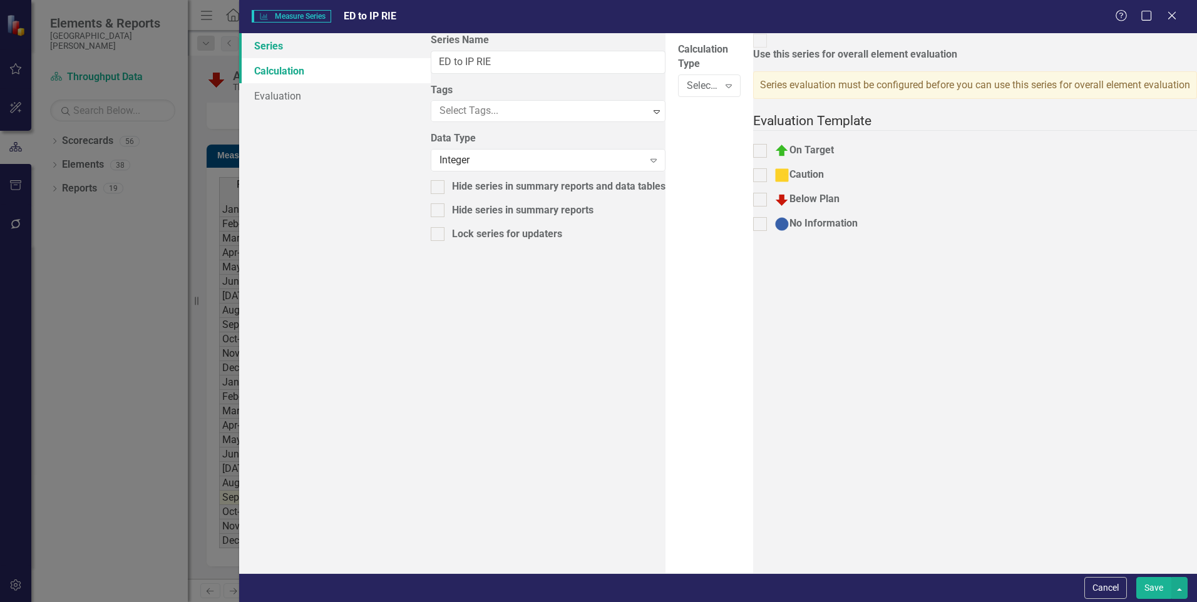
click at [322, 49] on link "Series" at bounding box center [335, 45] width 192 height 25
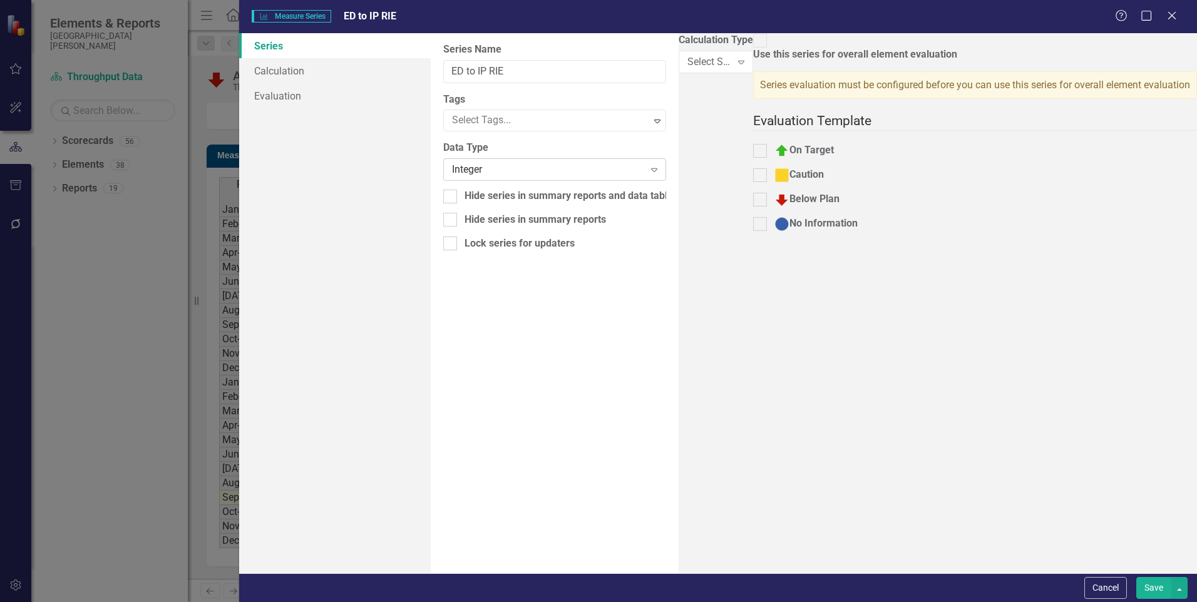
click at [502, 167] on div "Integer" at bounding box center [548, 170] width 192 height 14
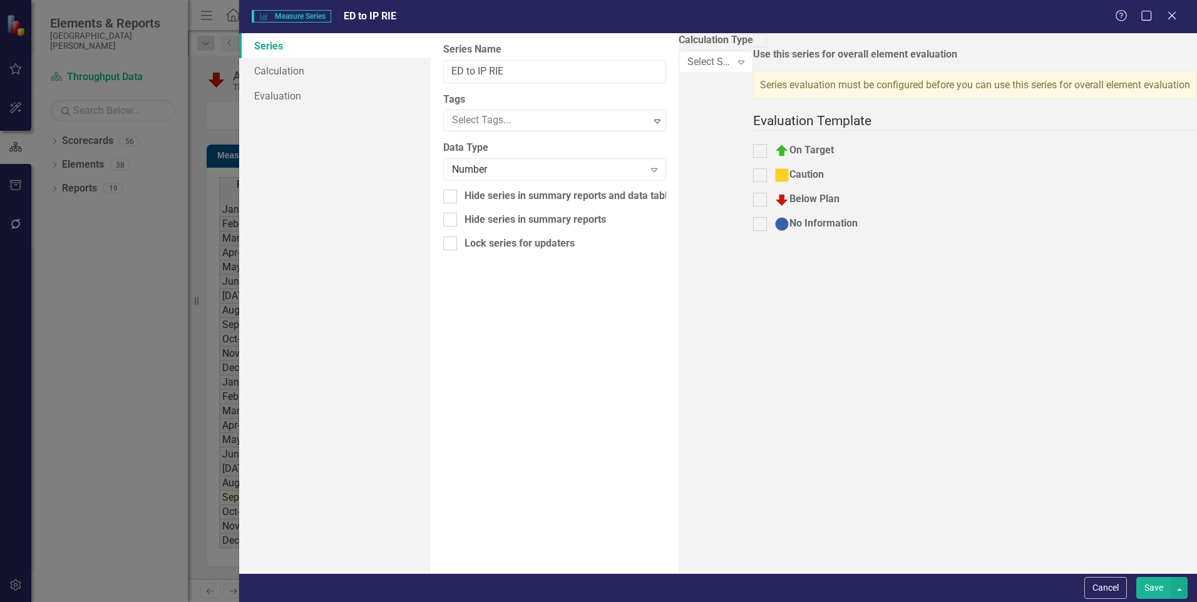
click at [1151, 584] on button "Save" at bounding box center [1154, 588] width 35 height 22
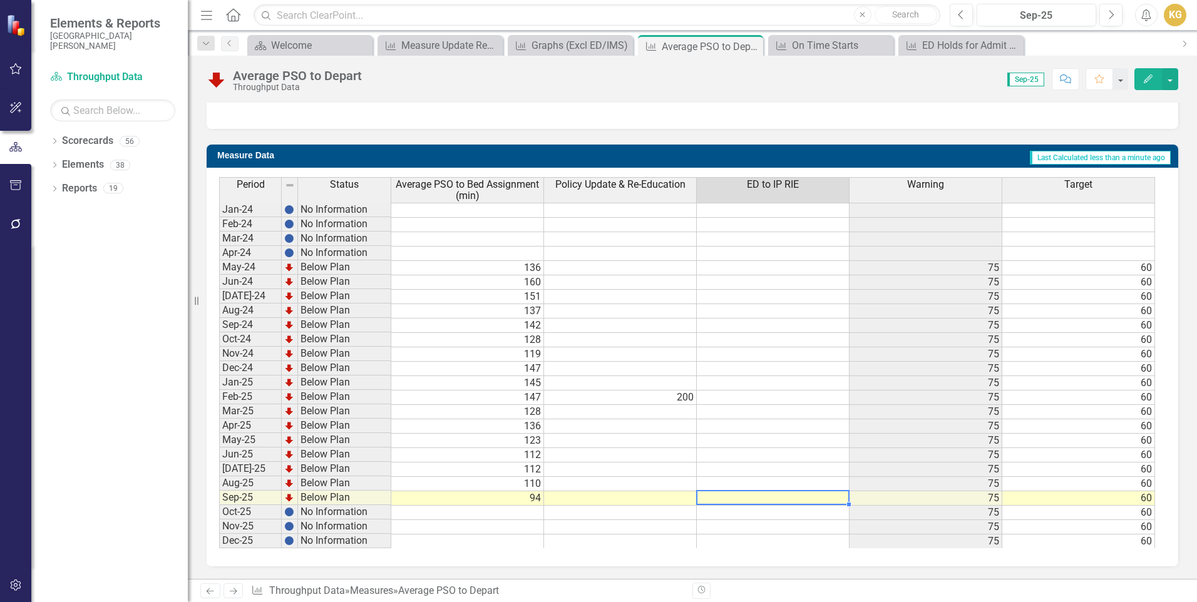
click at [772, 500] on td at bounding box center [773, 499] width 153 height 14
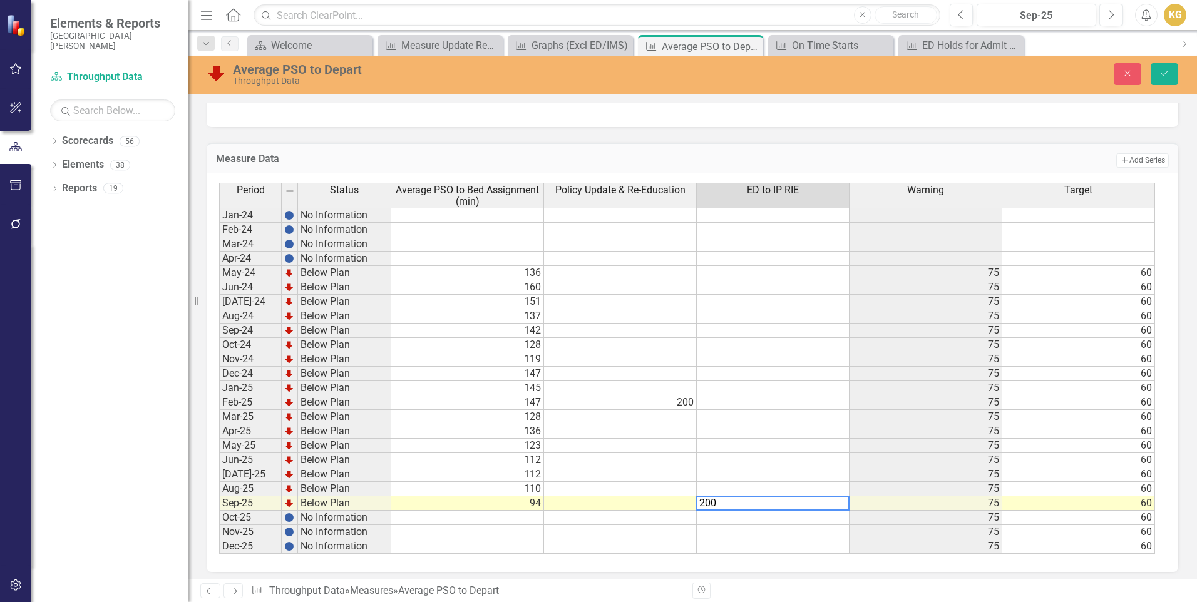
type textarea "200"
click at [219, 540] on div "Period Status Average PSO to Bed Assignment (min) Policy Update & Re-Education …" at bounding box center [219, 368] width 0 height 371
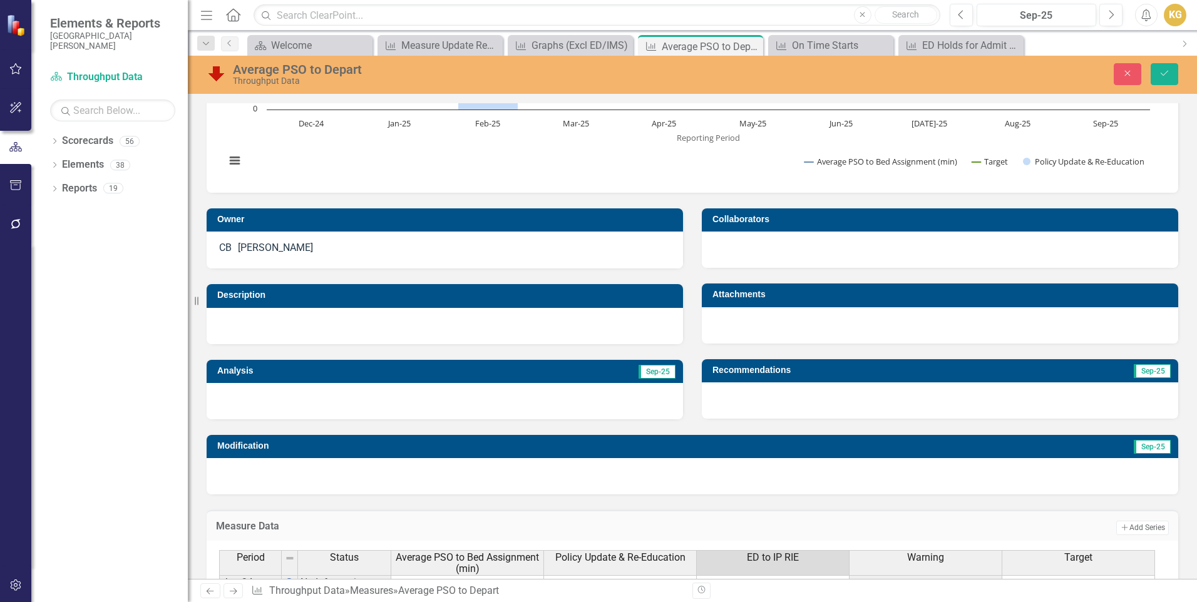
scroll to position [0, 0]
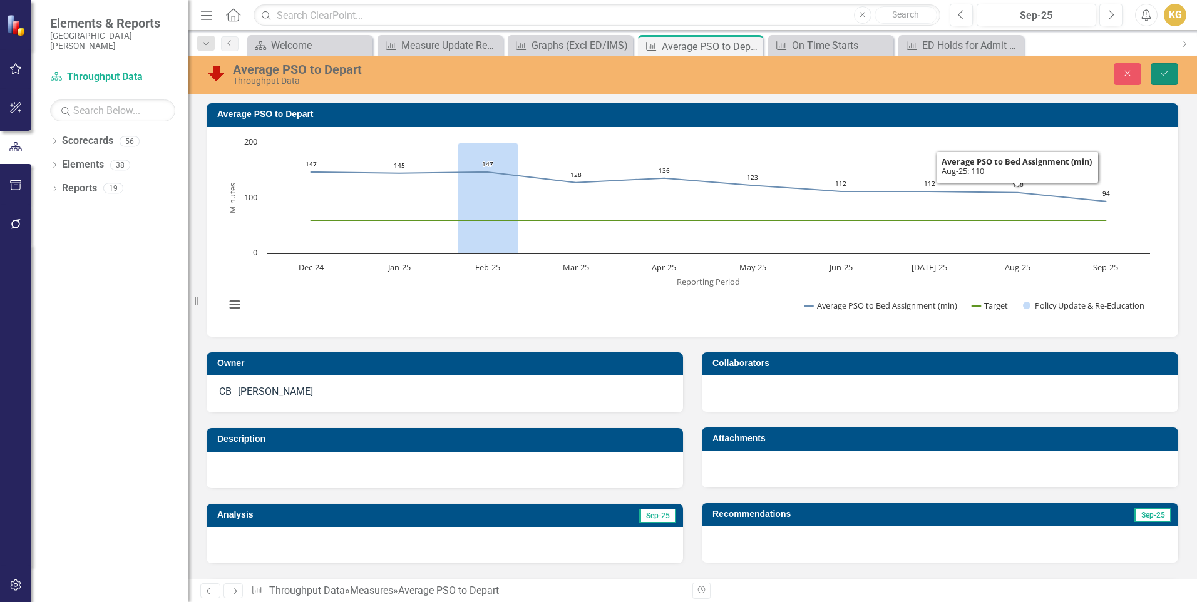
click at [1167, 73] on icon "submit" at bounding box center [1165, 73] width 8 height 5
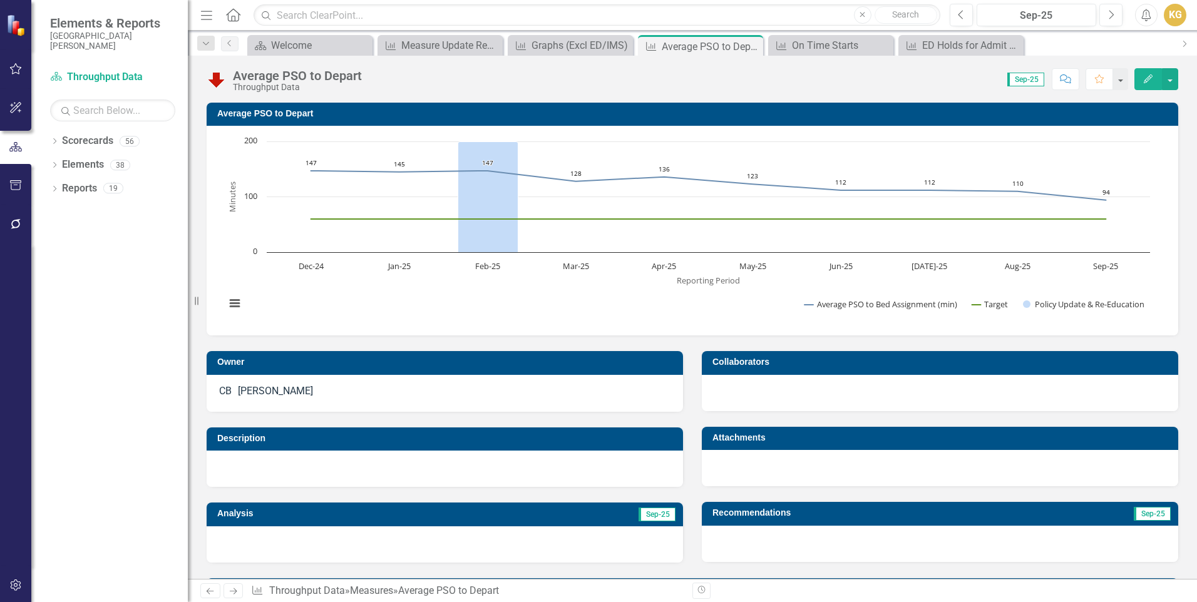
click at [605, 307] on rect "Interactive chart" at bounding box center [687, 229] width 937 height 188
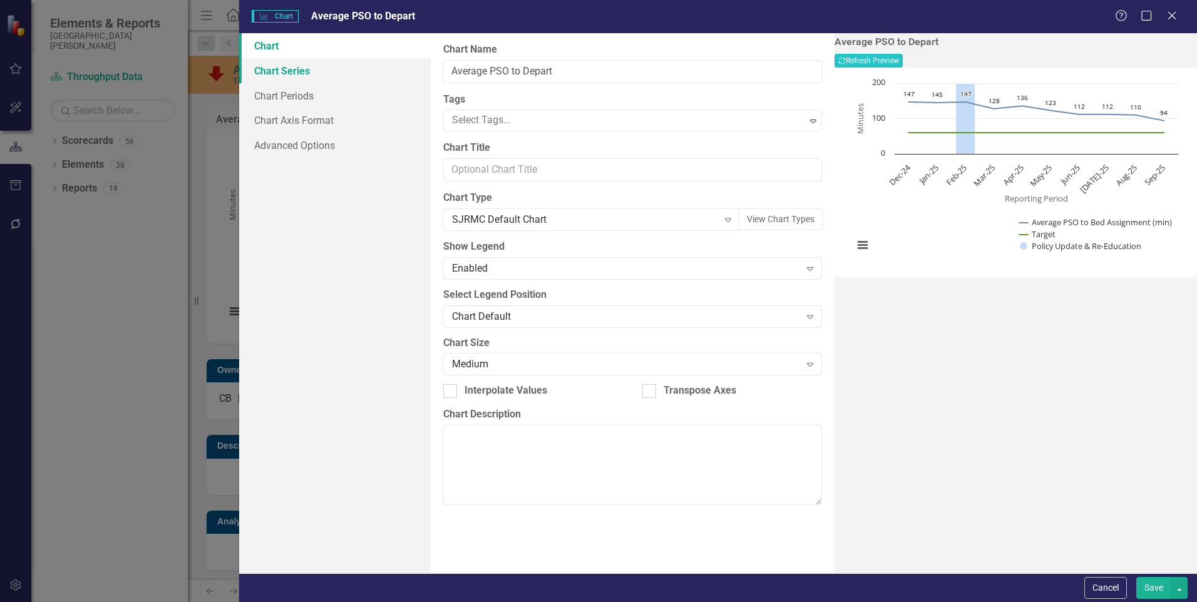
click at [296, 73] on link "Chart Series" at bounding box center [335, 70] width 192 height 25
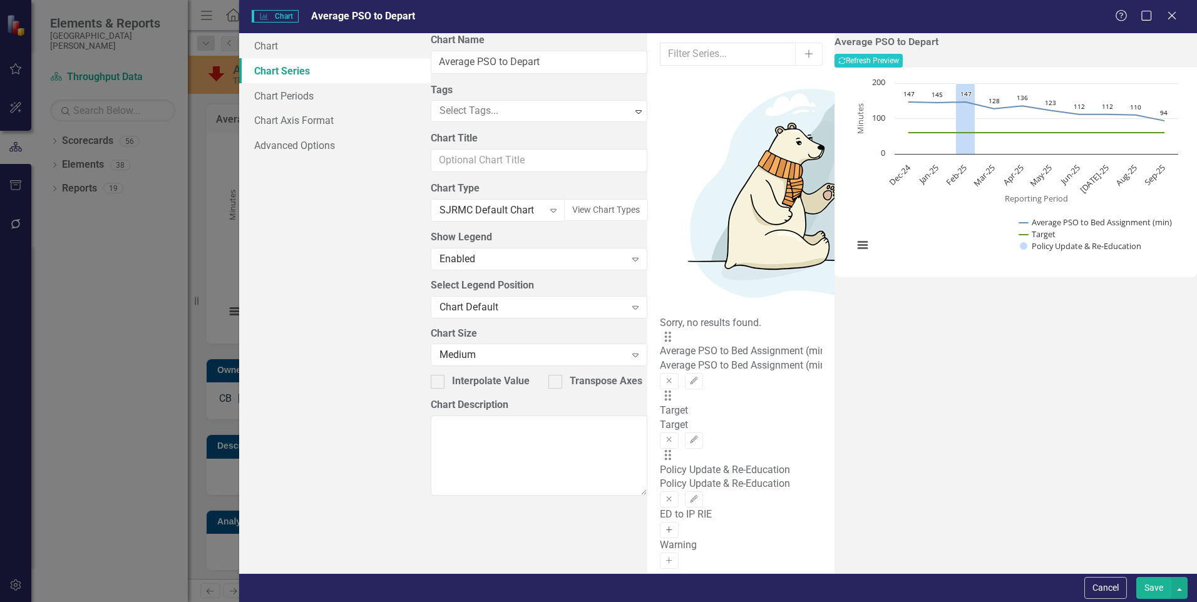
click at [674, 527] on icon "Activate" at bounding box center [668, 531] width 9 height 8
click at [699, 555] on icon "Edit" at bounding box center [693, 559] width 9 height 8
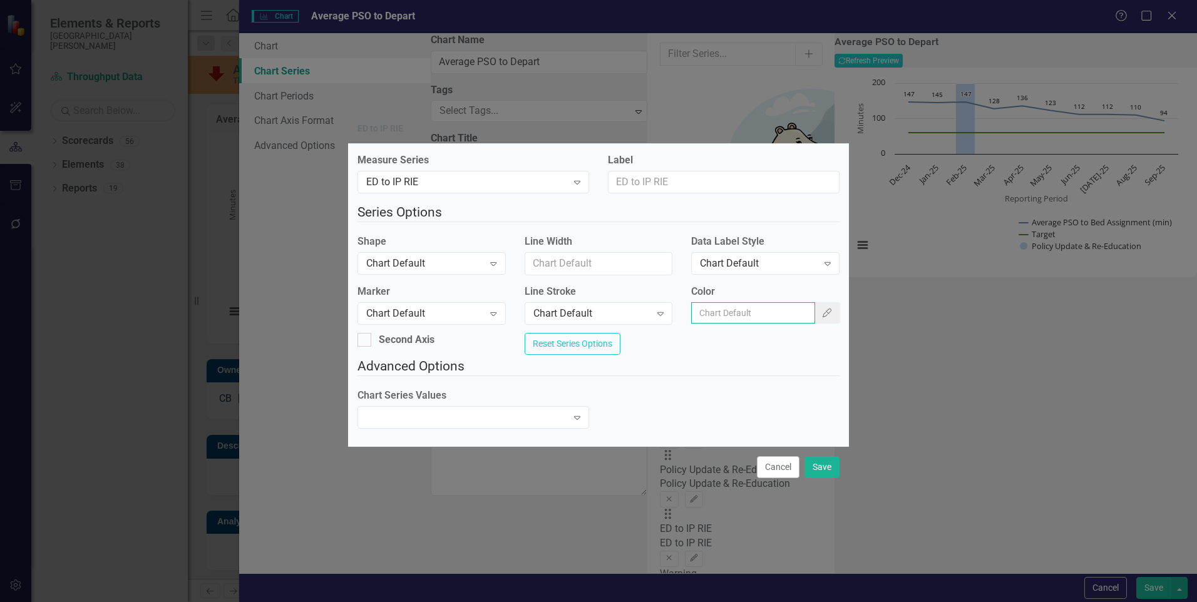
click at [743, 312] on input "Color" at bounding box center [753, 312] width 124 height 21
paste input "#c5dcf8"
type input "#c5dcf8"
click at [479, 257] on div "Chart Default" at bounding box center [424, 264] width 117 height 14
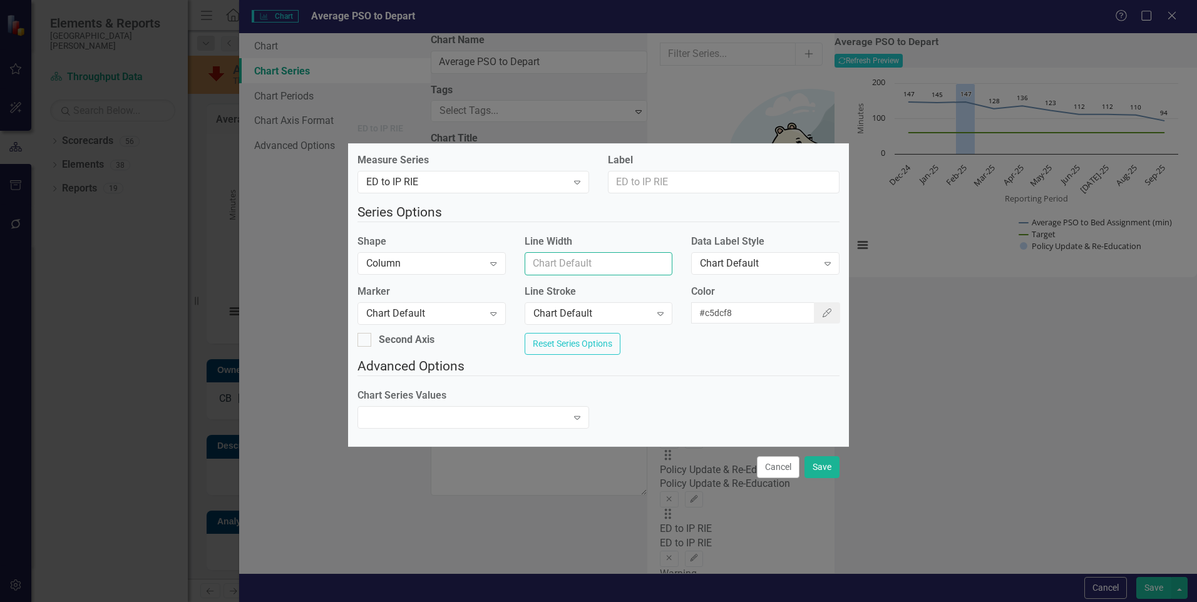
click at [567, 264] on input "Line Width" at bounding box center [599, 263] width 148 height 23
type input "1"
click at [817, 475] on button "Save" at bounding box center [822, 467] width 35 height 22
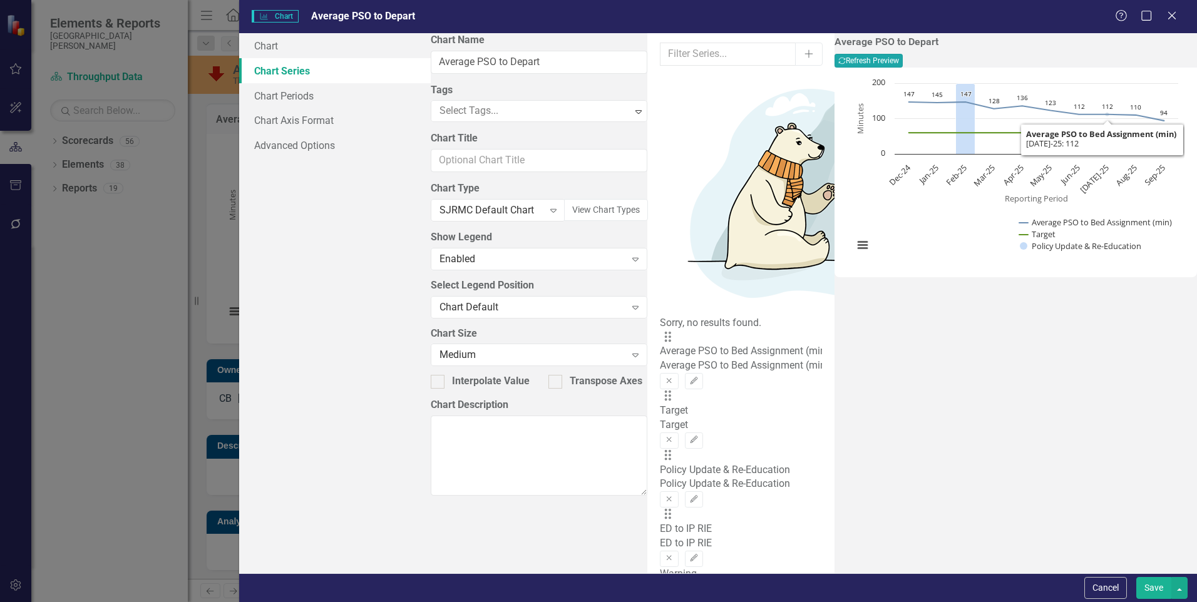
click at [903, 63] on button "Recalculate Refresh Preview" at bounding box center [869, 61] width 68 height 14
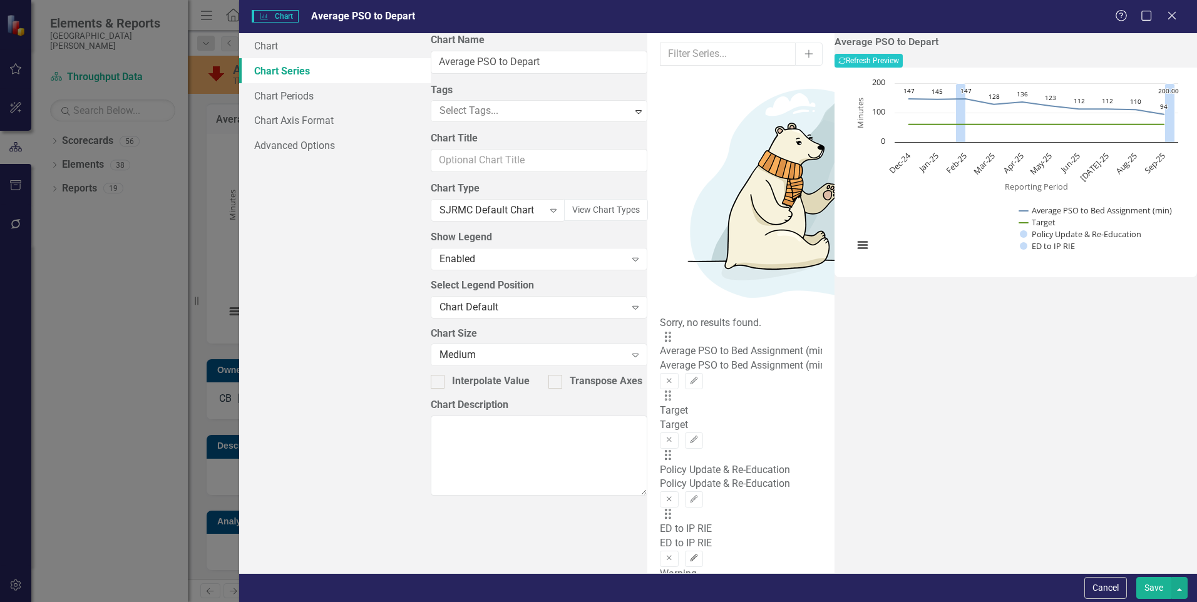
click at [699, 555] on icon "Edit" at bounding box center [693, 559] width 9 height 8
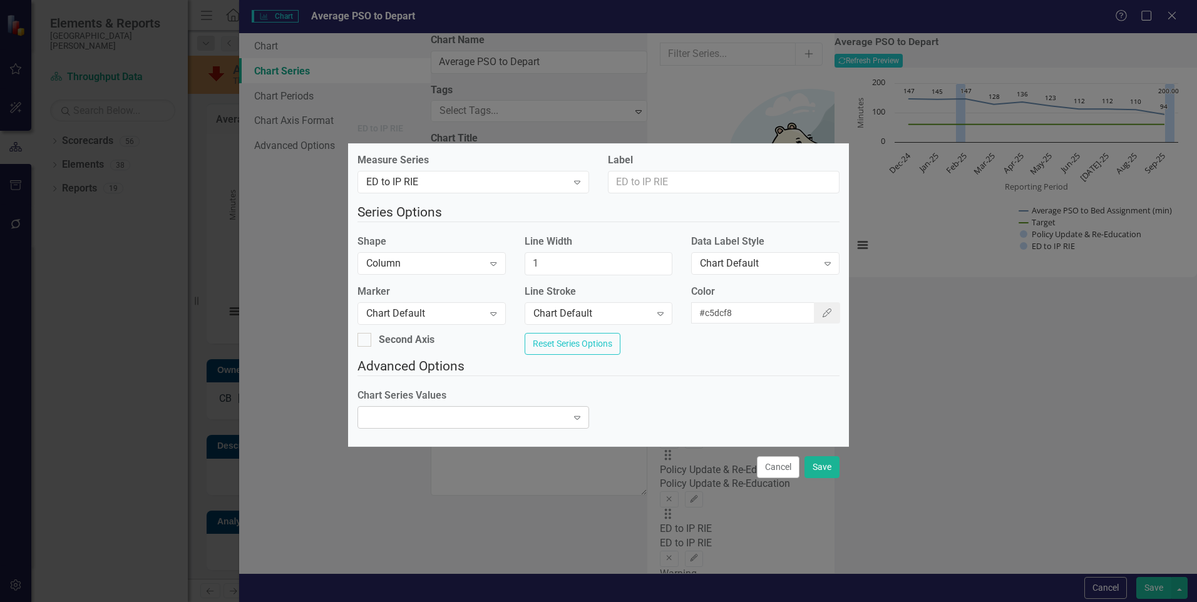
click at [462, 417] on div "Expand" at bounding box center [474, 417] width 232 height 23
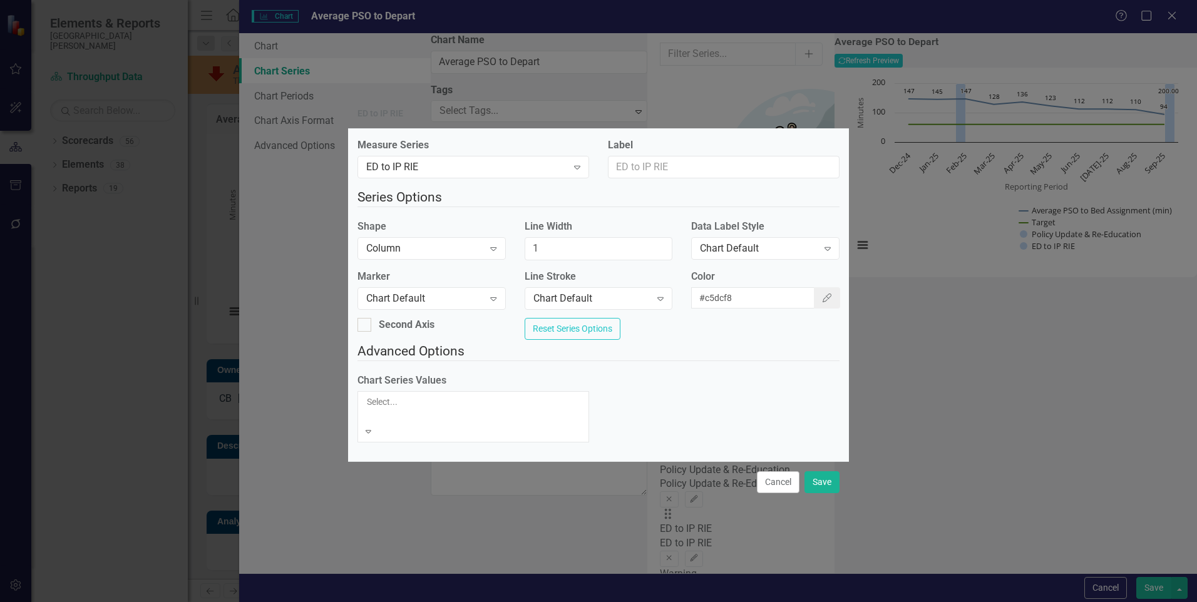
click at [509, 602] on div "Plot actual values for reporting period" at bounding box center [598, 609] width 1197 height 14
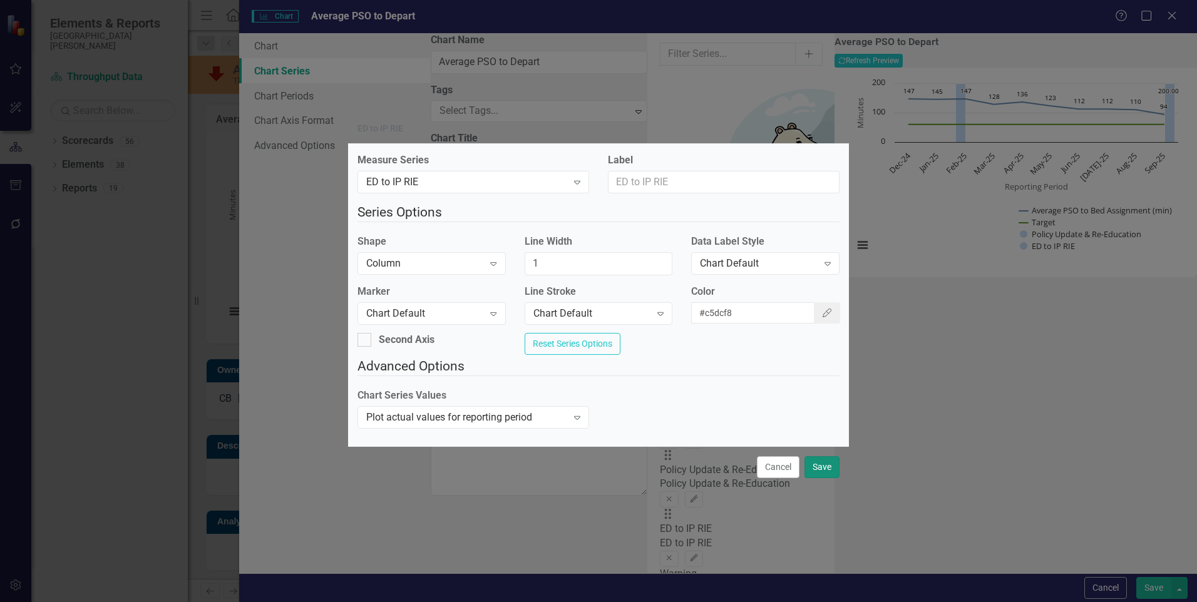
click at [821, 471] on button "Save" at bounding box center [822, 467] width 35 height 22
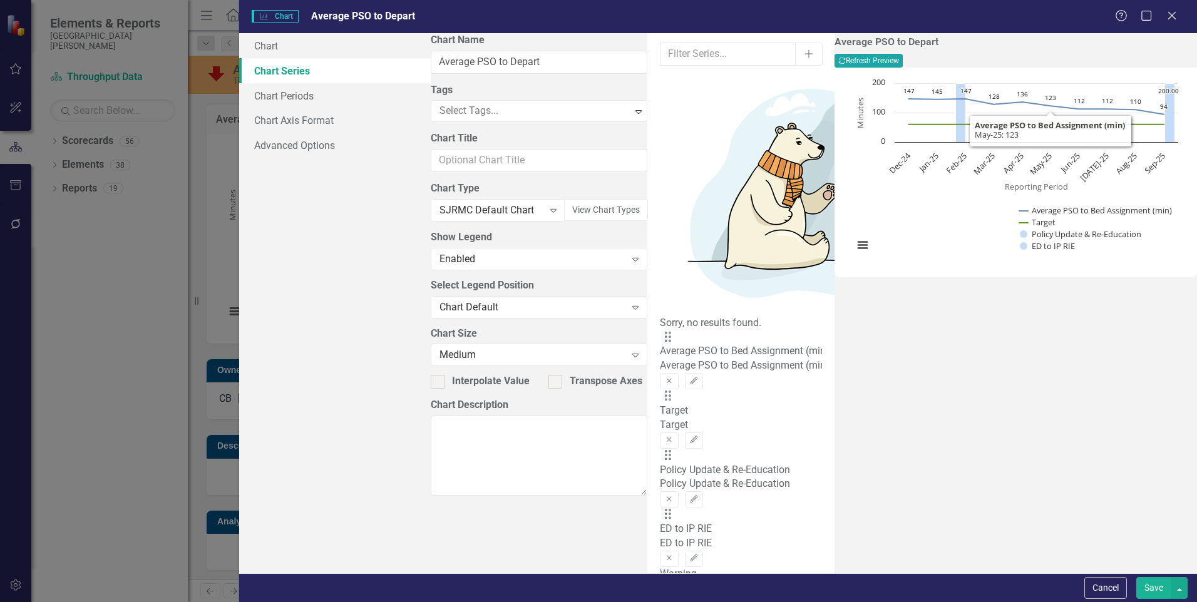
click at [903, 56] on button "Recalculate Refresh Preview" at bounding box center [869, 61] width 68 height 14
click at [1159, 587] on button "Save" at bounding box center [1154, 588] width 35 height 22
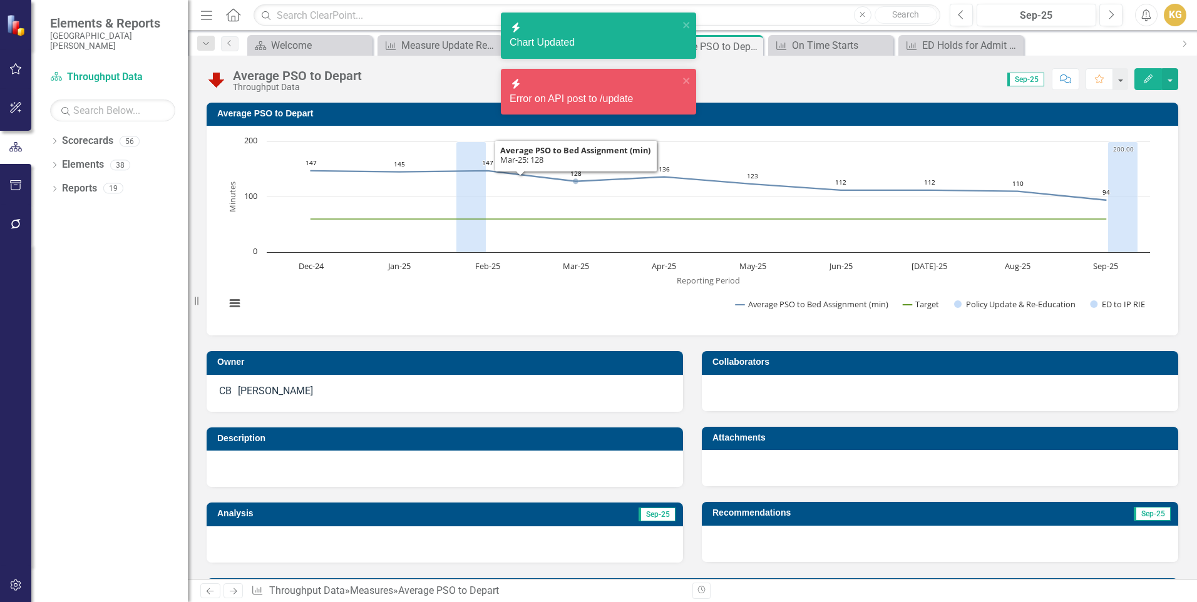
click at [612, 92] on div "Error on API post to /update" at bounding box center [594, 99] width 169 height 14
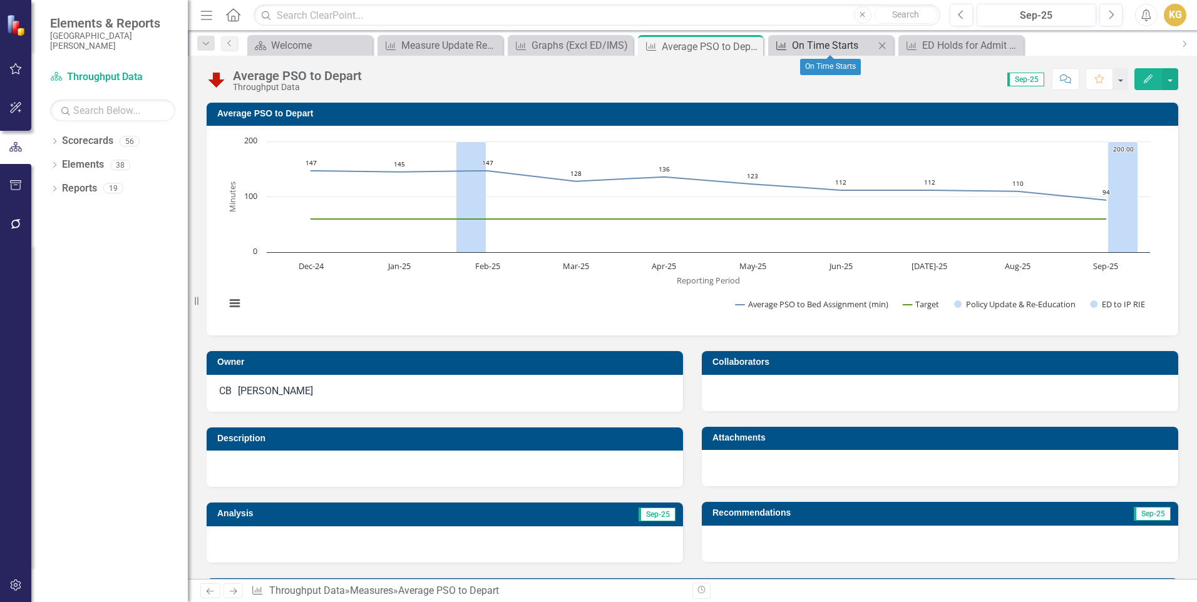
click at [843, 45] on div "On Time Starts" at bounding box center [833, 46] width 83 height 16
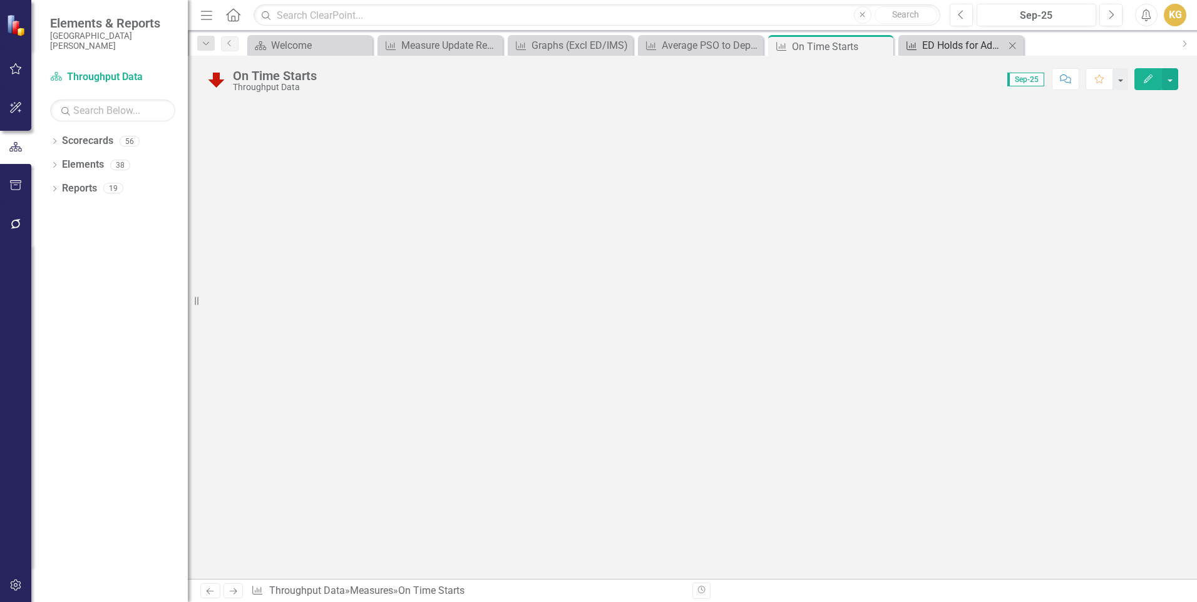
click at [929, 48] on div "ED Holds for Admit Patients > 1 Hour" at bounding box center [963, 46] width 83 height 16
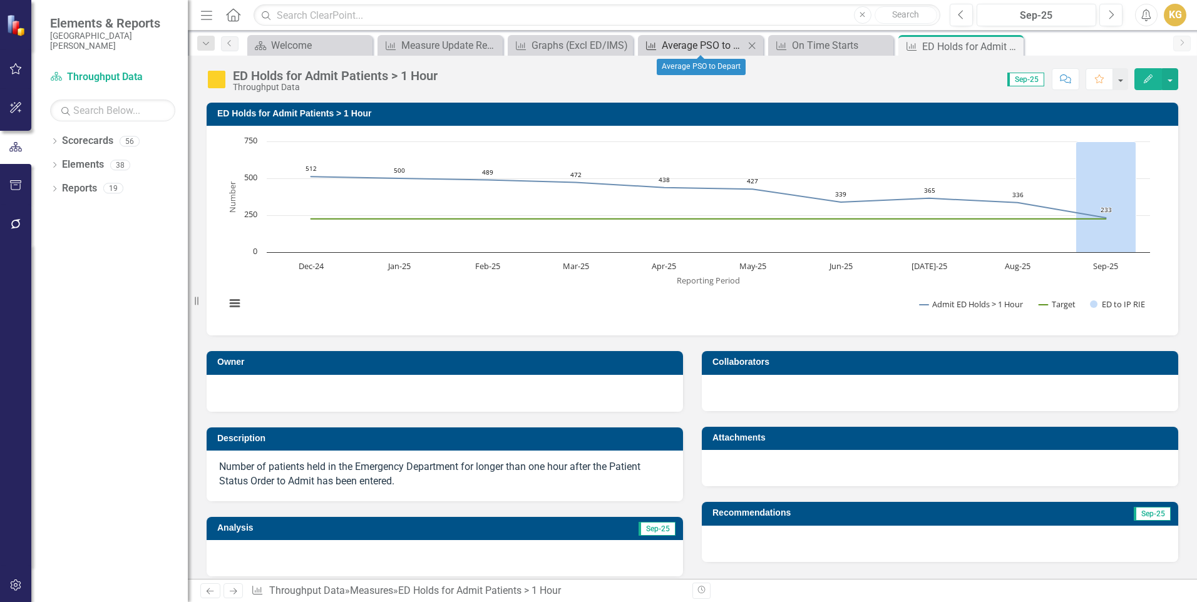
click at [715, 44] on div "Average PSO to Depart" at bounding box center [703, 46] width 83 height 16
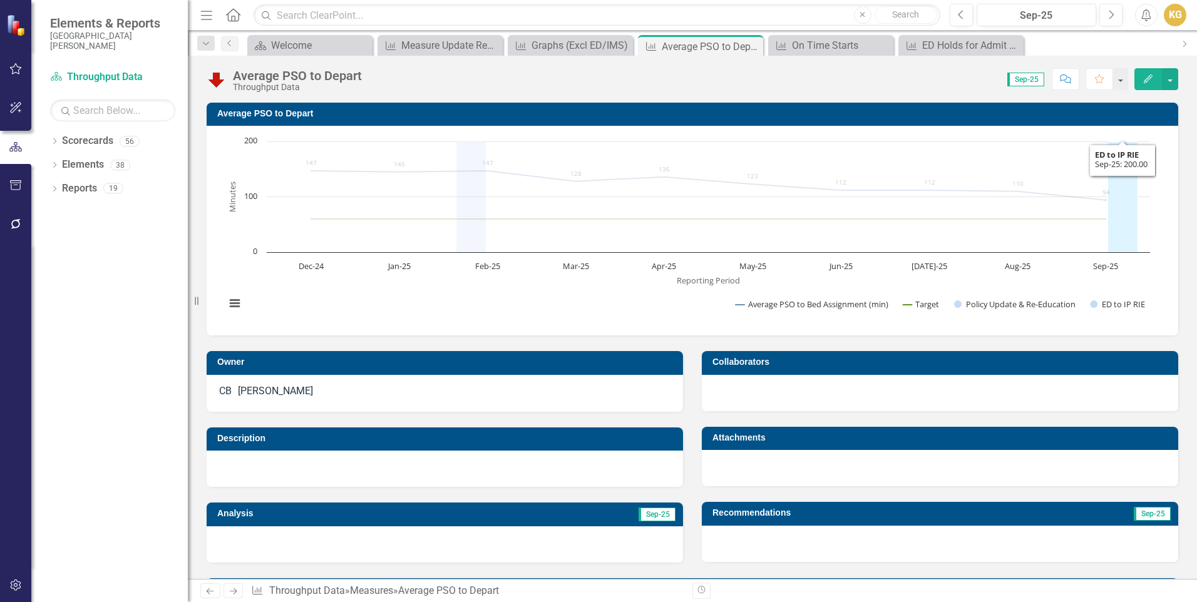
click at [1133, 160] on icon "Sep-25, 200. ED to IP RIE." at bounding box center [1123, 197] width 30 height 111
click at [1118, 210] on icon "Sep-25, 200. ED to IP RIE." at bounding box center [1123, 197] width 30 height 111
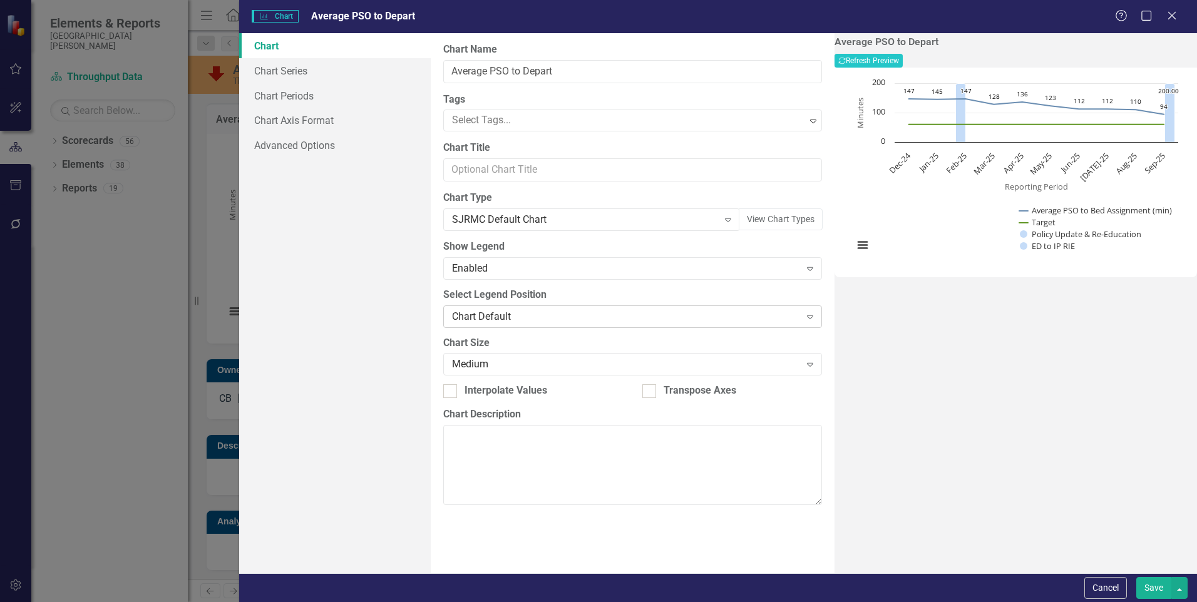
click at [558, 318] on div "Chart Default" at bounding box center [626, 316] width 348 height 14
click at [1155, 583] on button "Save" at bounding box center [1154, 588] width 35 height 22
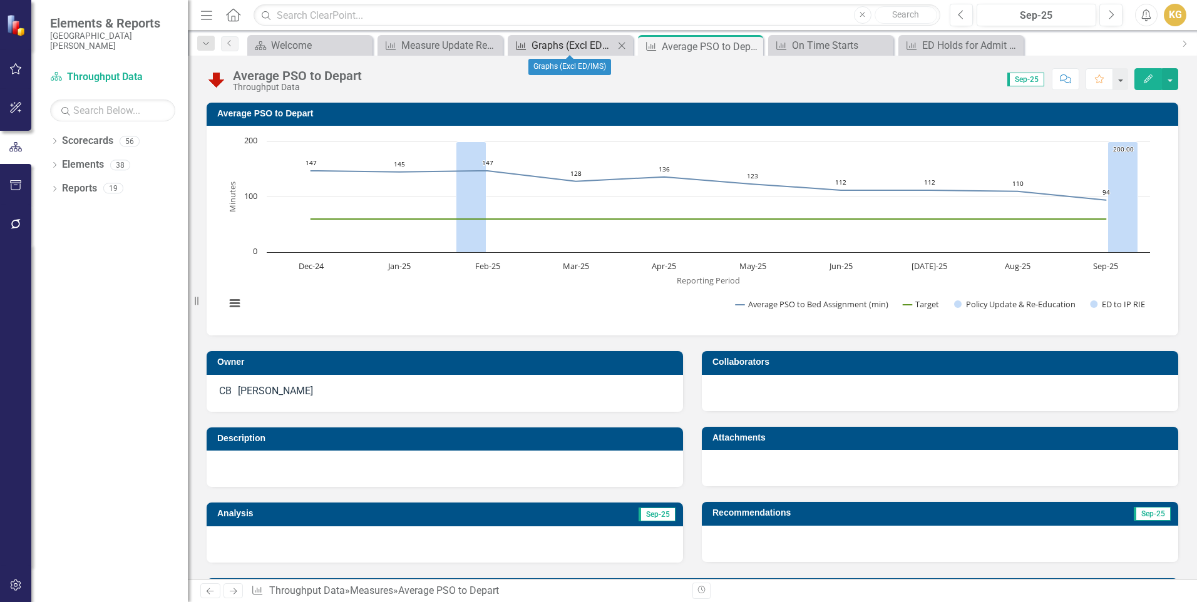
click at [565, 46] on div "Graphs (Excl ED/IMS)" at bounding box center [573, 46] width 83 height 16
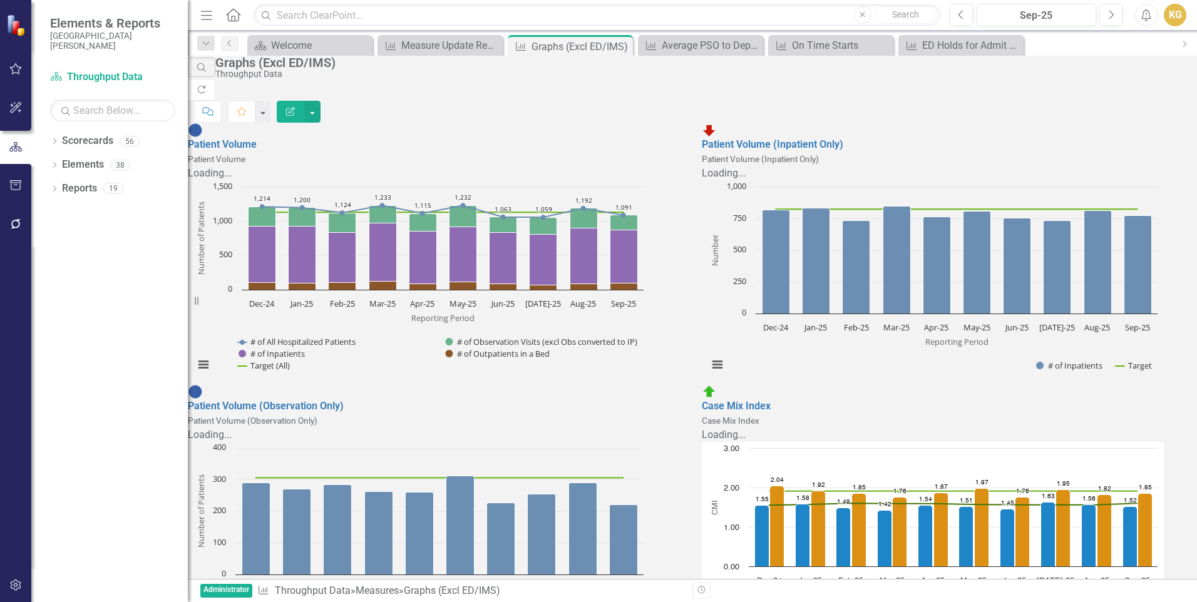
scroll to position [2066, 0]
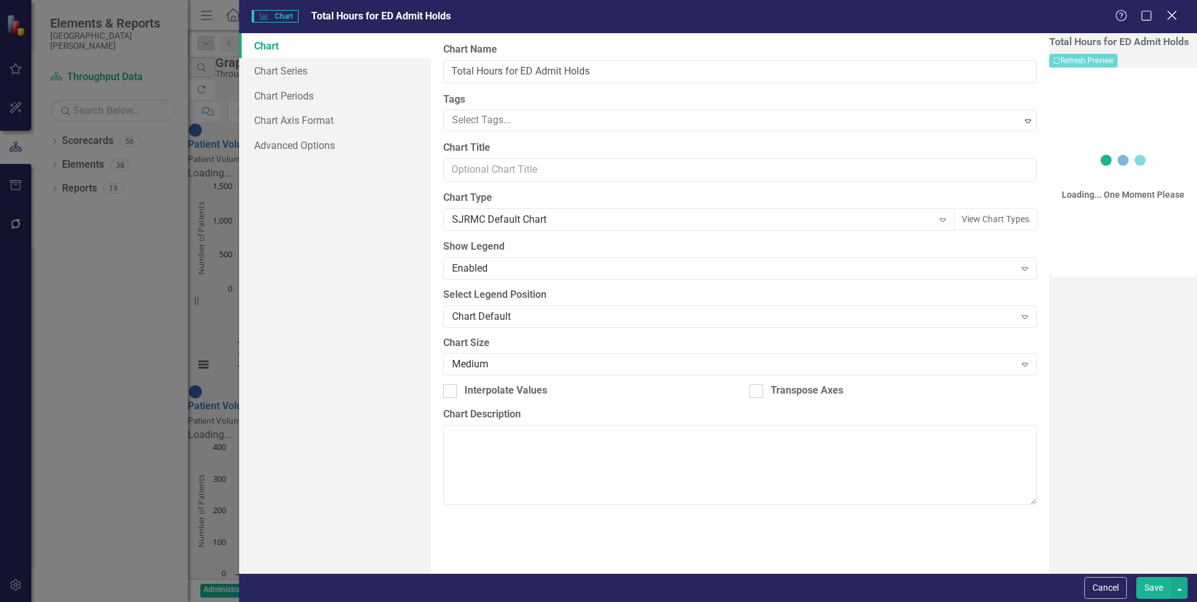
click at [1177, 11] on icon "Close" at bounding box center [1172, 15] width 16 height 12
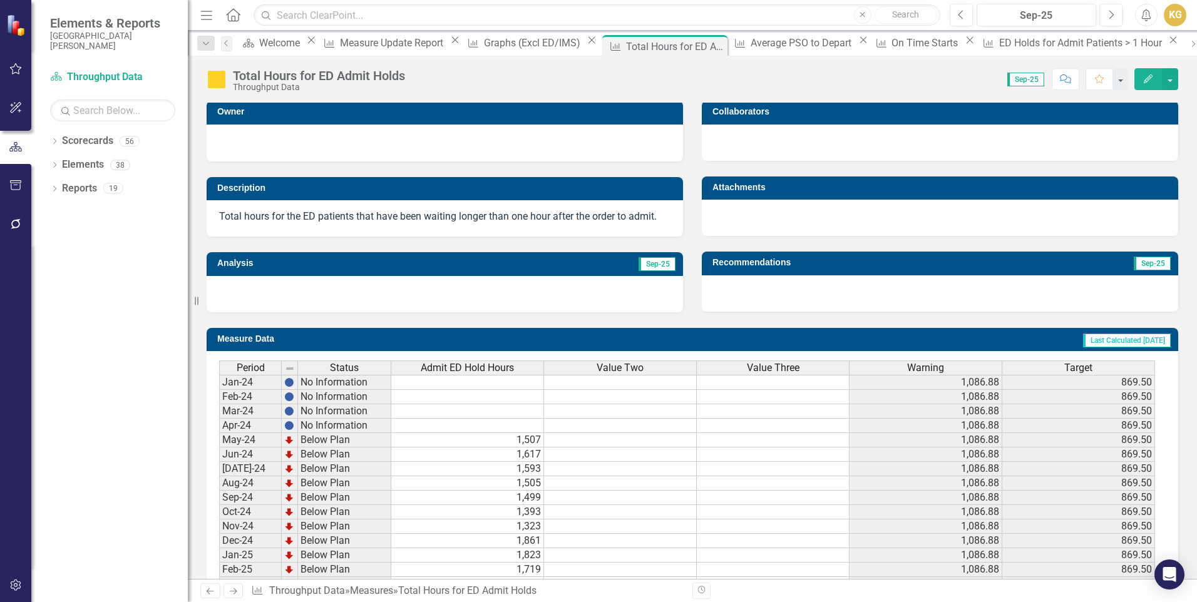
scroll to position [424, 0]
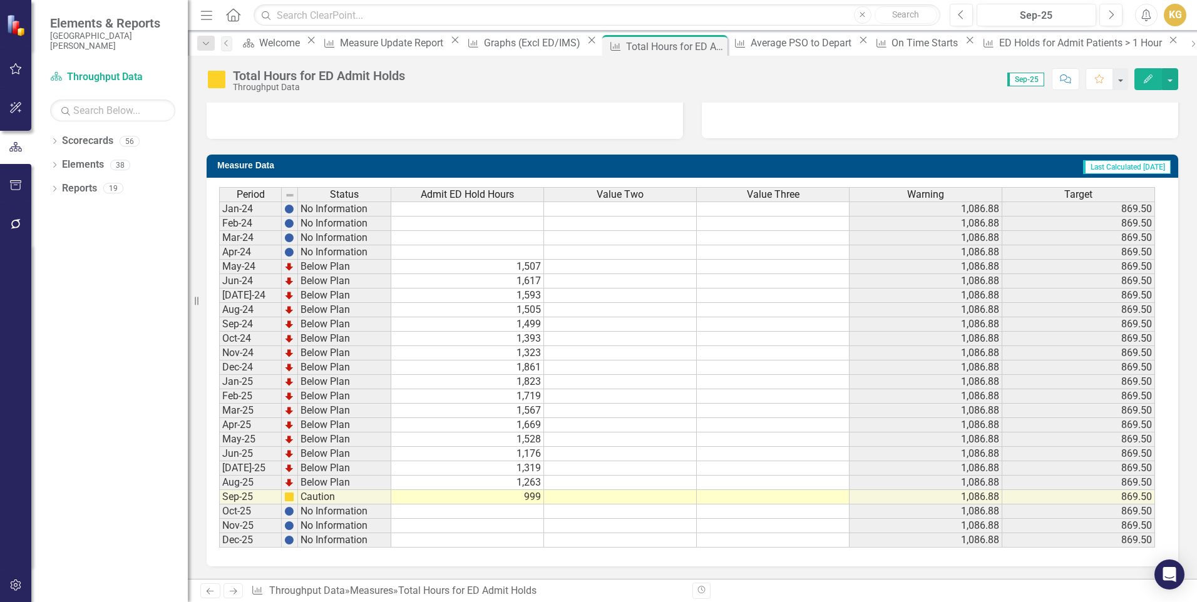
click at [645, 199] on div "Value Two" at bounding box center [620, 195] width 152 height 14
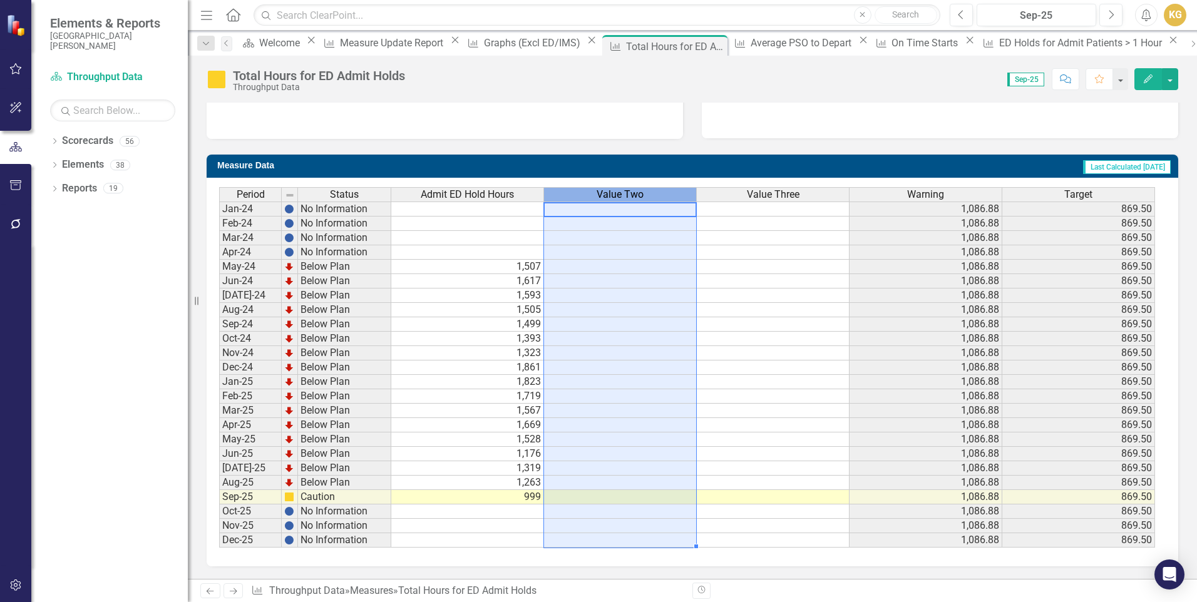
click at [645, 199] on div "Value Two" at bounding box center [620, 195] width 152 height 14
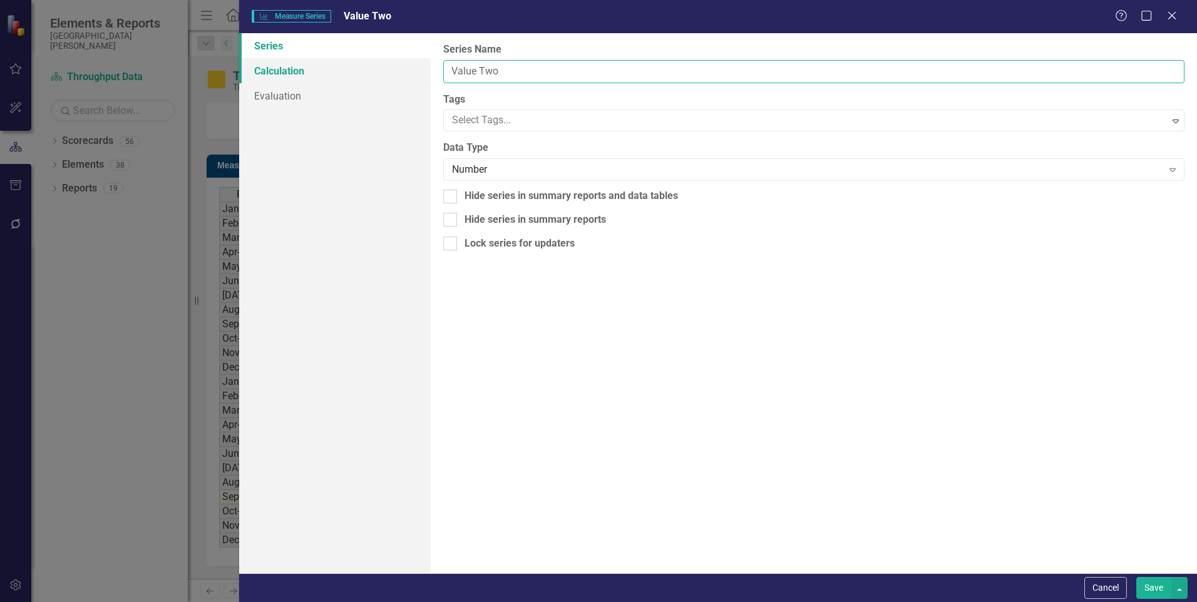
drag, startPoint x: 464, startPoint y: 70, endPoint x: 393, endPoint y: 59, distance: 72.3
click at [393, 59] on div "Series Calculation Evaluation From this page, you can edit the name, type, and …" at bounding box center [718, 303] width 958 height 540
type input "ED to IP RIE"
click at [321, 77] on link "Calculation" at bounding box center [335, 70] width 192 height 25
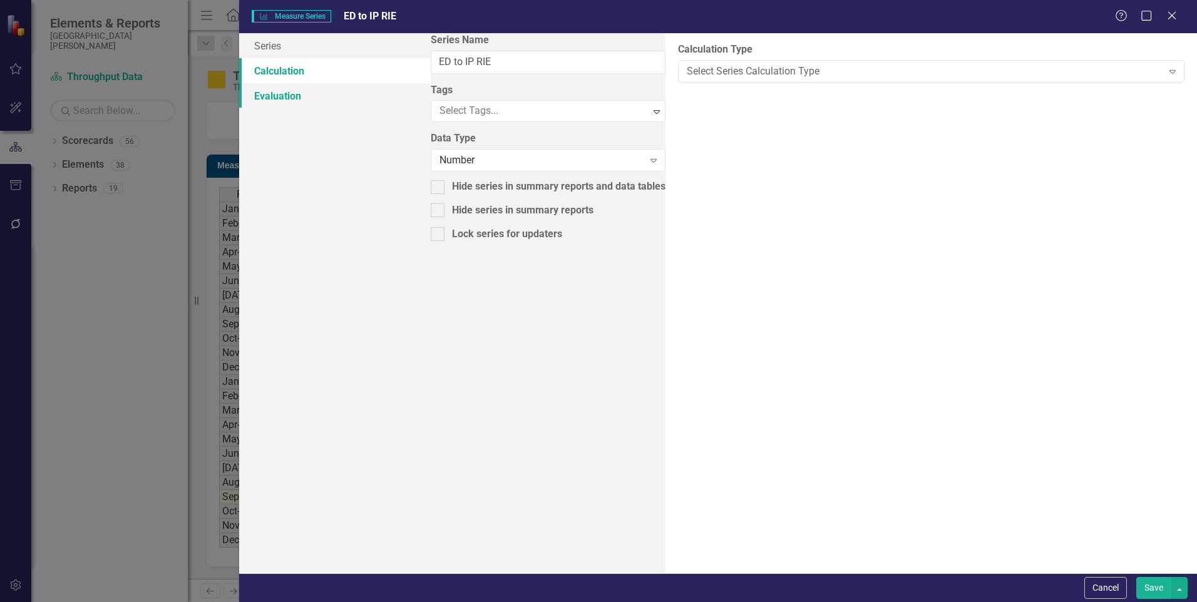
click at [321, 91] on link "Evaluation" at bounding box center [335, 95] width 192 height 25
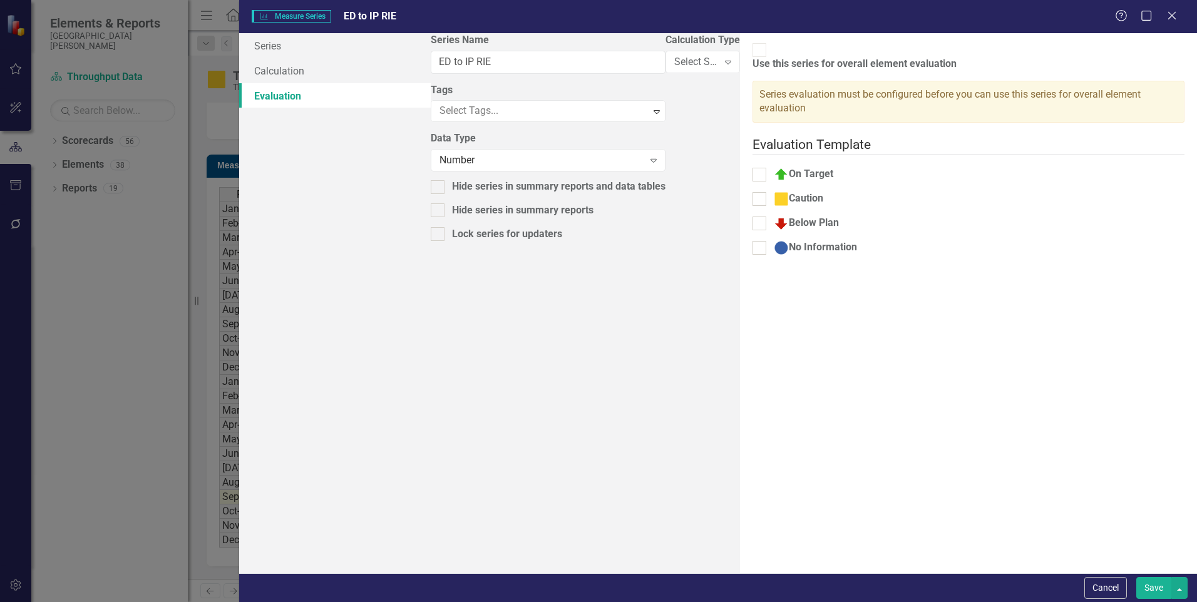
click at [1160, 581] on button "Save" at bounding box center [1154, 588] width 35 height 22
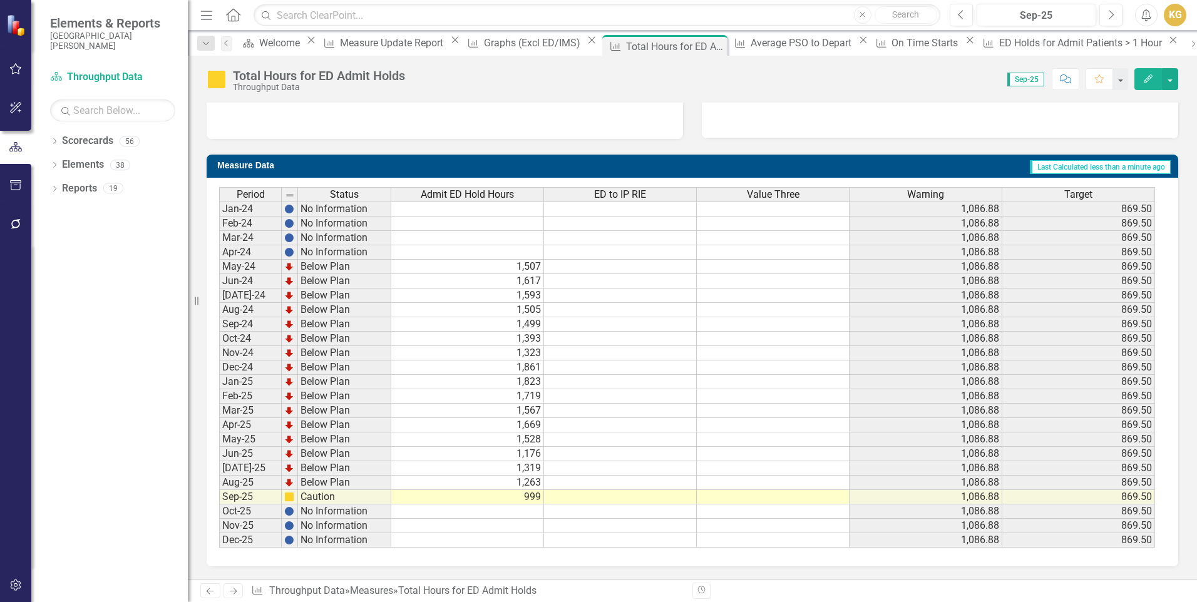
click at [644, 495] on td at bounding box center [620, 497] width 153 height 14
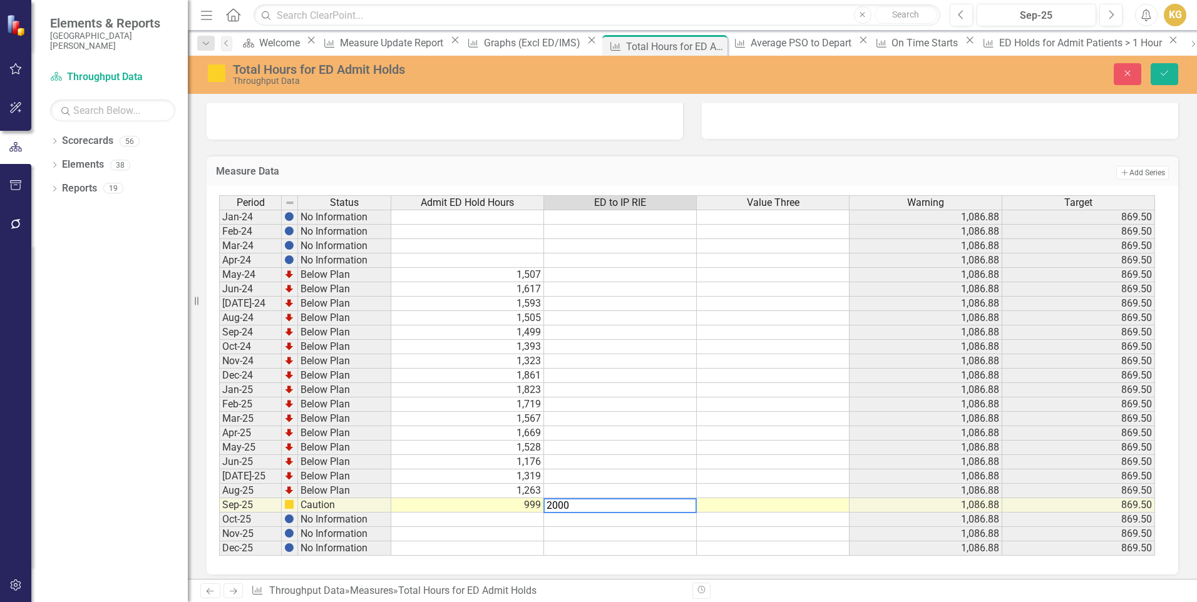
type textarea "2000"
click at [755, 447] on td at bounding box center [773, 448] width 153 height 14
click at [1168, 77] on icon "Save" at bounding box center [1164, 73] width 11 height 9
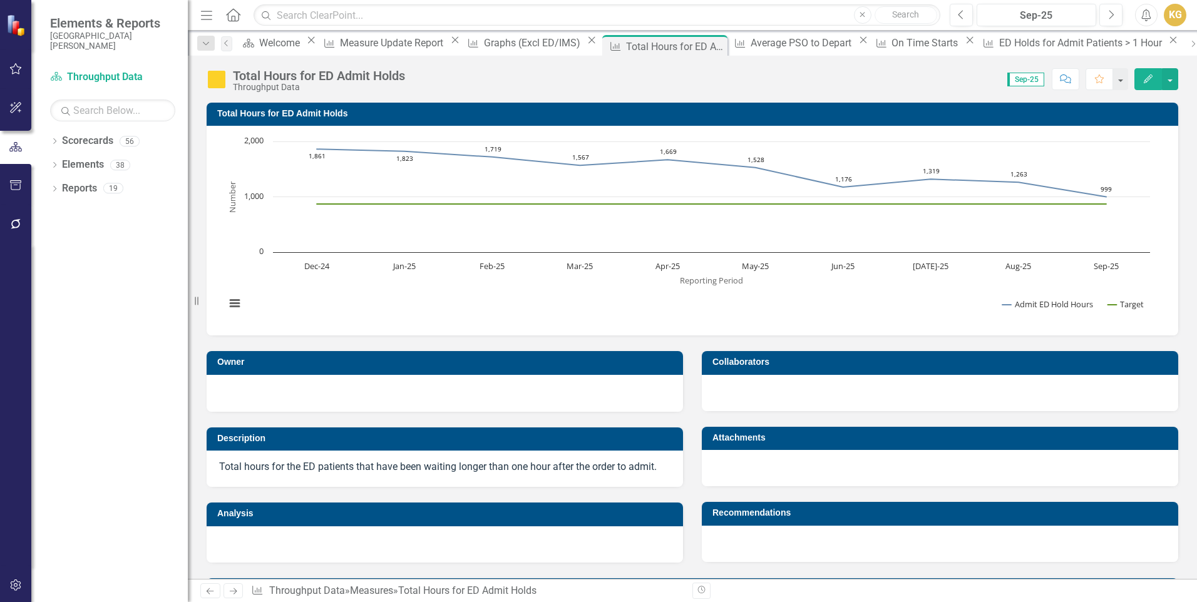
click at [606, 279] on rect "Interactive chart" at bounding box center [687, 229] width 937 height 188
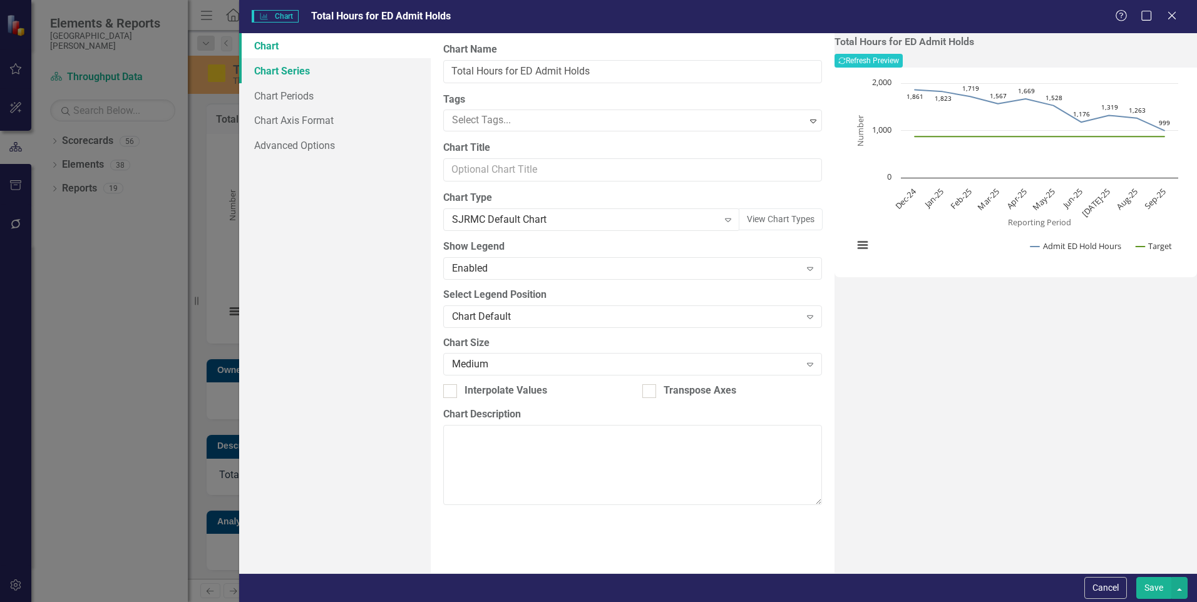
click at [314, 69] on link "Chart Series" at bounding box center [335, 70] width 192 height 25
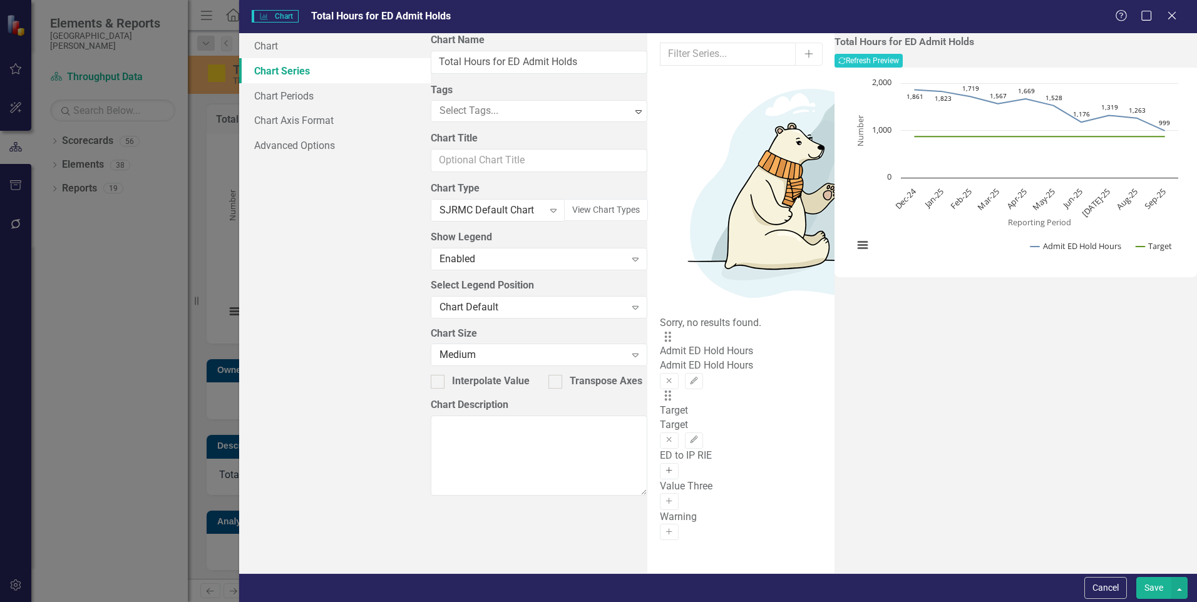
click at [674, 467] on icon "Activate" at bounding box center [668, 471] width 9 height 8
click at [703, 492] on button "Edit" at bounding box center [694, 500] width 18 height 16
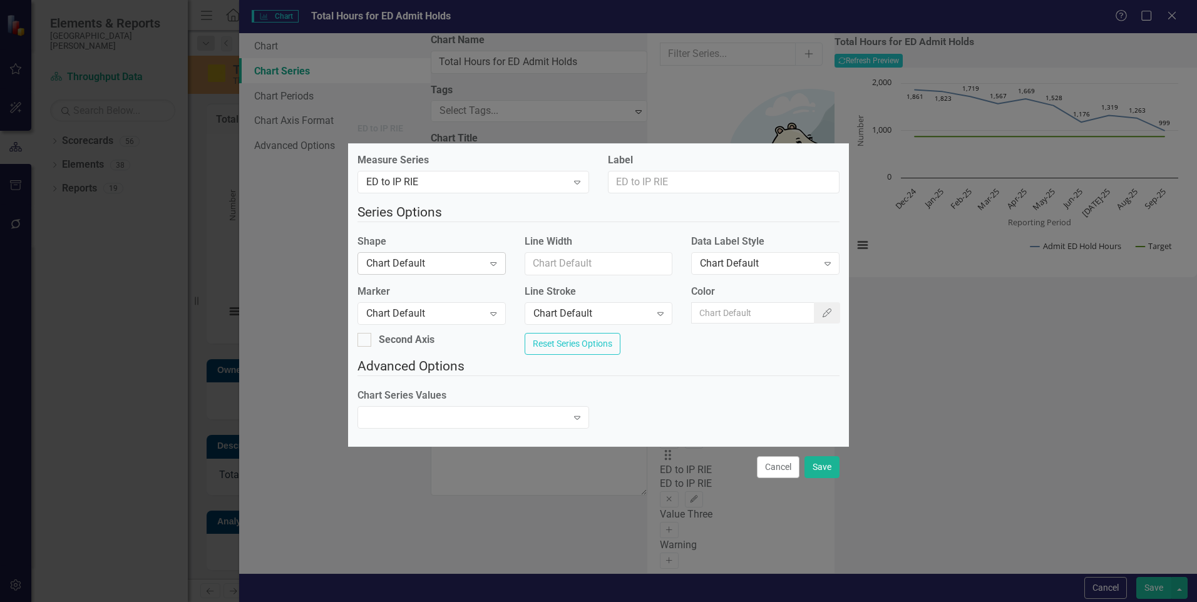
click at [460, 258] on div "Chart Default" at bounding box center [424, 264] width 117 height 14
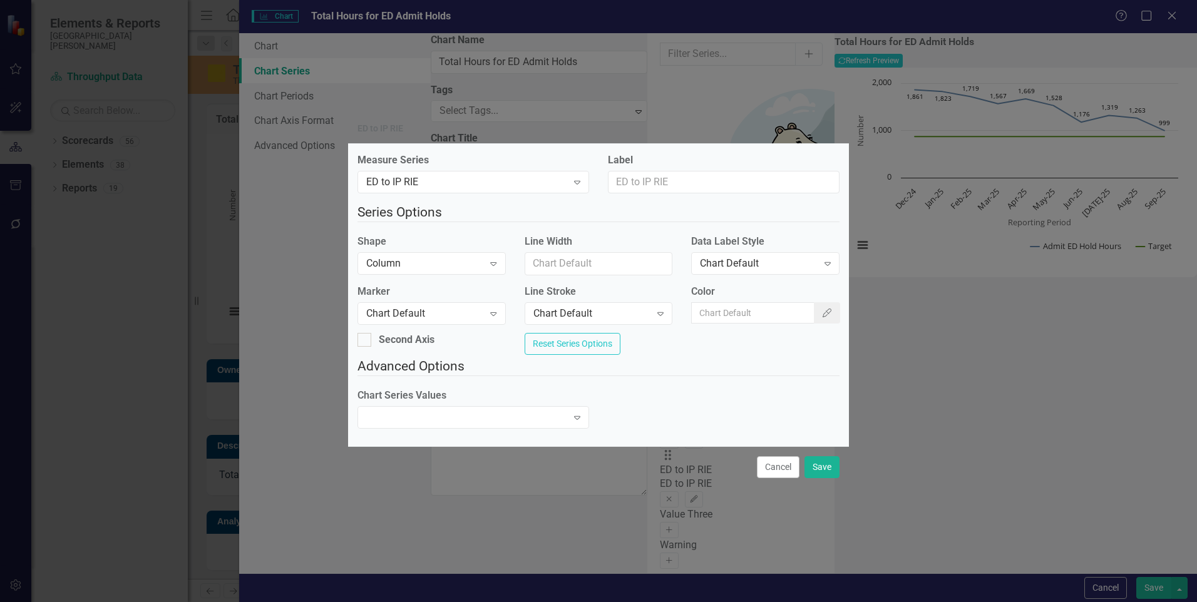
click at [562, 247] on div "Line Width" at bounding box center [599, 255] width 148 height 41
click at [575, 256] on input "Line Width" at bounding box center [599, 263] width 148 height 23
type input "1"
click at [735, 311] on input "Color" at bounding box center [753, 312] width 124 height 21
paste input "#c5dcf8"
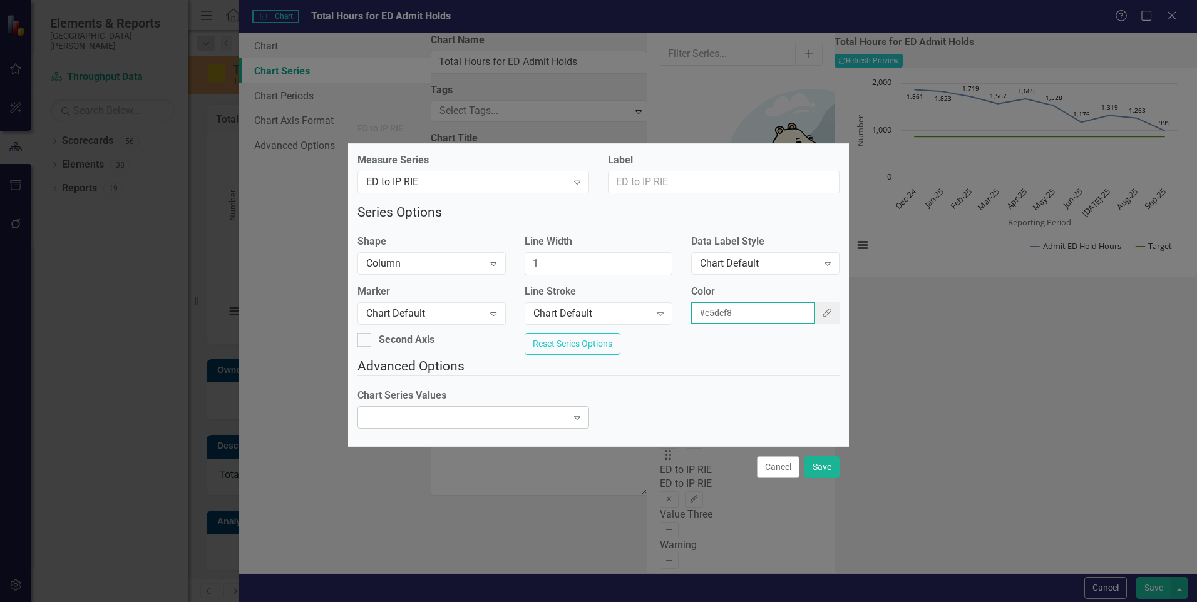
type input "#c5dcf8"
click at [515, 416] on div "Expand" at bounding box center [474, 417] width 232 height 23
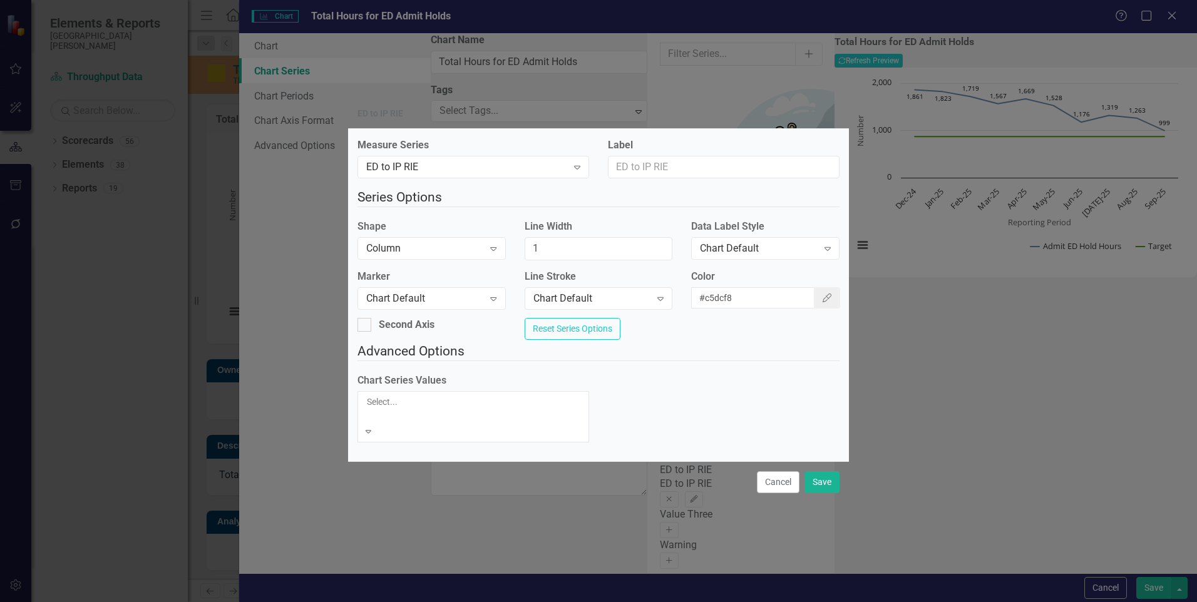
click at [512, 602] on div "Plot actual values for reporting period" at bounding box center [598, 609] width 1197 height 14
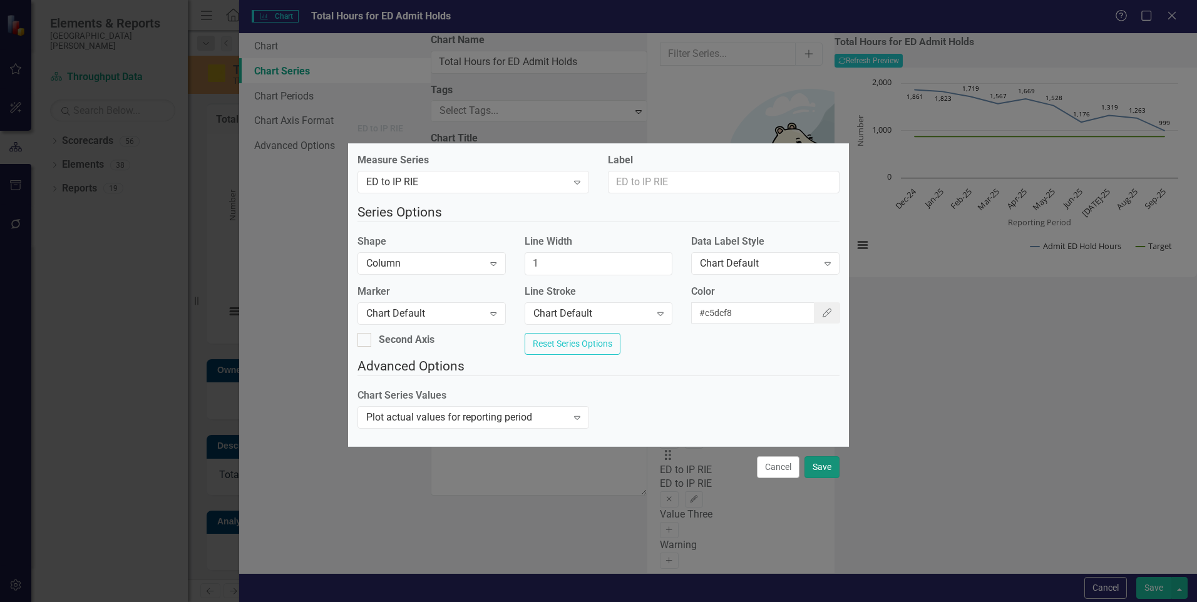
click at [812, 473] on button "Save" at bounding box center [822, 467] width 35 height 22
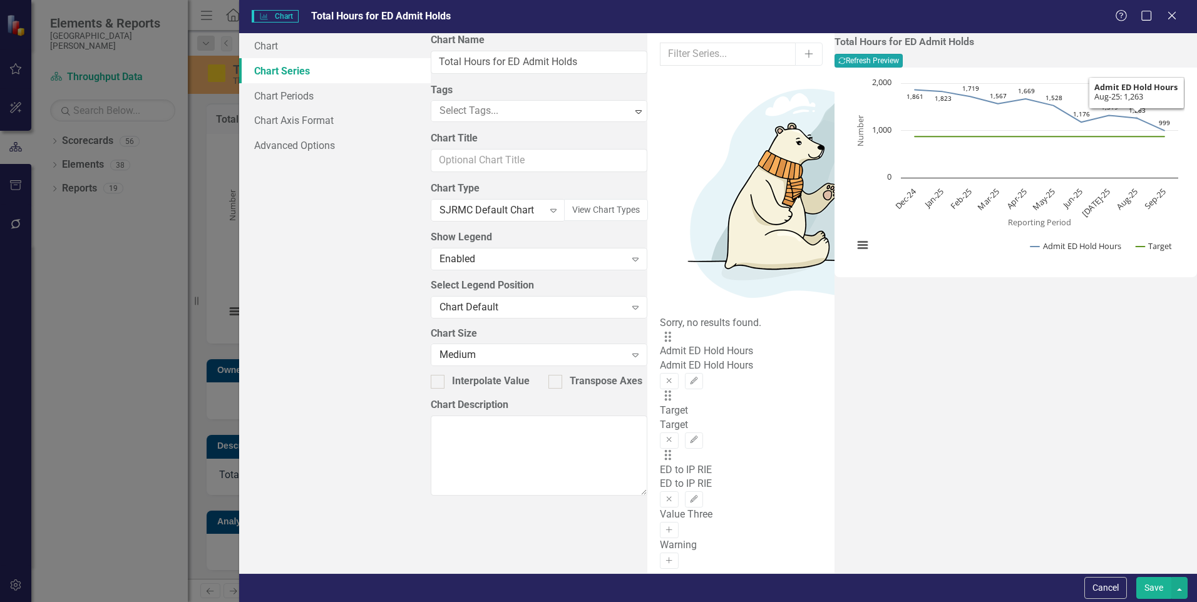
click at [903, 64] on button "Recalculate Refresh Preview" at bounding box center [869, 61] width 68 height 14
click at [1153, 589] on button "Save" at bounding box center [1154, 588] width 35 height 22
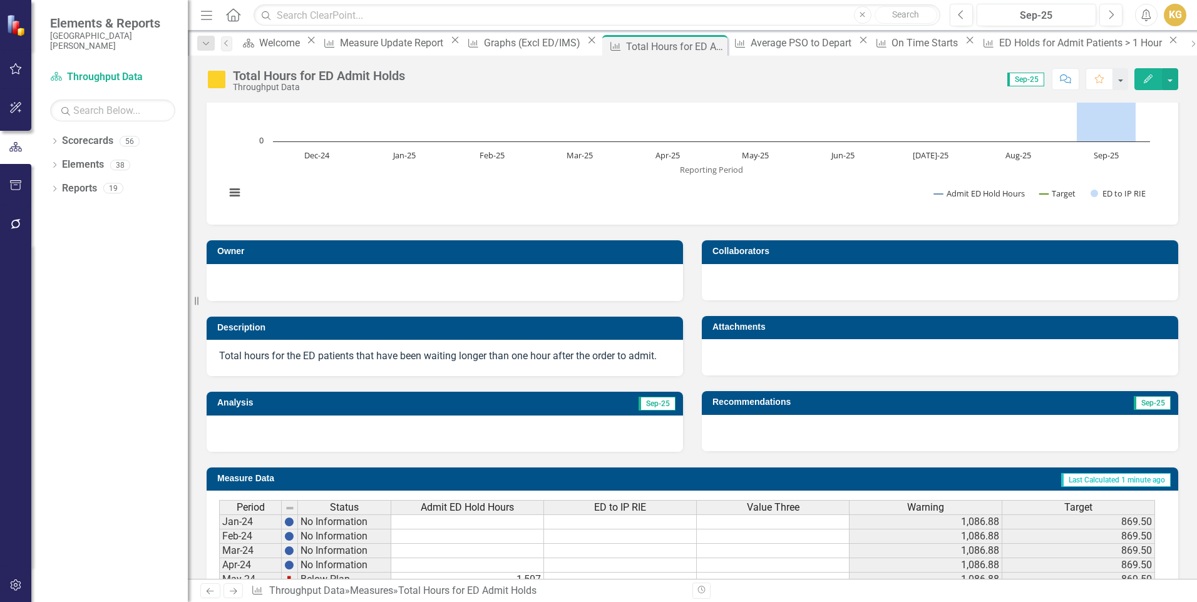
scroll to position [0, 0]
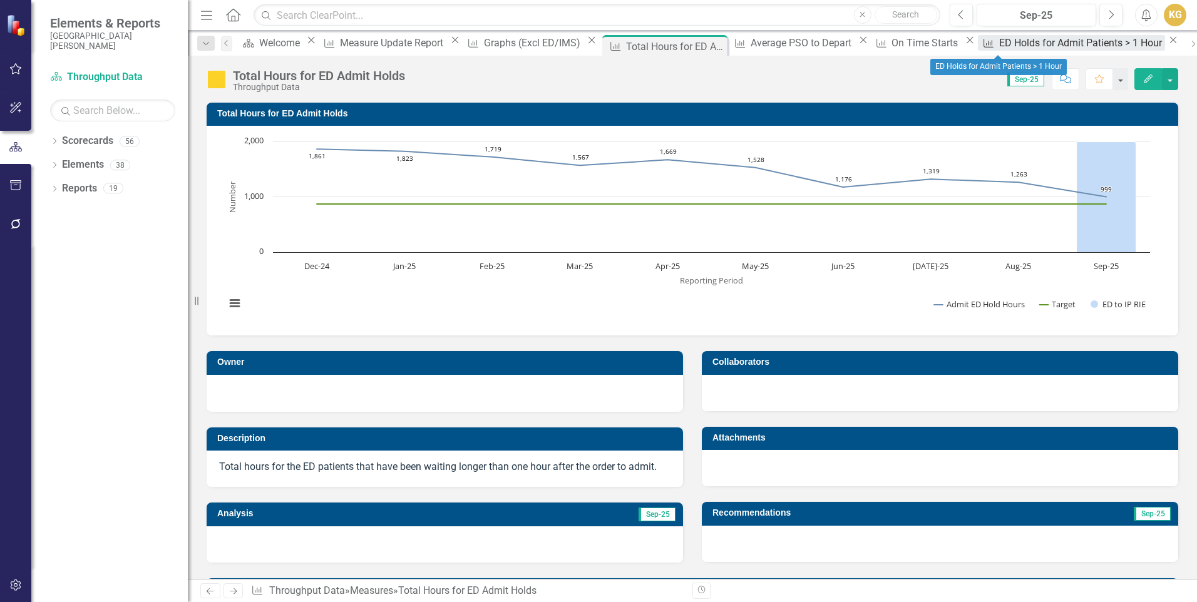
click at [999, 46] on div "ED Holds for Admit Patients > 1 Hour" at bounding box center [1082, 43] width 166 height 16
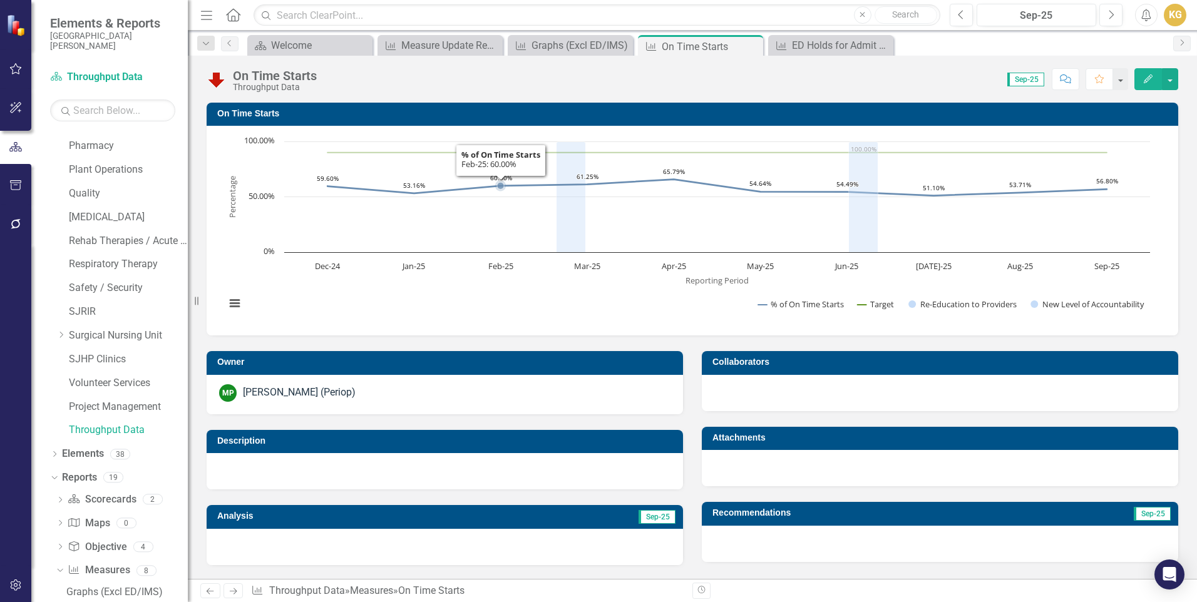
scroll to position [376, 0]
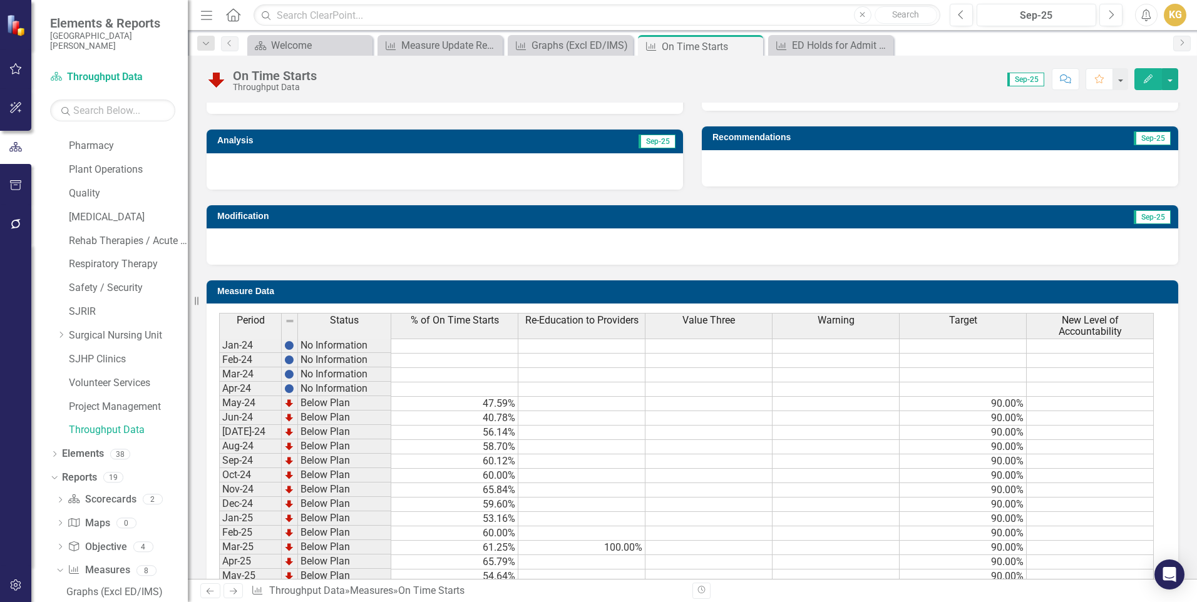
click at [748, 198] on div "Modification Sep-25" at bounding box center [692, 227] width 991 height 75
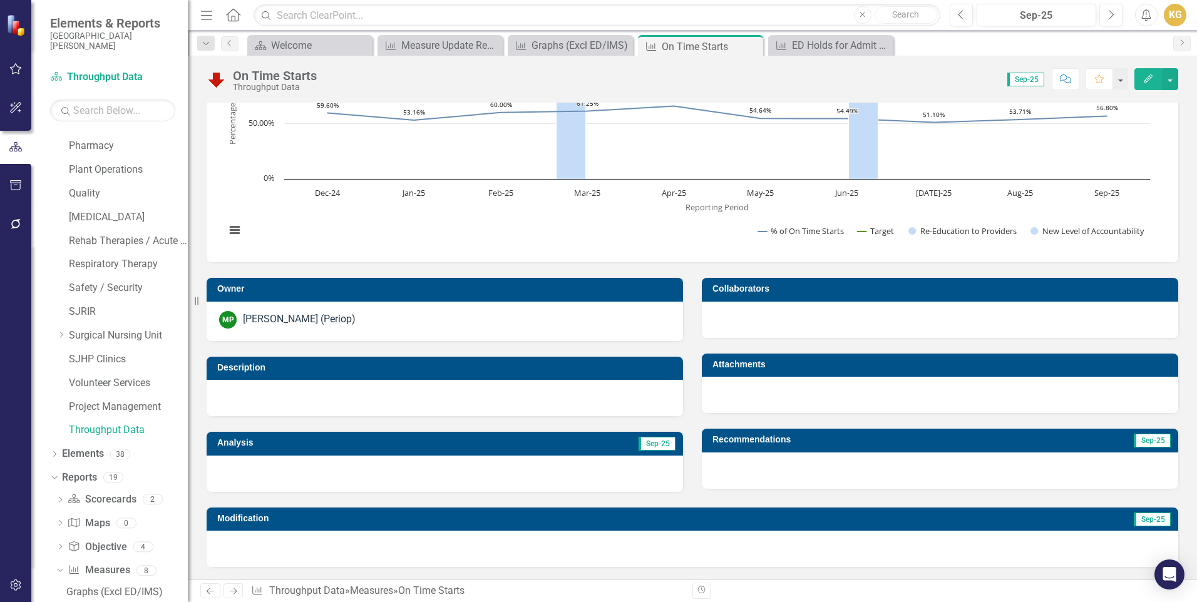
scroll to position [0, 0]
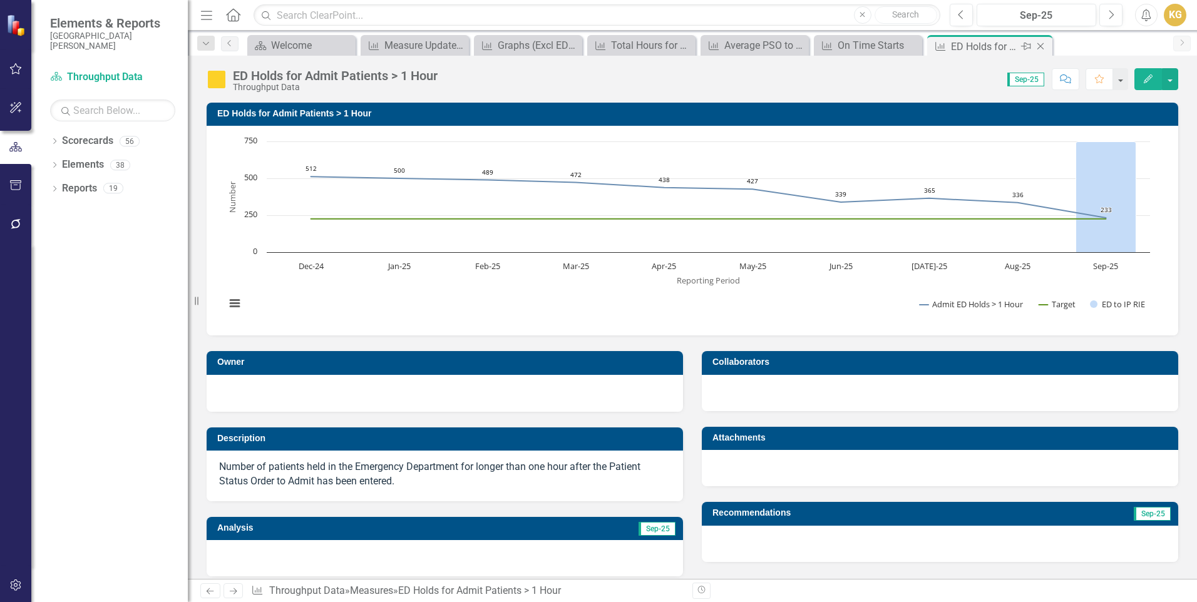
click at [1041, 46] on icon "Close" at bounding box center [1040, 46] width 13 height 10
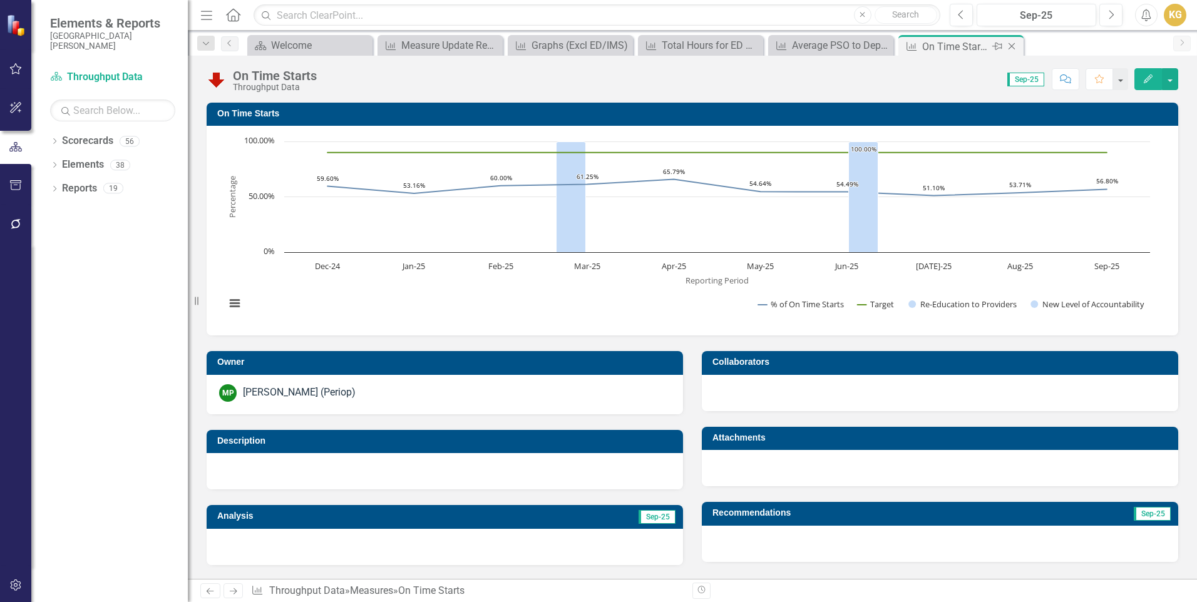
click at [1011, 48] on icon at bounding box center [1012, 46] width 7 height 7
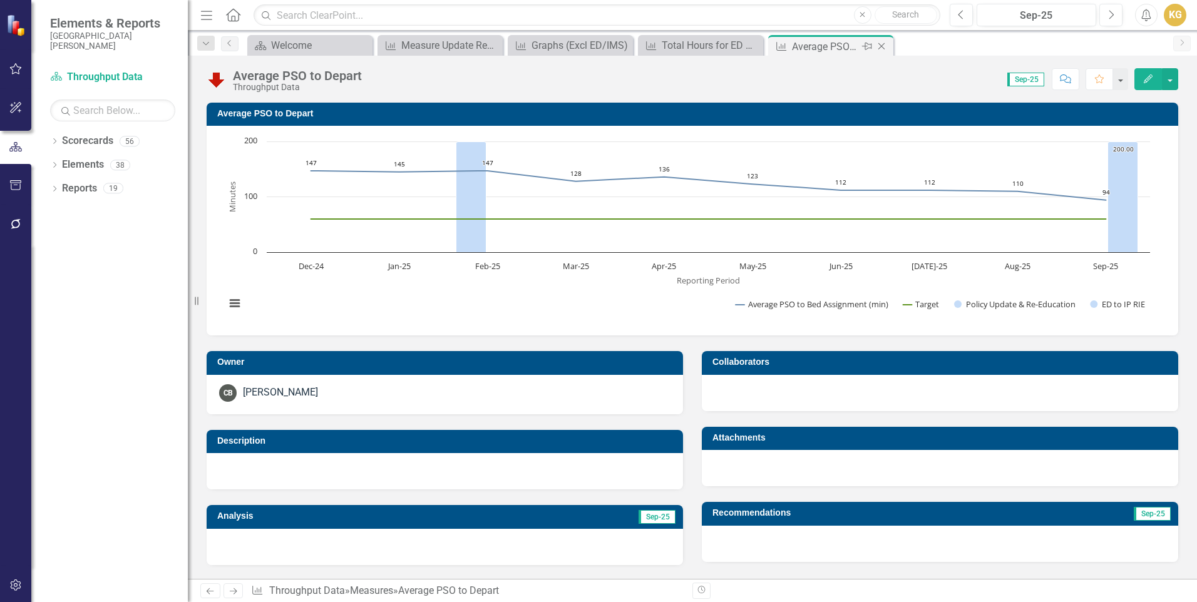
click at [884, 48] on icon at bounding box center [882, 46] width 7 height 7
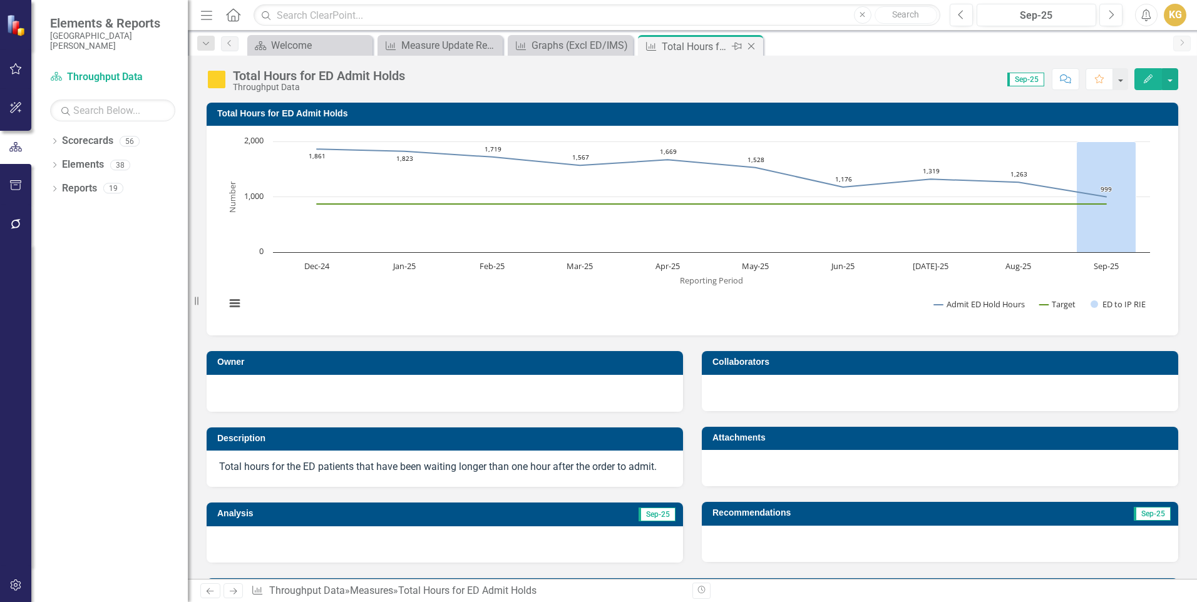
click at [750, 45] on icon "Close" at bounding box center [751, 46] width 13 height 10
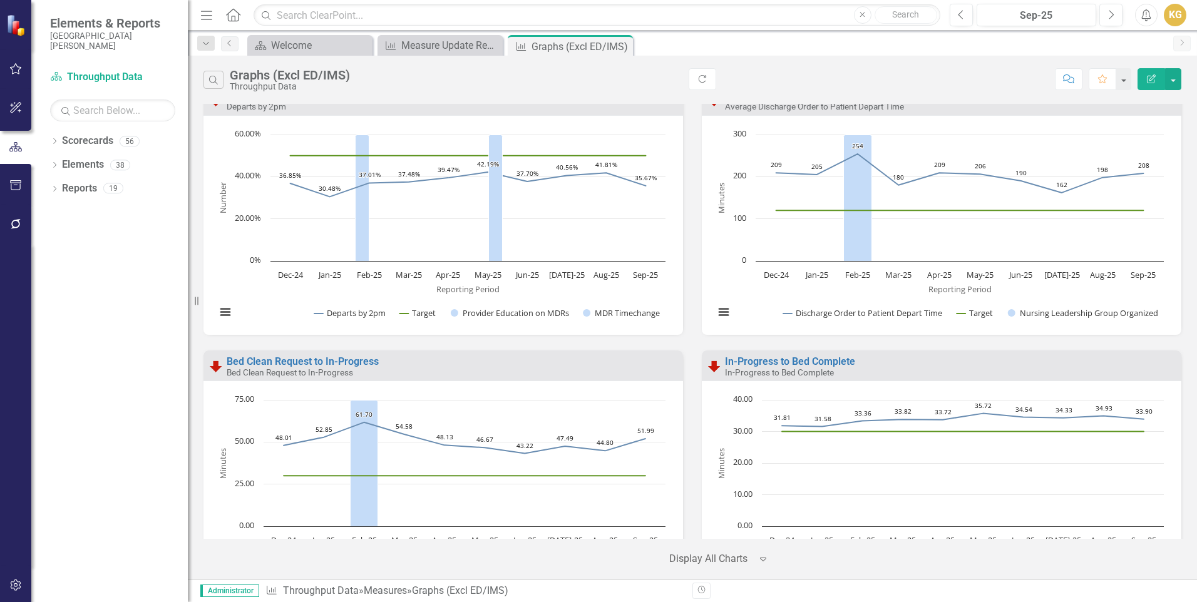
scroll to position [3945, 0]
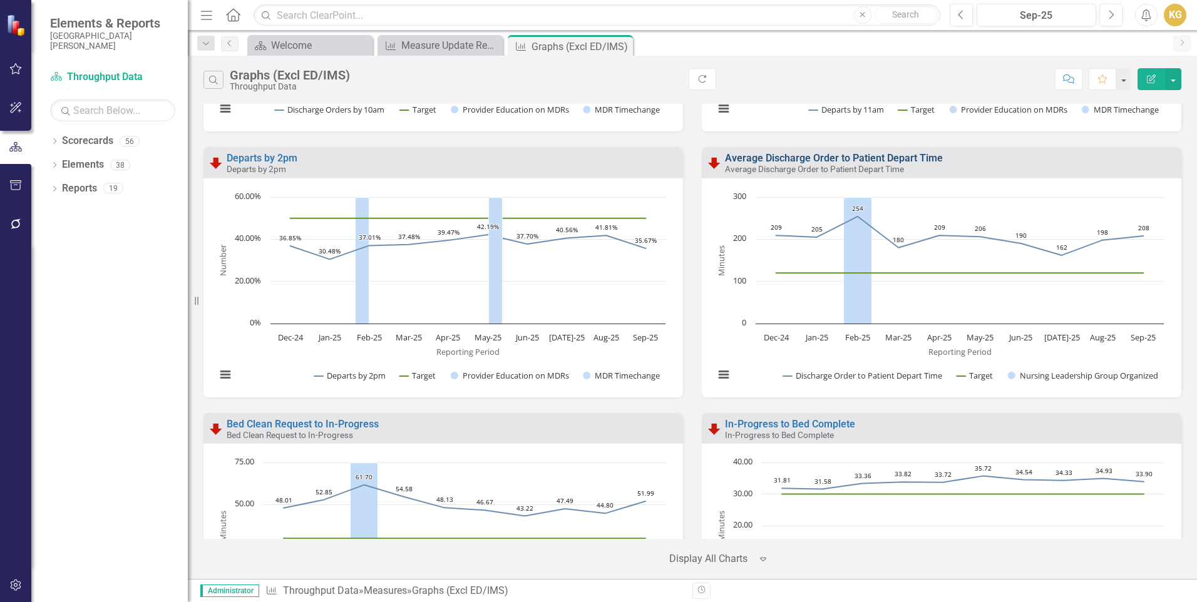
click at [880, 157] on link "Average Discharge Order to Patient Depart Time" at bounding box center [834, 158] width 218 height 12
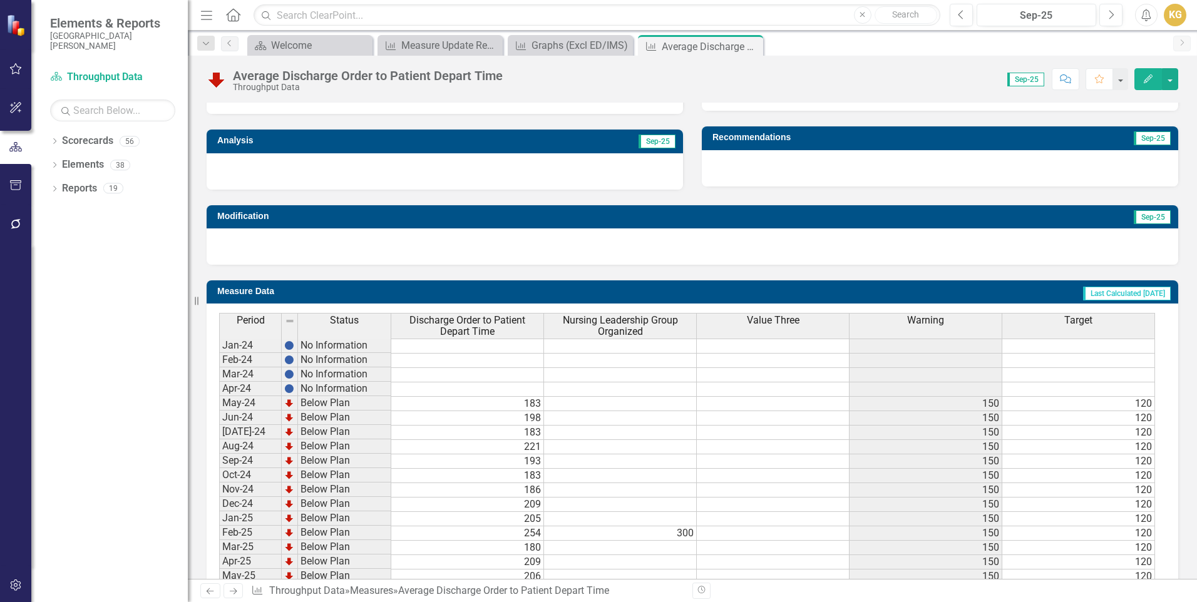
scroll to position [512, 0]
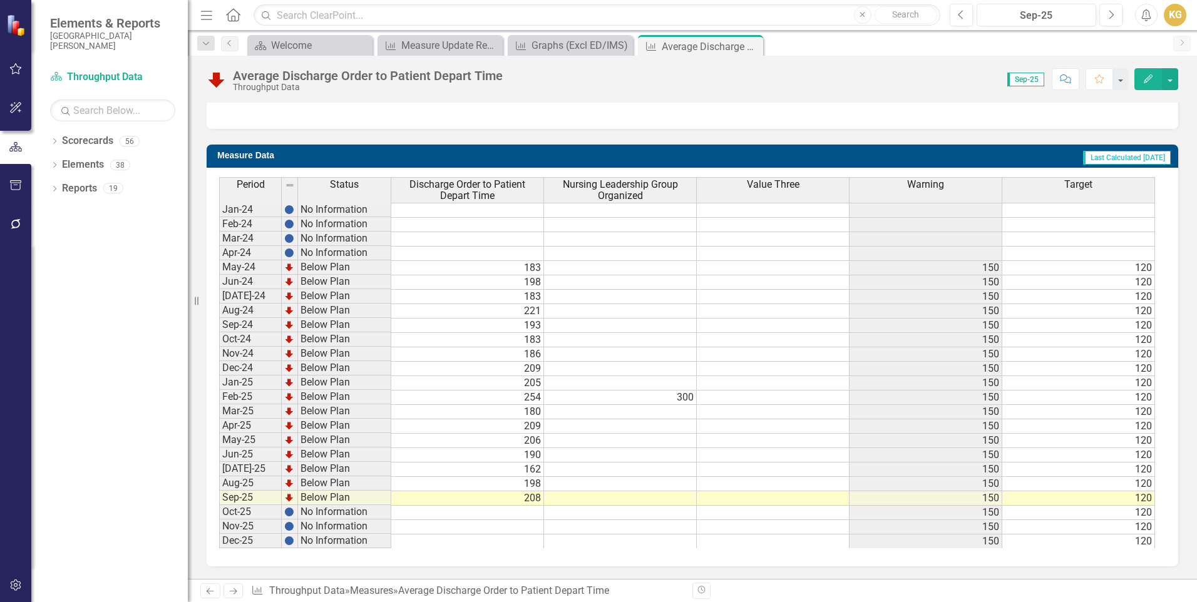
click at [753, 190] on span "Value Three" at bounding box center [773, 184] width 53 height 11
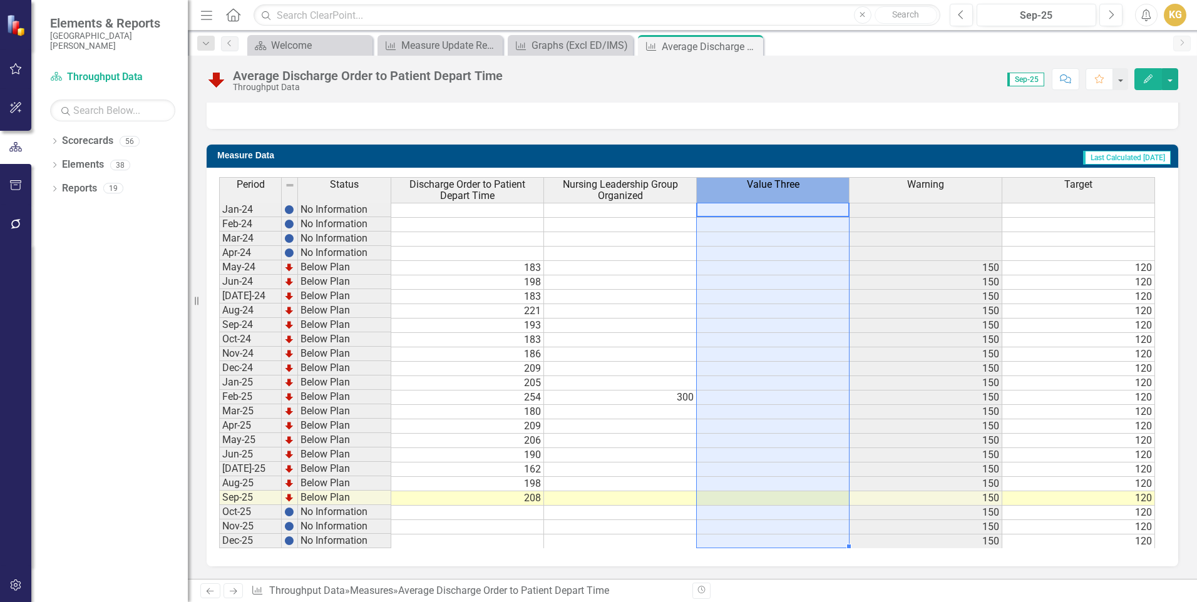
click at [754, 190] on span "Value Three" at bounding box center [773, 184] width 53 height 11
click at [754, 190] on body "Elements & Reports [GEOGRAPHIC_DATA][PERSON_NAME] Scorecard Throughput Data Sea…" at bounding box center [598, 301] width 1197 height 602
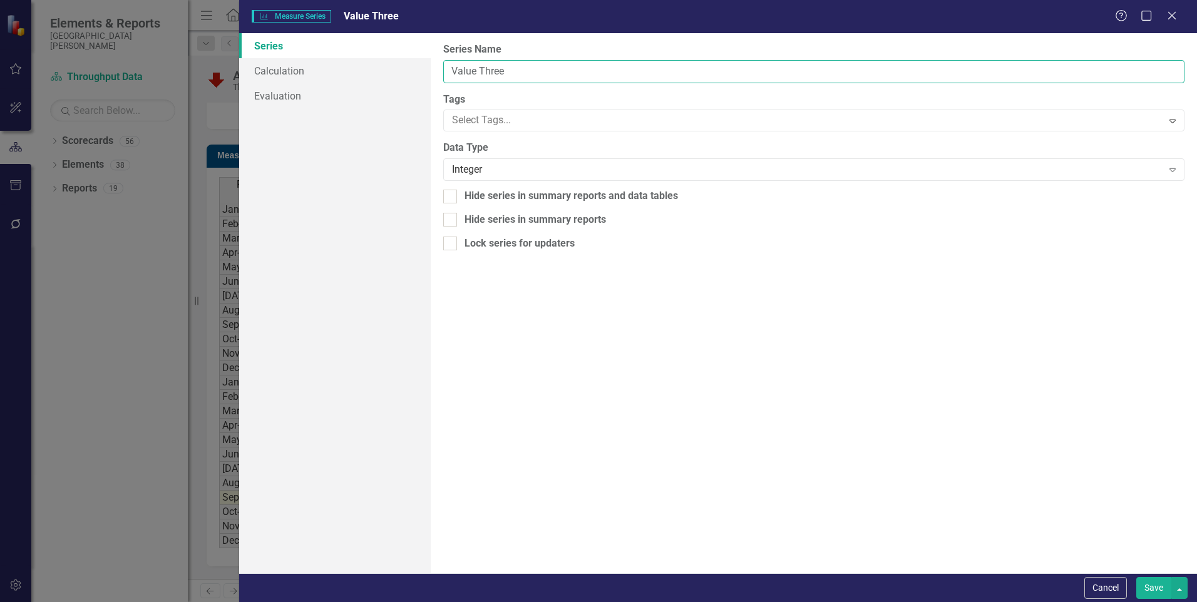
click at [574, 73] on input "Value Three" at bounding box center [813, 71] width 741 height 23
type input "D"
type input "DC Order to Discharge RIE"
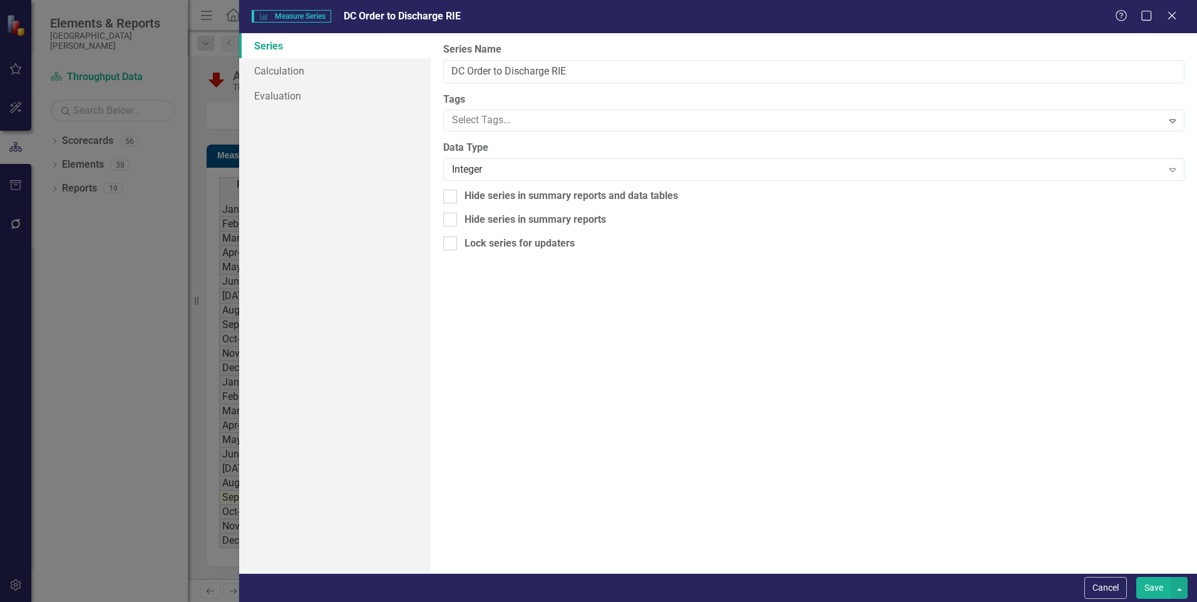
click at [1145, 582] on button "Save" at bounding box center [1154, 588] width 35 height 22
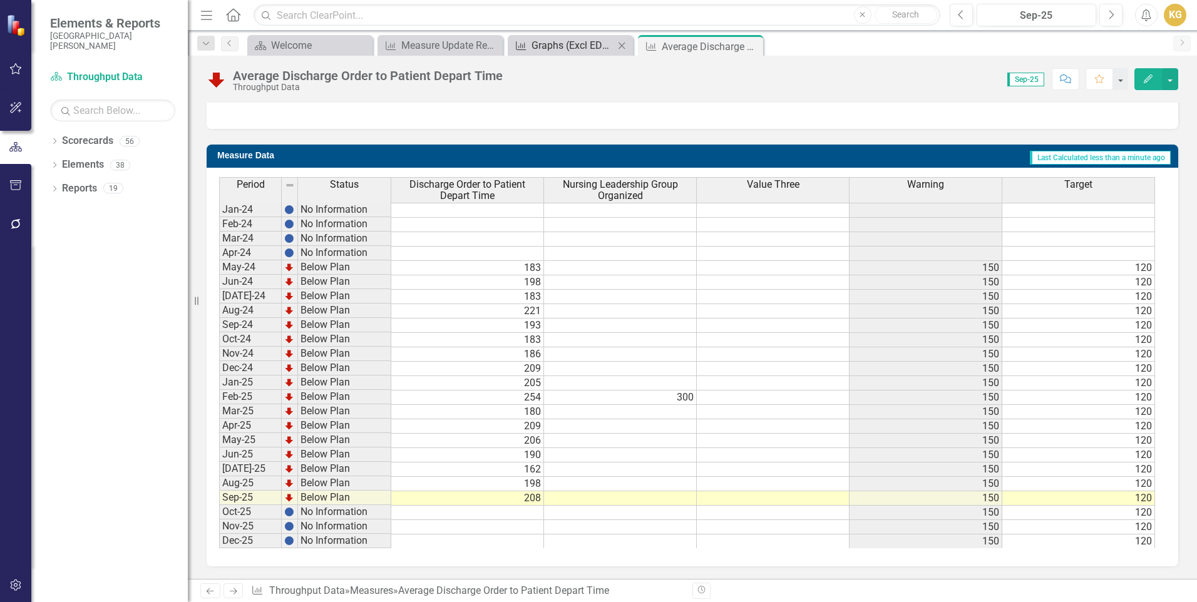
click at [550, 42] on div "Graphs (Excl ED/IMS)" at bounding box center [573, 46] width 83 height 16
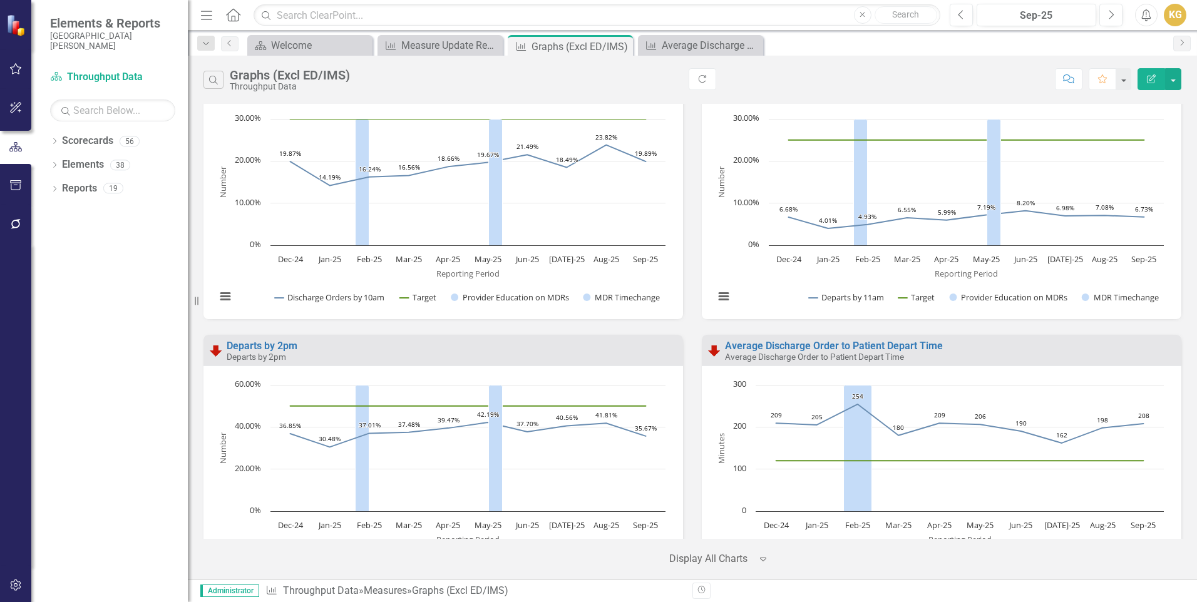
scroll to position [3882, 0]
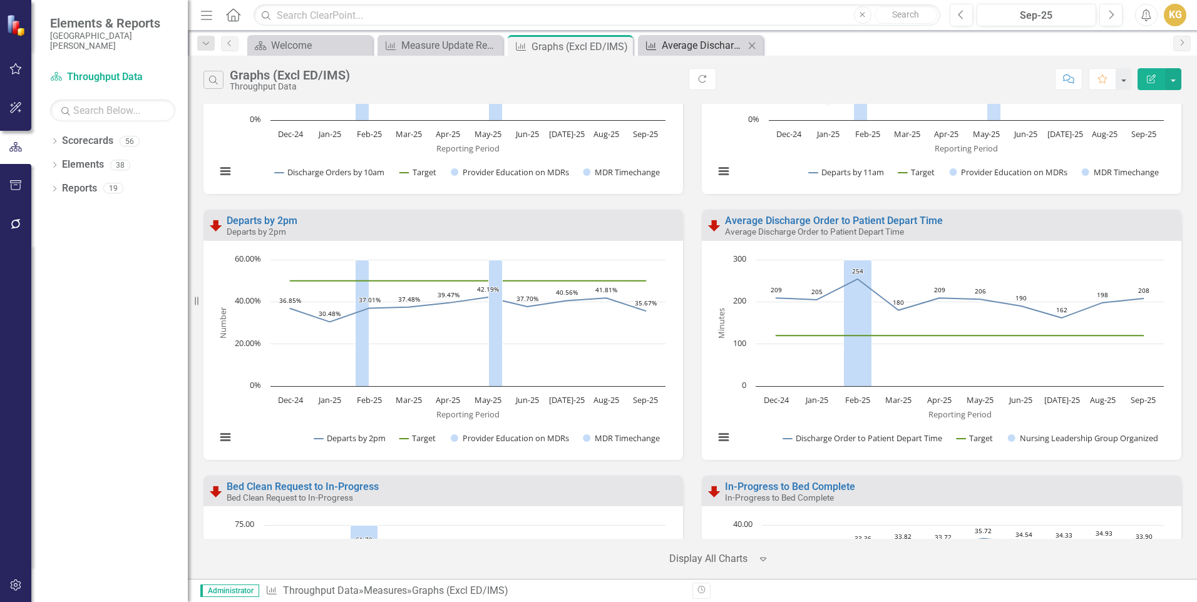
click at [693, 45] on div "Average Discharge Order to Patient Depart Time" at bounding box center [703, 46] width 83 height 16
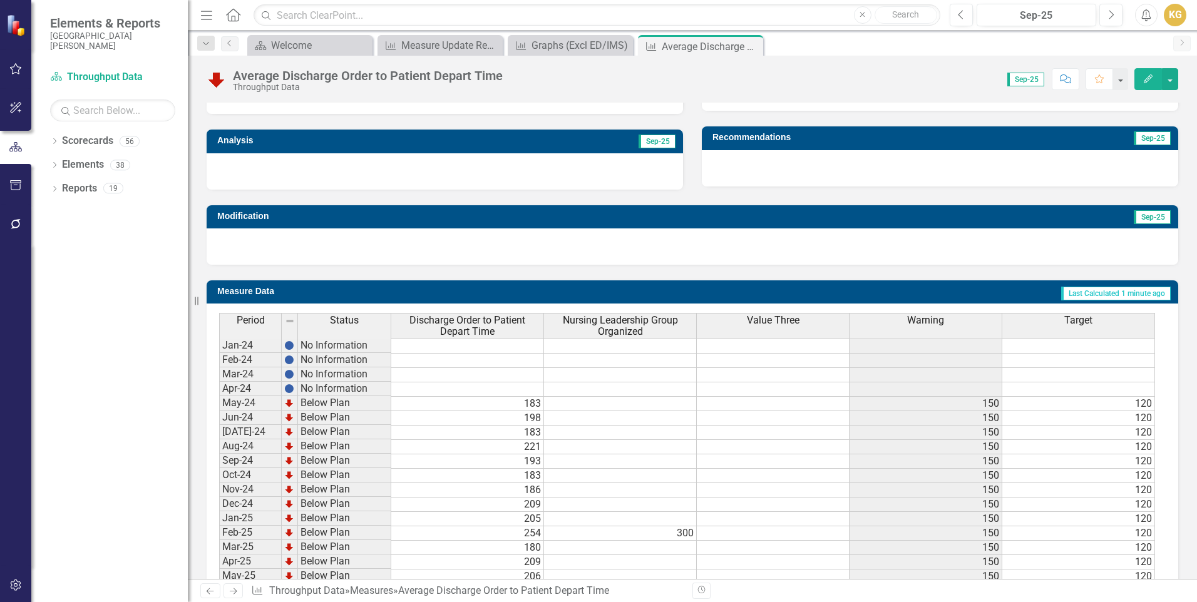
scroll to position [512, 0]
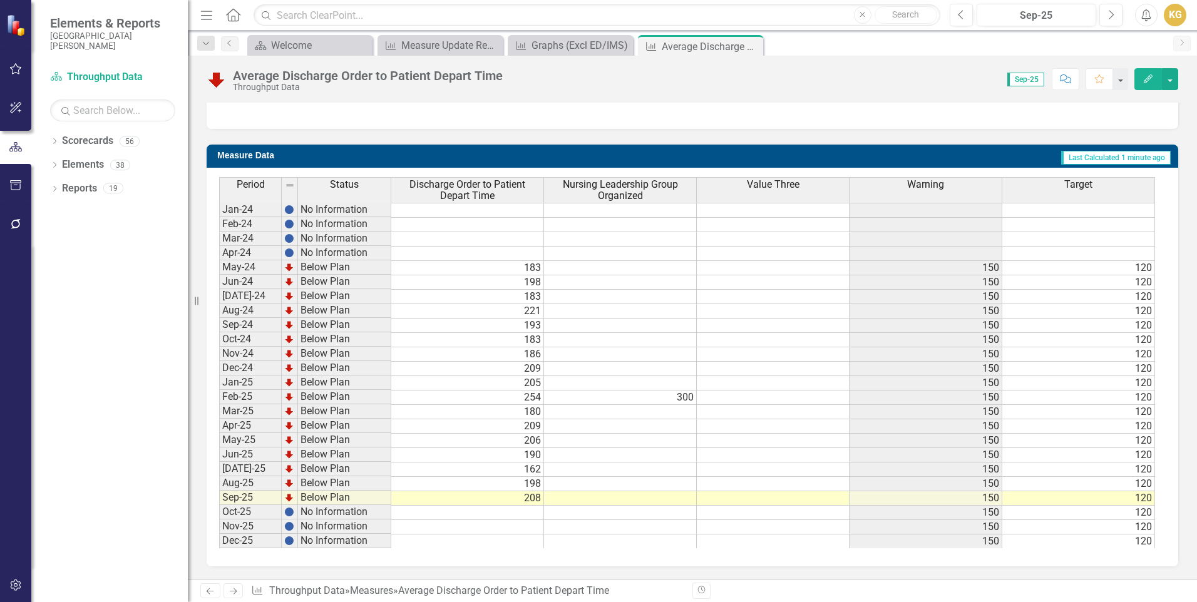
click at [786, 190] on span "Value Three" at bounding box center [773, 184] width 53 height 11
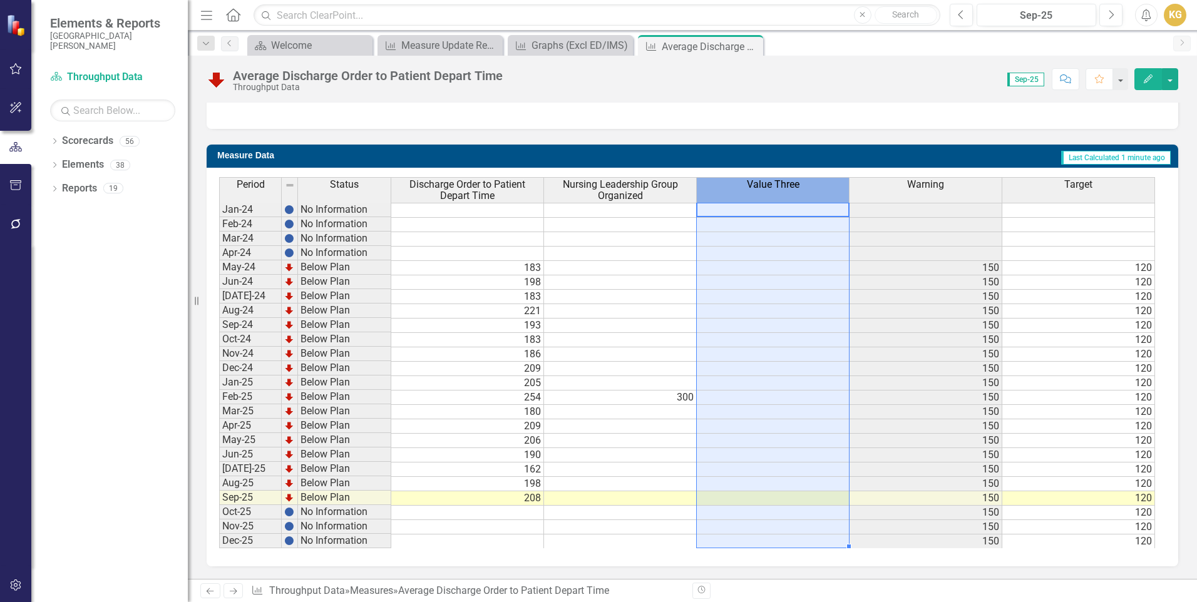
click at [786, 190] on span "Value Three" at bounding box center [773, 184] width 53 height 11
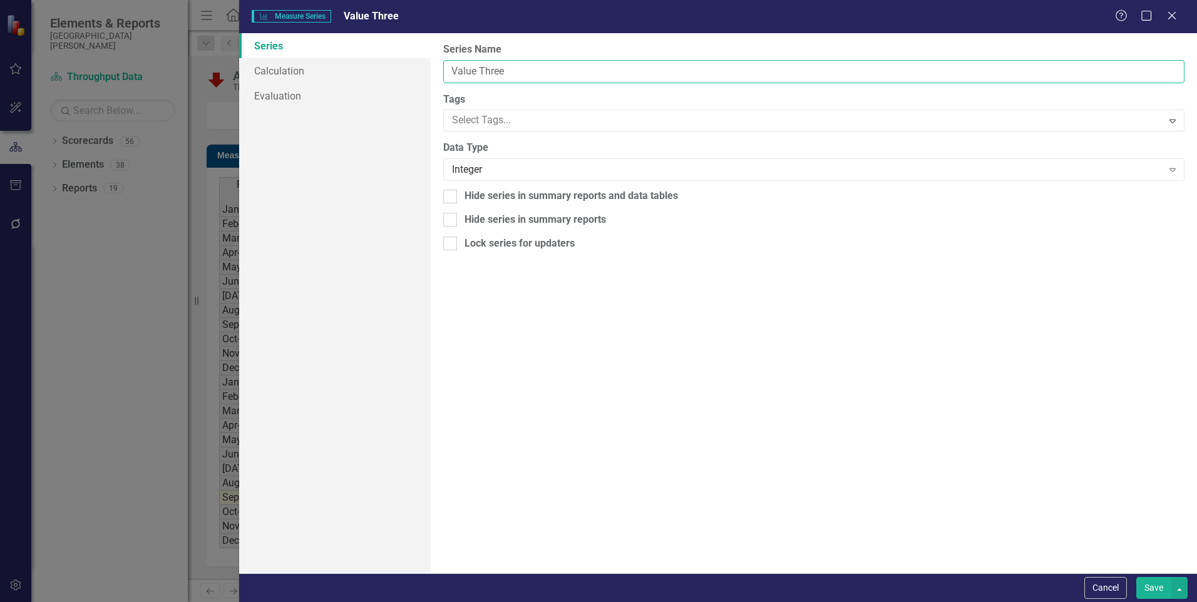
click at [535, 76] on input "Value Three" at bounding box center [813, 71] width 741 height 23
type input "DC Order to Discharge RIE"
click at [1153, 585] on button "Save" at bounding box center [1154, 588] width 35 height 22
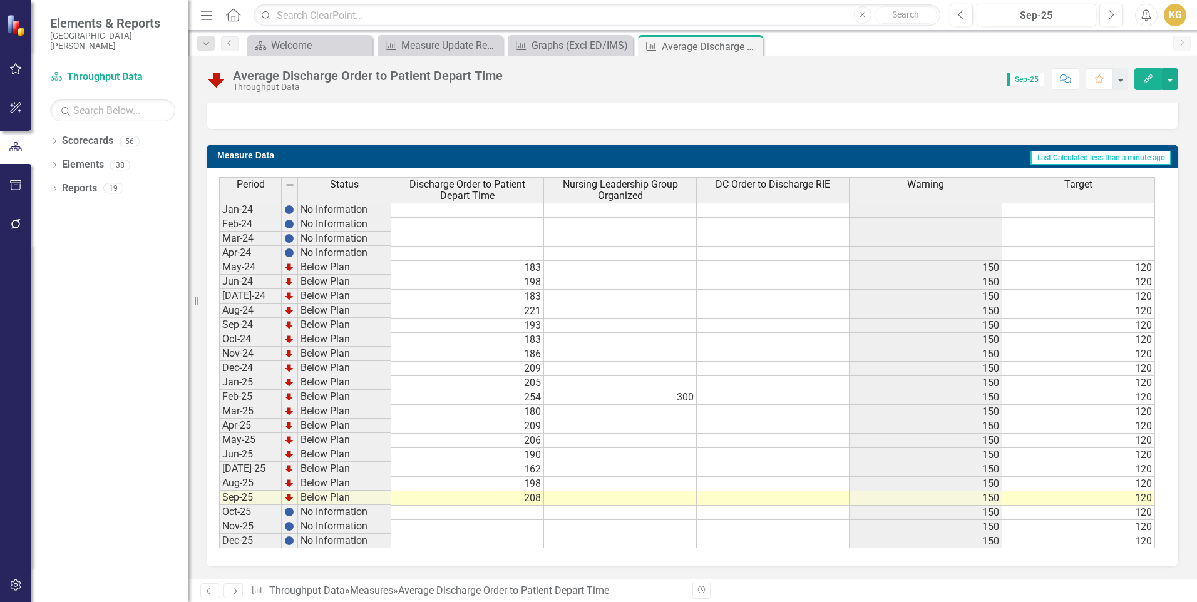
click at [510, 192] on span "Discharge Order to Patient Depart Time" at bounding box center [467, 190] width 147 height 22
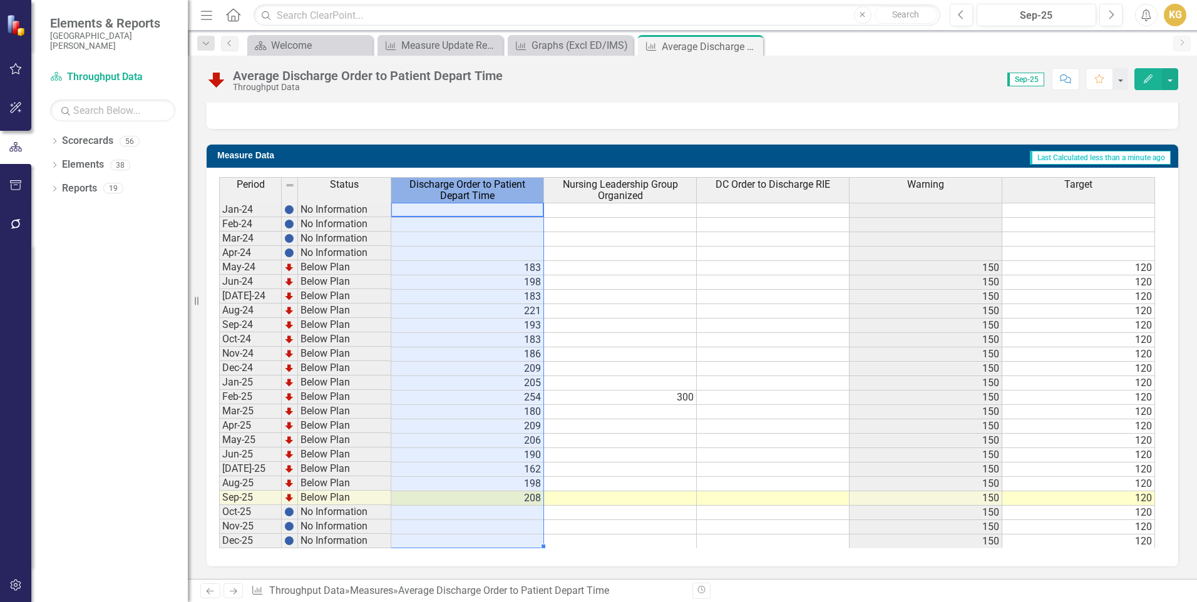
click at [510, 192] on span "Discharge Order to Patient Depart Time" at bounding box center [467, 190] width 147 height 22
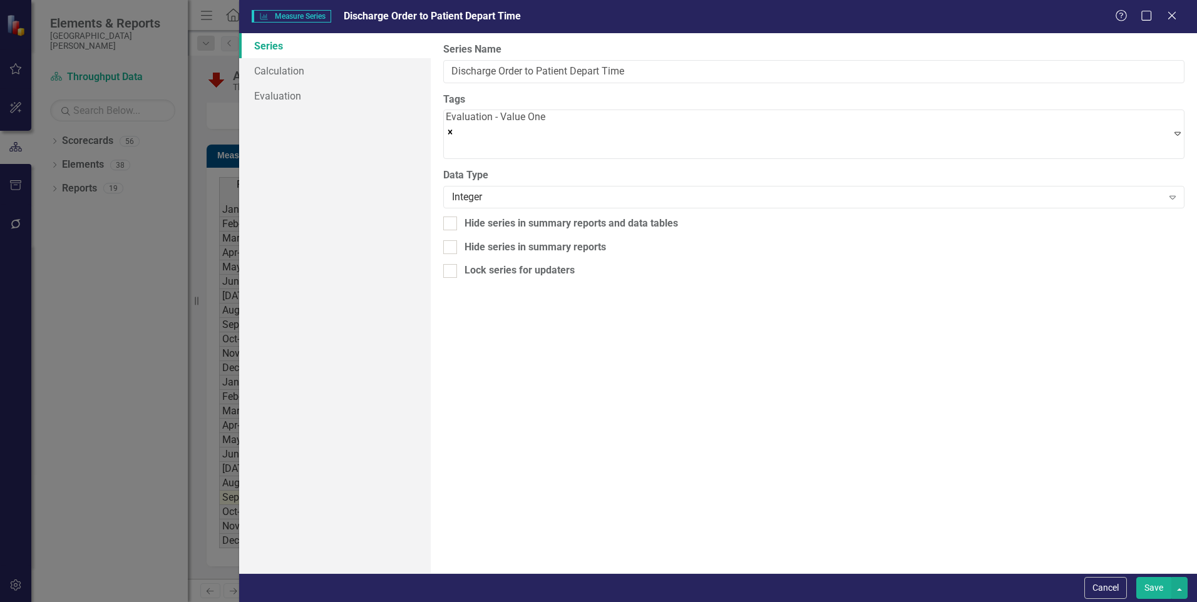
type input "Discharge Order to Patient Depart Time"
drag, startPoint x: 644, startPoint y: 71, endPoint x: 556, endPoint y: 69, distance: 88.3
click at [556, 69] on input "Discharge Order to Patient Depart Time" at bounding box center [813, 71] width 741 height 23
click at [678, 70] on input "Discharge Order to Patient Depart Time" at bounding box center [813, 71] width 741 height 23
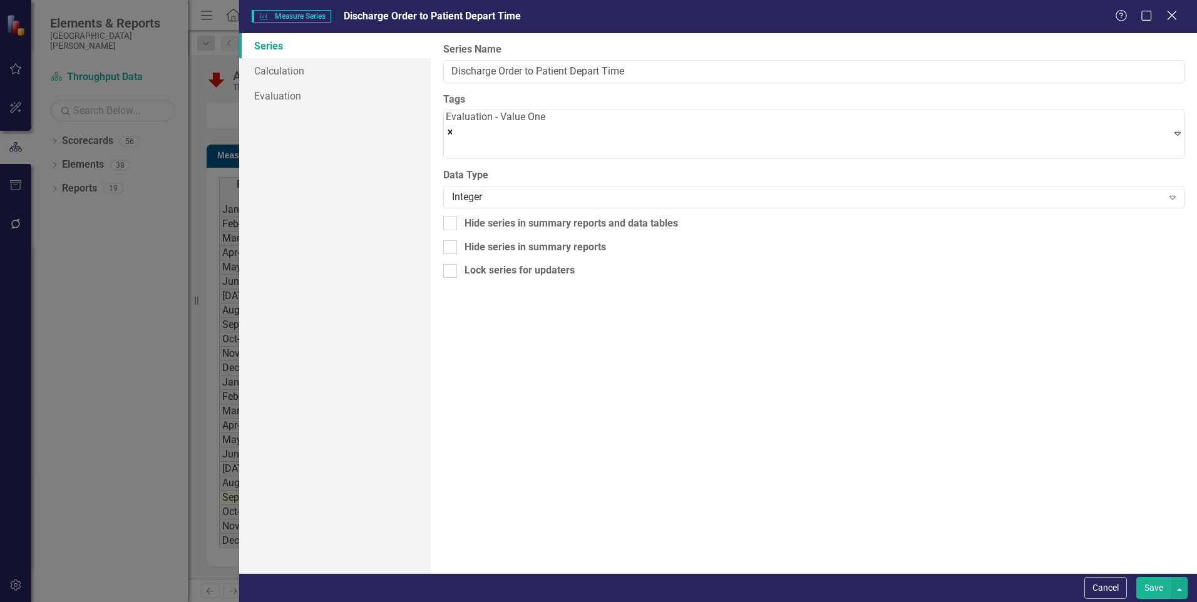
click at [1170, 16] on icon "Close" at bounding box center [1172, 15] width 16 height 12
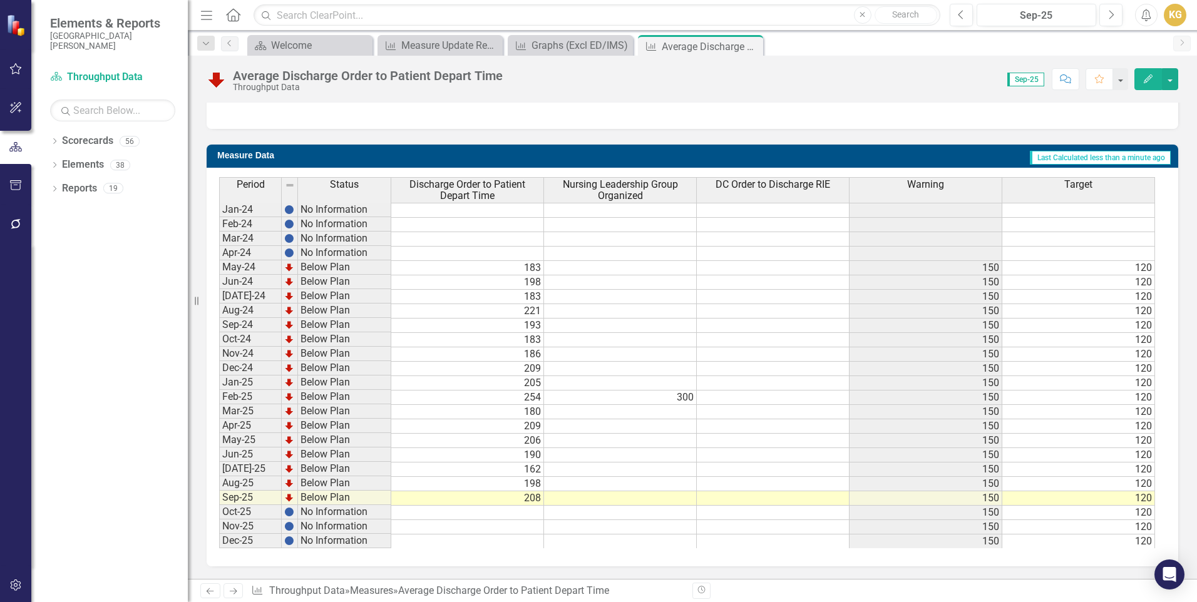
click at [775, 329] on td at bounding box center [773, 326] width 153 height 14
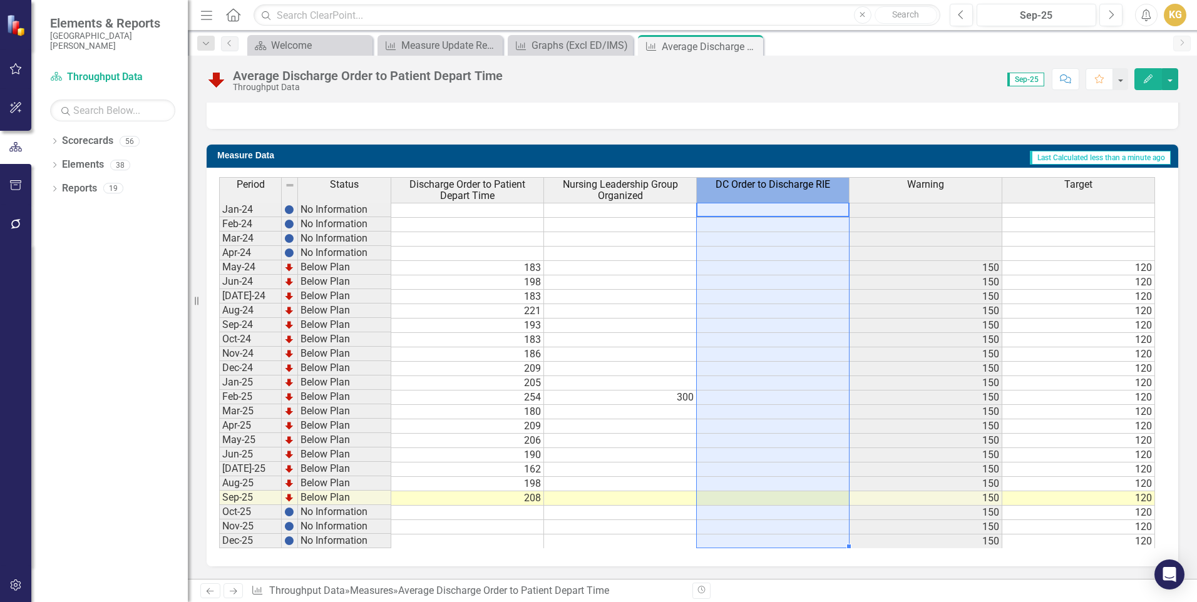
click at [794, 188] on span "DC Order to Discharge RIE" at bounding box center [773, 184] width 115 height 11
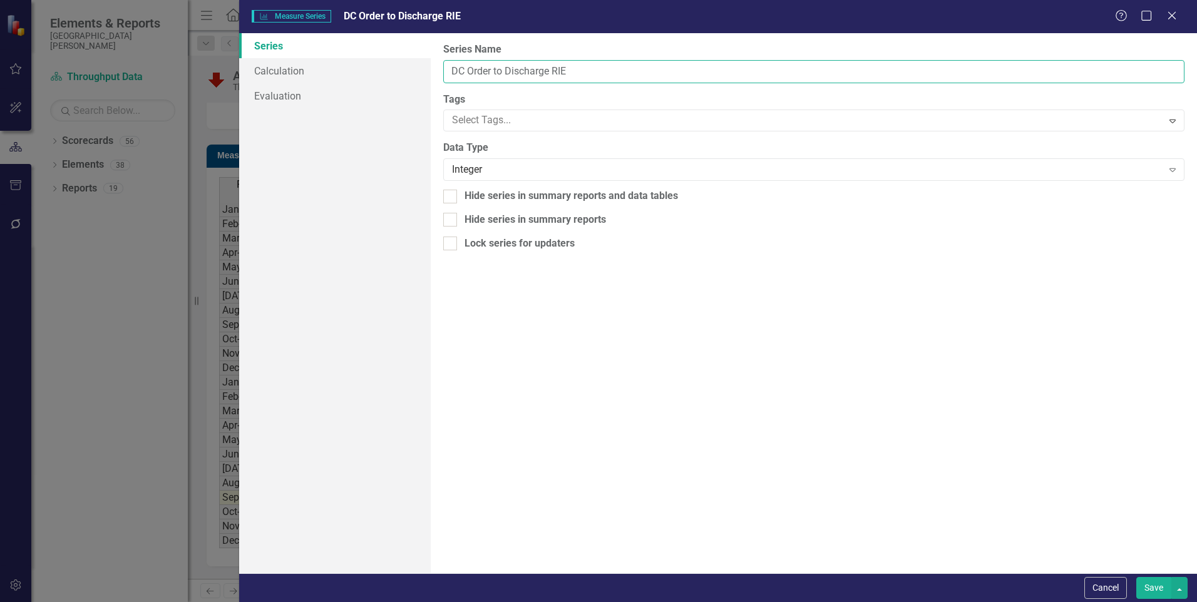
drag, startPoint x: 550, startPoint y: 72, endPoint x: 513, endPoint y: 73, distance: 37.0
click at [513, 73] on input "DC Order to Discharge RIE" at bounding box center [813, 71] width 741 height 23
type input "DC Order to Depart RIE"
click at [1160, 594] on button "Save" at bounding box center [1154, 588] width 35 height 22
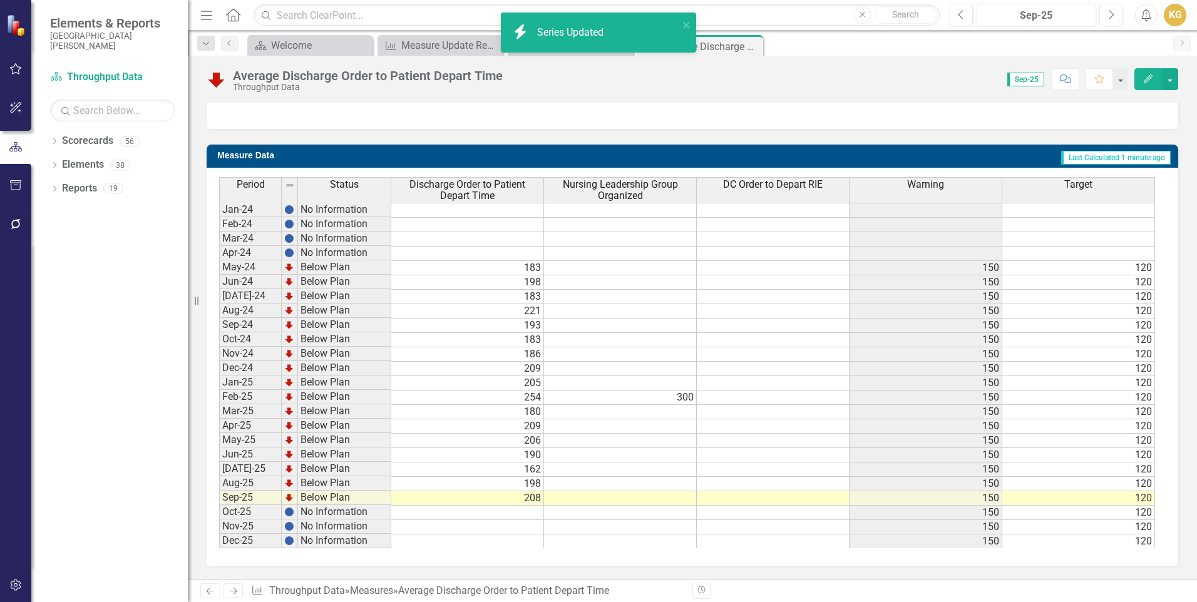
click at [792, 498] on td at bounding box center [773, 499] width 153 height 14
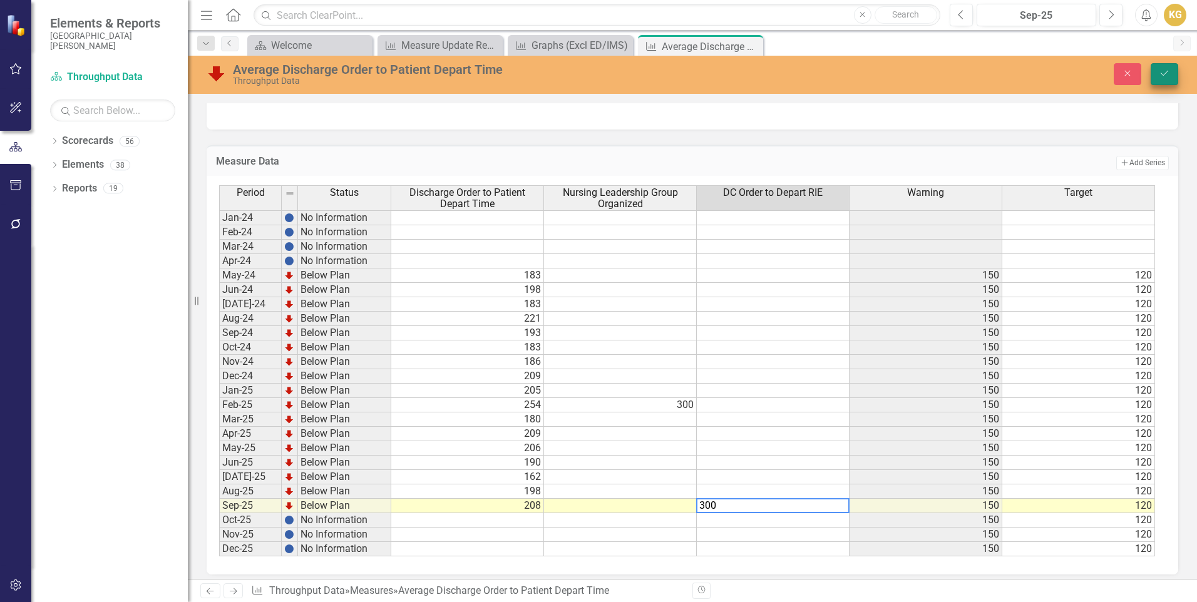
type textarea "300"
click at [1174, 68] on button "Save" at bounding box center [1165, 74] width 28 height 22
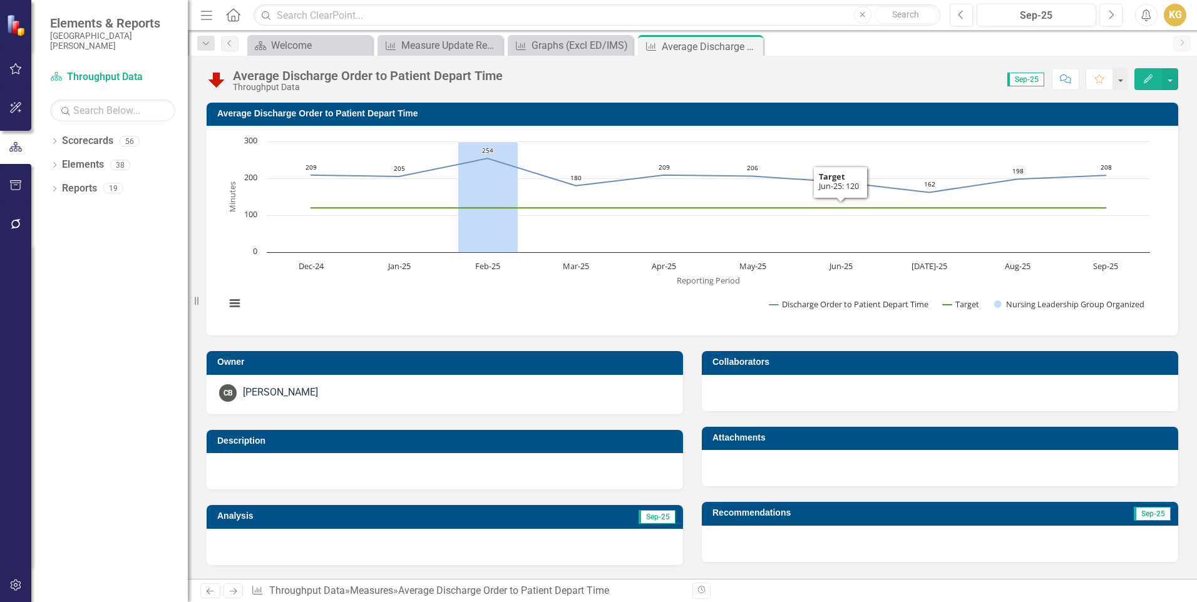
click at [567, 301] on rect "Interactive chart" at bounding box center [687, 229] width 937 height 188
click at [567, 300] on rect "Interactive chart" at bounding box center [687, 229] width 937 height 188
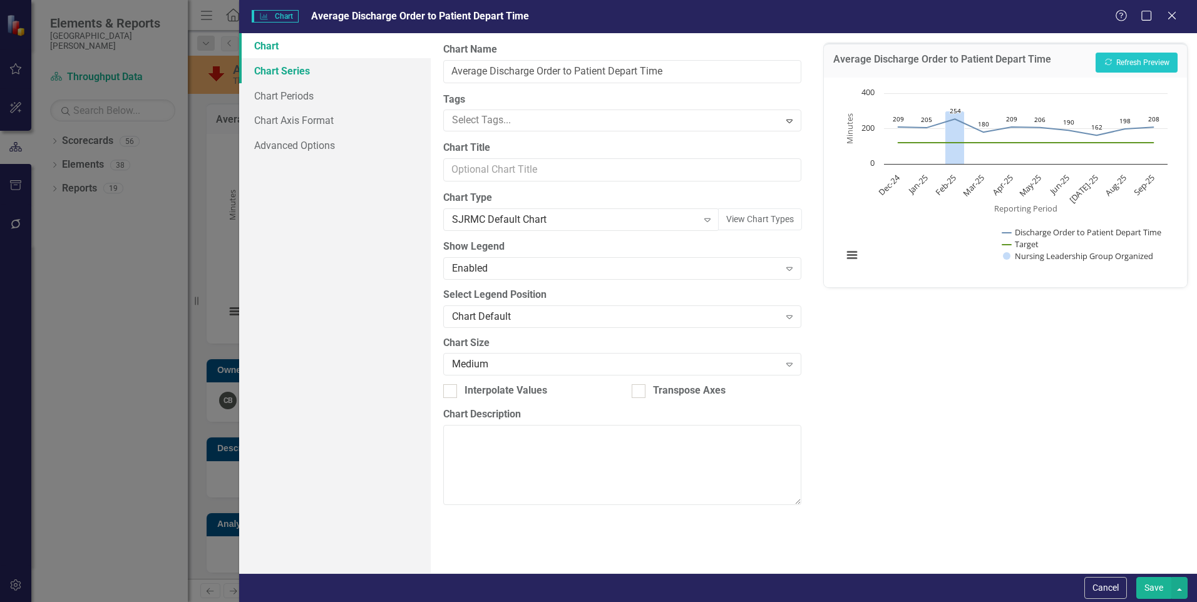
click at [322, 76] on link "Chart Series" at bounding box center [335, 70] width 192 height 25
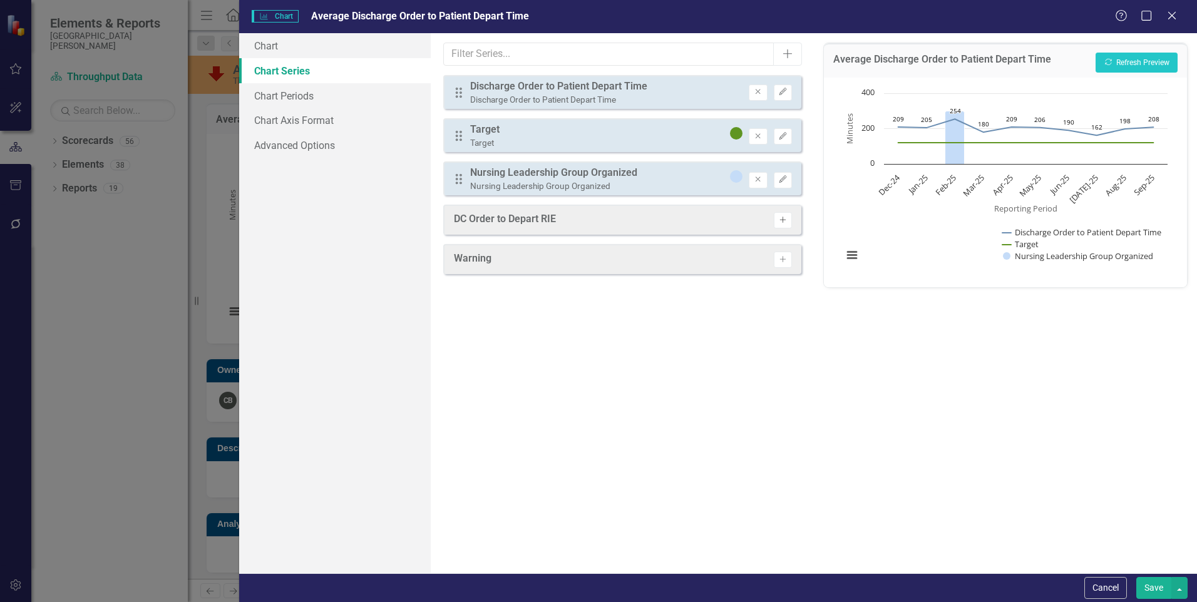
click at [780, 219] on icon "Activate" at bounding box center [782, 221] width 9 height 8
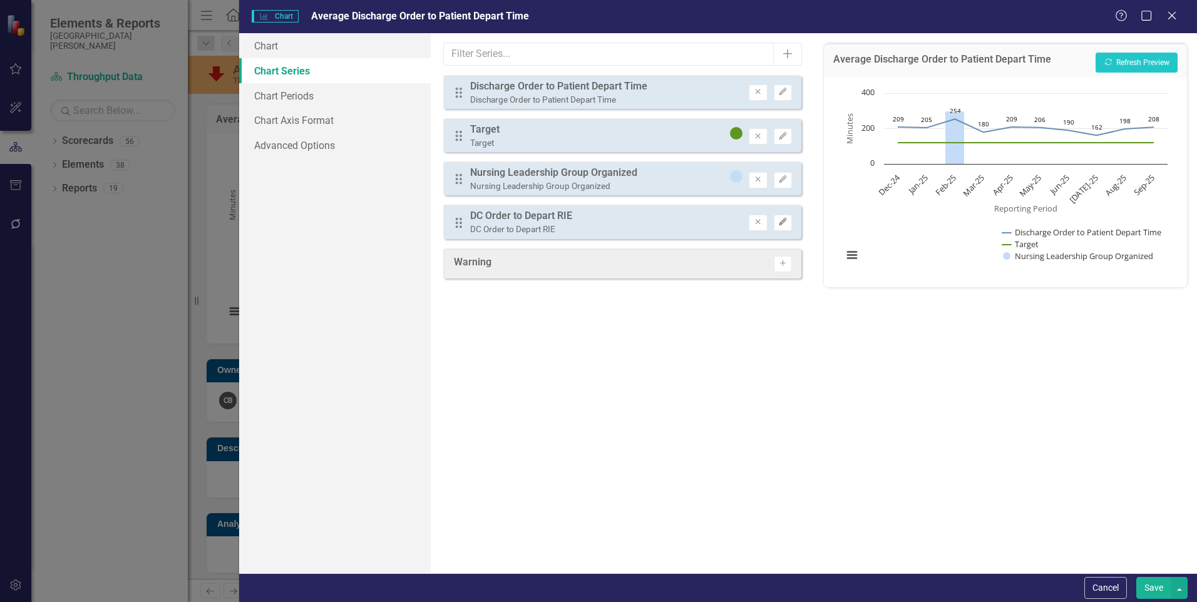
click at [784, 225] on icon "Edit" at bounding box center [782, 223] width 9 height 8
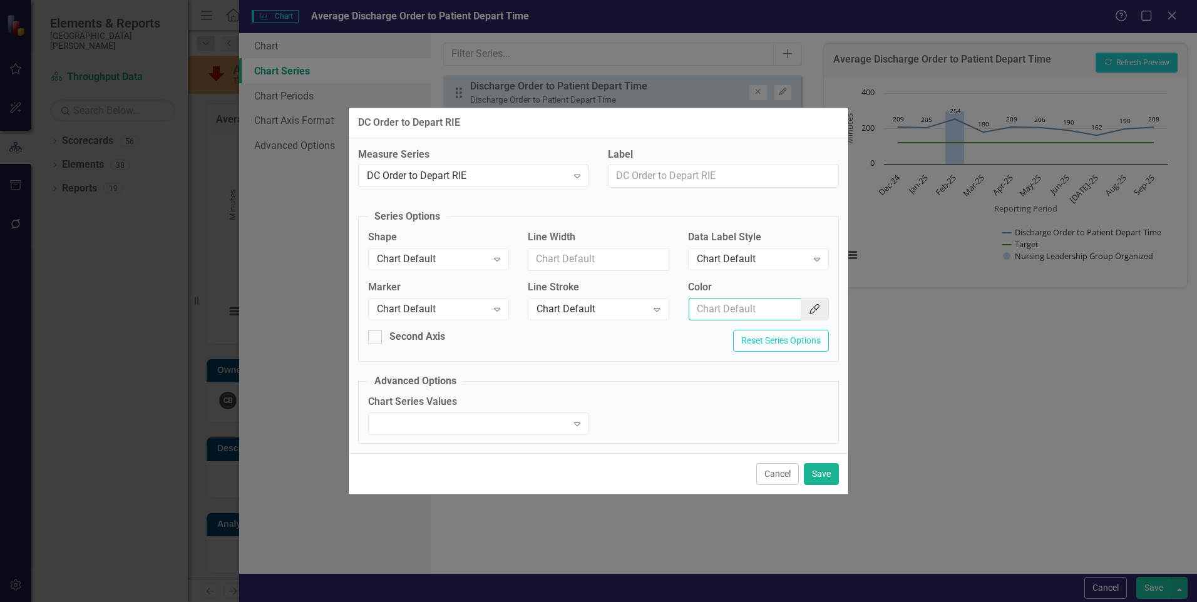
click at [757, 313] on input "Color" at bounding box center [745, 309] width 113 height 23
paste input "#c5dcf8"
type input "#c5dcf8"
click at [452, 255] on div "Chart Default" at bounding box center [432, 259] width 110 height 14
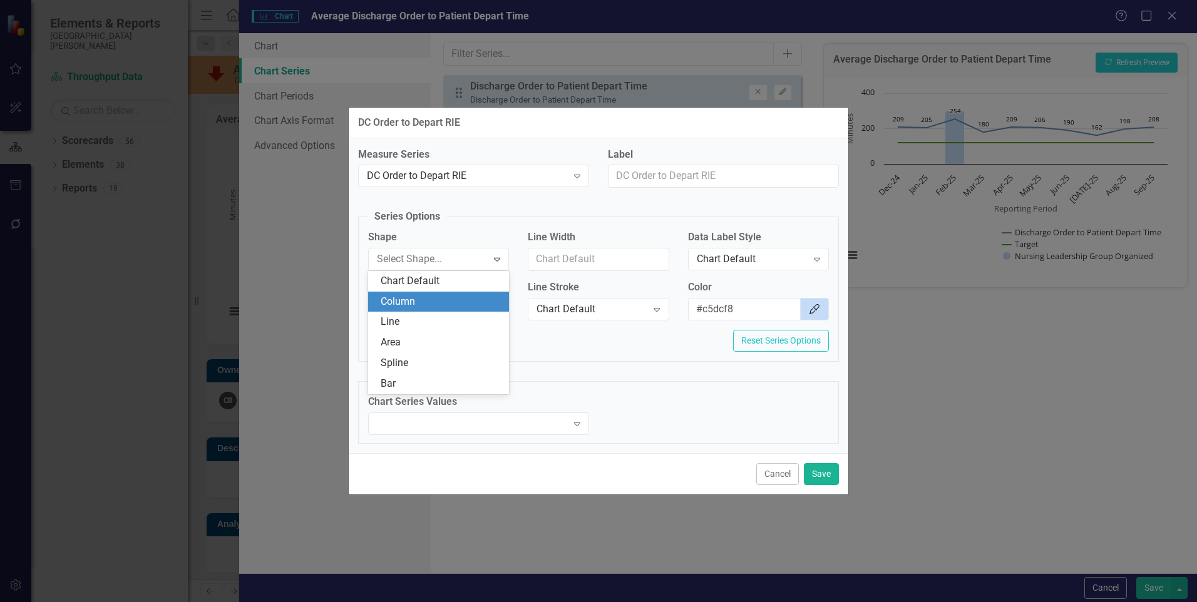
click at [428, 300] on div "Column" at bounding box center [441, 302] width 121 height 14
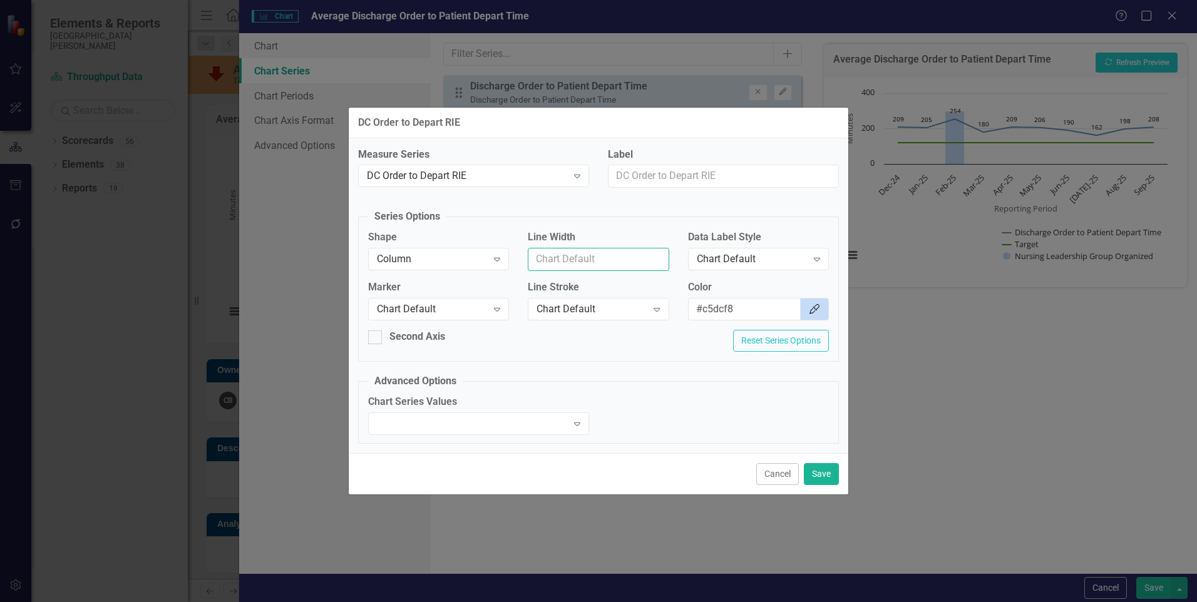
click at [622, 260] on input "Line Width" at bounding box center [598, 259] width 141 height 23
type input "1"
click at [621, 379] on fieldset "Advanced Options Chart Series Values Expand" at bounding box center [598, 409] width 481 height 70
click at [560, 425] on div at bounding box center [468, 424] width 195 height 3
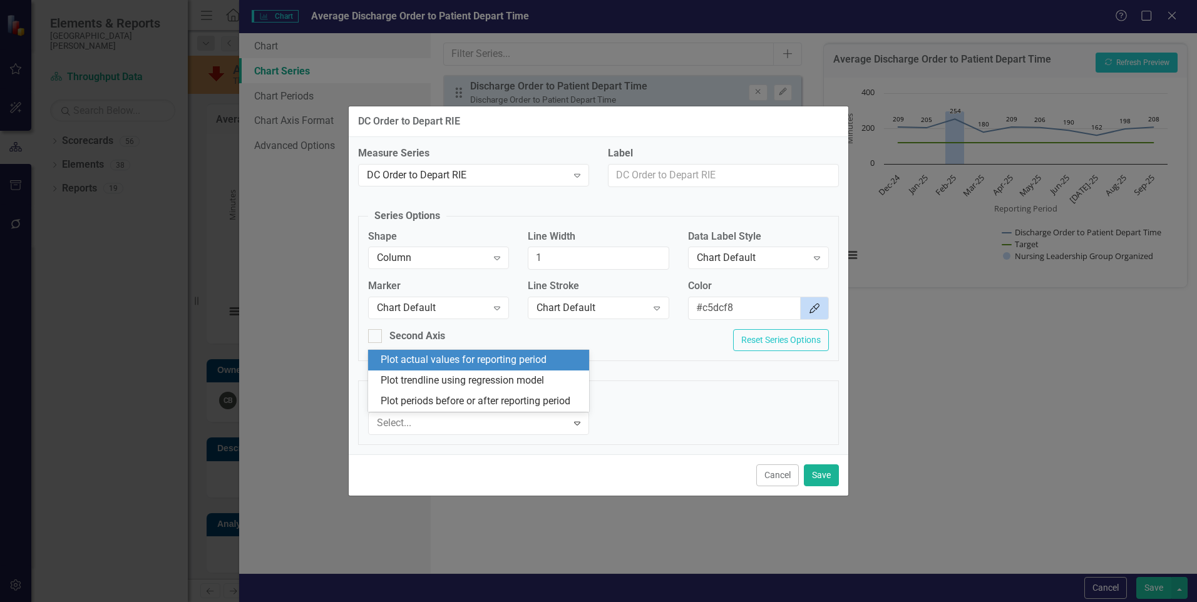
click at [546, 363] on div "Plot actual values for reporting period" at bounding box center [481, 360] width 201 height 14
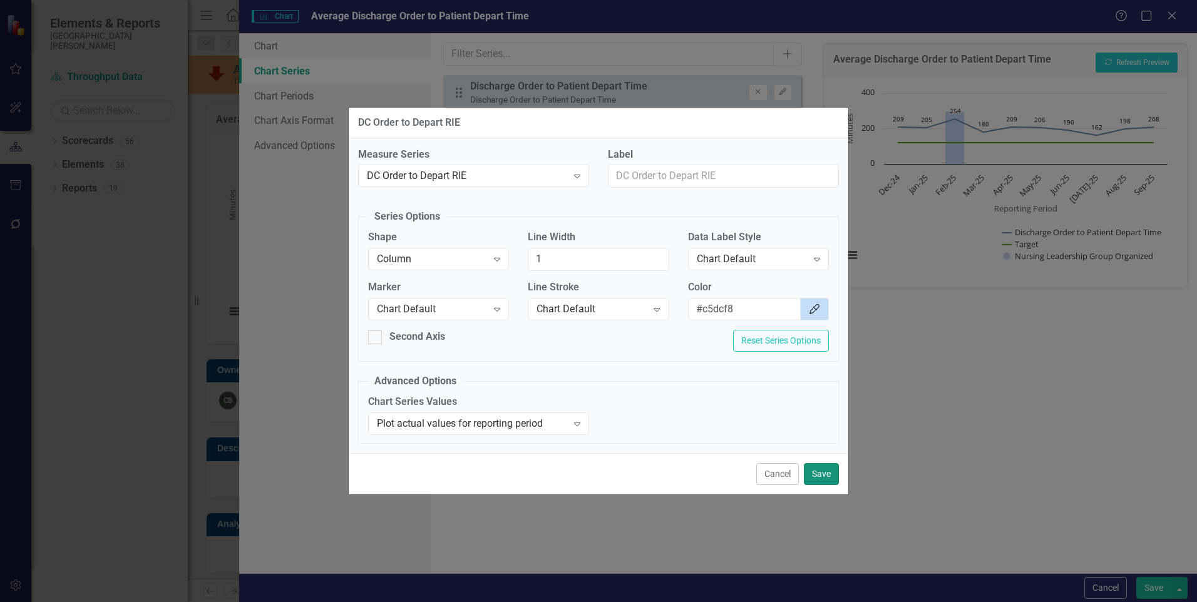
click at [824, 471] on button "Save" at bounding box center [821, 474] width 35 height 22
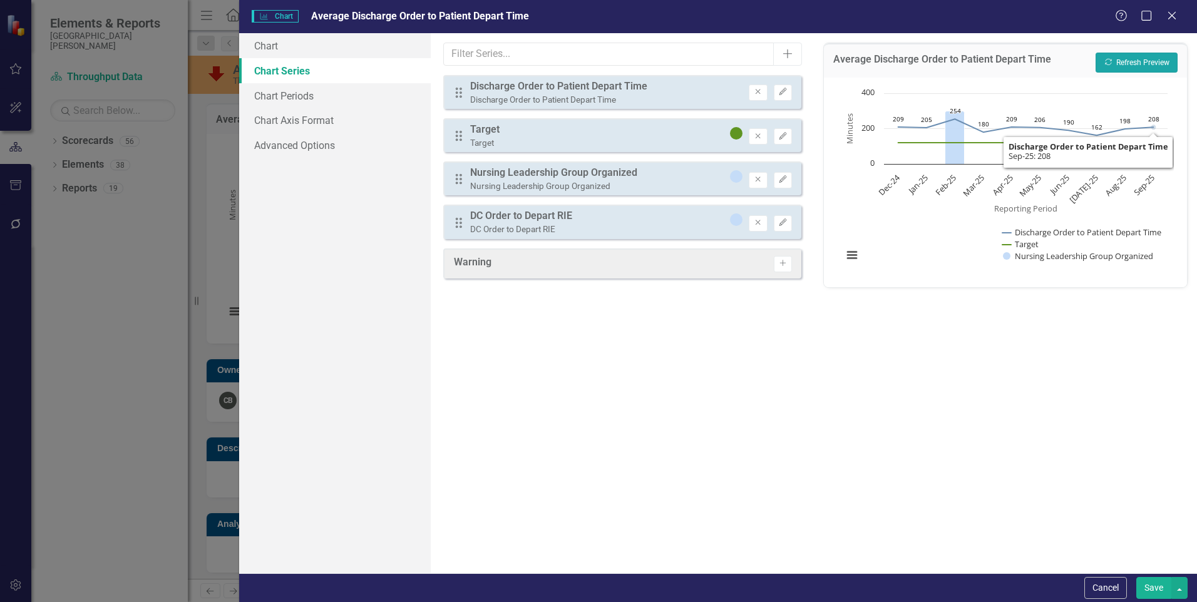
click at [1152, 67] on button "Recalculate Refresh Preview" at bounding box center [1137, 63] width 82 height 20
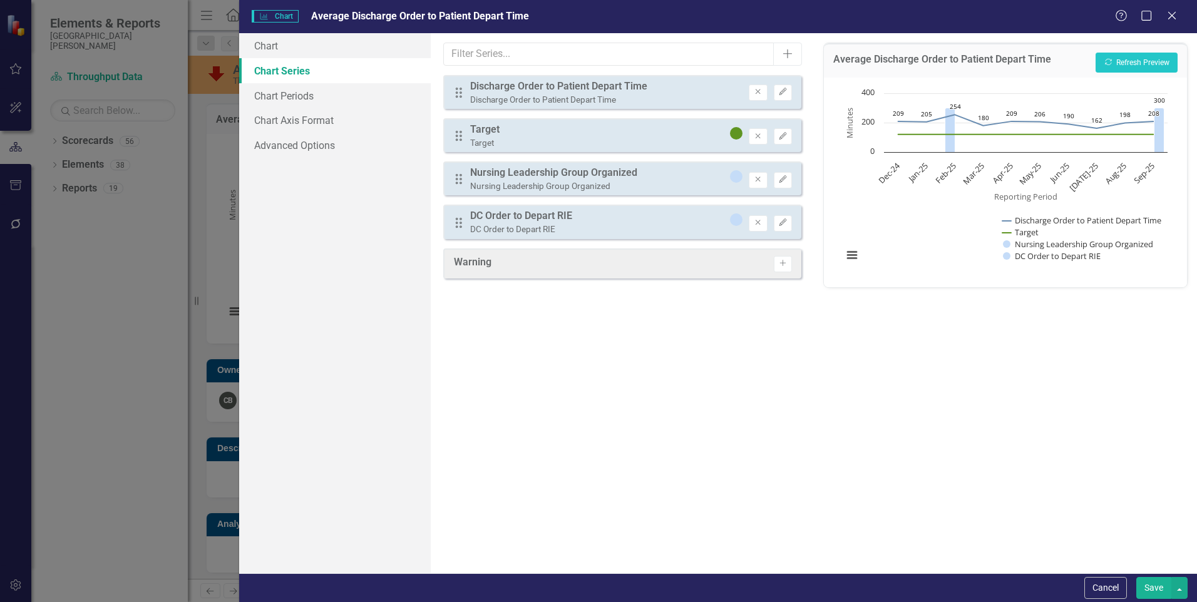
click at [1145, 589] on button "Save" at bounding box center [1154, 588] width 35 height 22
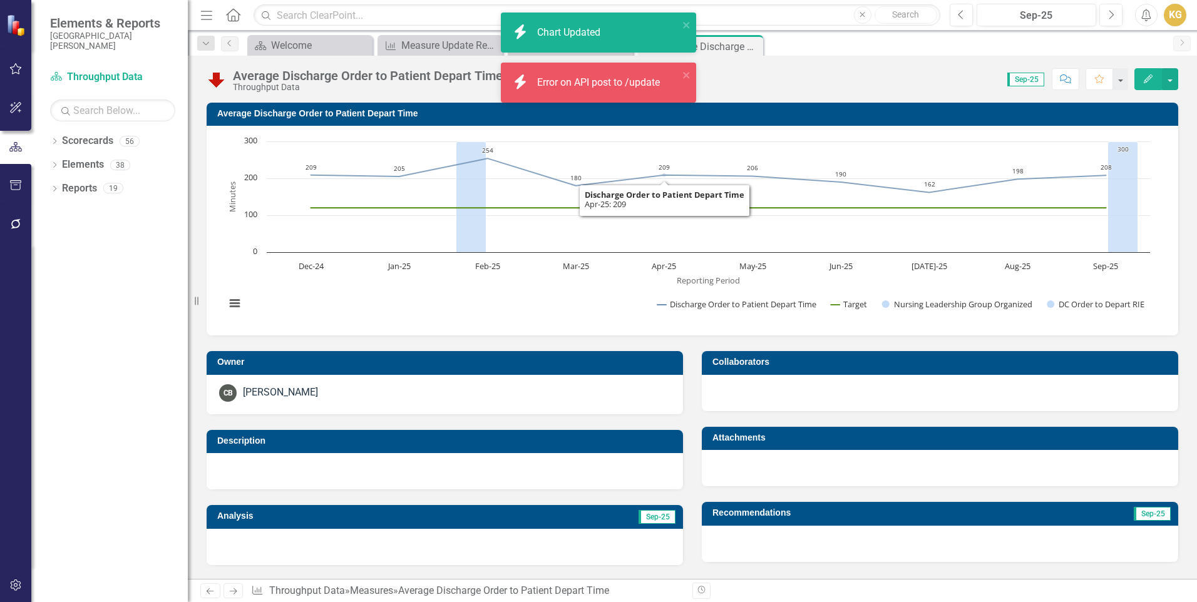
click at [582, 78] on div "Error on API post to /update" at bounding box center [600, 83] width 126 height 14
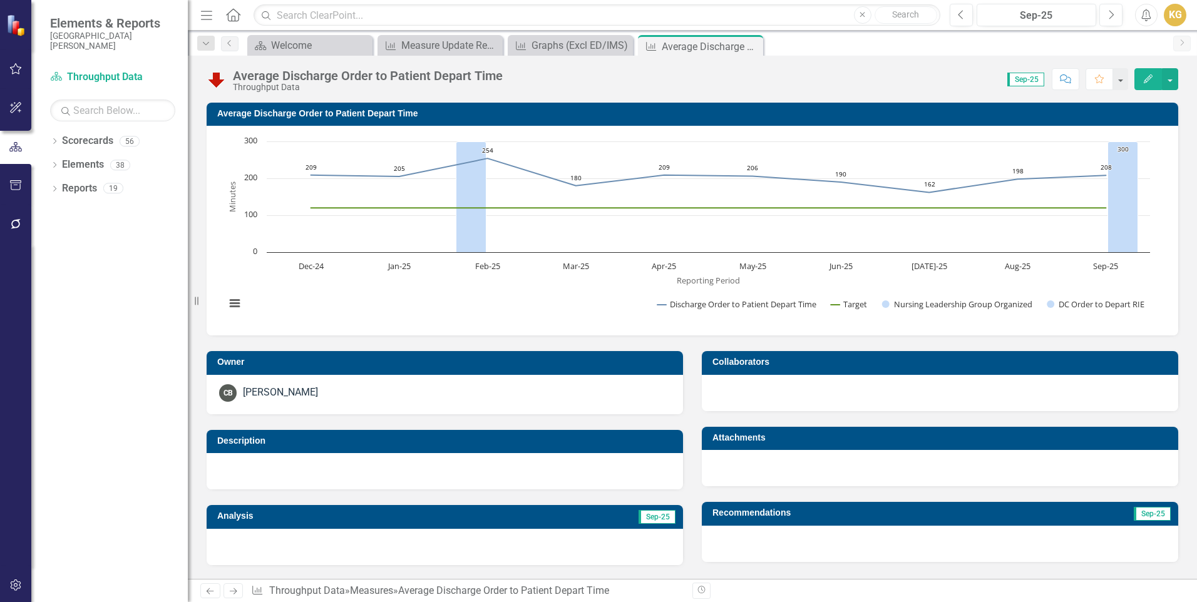
click at [812, 338] on div "Collaborators" at bounding box center [940, 373] width 495 height 75
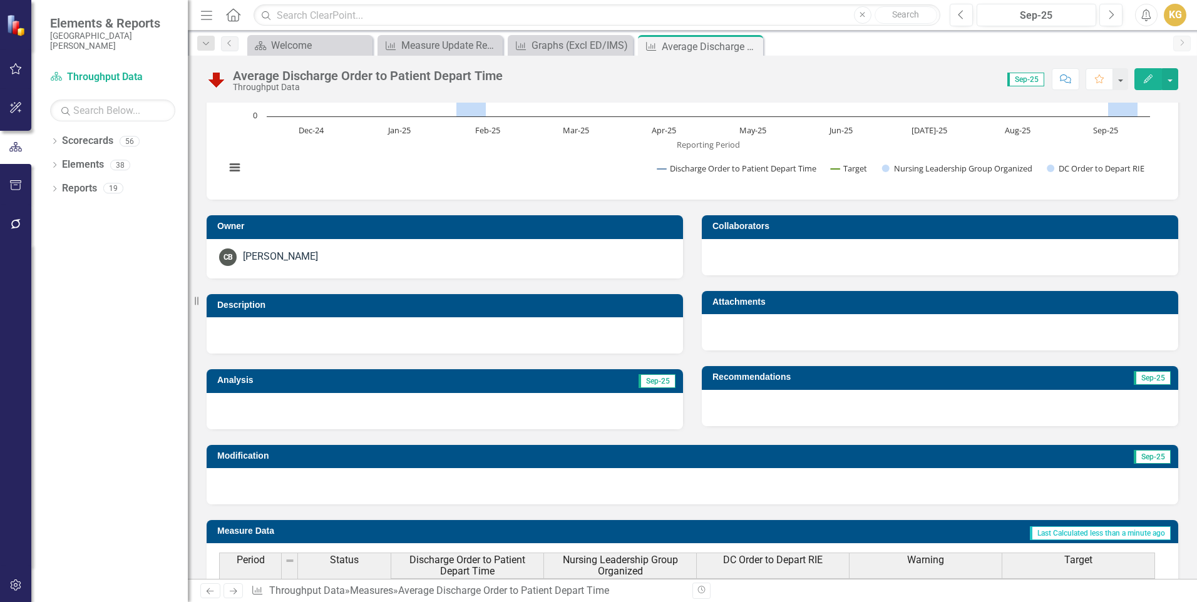
scroll to position [0, 0]
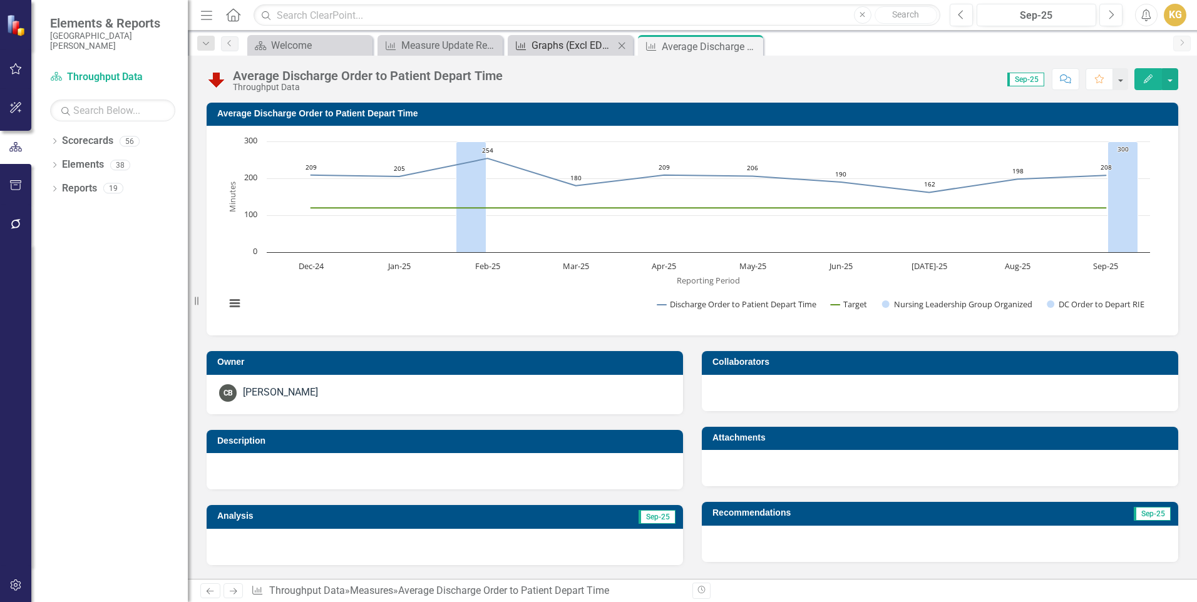
click at [582, 50] on div "Graphs (Excl ED/IMS)" at bounding box center [573, 46] width 83 height 16
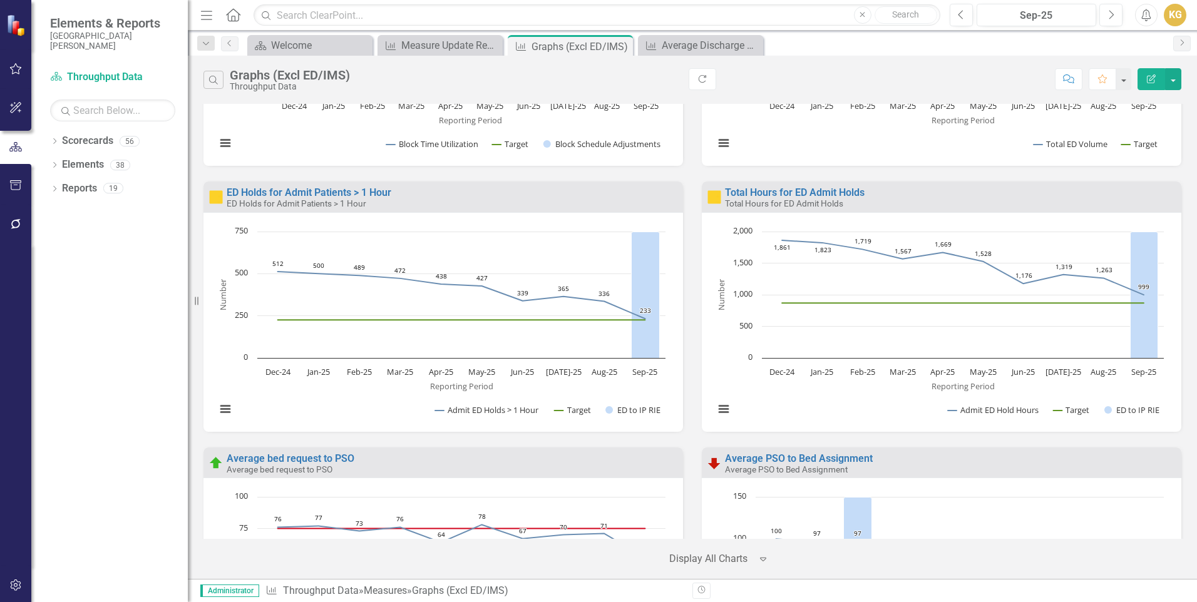
scroll to position [1987, 0]
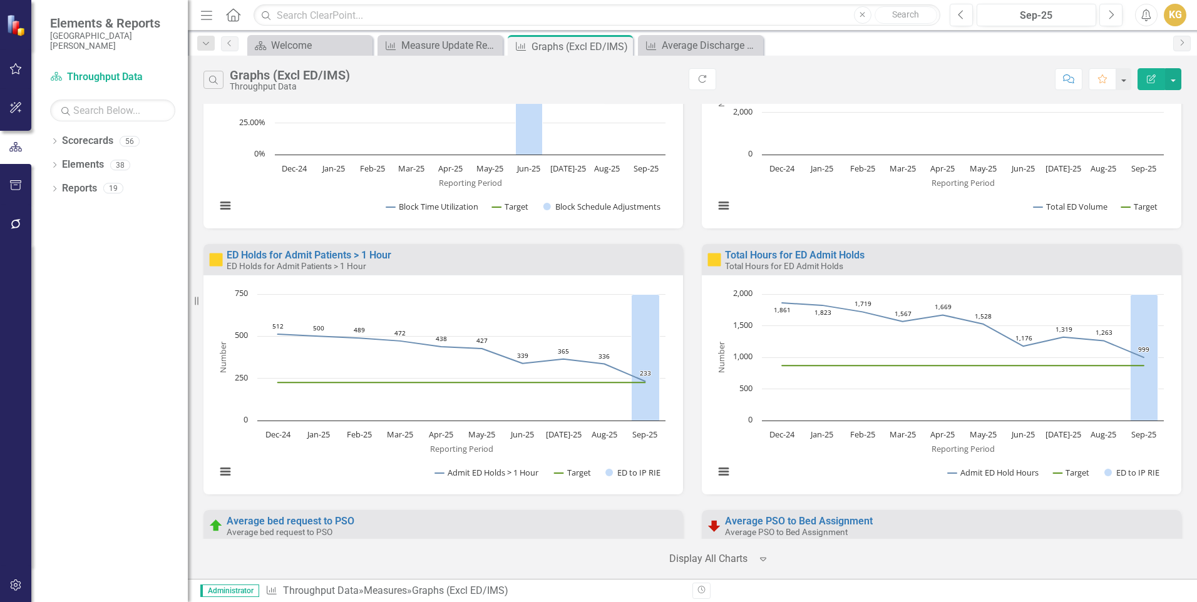
click at [759, 79] on div "Search Graphs (Excl ED/IMS) Throughput Data Refresh Comment Favorite Edit Report" at bounding box center [693, 79] width 978 height 23
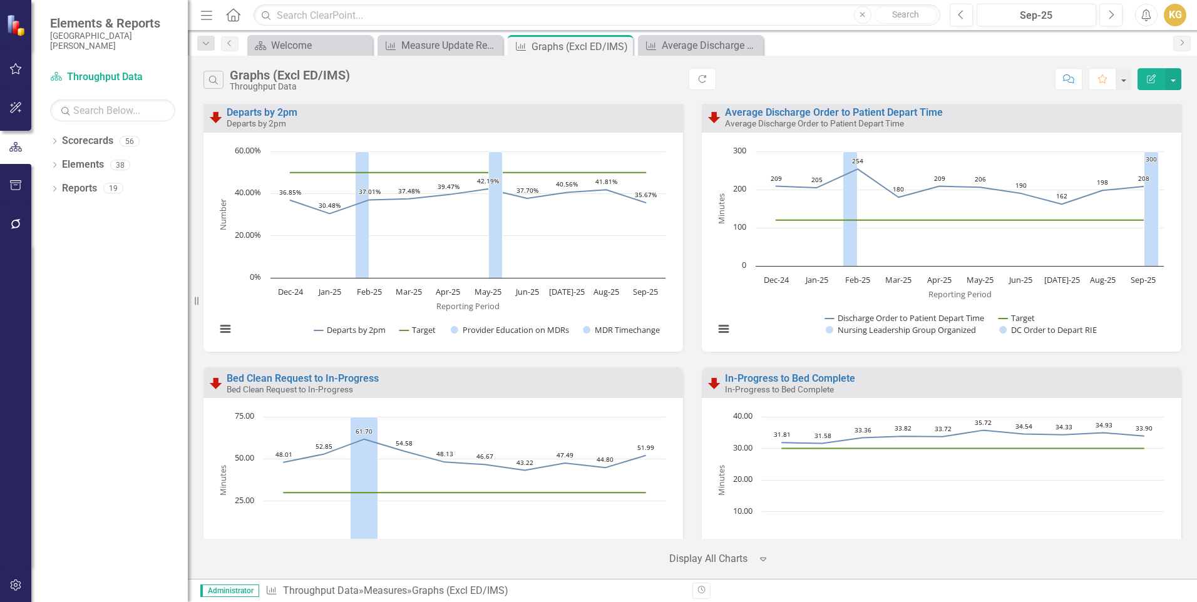
scroll to position [4053, 0]
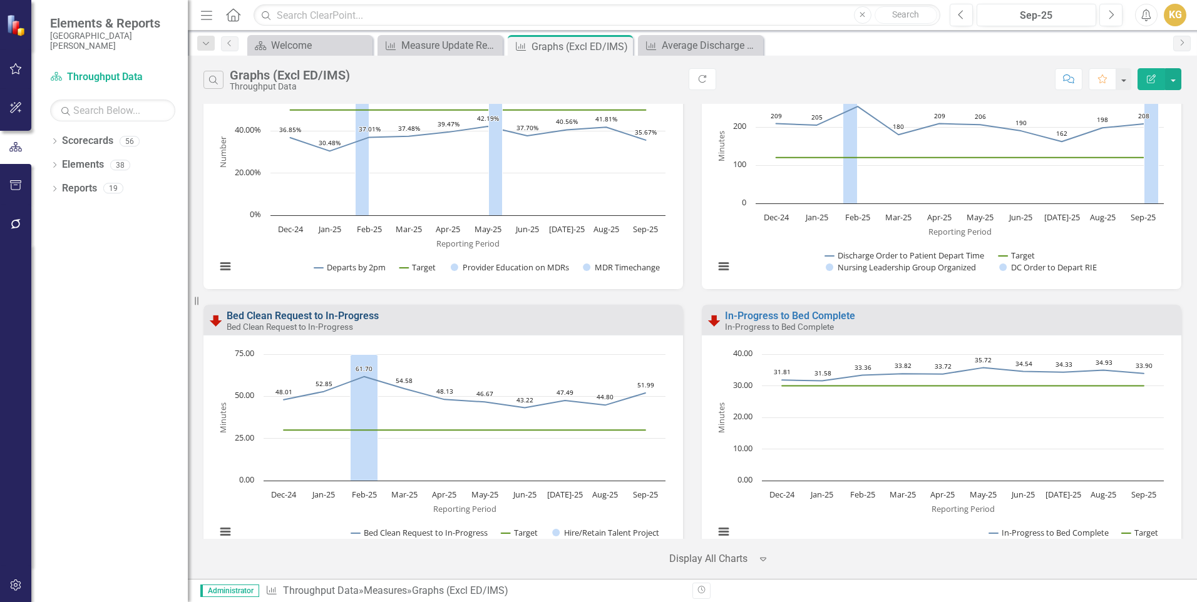
click at [370, 313] on link "Bed Clean Request to In-Progress" at bounding box center [303, 316] width 152 height 12
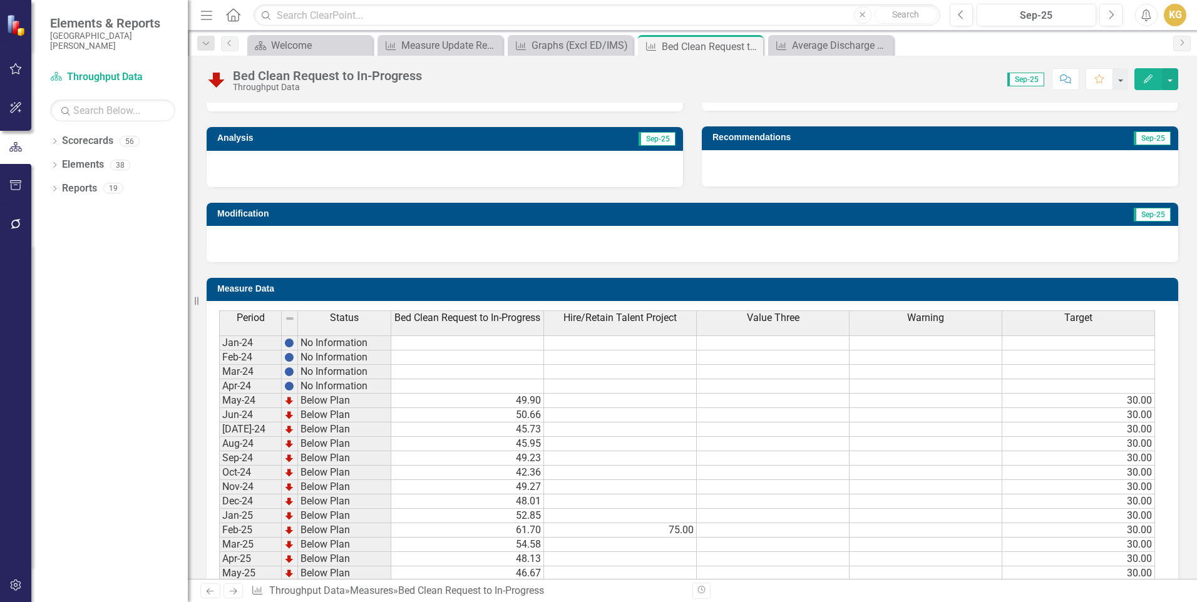
scroll to position [512, 0]
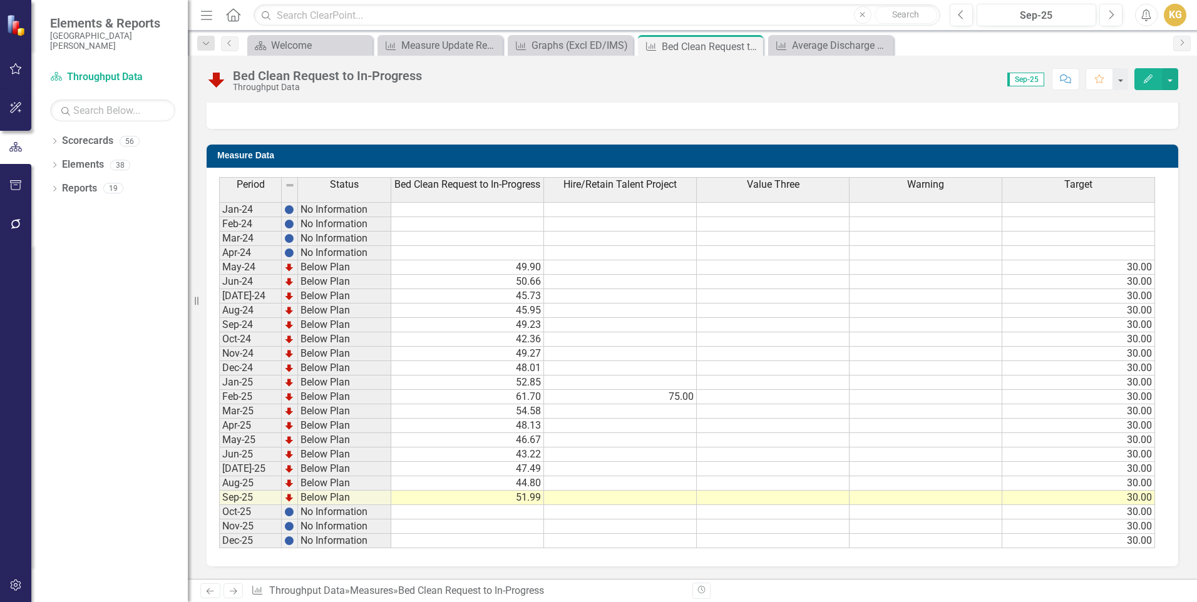
click at [781, 190] on span "Value Three" at bounding box center [773, 184] width 53 height 11
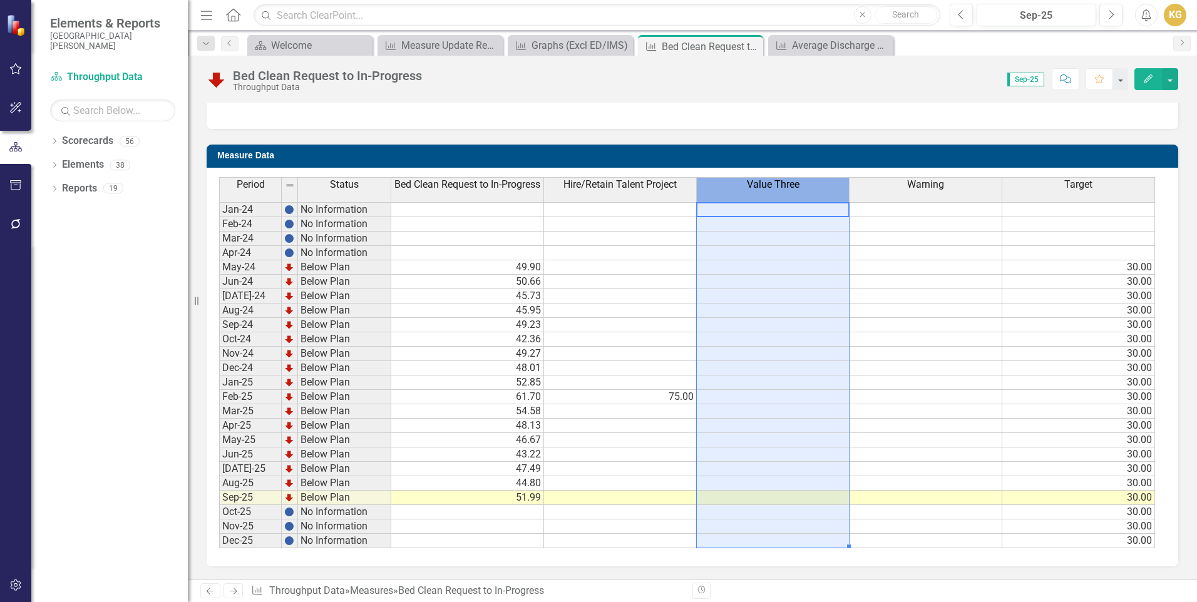
click at [781, 190] on span "Value Three" at bounding box center [773, 184] width 53 height 11
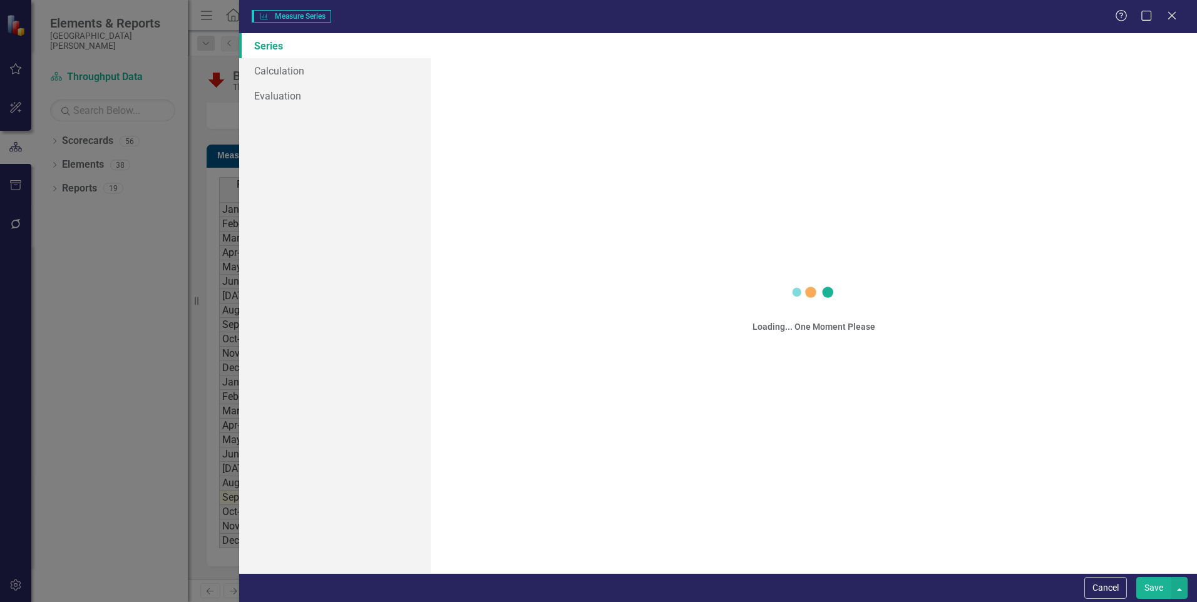
click at [781, 190] on div "Measure Series Measure Series Help Maximize Close Series Calculation Evaluation…" at bounding box center [598, 301] width 1197 height 602
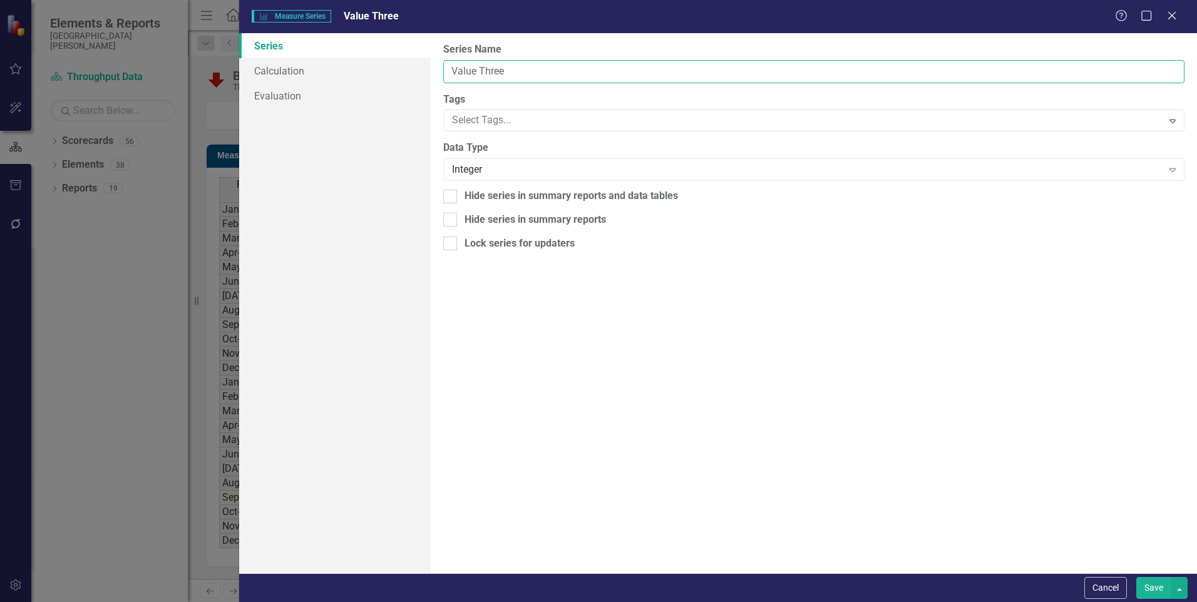
drag, startPoint x: 522, startPoint y: 70, endPoint x: 435, endPoint y: 61, distance: 88.1
click at [436, 61] on div "From this page, you can edit the name, type, and visibility options of your ser…" at bounding box center [814, 303] width 766 height 540
type input "Stat Clean Request by MRNs"
click at [1162, 593] on button "Save" at bounding box center [1154, 588] width 35 height 22
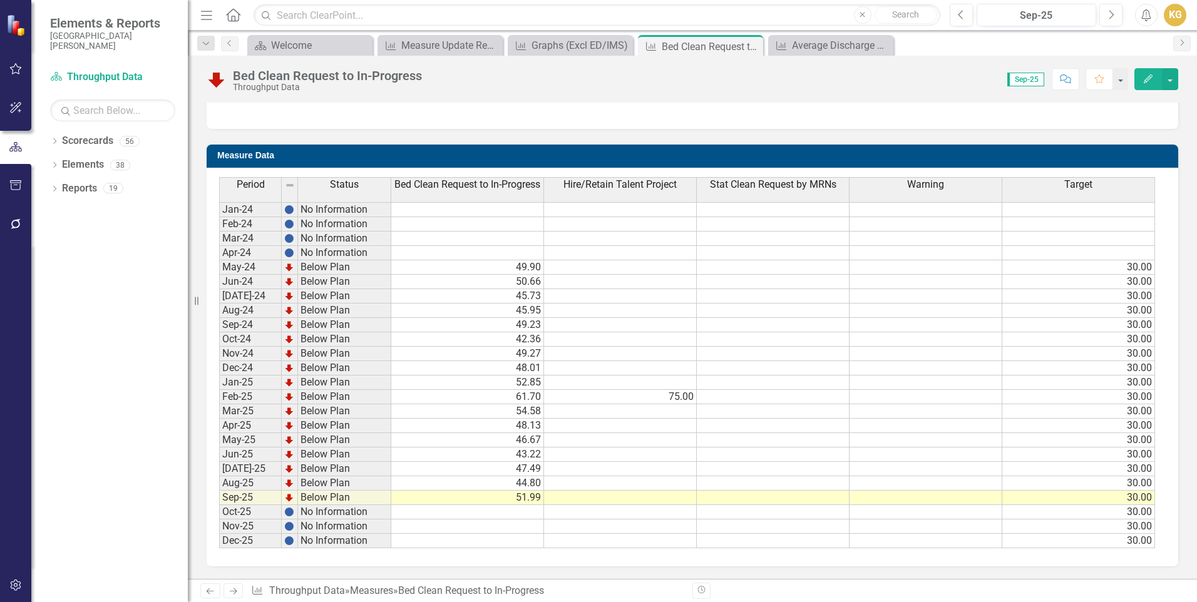
click at [783, 498] on td at bounding box center [773, 498] width 153 height 14
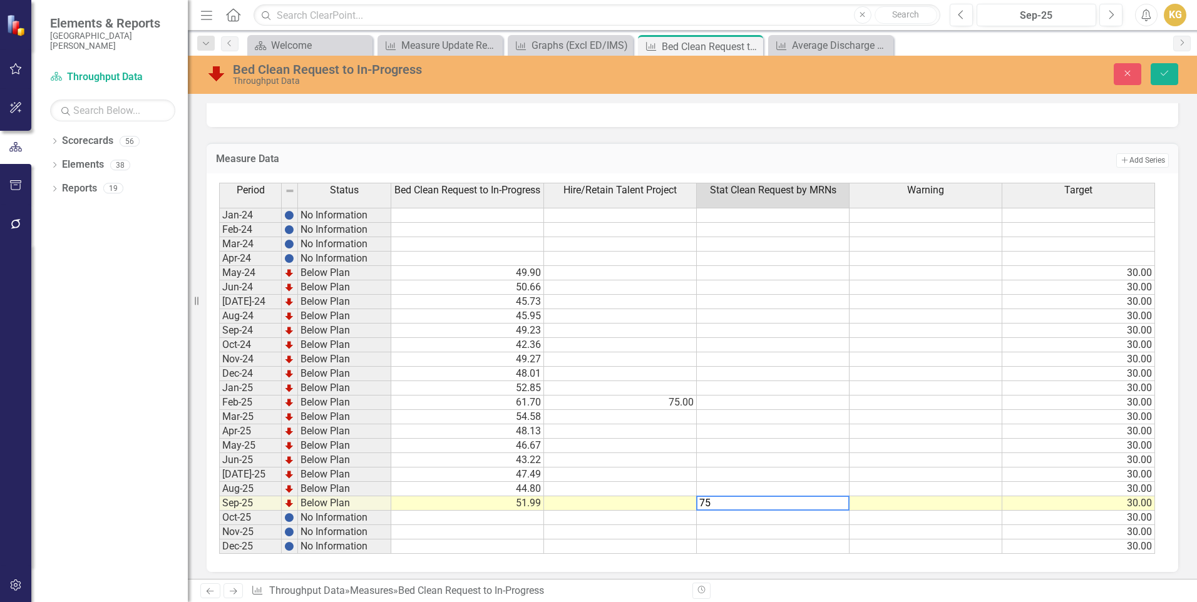
type textarea "75"
click at [866, 473] on td at bounding box center [926, 475] width 153 height 14
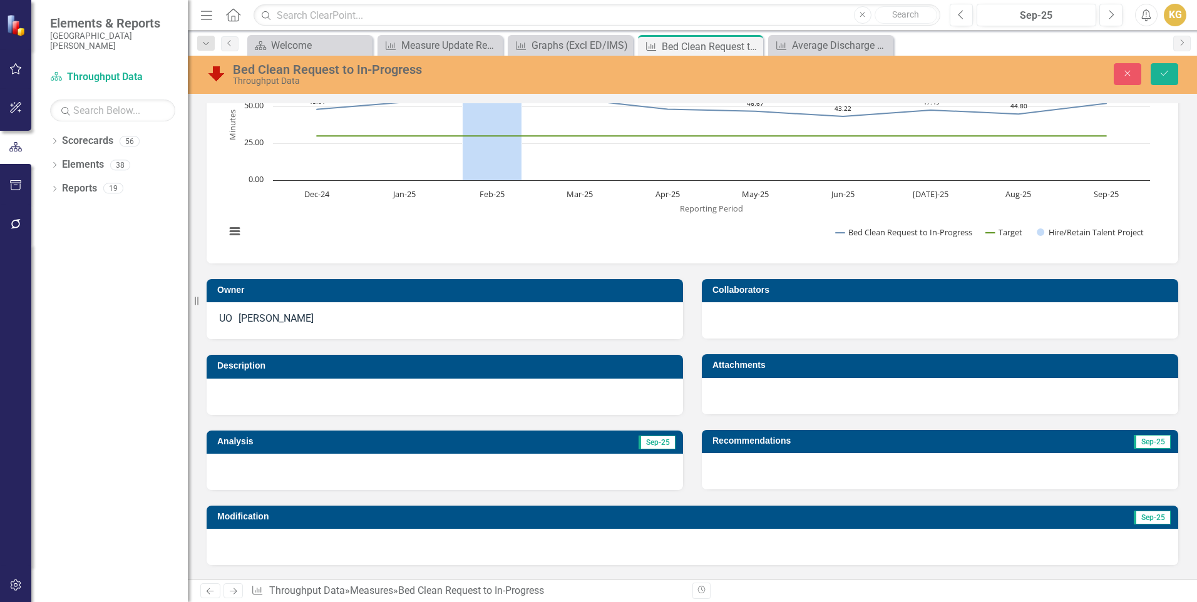
scroll to position [0, 0]
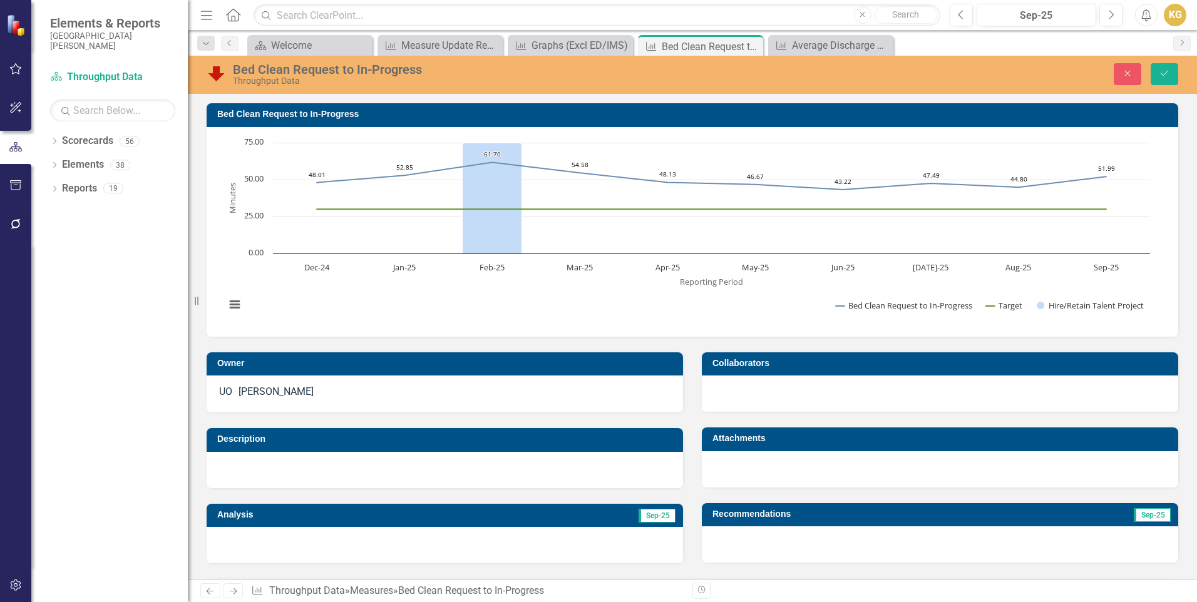
click at [506, 301] on rect "Interactive chart" at bounding box center [687, 231] width 937 height 188
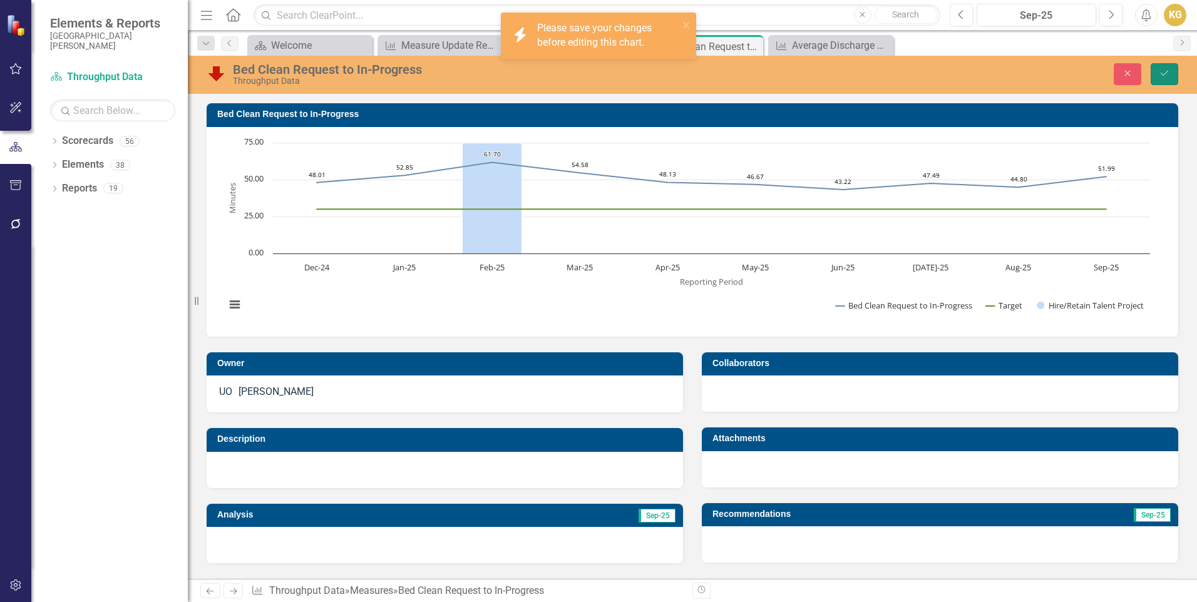
click at [1171, 71] on button "Save" at bounding box center [1165, 74] width 28 height 22
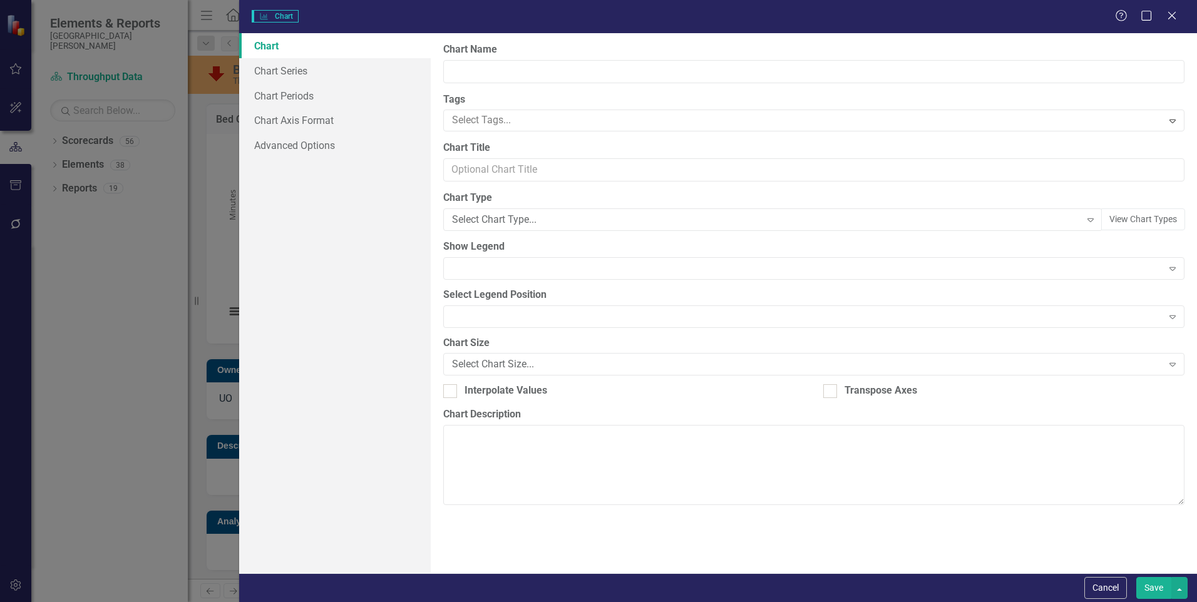
type input "Bed Clean Request to In-Progress"
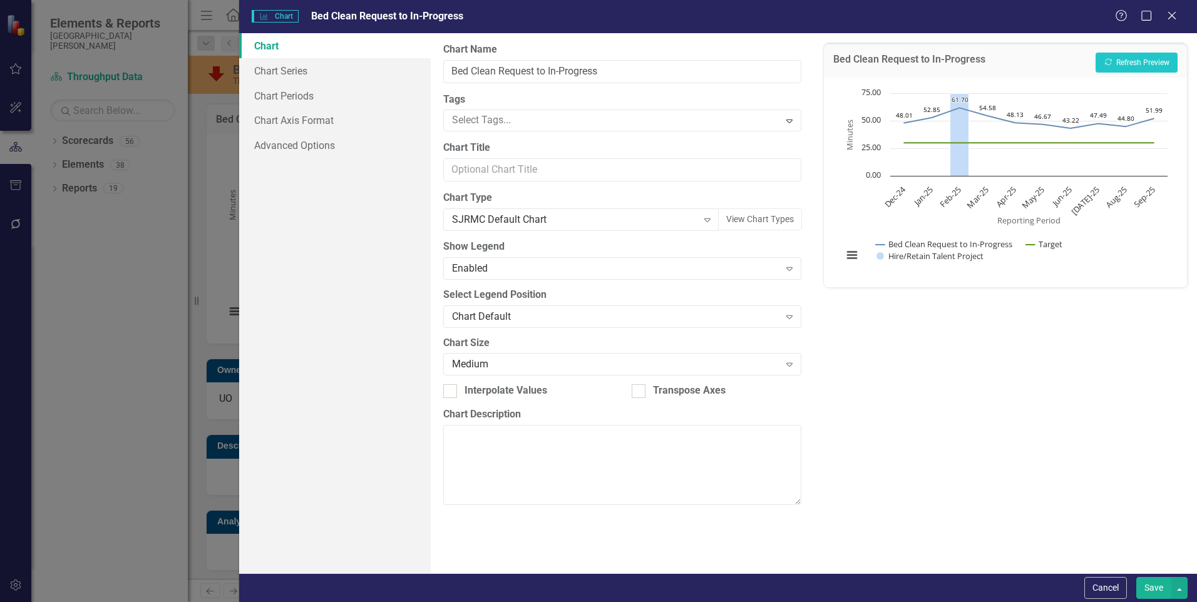
drag, startPoint x: 1168, startPoint y: 20, endPoint x: 1150, endPoint y: 97, distance: 79.1
click at [1168, 19] on icon at bounding box center [1172, 16] width 8 height 8
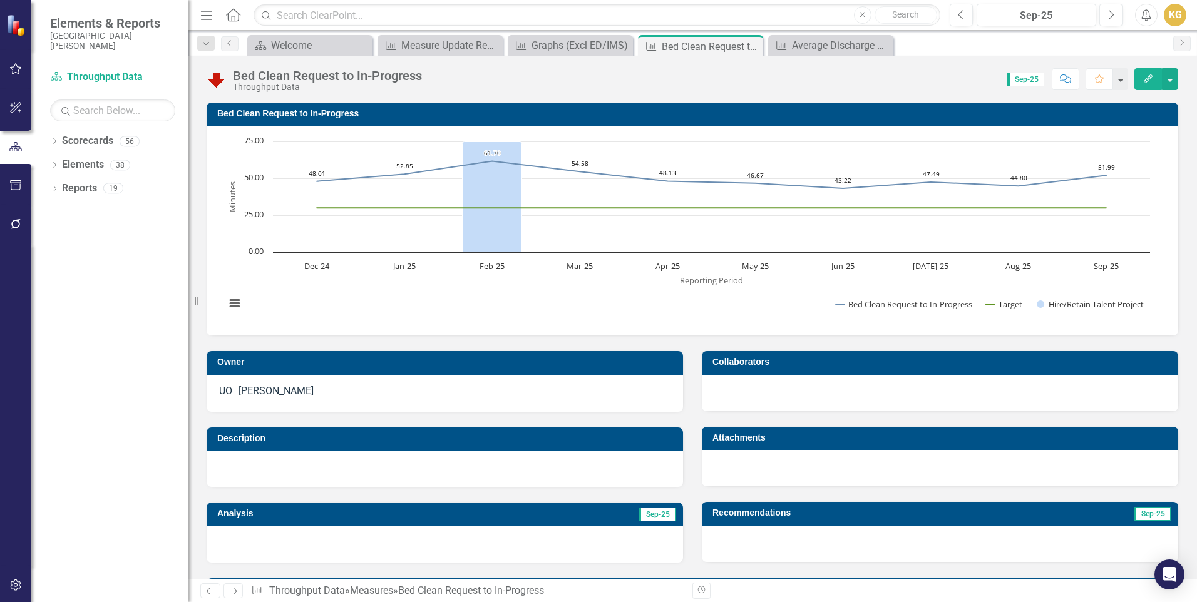
click at [527, 296] on rect "Interactive chart" at bounding box center [687, 229] width 937 height 188
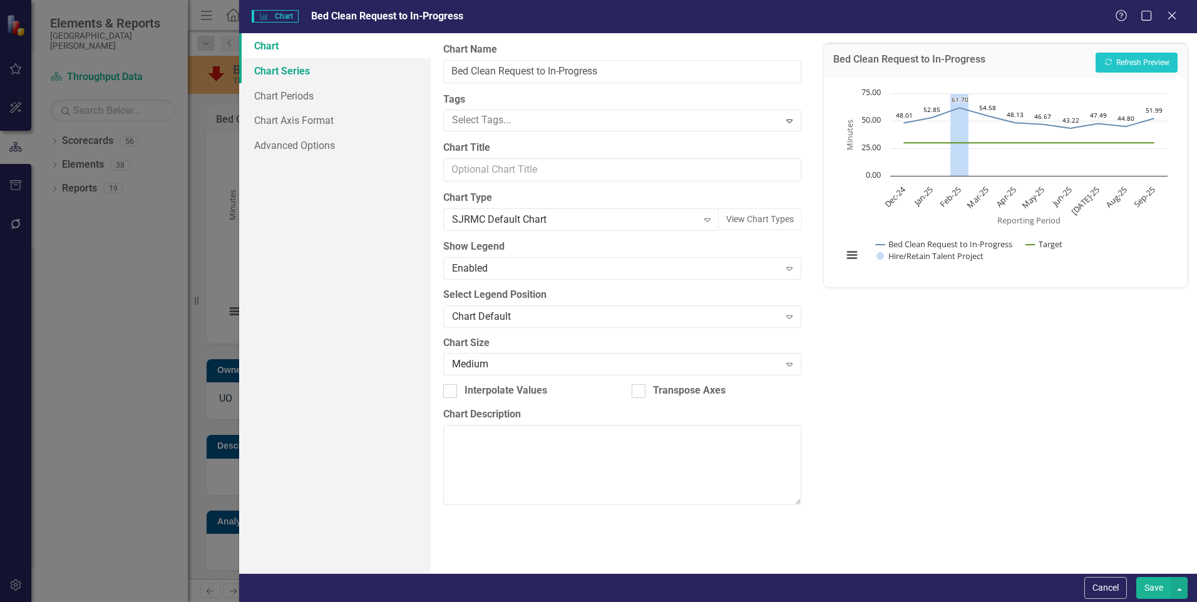
click at [314, 68] on link "Chart Series" at bounding box center [335, 70] width 192 height 25
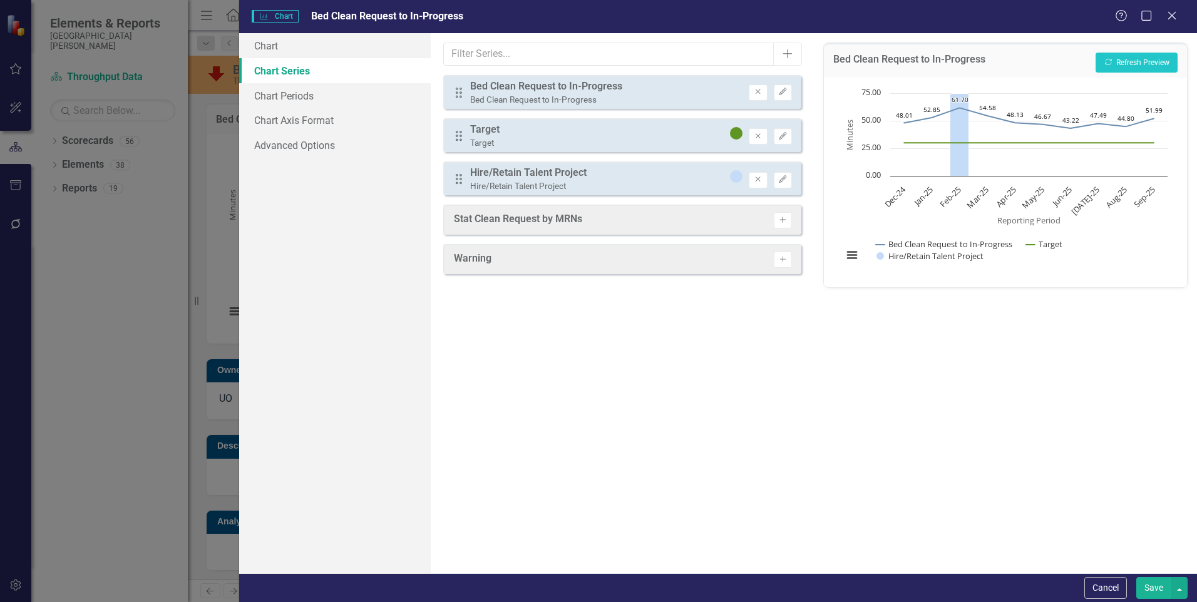
click at [780, 220] on icon "button" at bounding box center [783, 220] width 6 height 6
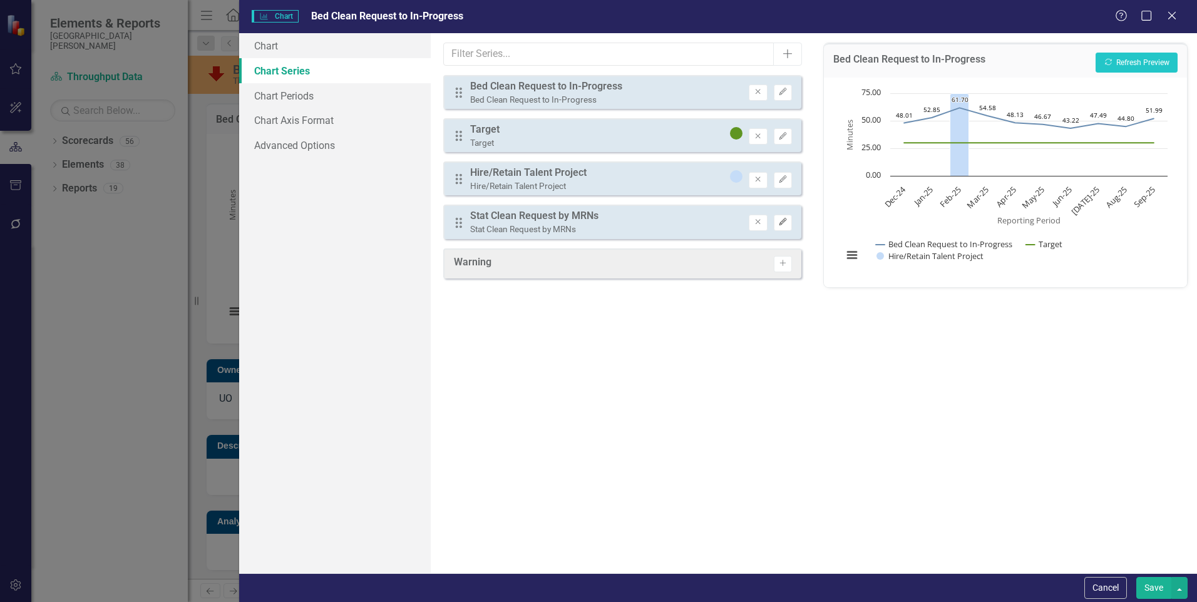
click at [783, 224] on icon "Edit" at bounding box center [782, 223] width 9 height 8
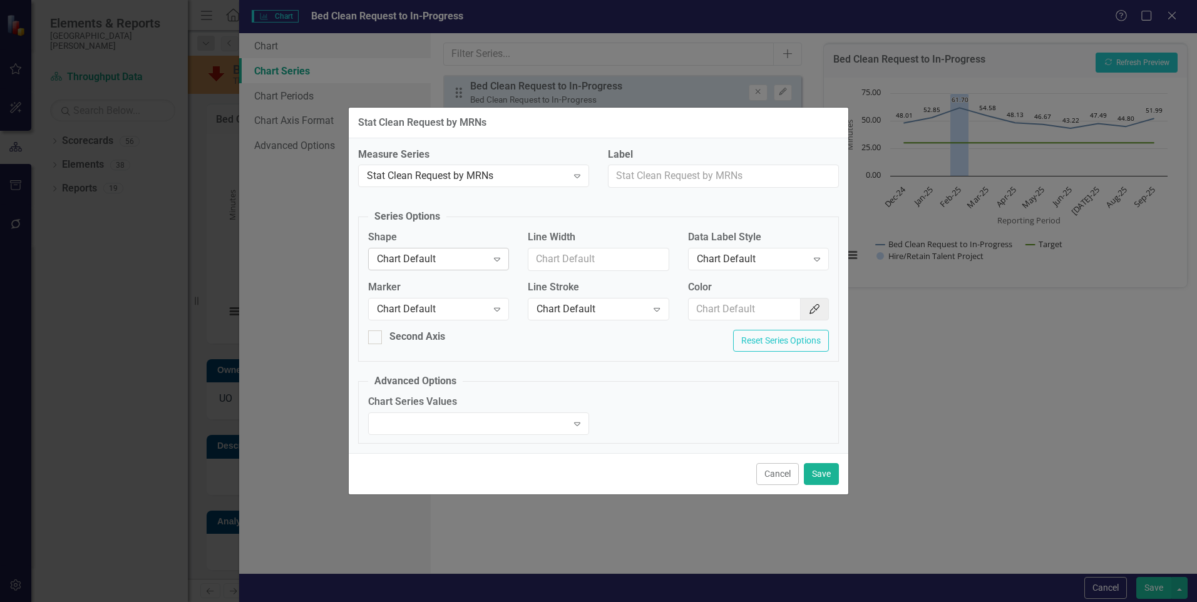
click at [446, 259] on div "Chart Default" at bounding box center [432, 259] width 110 height 14
click at [411, 307] on div "Column" at bounding box center [441, 302] width 121 height 14
click at [568, 263] on input "Line Width" at bounding box center [598, 259] width 141 height 23
type input "1"
type input "#c5dcf8"
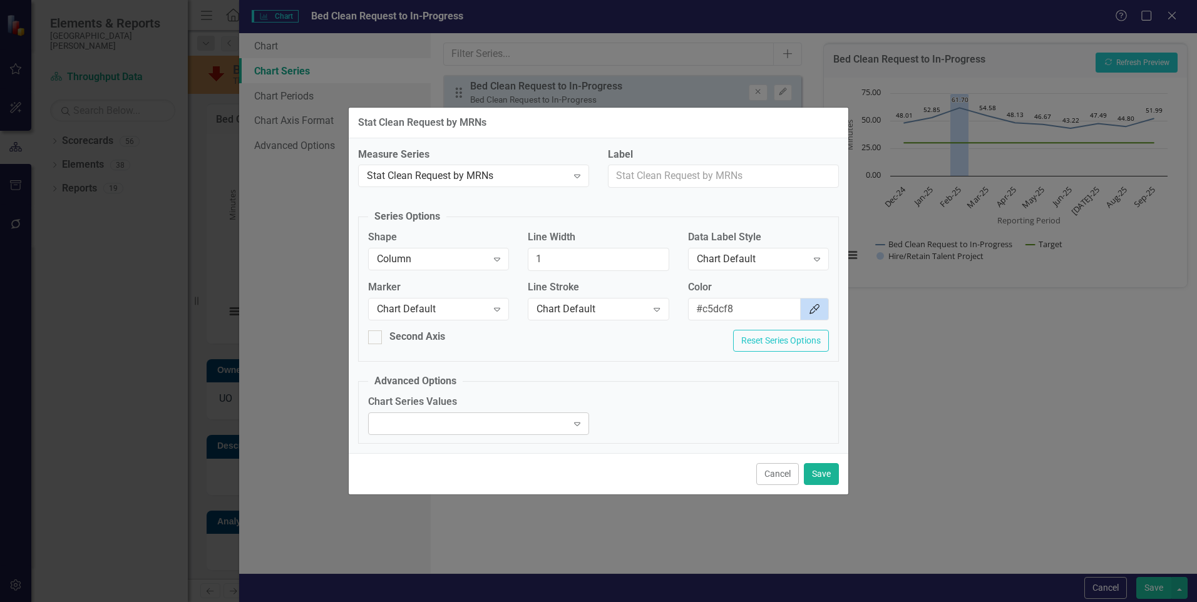
click at [489, 423] on div at bounding box center [468, 424] width 195 height 3
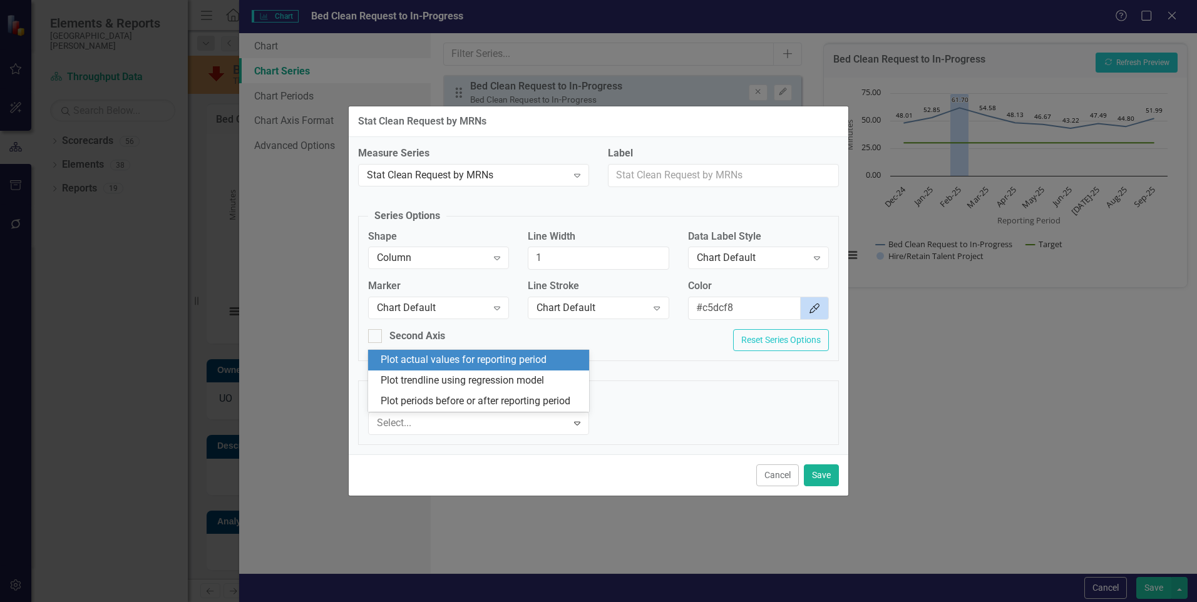
click at [490, 364] on div "Plot actual values for reporting period" at bounding box center [481, 360] width 201 height 14
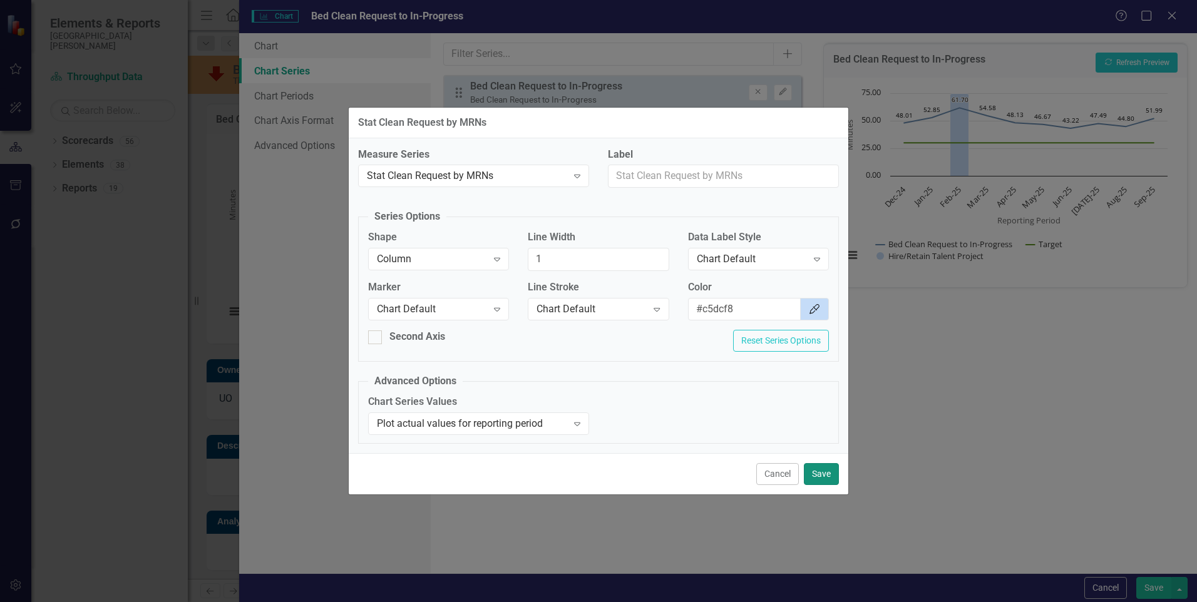
click at [817, 476] on button "Save" at bounding box center [821, 474] width 35 height 22
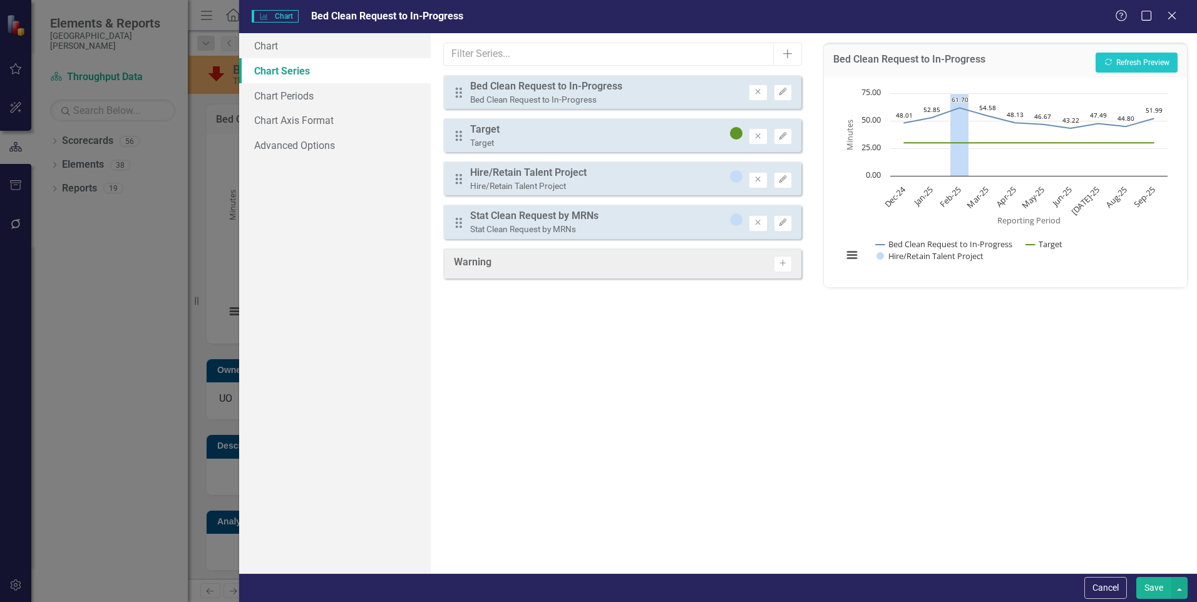
click at [1149, 581] on button "Save" at bounding box center [1154, 588] width 35 height 22
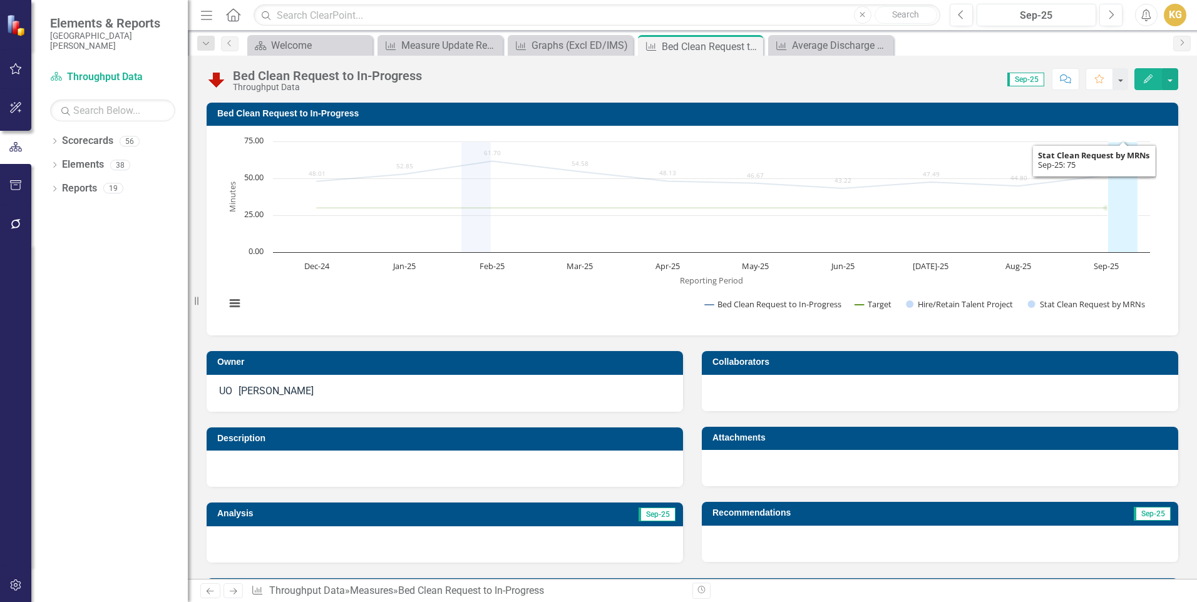
click at [1117, 207] on icon "Sep-25, 75. Stat Clean Request by MRNs." at bounding box center [1123, 197] width 30 height 111
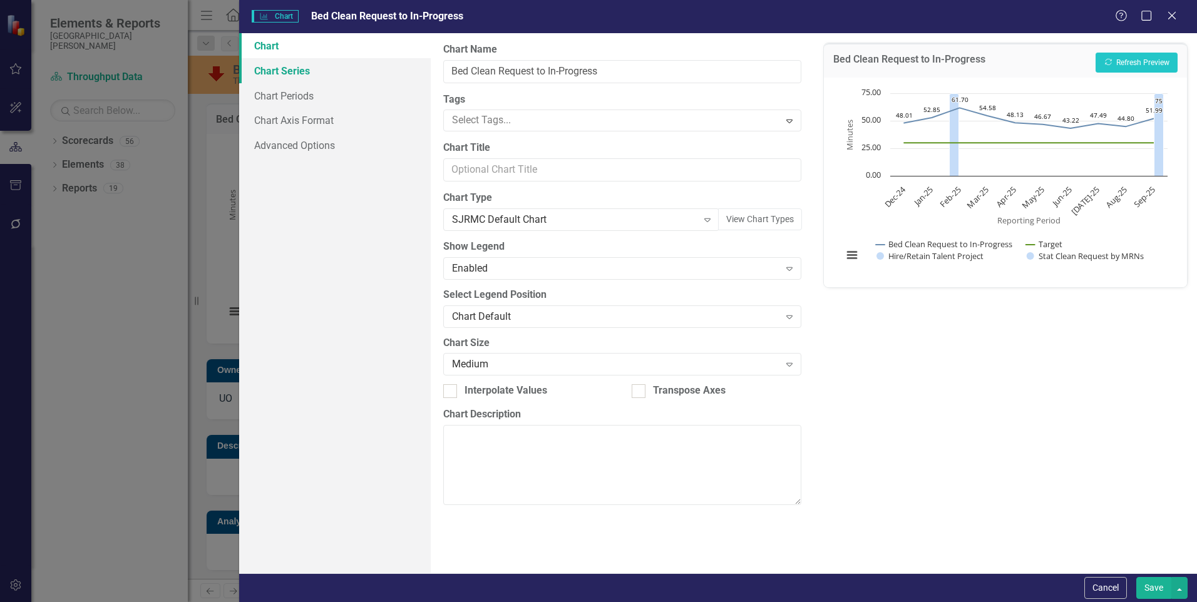
click at [317, 76] on link "Chart Series" at bounding box center [335, 70] width 192 height 25
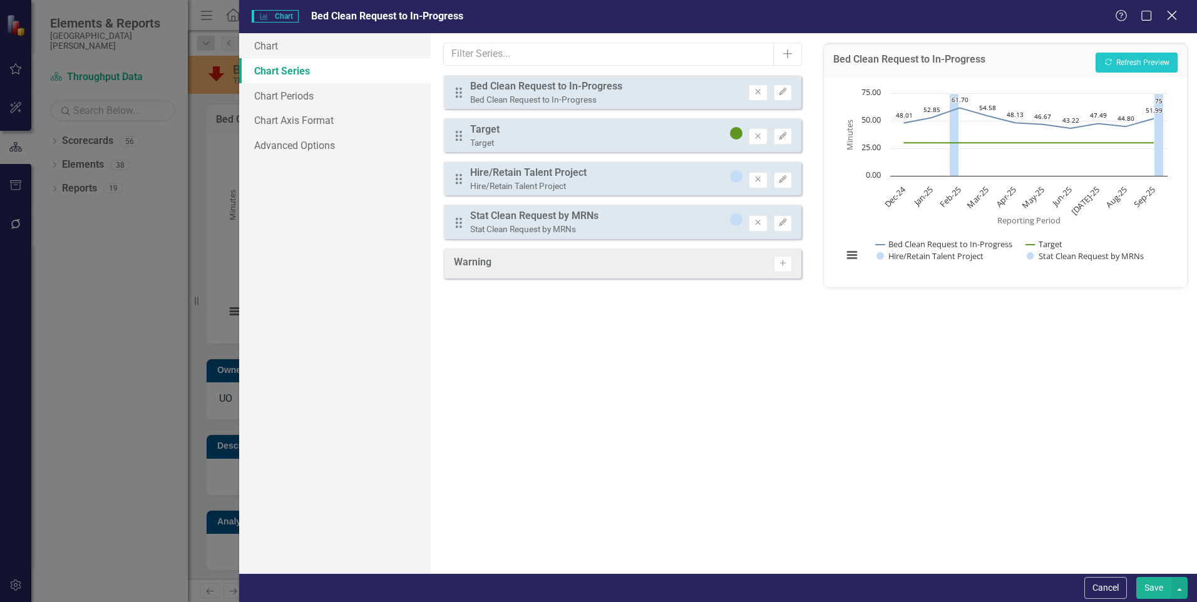
click at [1166, 18] on icon "Close" at bounding box center [1172, 15] width 16 height 12
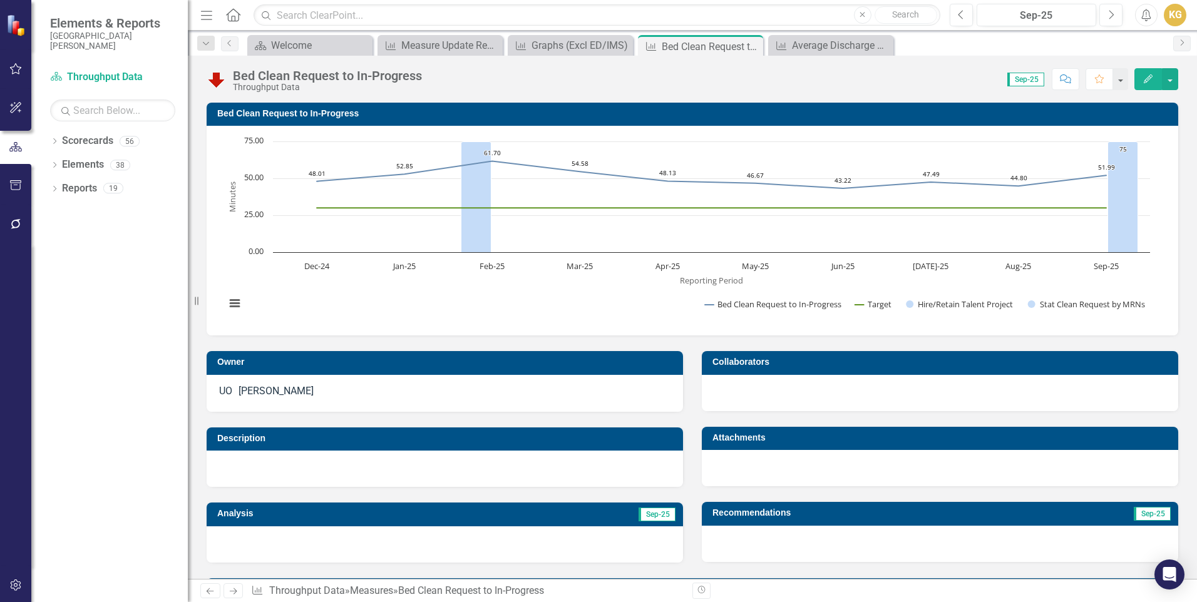
scroll to position [512, 0]
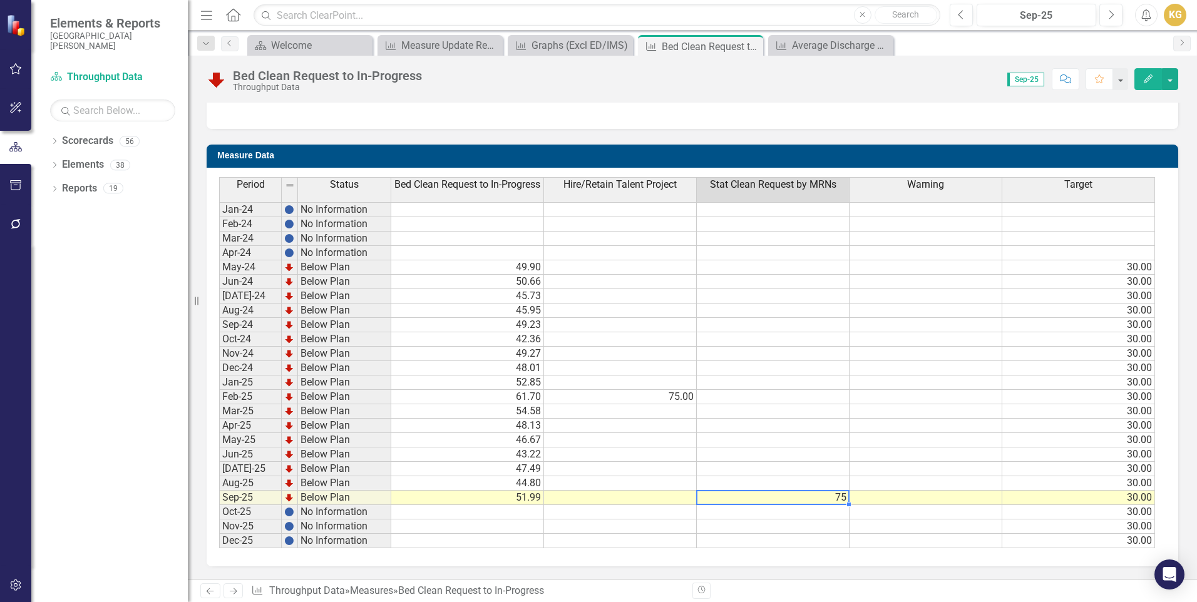
click at [829, 498] on td "75" at bounding box center [773, 498] width 153 height 14
type textarea "0"
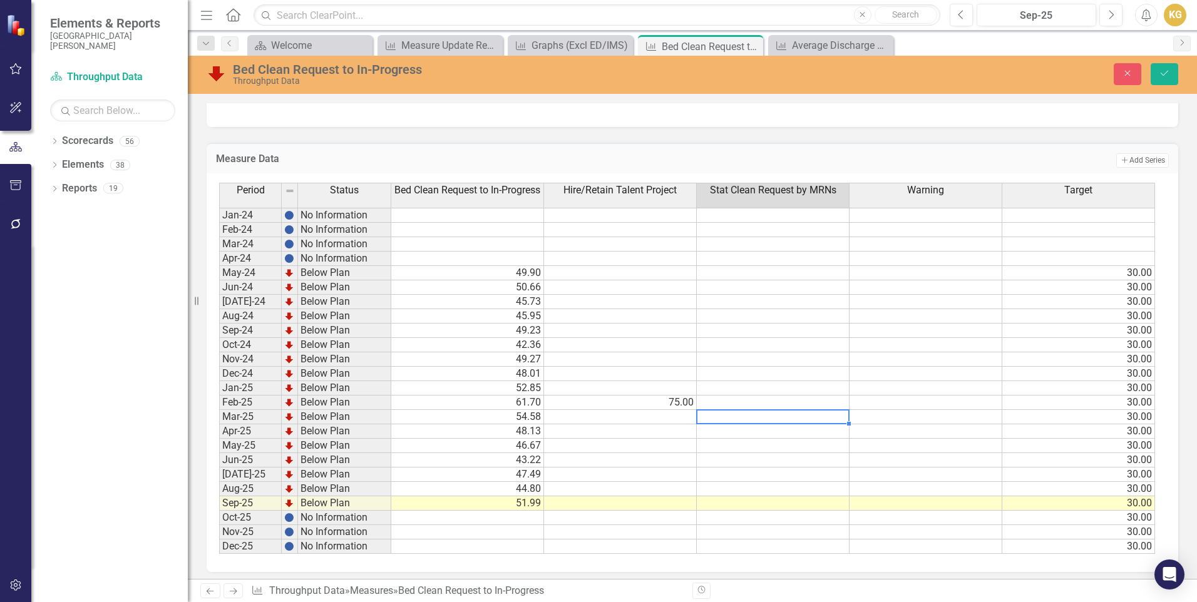
click at [742, 422] on td at bounding box center [773, 417] width 153 height 14
type textarea "75"
click at [731, 467] on td at bounding box center [773, 460] width 153 height 14
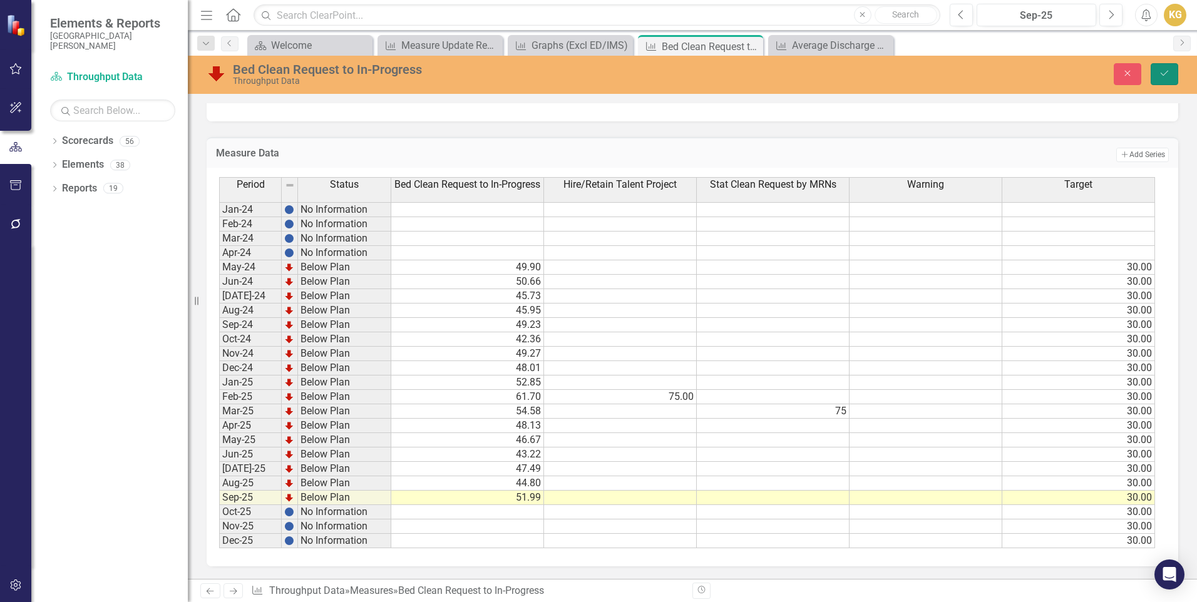
click at [1170, 73] on icon "Save" at bounding box center [1164, 73] width 11 height 9
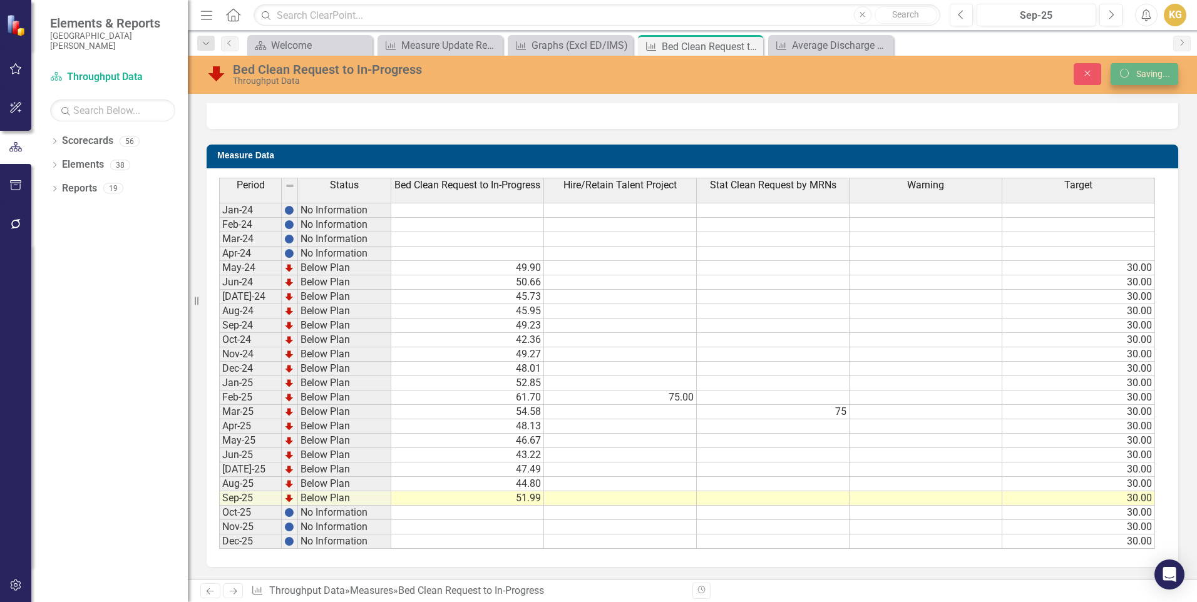
scroll to position [0, 0]
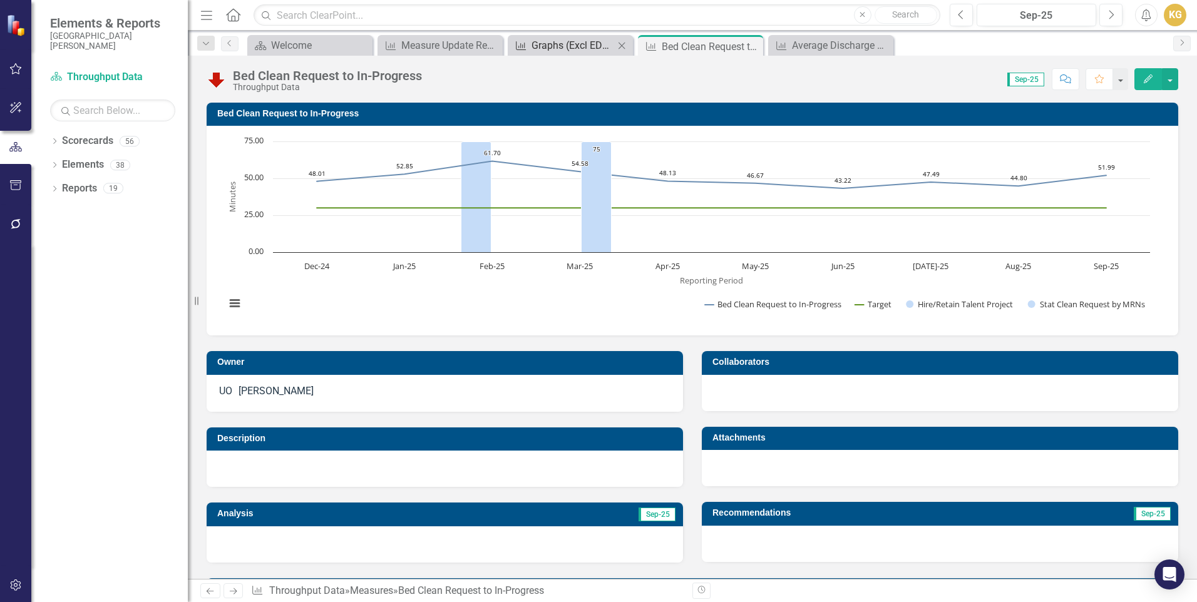
click at [565, 43] on div "Graphs (Excl ED/IMS)" at bounding box center [573, 46] width 83 height 16
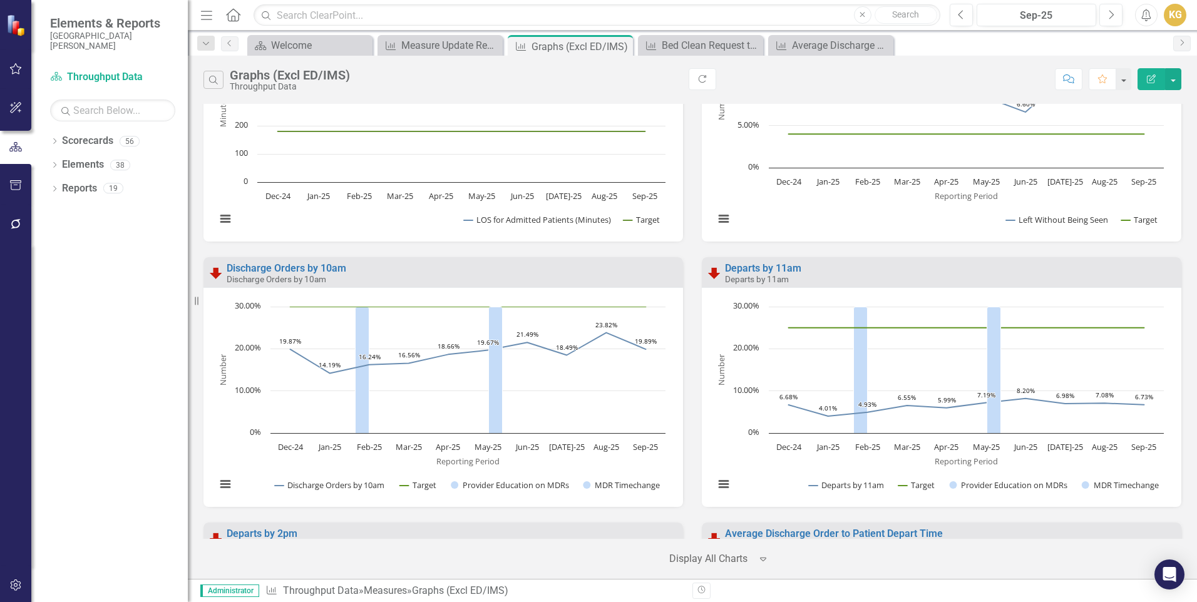
scroll to position [3820, 0]
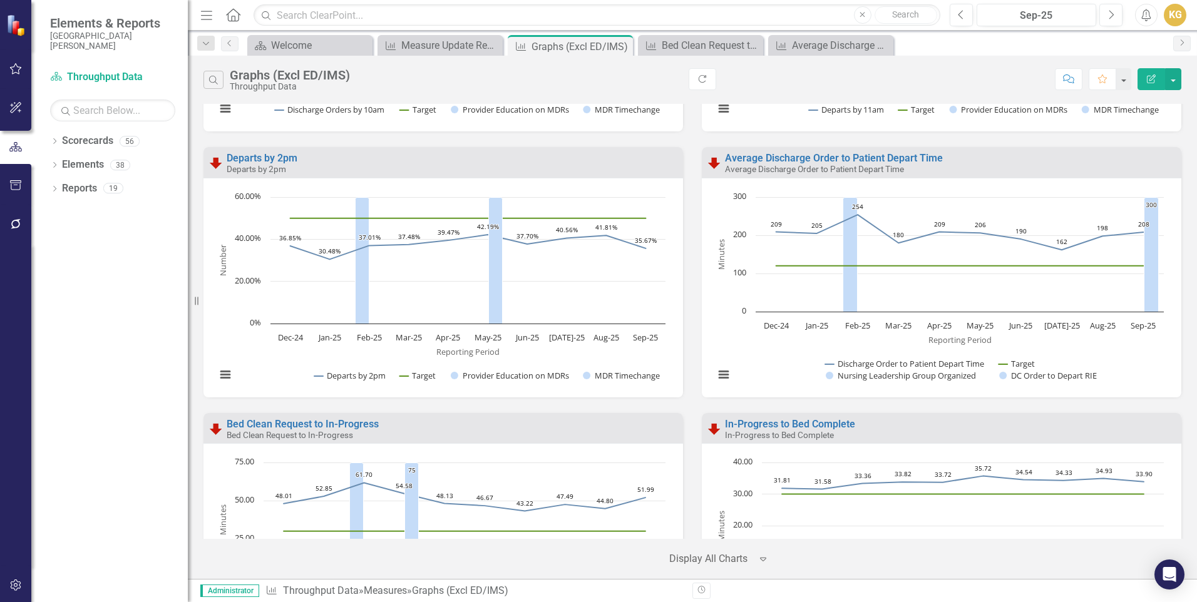
scroll to position [4008, 0]
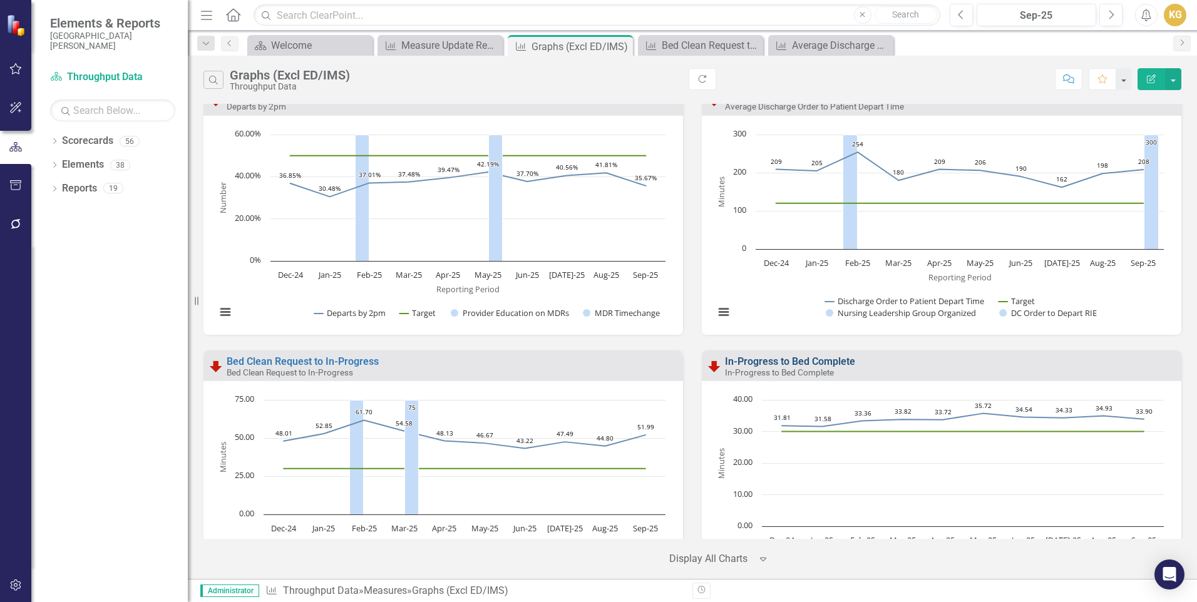
click at [788, 366] on link "In-Progress to Bed Complete" at bounding box center [790, 362] width 130 height 12
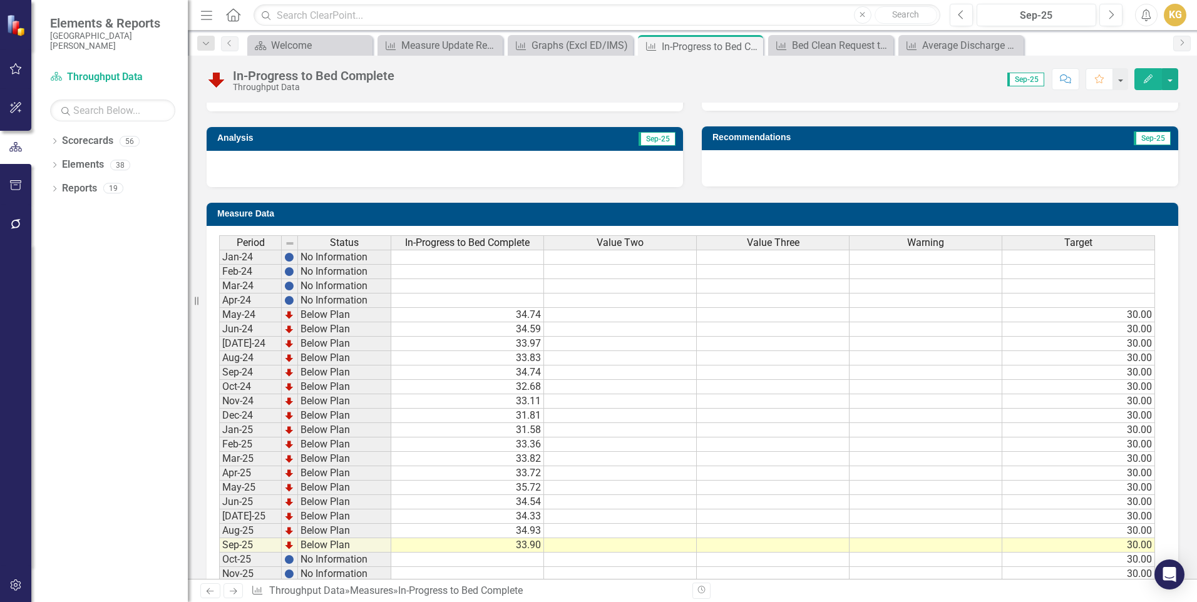
scroll to position [424, 0]
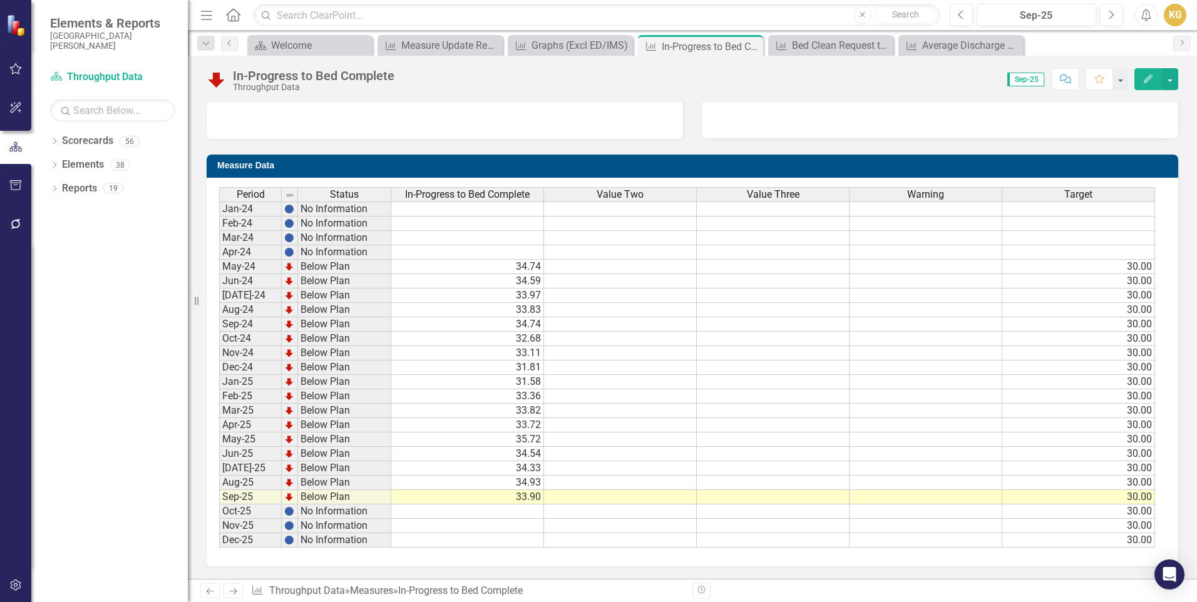
click at [626, 195] on span "Value Two" at bounding box center [620, 194] width 47 height 11
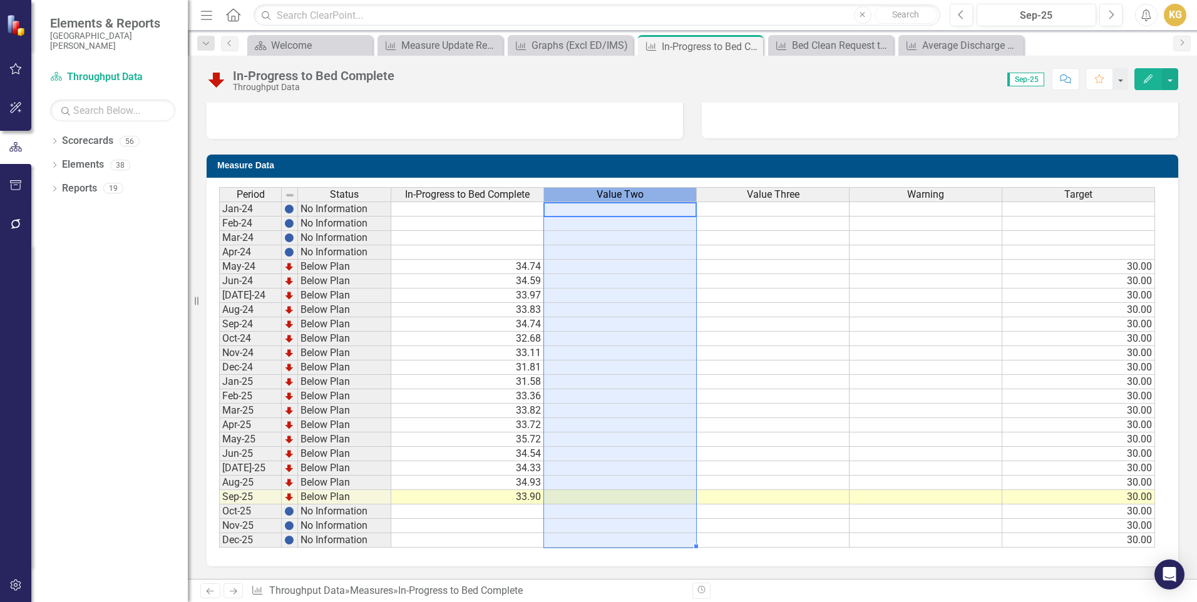
click at [626, 195] on span "Value Two" at bounding box center [620, 194] width 47 height 11
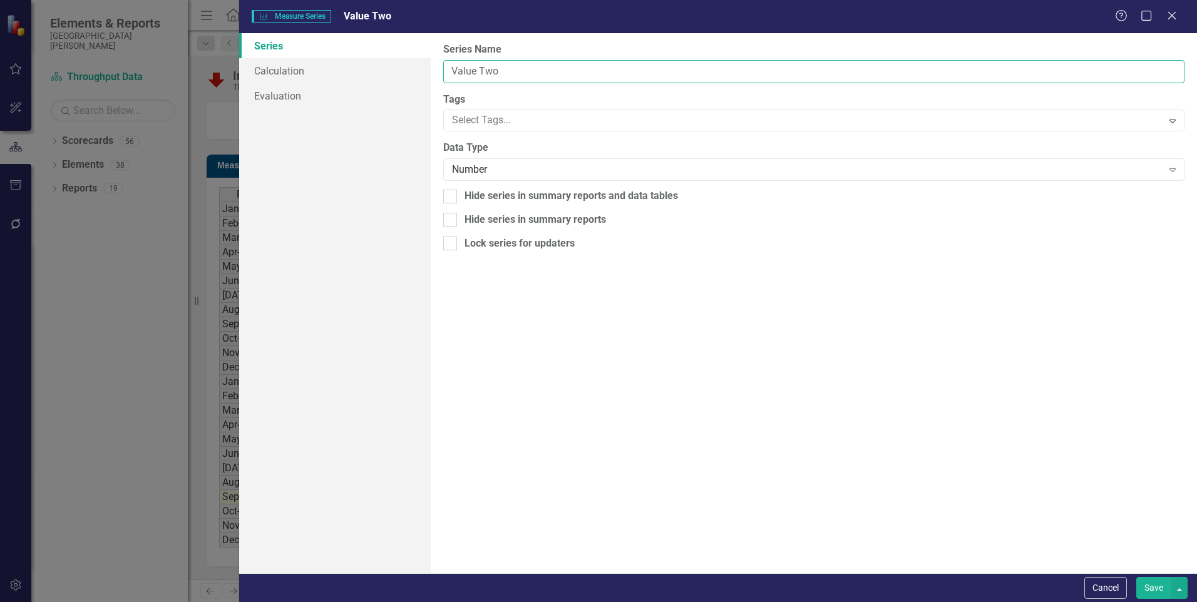
drag, startPoint x: 476, startPoint y: 68, endPoint x: 434, endPoint y: 68, distance: 42.0
click at [436, 68] on div "From this page, you can edit the name, type, and visibility options of your ser…" at bounding box center [814, 303] width 766 height 540
type input "Vertical Blind Transition"
click at [1153, 585] on button "Save" at bounding box center [1154, 588] width 35 height 22
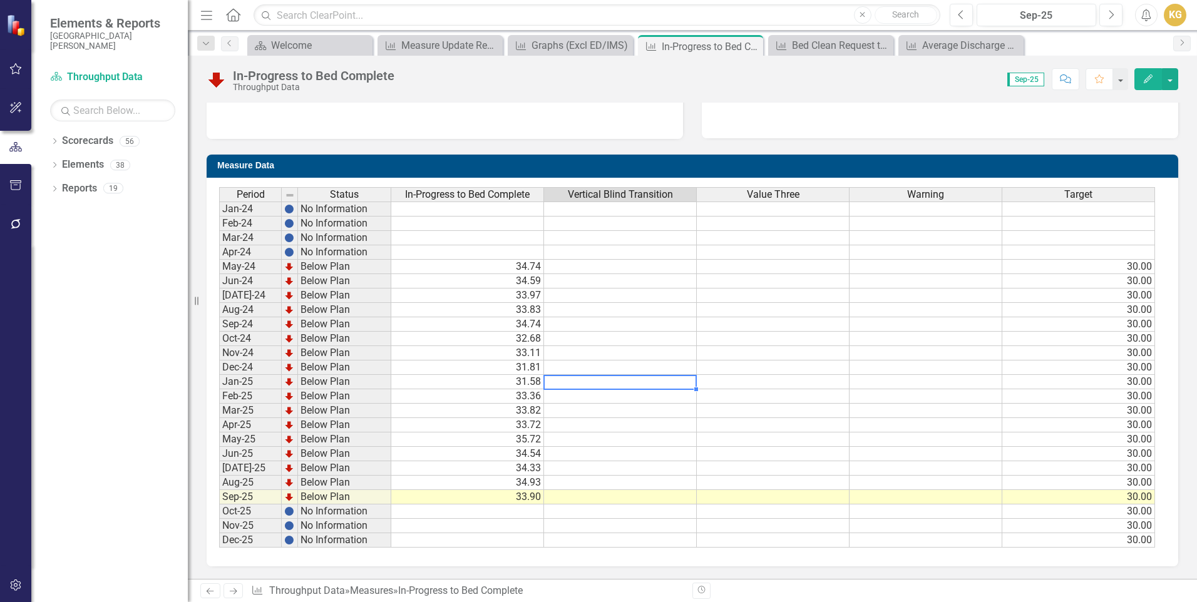
click at [606, 385] on td at bounding box center [620, 382] width 153 height 14
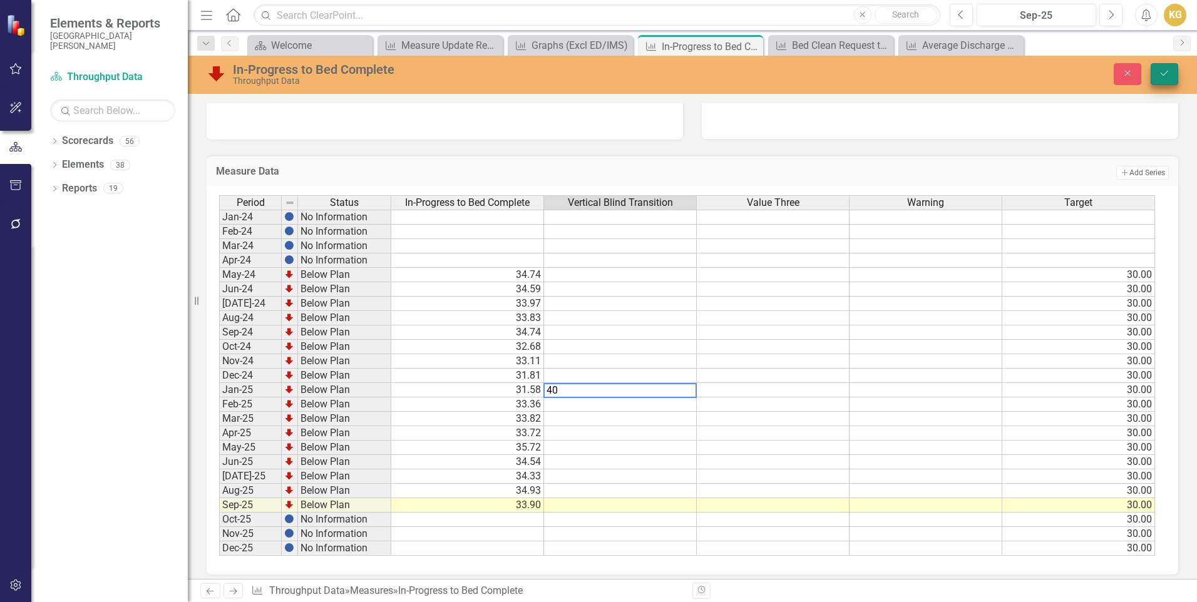
type textarea "40"
click at [1170, 73] on button "Save" at bounding box center [1165, 74] width 28 height 22
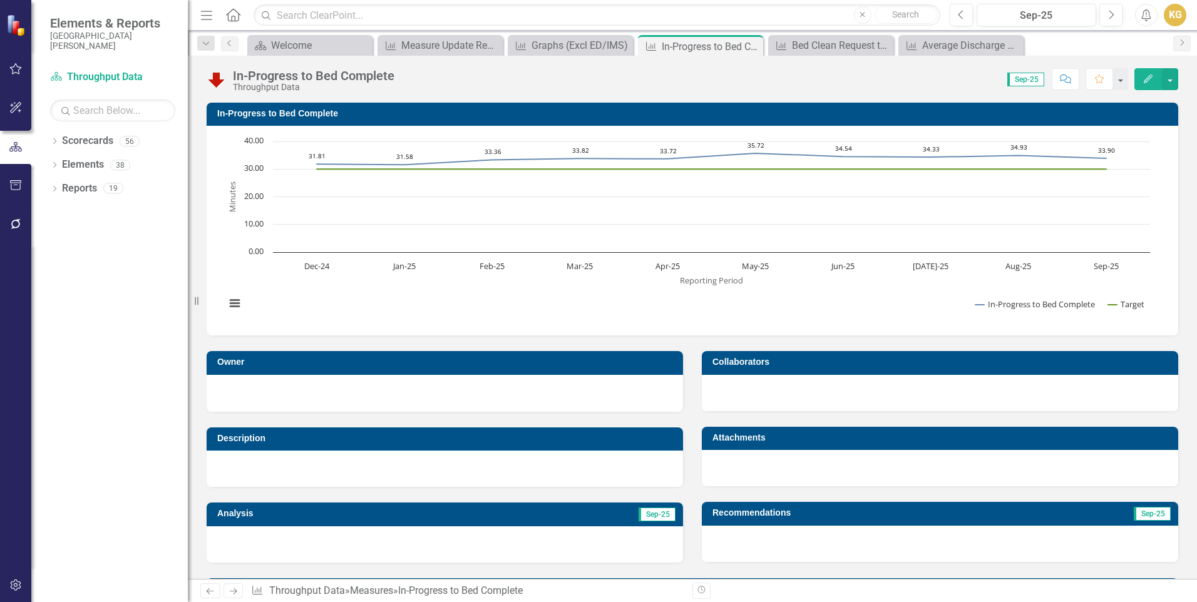
click at [842, 305] on rect "Interactive chart" at bounding box center [687, 229] width 937 height 188
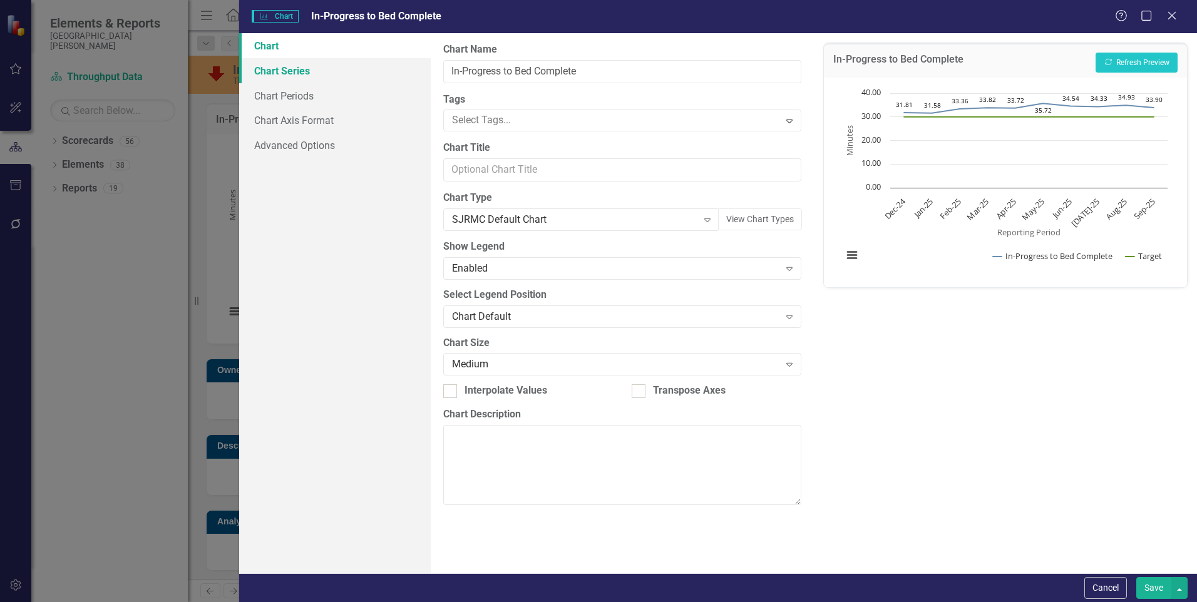
click at [316, 70] on link "Chart Series" at bounding box center [335, 70] width 192 height 25
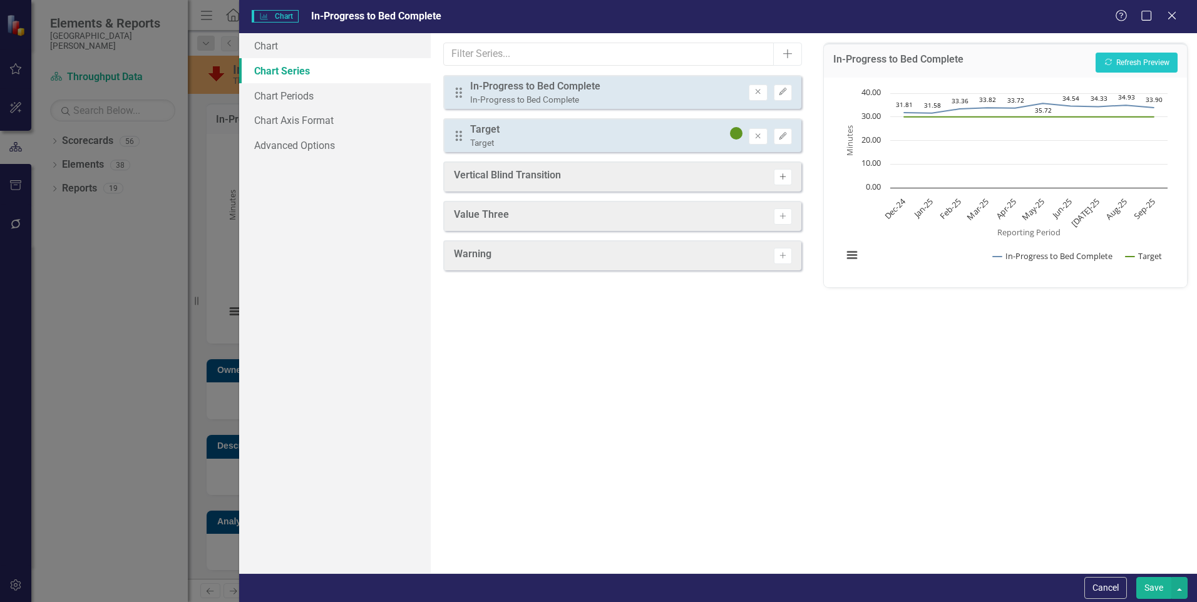
click at [789, 178] on button "Activate" at bounding box center [783, 177] width 18 height 16
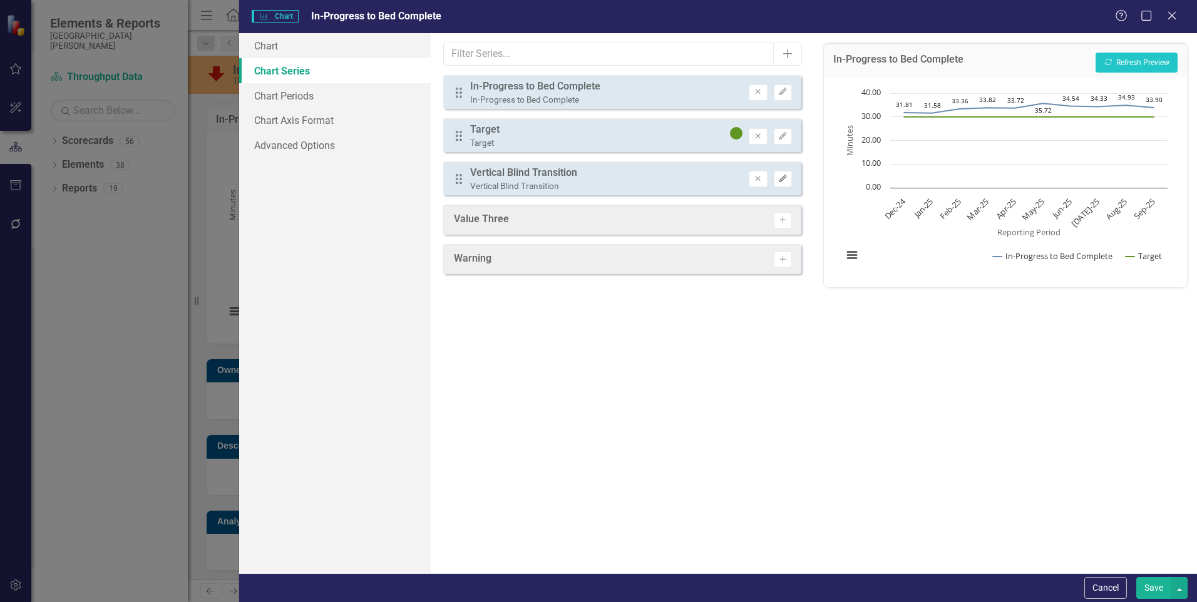
click at [783, 178] on icon "button" at bounding box center [783, 179] width 8 height 8
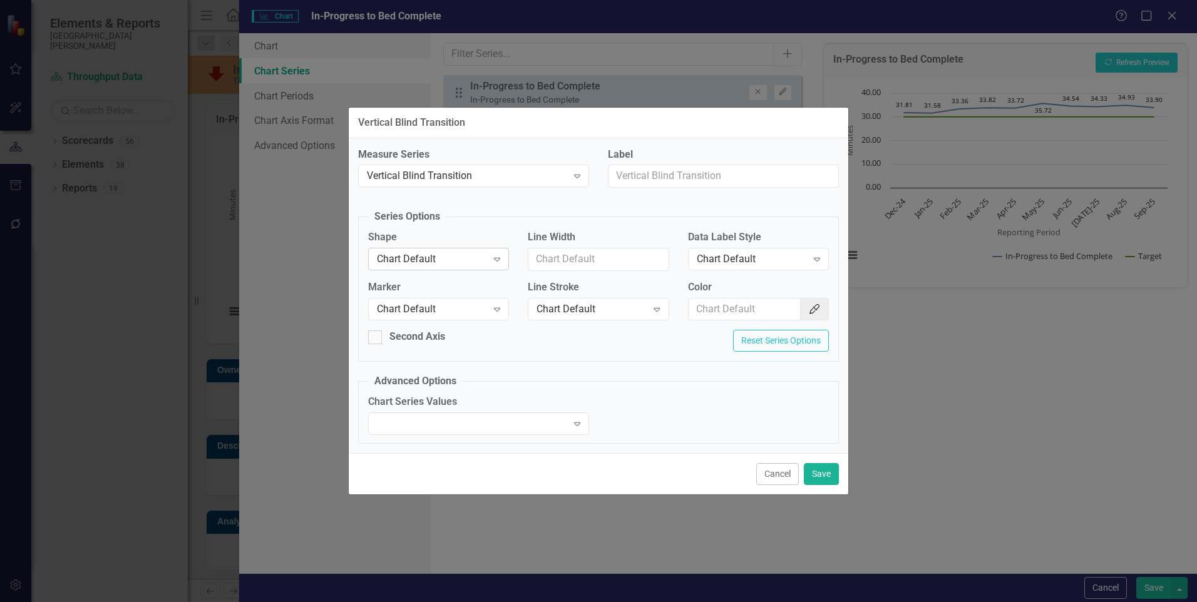
click at [416, 262] on div "Chart Default" at bounding box center [432, 259] width 110 height 14
click at [421, 307] on div "Column" at bounding box center [441, 302] width 121 height 14
click at [574, 260] on input "Line Width" at bounding box center [598, 259] width 141 height 23
type input "1"
type input "#c5dcf8"
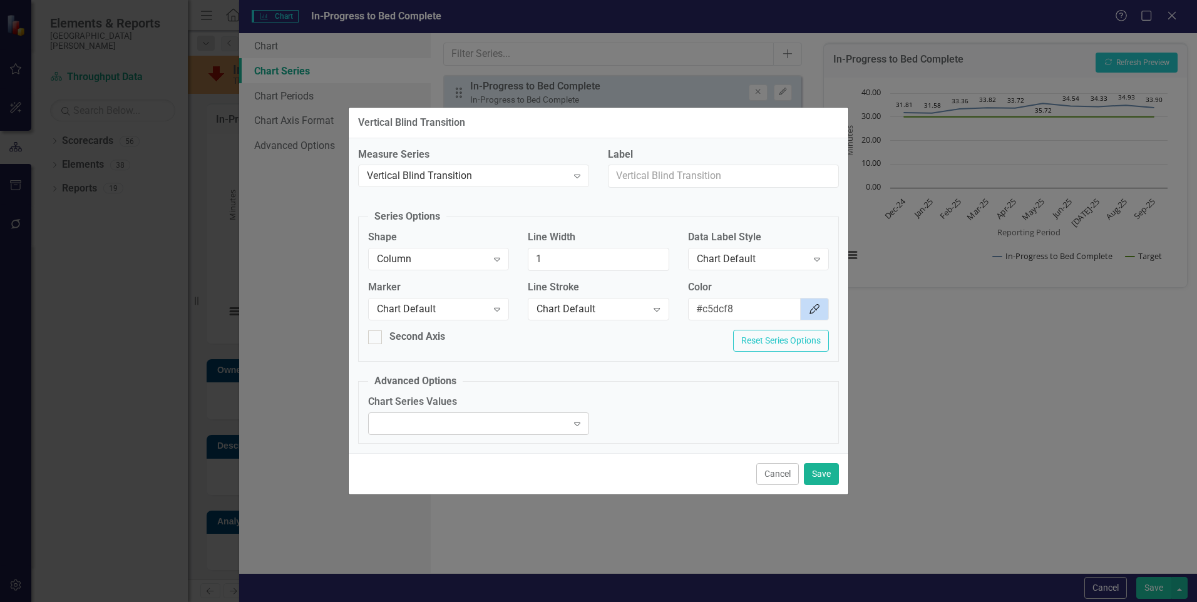
click at [537, 430] on div "Expand" at bounding box center [478, 424] width 221 height 23
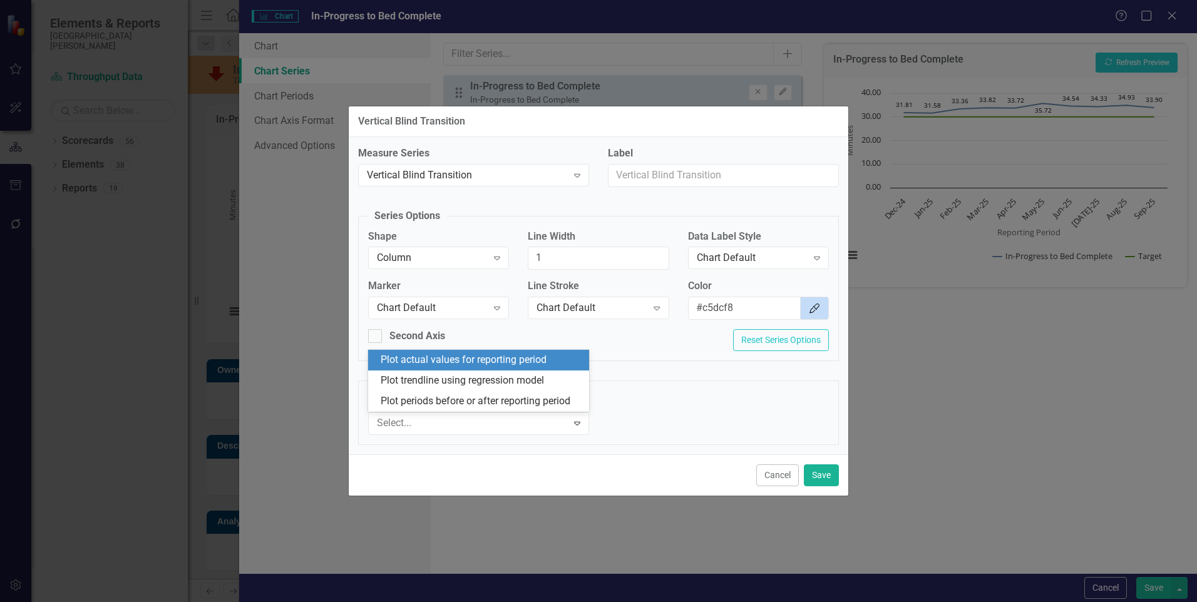
click at [523, 363] on div "Plot actual values for reporting period" at bounding box center [481, 360] width 201 height 14
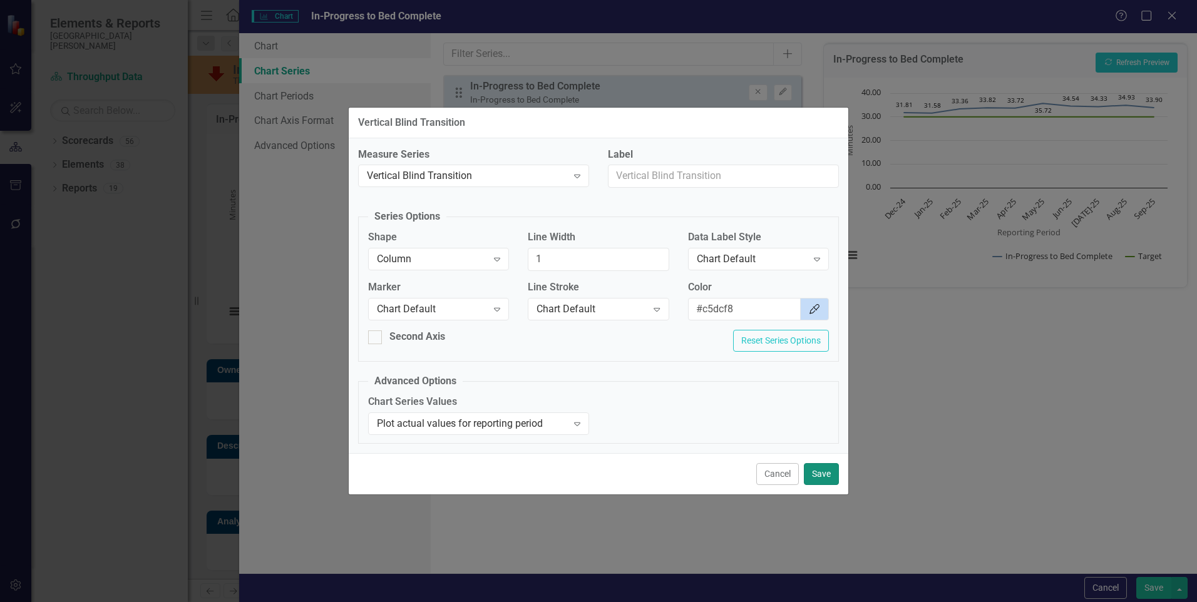
click at [823, 473] on button "Save" at bounding box center [821, 474] width 35 height 22
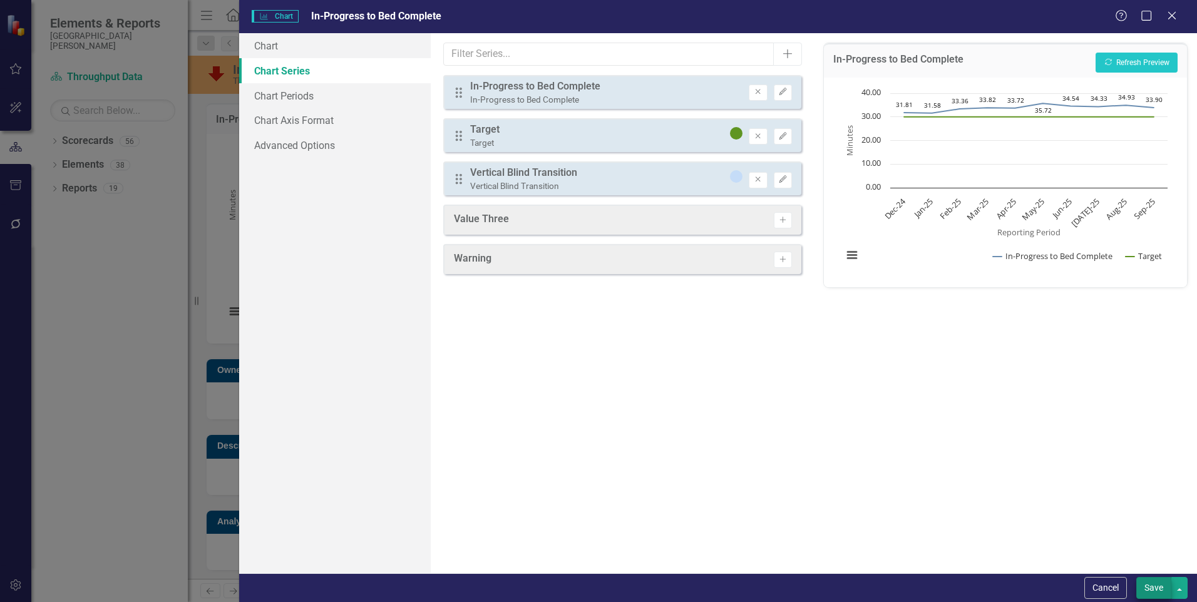
drag, startPoint x: 1142, startPoint y: 574, endPoint x: 1147, endPoint y: 580, distance: 7.5
click at [1147, 580] on div "Cancel Save" at bounding box center [718, 588] width 958 height 29
click at [1147, 580] on button "Save" at bounding box center [1154, 588] width 35 height 22
